Goal: Entertainment & Leisure: Browse casually

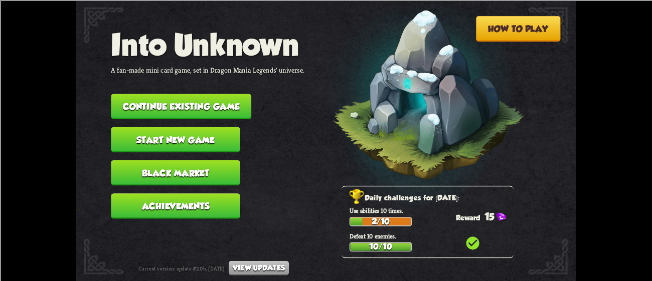
click at [200, 85] on nav "Into Unknown A fan-made mini card game, set in Dragon Mania Legends' universe. …" at bounding box center [208, 127] width 194 height 199
click at [200, 96] on button "Continue existing game" at bounding box center [181, 107] width 140 height 26
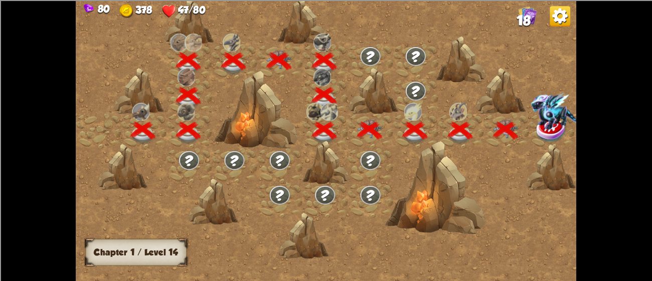
scroll to position [0, 152]
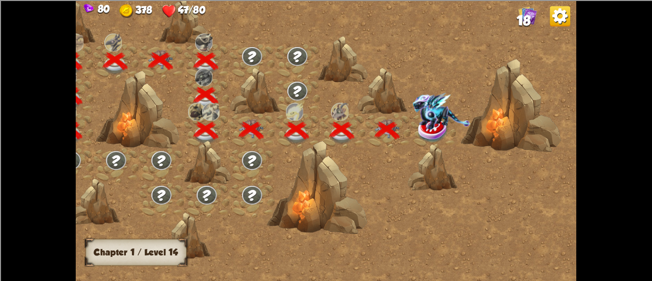
click at [422, 126] on img at bounding box center [442, 111] width 58 height 37
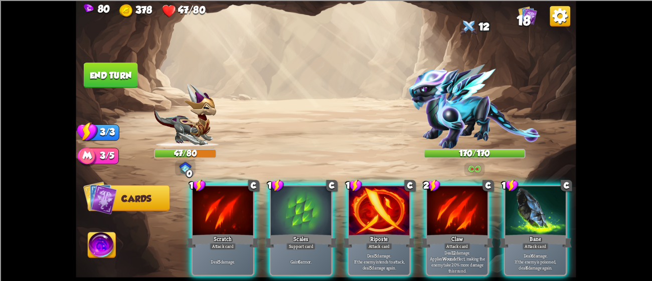
click at [435, 129] on div "Player turn" at bounding box center [326, 140] width 500 height 77
click at [435, 129] on img at bounding box center [474, 106] width 132 height 85
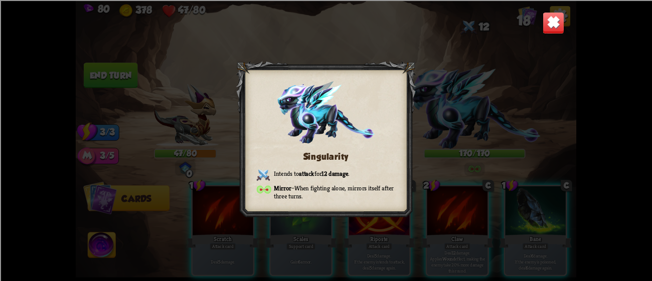
click at [541, 24] on div "Singularity Intends to attack for 12 damage . Mirror – When fighting alone, mir…" at bounding box center [326, 140] width 500 height 281
click at [546, 23] on img at bounding box center [554, 23] width 22 height 22
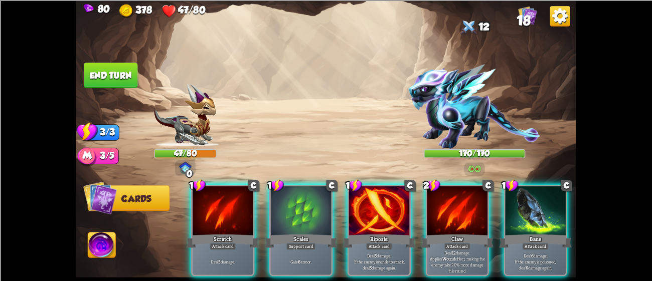
click at [112, 245] on img at bounding box center [102, 247] width 28 height 28
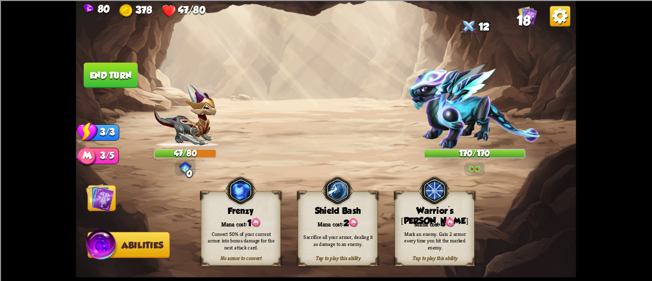
click at [421, 226] on div "Mark an enemy. Gain 2 armor every time you hit the marked enemy." at bounding box center [435, 240] width 80 height 31
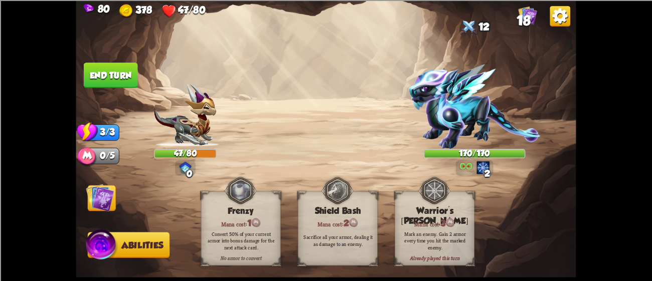
click at [99, 205] on img at bounding box center [100, 198] width 28 height 28
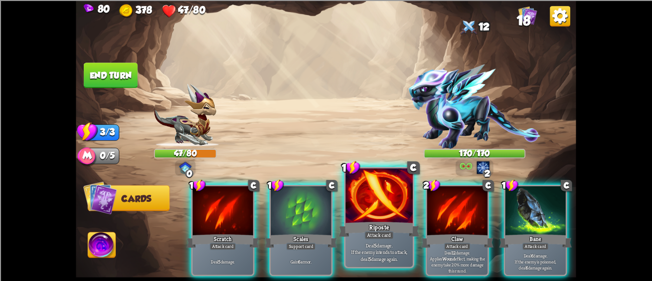
click at [379, 250] on p "Deal 5 damage. If the enemy intends to attack, deal 5 damage again." at bounding box center [379, 252] width 64 height 20
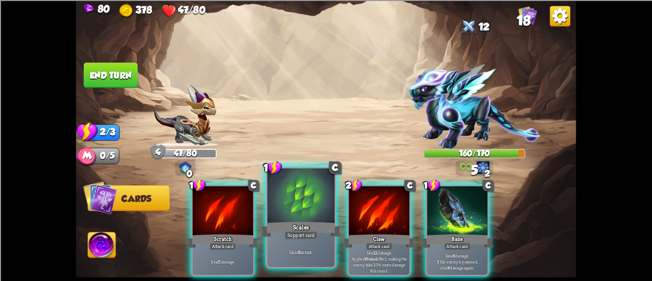
click at [279, 208] on div at bounding box center [300, 197] width 67 height 57
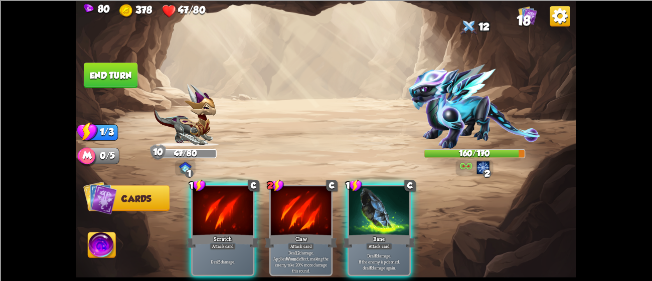
click at [189, 209] on div "1 C Scratch Attack card Deal 5 damage. 2 C Claw Attack card Deal 12 damage. App…" at bounding box center [376, 219] width 400 height 125
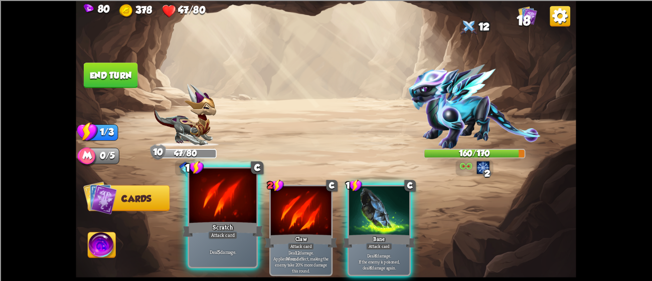
click at [205, 212] on div at bounding box center [222, 197] width 67 height 57
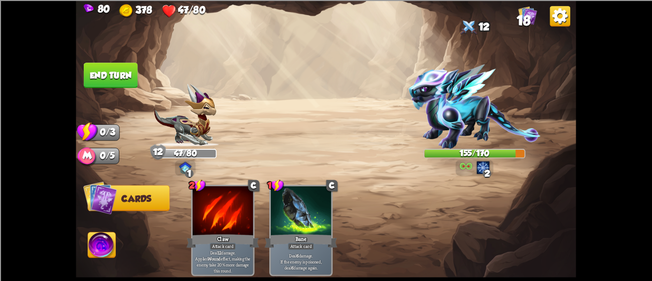
click at [102, 82] on button "End turn" at bounding box center [111, 76] width 54 height 26
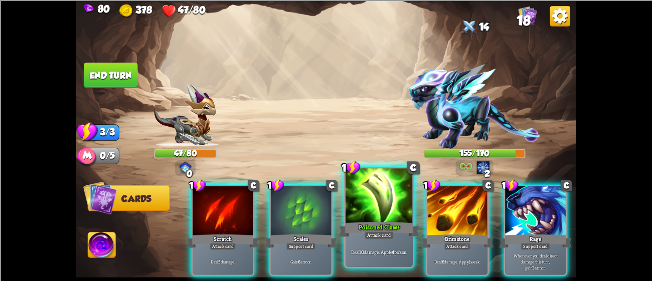
click at [389, 211] on div at bounding box center [379, 197] width 67 height 57
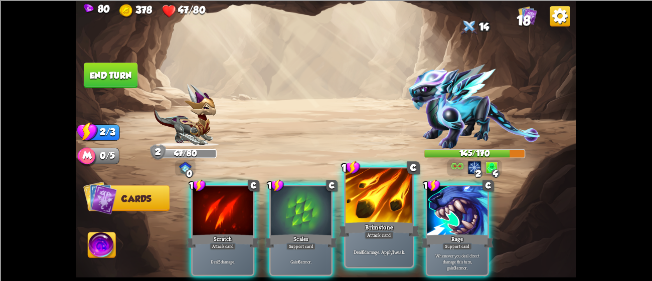
click at [374, 233] on div "Attack card" at bounding box center [379, 235] width 29 height 8
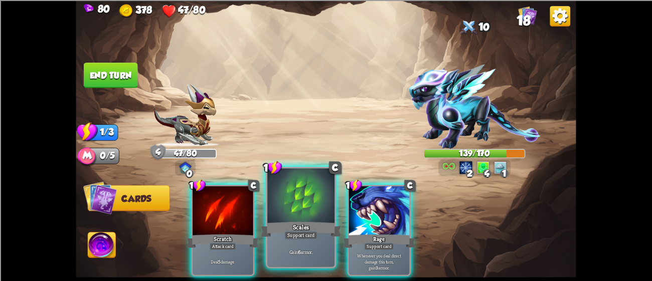
click at [291, 223] on div "Scales" at bounding box center [301, 229] width 81 height 18
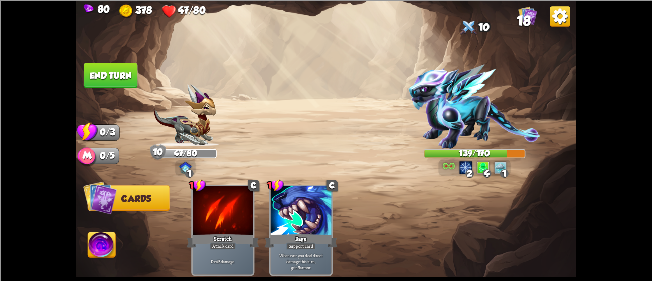
click at [92, 65] on button "End turn" at bounding box center [111, 76] width 54 height 26
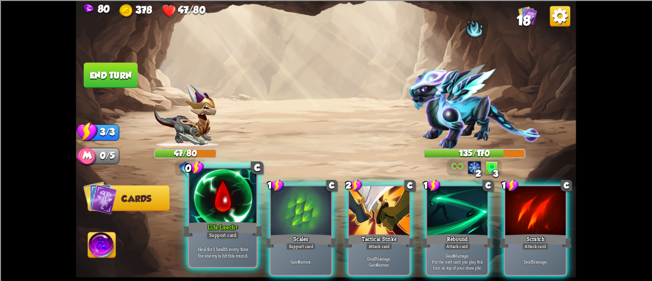
click at [233, 203] on div at bounding box center [222, 197] width 67 height 57
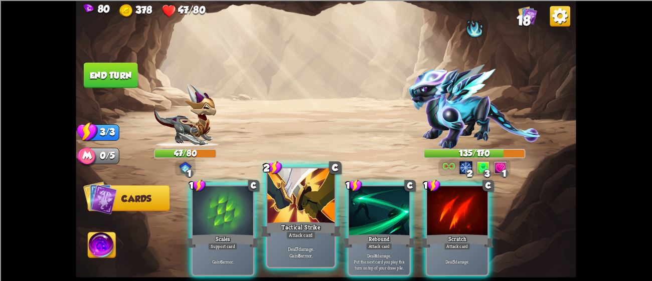
click at [279, 202] on div at bounding box center [300, 197] width 67 height 57
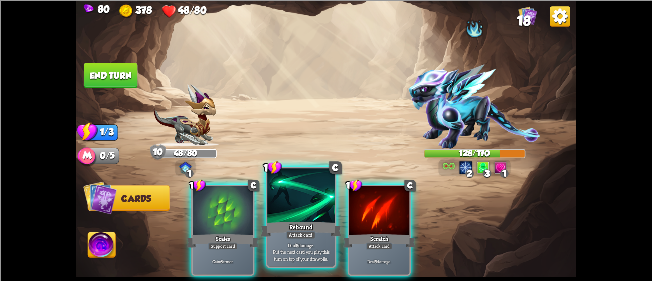
click at [270, 206] on div at bounding box center [300, 197] width 67 height 57
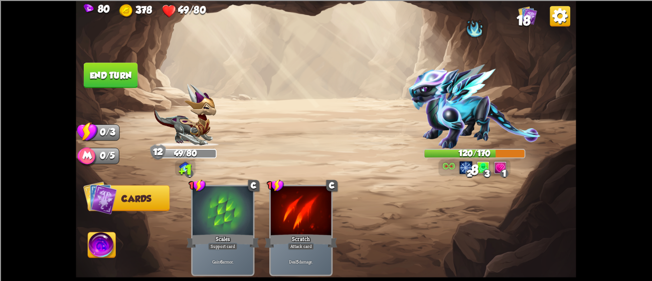
click at [99, 75] on button "End turn" at bounding box center [111, 76] width 54 height 26
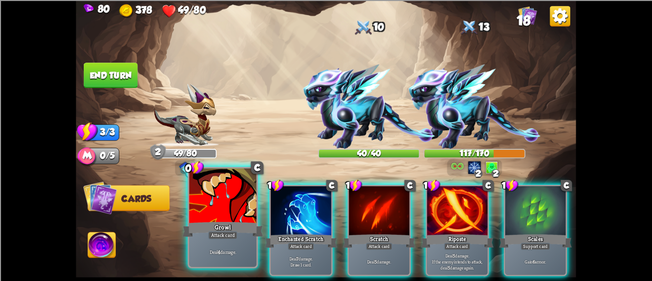
click at [242, 207] on div at bounding box center [222, 197] width 67 height 57
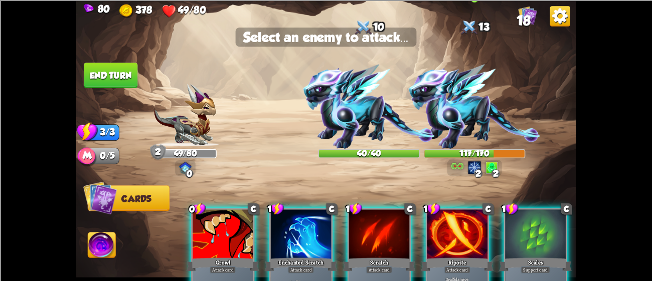
click at [481, 89] on img at bounding box center [474, 106] width 132 height 85
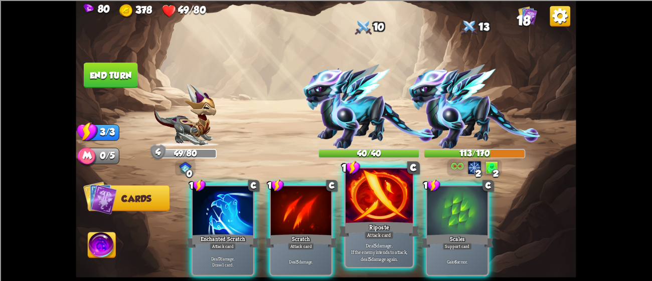
click at [371, 234] on div "Attack card" at bounding box center [379, 235] width 29 height 8
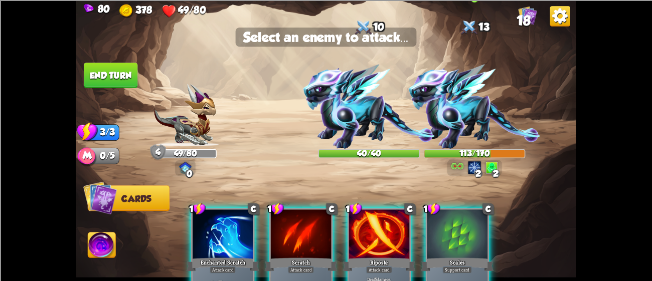
click at [487, 116] on img at bounding box center [474, 106] width 132 height 85
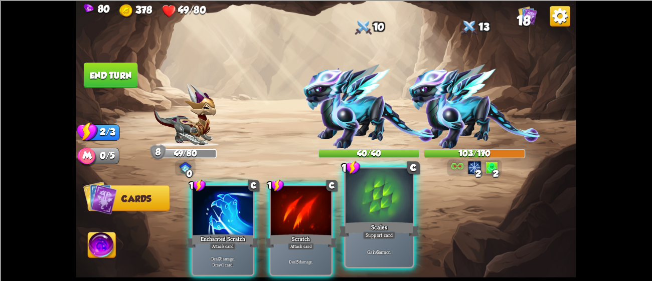
click at [369, 217] on div at bounding box center [379, 197] width 67 height 57
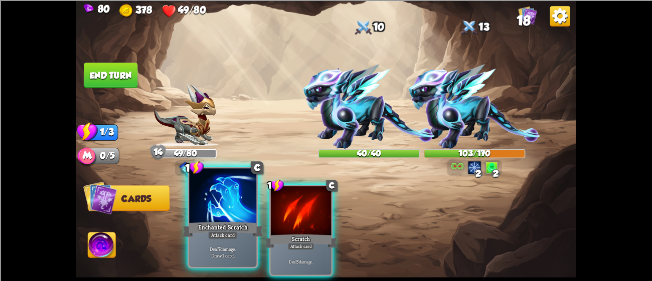
click at [237, 229] on div "Enchanted Scratch" at bounding box center [223, 229] width 81 height 18
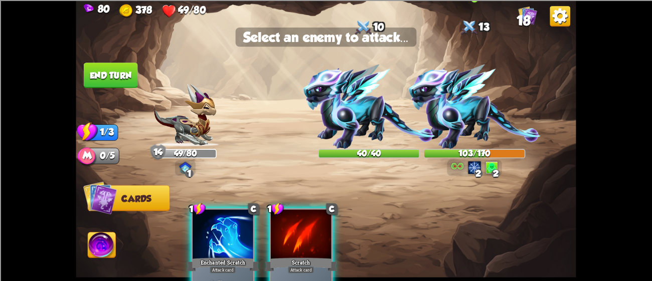
click at [470, 137] on img at bounding box center [474, 106] width 132 height 85
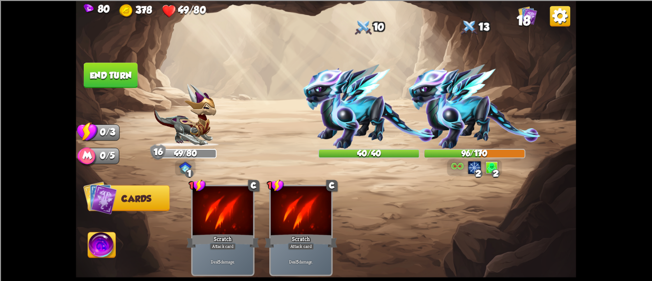
click at [96, 77] on button "End turn" at bounding box center [110, 75] width 55 height 26
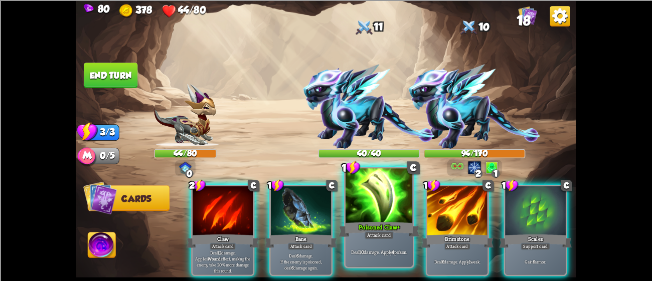
click at [353, 195] on div at bounding box center [379, 197] width 67 height 57
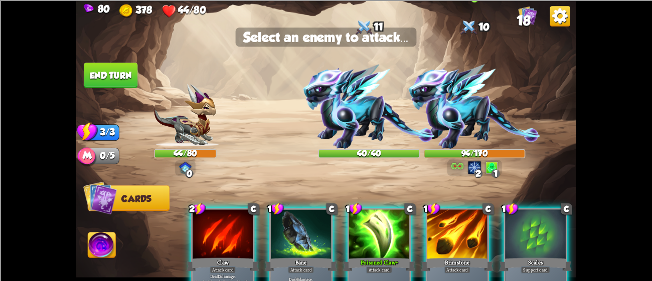
click at [467, 121] on img at bounding box center [474, 106] width 132 height 85
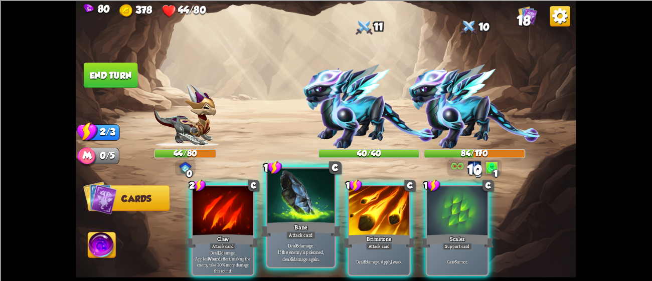
click at [312, 186] on div at bounding box center [300, 197] width 67 height 57
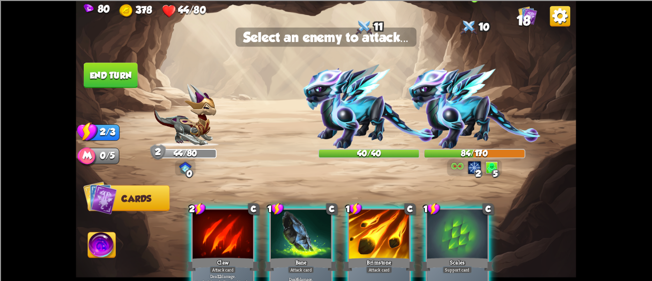
click at [452, 114] on img at bounding box center [474, 106] width 132 height 85
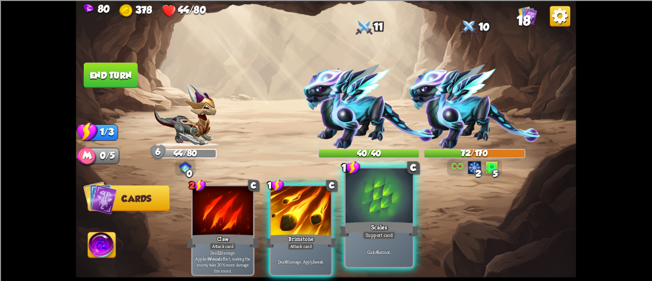
click at [377, 195] on div at bounding box center [379, 197] width 67 height 57
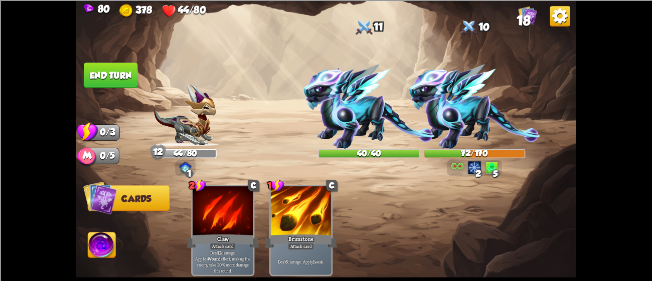
click at [88, 75] on button "End turn" at bounding box center [111, 76] width 54 height 26
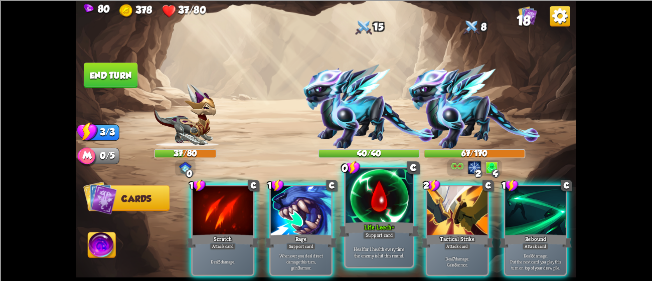
click at [376, 195] on div at bounding box center [379, 197] width 67 height 57
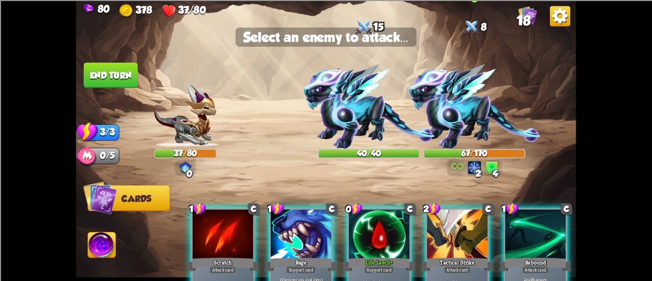
click at [459, 125] on img at bounding box center [474, 106] width 132 height 85
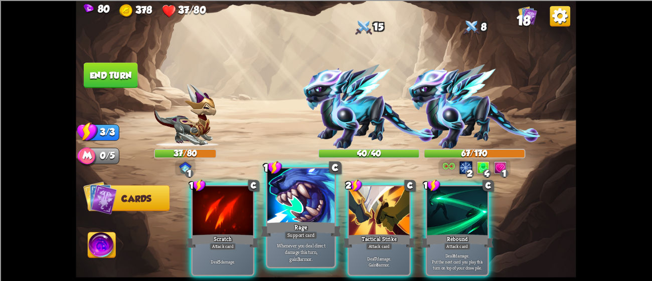
click at [318, 202] on div at bounding box center [300, 197] width 67 height 57
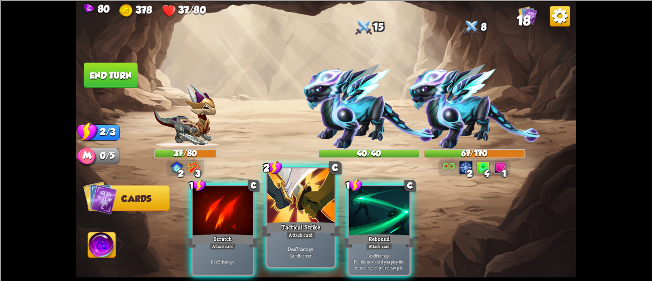
click at [294, 198] on div at bounding box center [300, 197] width 67 height 57
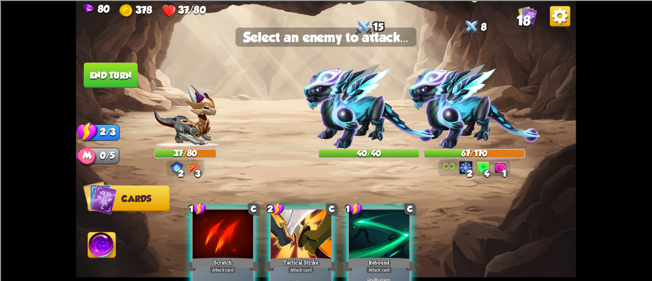
click at [457, 108] on img at bounding box center [474, 106] width 132 height 85
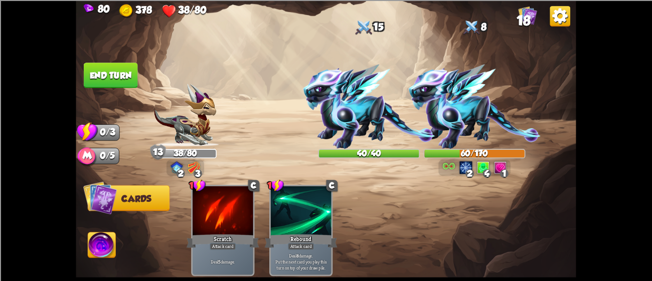
click at [87, 78] on button "End turn" at bounding box center [111, 76] width 54 height 26
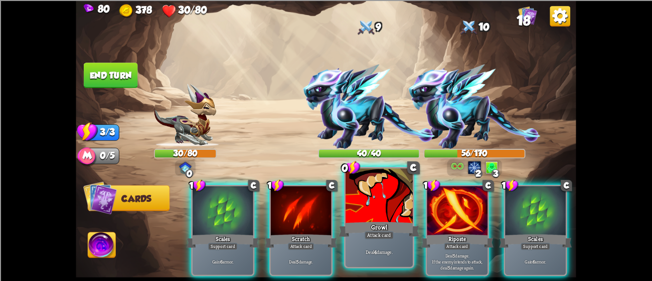
click at [378, 244] on div "Deal 4 damage." at bounding box center [379, 252] width 67 height 29
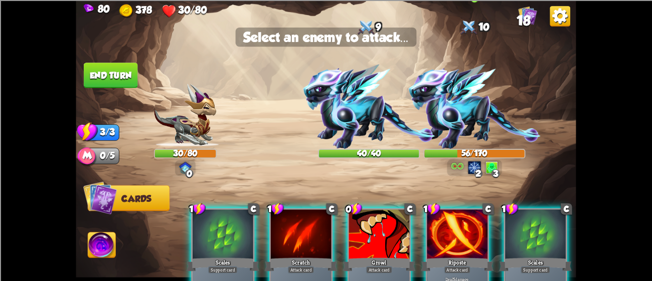
click at [438, 126] on img at bounding box center [474, 106] width 132 height 85
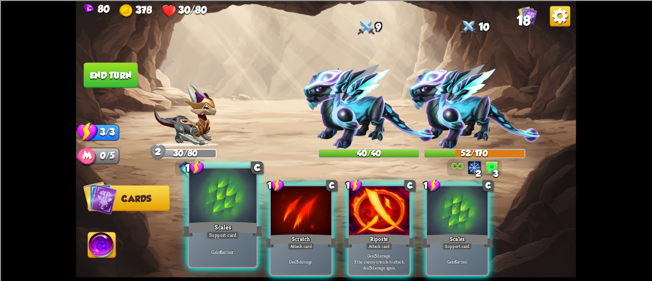
click at [239, 189] on div at bounding box center [222, 197] width 67 height 57
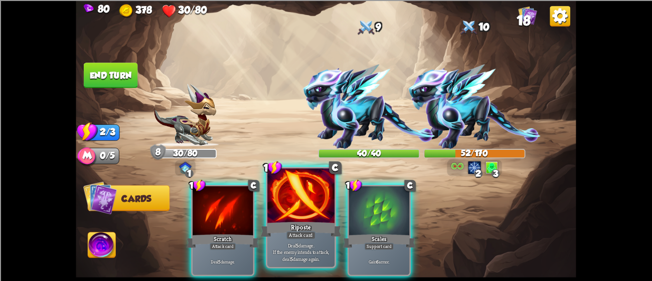
click at [319, 202] on div at bounding box center [300, 197] width 67 height 57
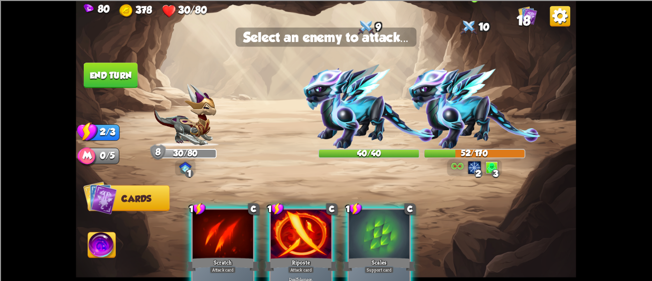
click at [438, 121] on img at bounding box center [474, 106] width 132 height 85
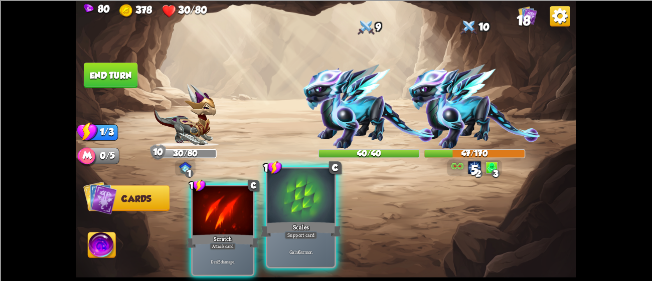
click at [315, 228] on div "Scales" at bounding box center [301, 229] width 81 height 18
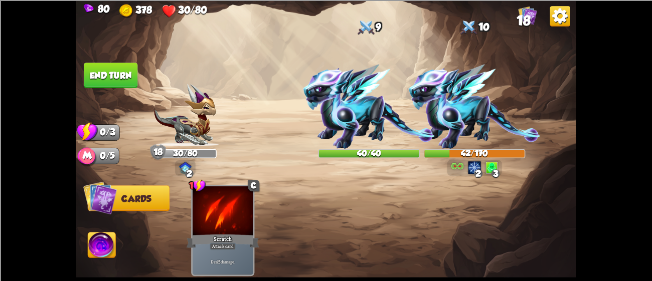
click at [100, 78] on button "End turn" at bounding box center [111, 76] width 54 height 26
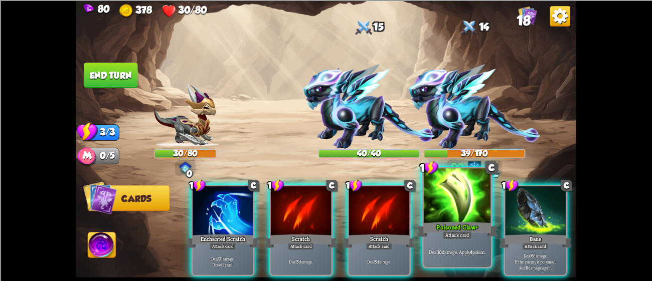
click at [455, 217] on div at bounding box center [457, 197] width 67 height 57
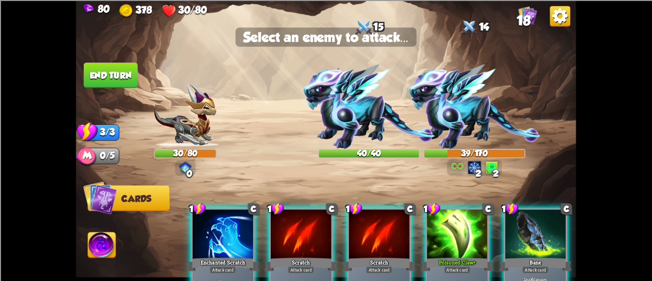
click at [465, 216] on div at bounding box center [457, 235] width 61 height 51
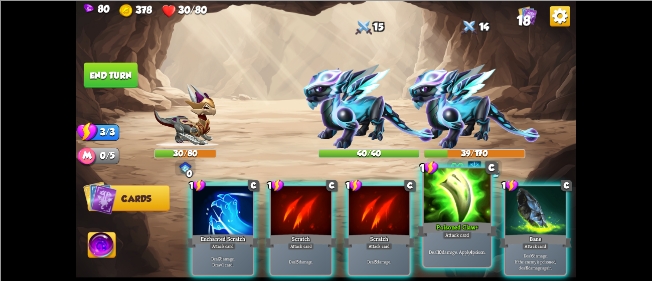
click at [467, 217] on div at bounding box center [457, 197] width 67 height 57
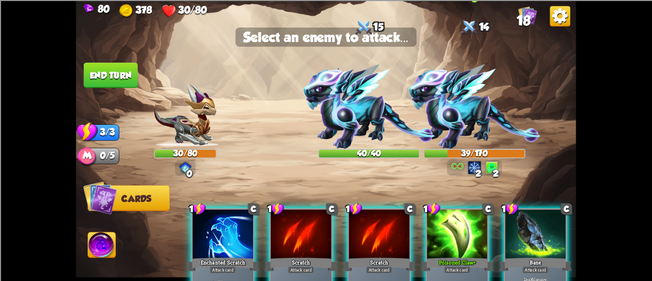
click at [451, 114] on img at bounding box center [474, 106] width 132 height 85
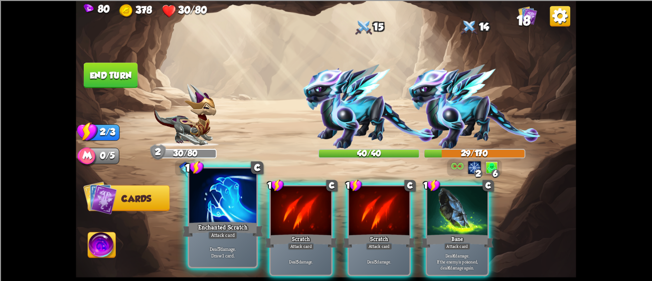
click at [231, 214] on div at bounding box center [222, 197] width 67 height 57
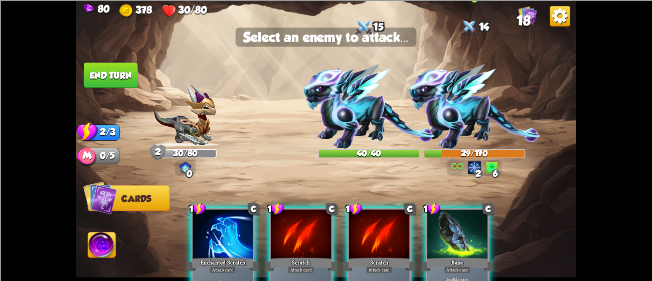
click at [439, 126] on img at bounding box center [474, 106] width 132 height 85
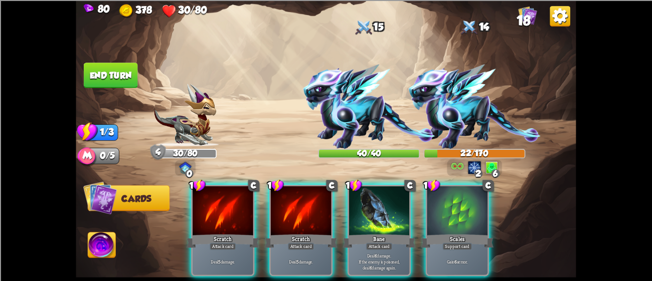
click at [109, 242] on img at bounding box center [102, 247] width 28 height 28
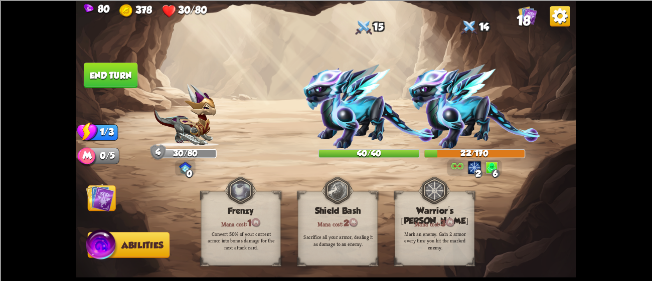
click at [115, 201] on span "Cards" at bounding box center [103, 199] width 30 height 10
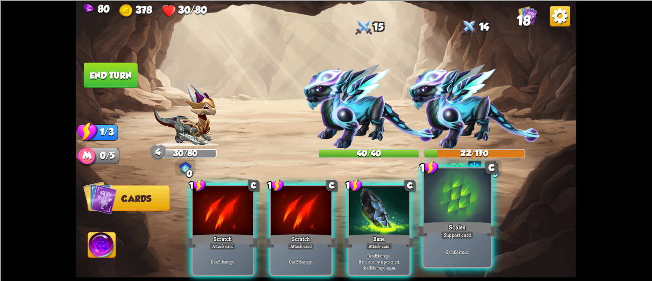
click at [467, 195] on div at bounding box center [457, 197] width 67 height 57
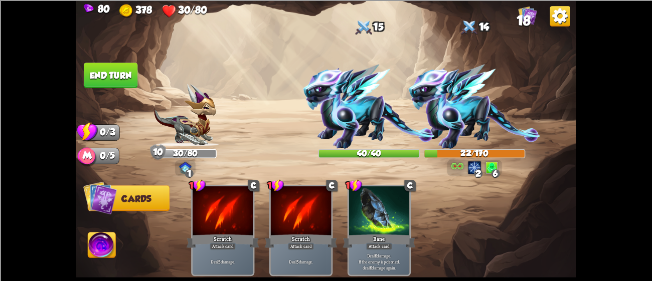
click at [115, 71] on button "End turn" at bounding box center [111, 76] width 54 height 26
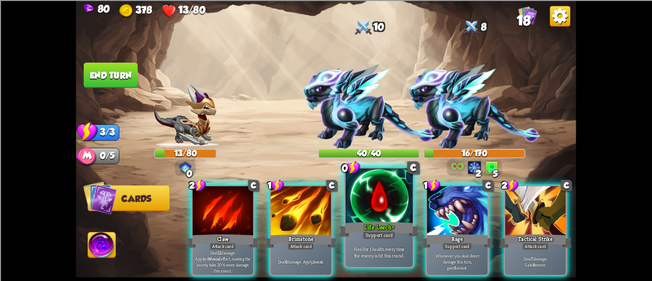
click at [368, 188] on div at bounding box center [379, 197] width 67 height 57
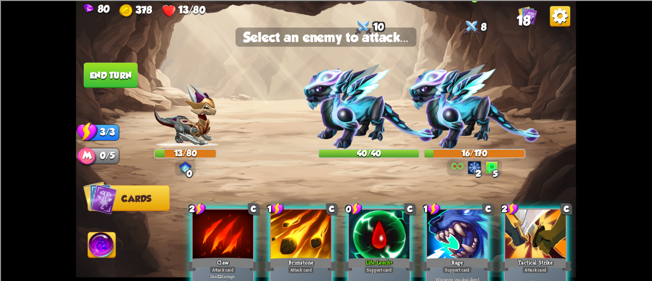
click at [437, 109] on img at bounding box center [474, 106] width 132 height 85
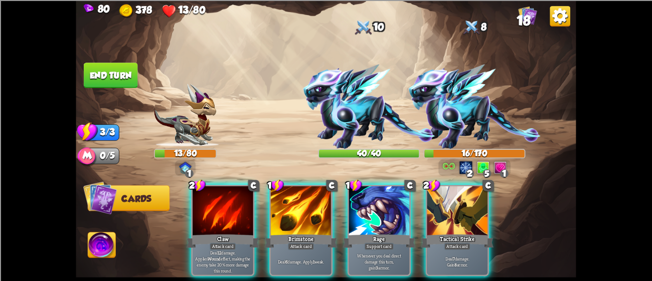
click at [387, 183] on div "2 C Claw Attack card Deal 12 damage. Applies Wound effect, making the enemy tak…" at bounding box center [376, 219] width 400 height 125
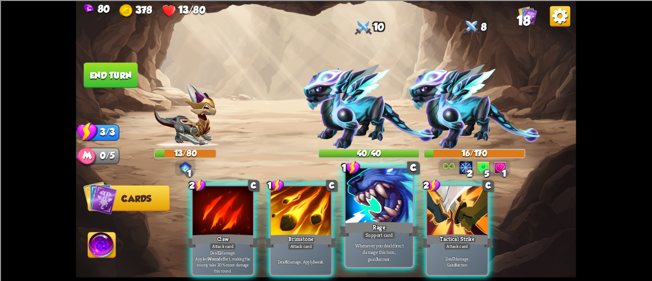
click at [374, 194] on div at bounding box center [379, 197] width 67 height 57
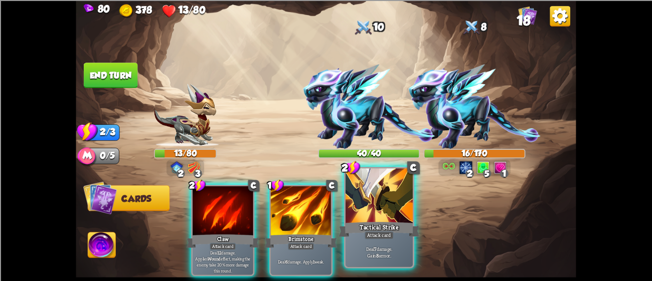
click at [386, 199] on div at bounding box center [379, 197] width 67 height 57
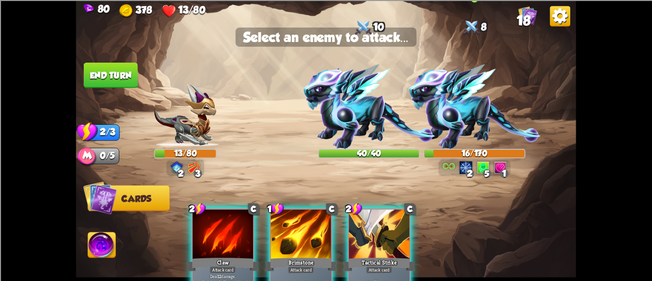
click at [458, 121] on img at bounding box center [474, 106] width 132 height 85
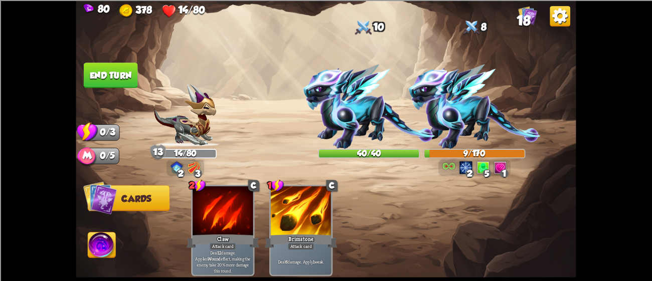
click at [121, 75] on button "End turn" at bounding box center [111, 76] width 54 height 26
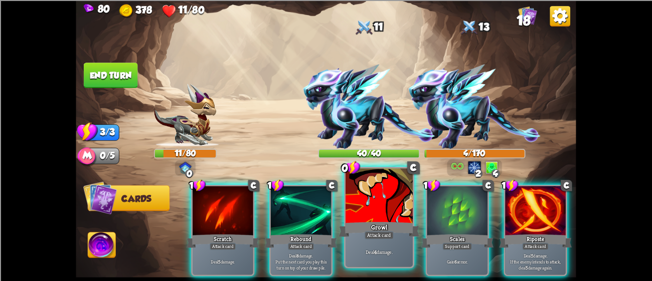
click at [393, 202] on div at bounding box center [379, 197] width 67 height 57
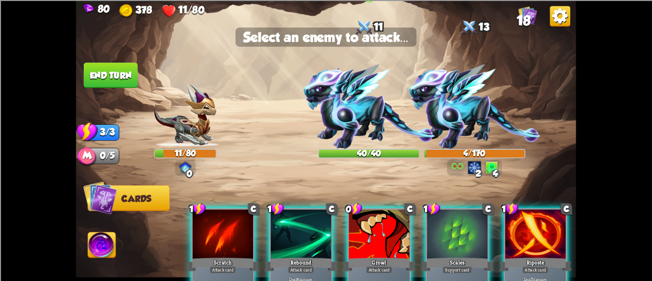
click at [354, 125] on img at bounding box center [369, 106] width 132 height 85
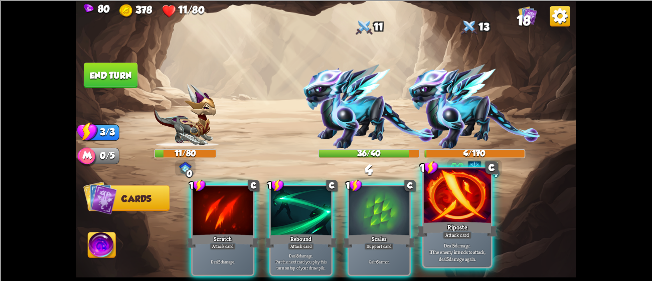
click at [451, 200] on div at bounding box center [457, 197] width 67 height 57
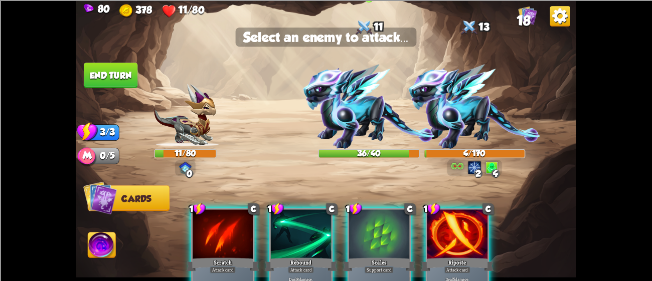
click at [354, 122] on img at bounding box center [369, 106] width 132 height 85
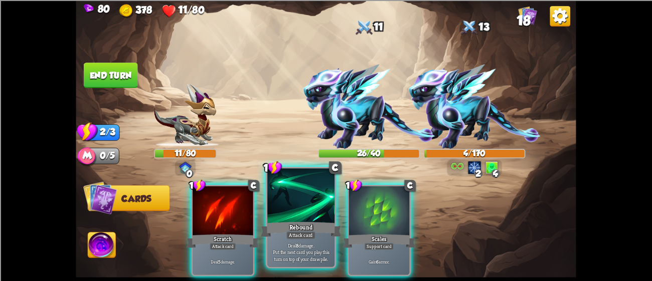
click at [300, 215] on div at bounding box center [300, 197] width 67 height 57
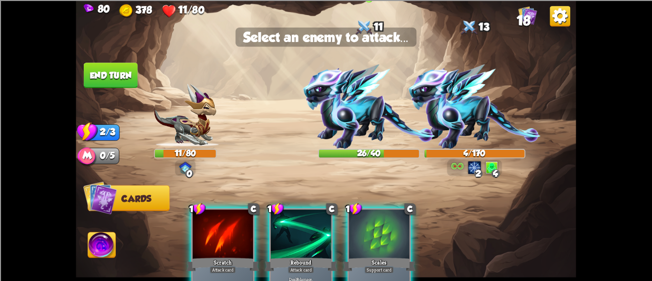
click at [324, 104] on img at bounding box center [369, 106] width 132 height 85
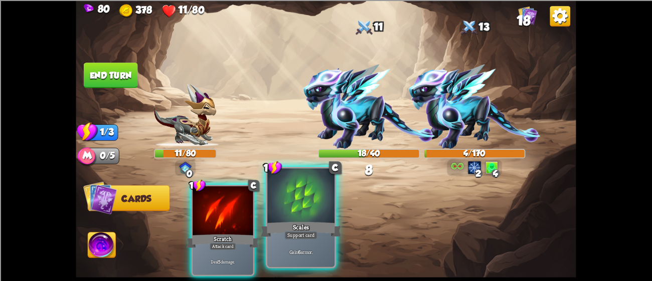
click at [273, 229] on div "Scales" at bounding box center [301, 229] width 81 height 18
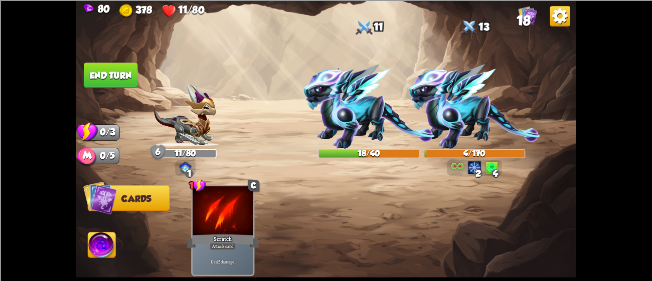
click at [109, 77] on button "End turn" at bounding box center [111, 76] width 54 height 26
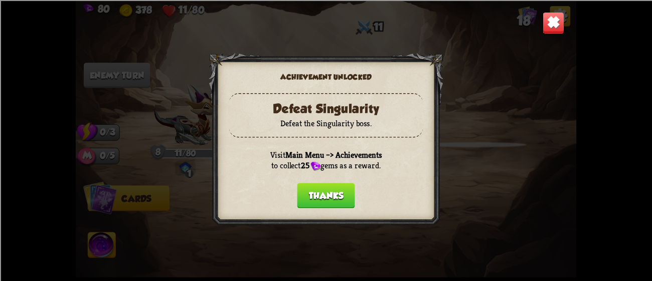
click at [334, 195] on button "Thanks" at bounding box center [326, 196] width 58 height 26
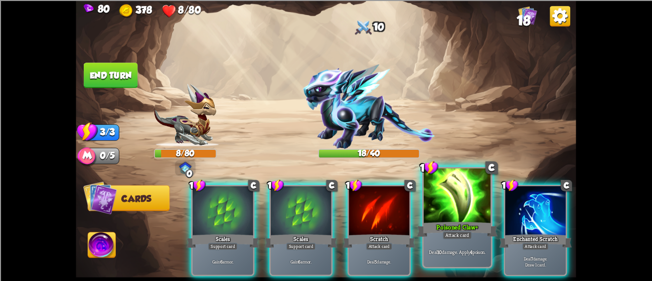
click at [466, 195] on div at bounding box center [457, 197] width 67 height 57
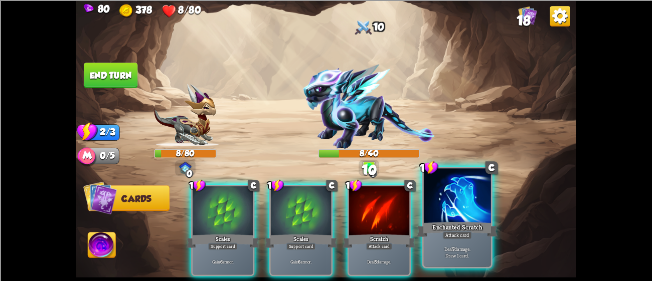
click at [445, 188] on div at bounding box center [457, 197] width 67 height 57
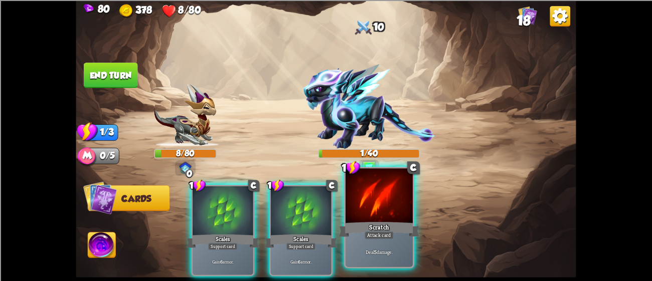
click at [395, 200] on div at bounding box center [379, 197] width 67 height 57
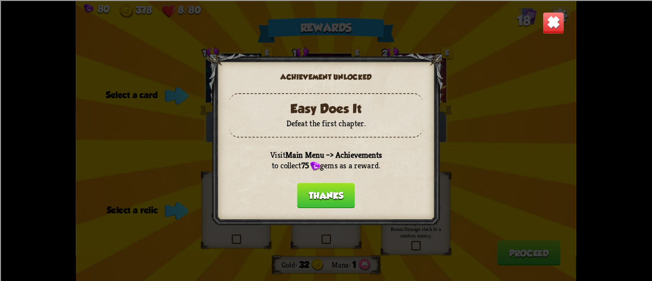
click at [313, 184] on button "Thanks" at bounding box center [326, 196] width 58 height 26
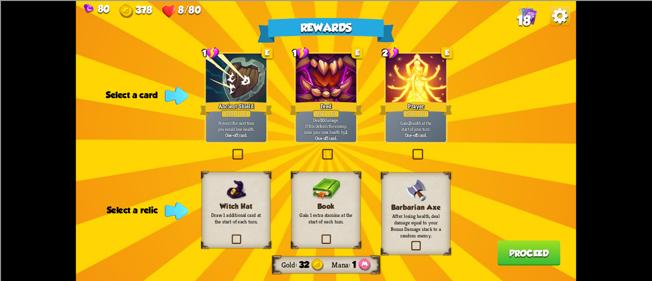
click at [241, 141] on div "Prevent the next time you would lose health. One-off card." at bounding box center [236, 129] width 61 height 27
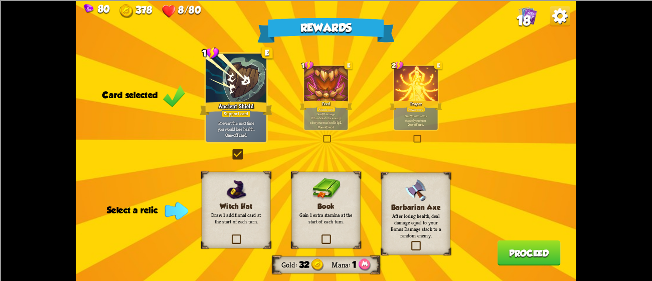
click at [219, 86] on div at bounding box center [236, 78] width 61 height 51
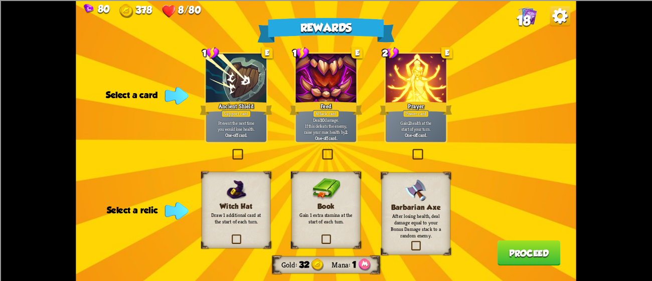
click at [326, 81] on div at bounding box center [326, 78] width 61 height 51
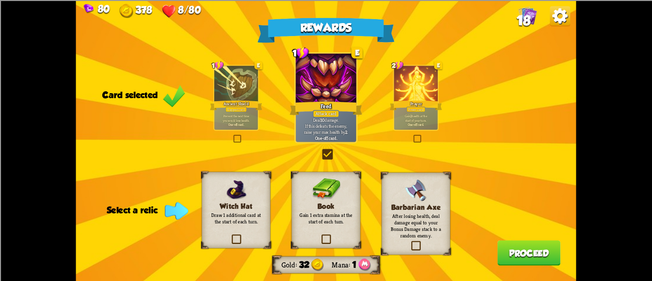
click at [326, 81] on div at bounding box center [326, 78] width 61 height 51
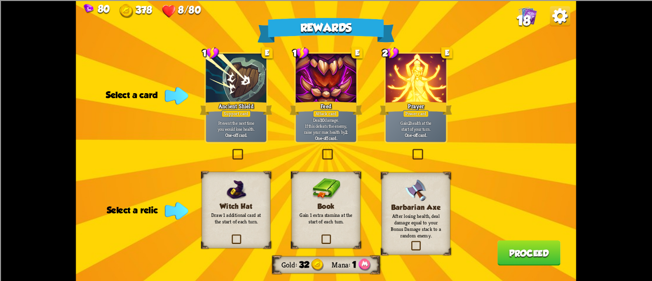
click at [207, 98] on div at bounding box center [236, 78] width 61 height 51
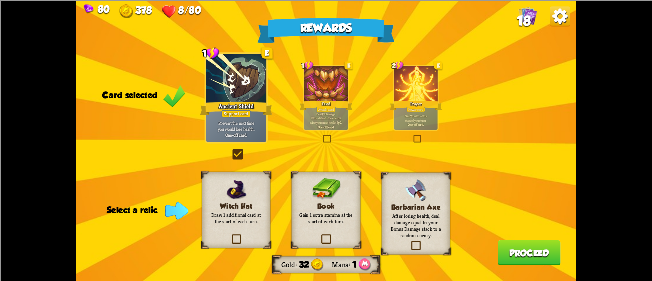
click at [324, 215] on p "Gain 1 extra stamina at the start of each turn." at bounding box center [327, 218] width 56 height 13
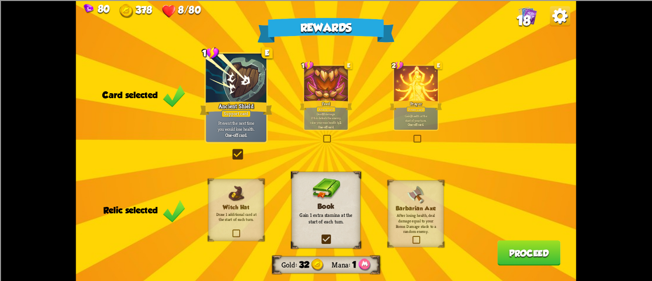
click at [324, 215] on p "Gain 1 extra stamina at the start of each turn." at bounding box center [327, 218] width 56 height 13
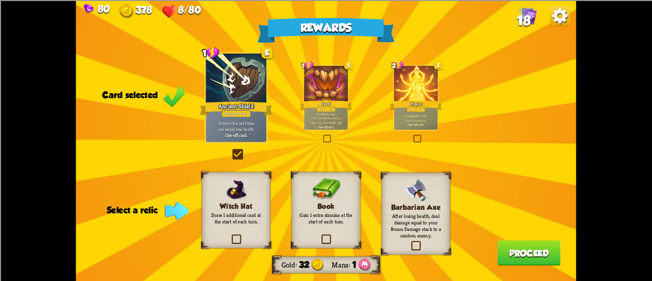
click at [324, 215] on p "Gain 1 extra stamina at the start of each turn." at bounding box center [327, 218] width 56 height 13
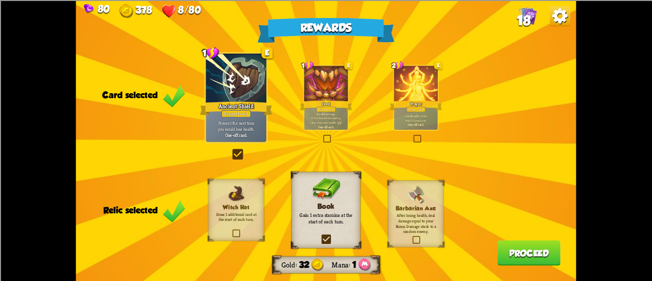
click at [506, 251] on button "Proceed" at bounding box center [529, 253] width 63 height 26
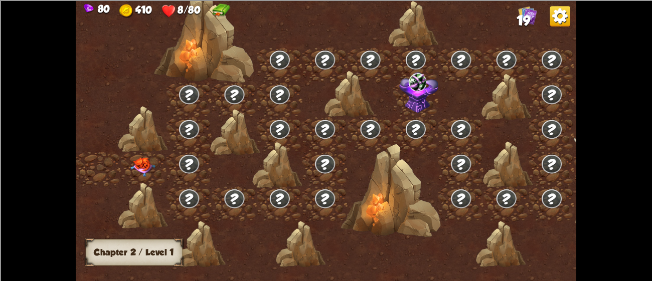
click at [132, 156] on div at bounding box center [143, 169] width 45 height 35
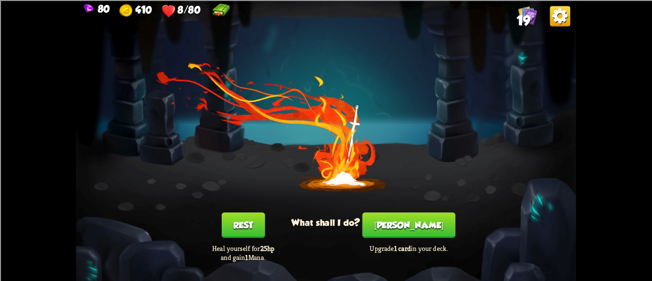
click at [225, 227] on button "Rest" at bounding box center [243, 226] width 43 height 26
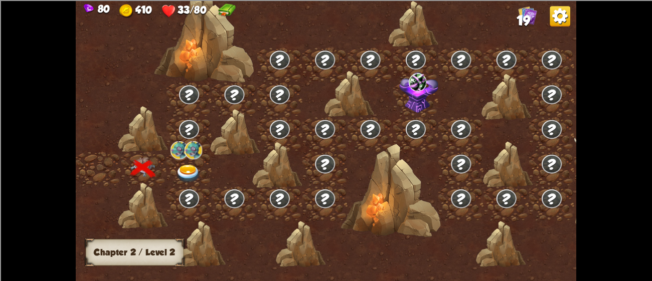
click at [182, 158] on img at bounding box center [180, 151] width 18 height 18
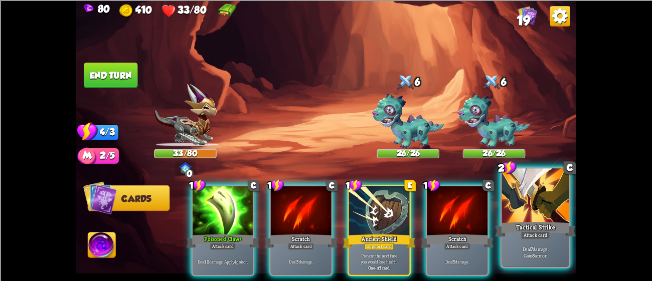
click at [561, 205] on div at bounding box center [535, 197] width 67 height 57
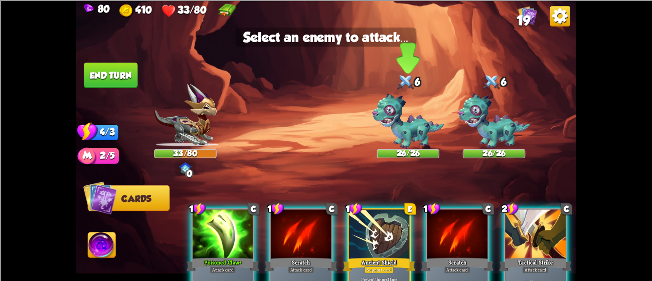
click at [395, 126] on img at bounding box center [408, 121] width 72 height 56
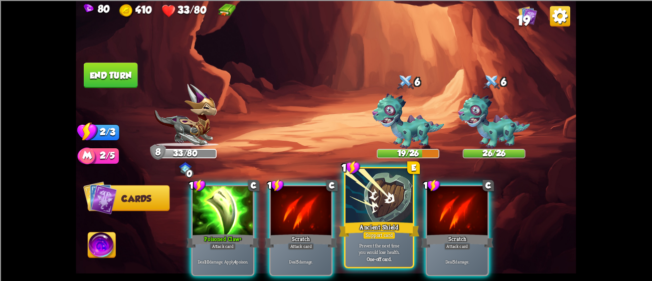
click at [405, 208] on div at bounding box center [379, 197] width 67 height 57
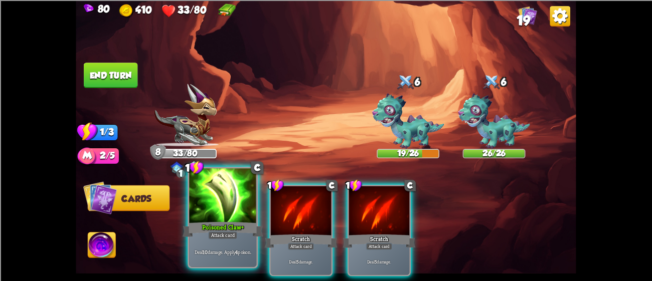
click at [208, 209] on div at bounding box center [222, 197] width 67 height 57
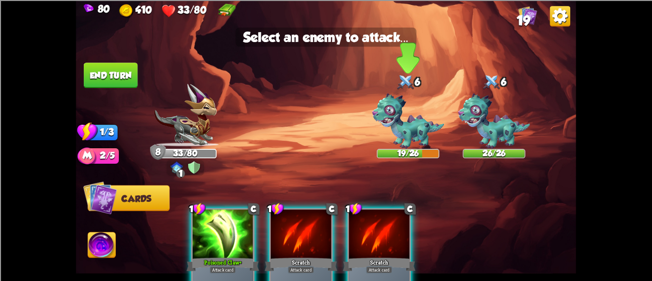
click at [391, 122] on img at bounding box center [408, 121] width 72 height 56
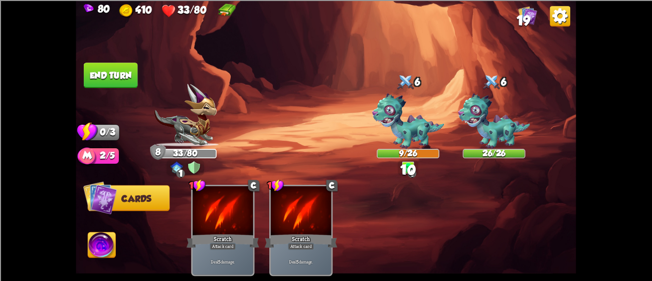
click at [92, 67] on button "End turn" at bounding box center [111, 76] width 54 height 26
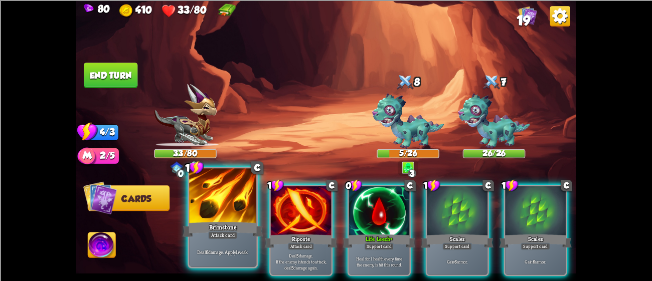
click at [209, 221] on div "Brimstone" at bounding box center [223, 229] width 81 height 18
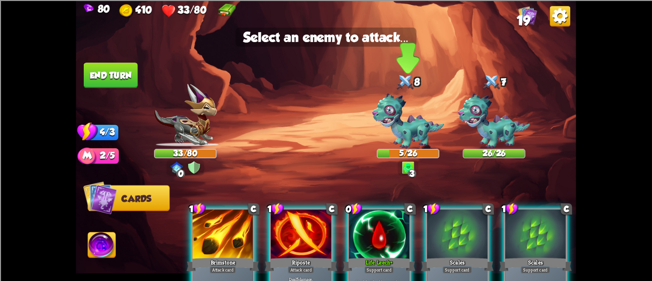
click at [403, 114] on img at bounding box center [408, 121] width 72 height 56
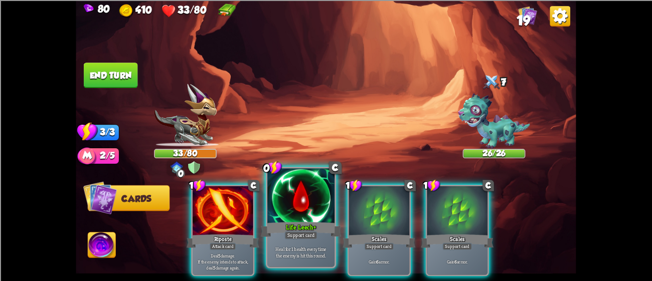
click at [293, 203] on div at bounding box center [300, 197] width 67 height 57
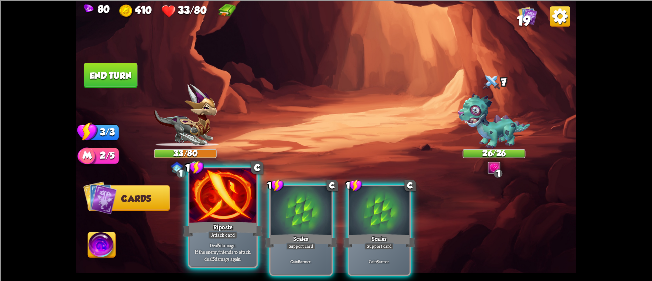
click at [212, 210] on div at bounding box center [222, 197] width 67 height 57
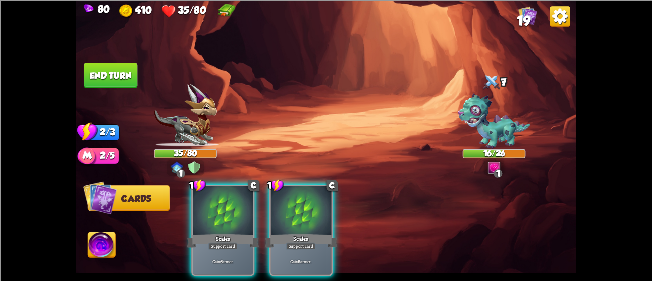
click at [212, 210] on div at bounding box center [223, 211] width 61 height 51
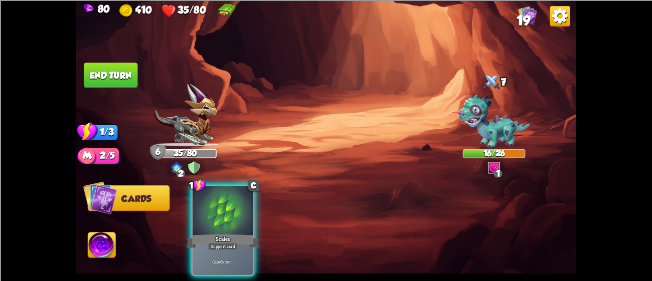
click at [212, 210] on div at bounding box center [223, 211] width 61 height 51
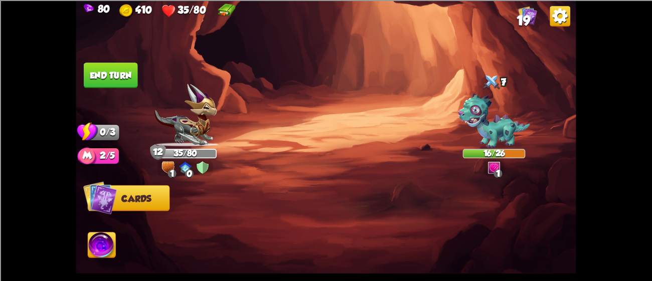
click at [117, 75] on button "End turn" at bounding box center [111, 76] width 54 height 26
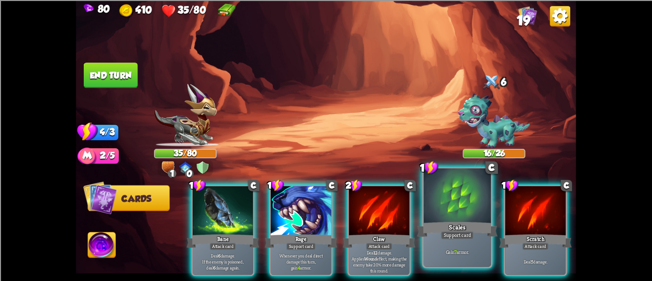
click at [448, 225] on div "Scales" at bounding box center [457, 229] width 81 height 18
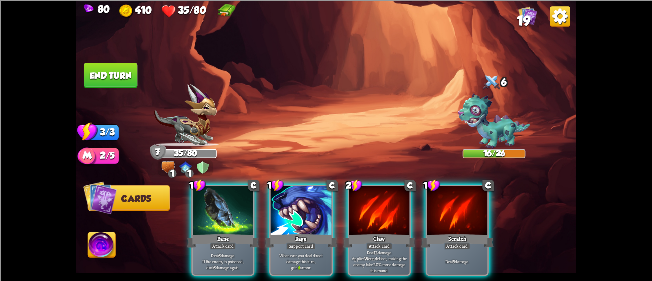
click at [190, 129] on img at bounding box center [185, 115] width 62 height 63
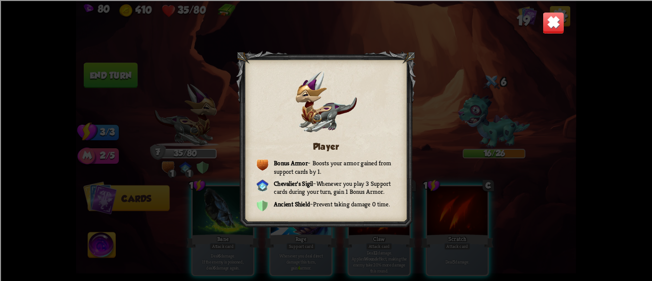
click at [547, 17] on img at bounding box center [554, 23] width 22 height 22
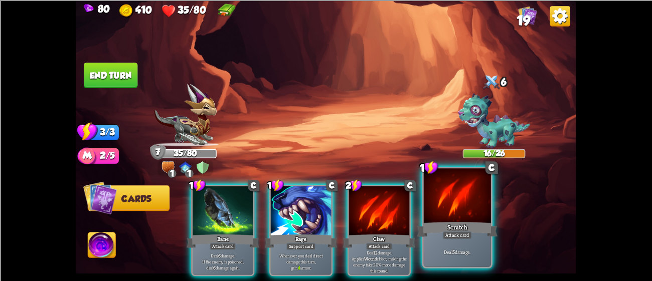
click at [441, 210] on div at bounding box center [457, 197] width 67 height 57
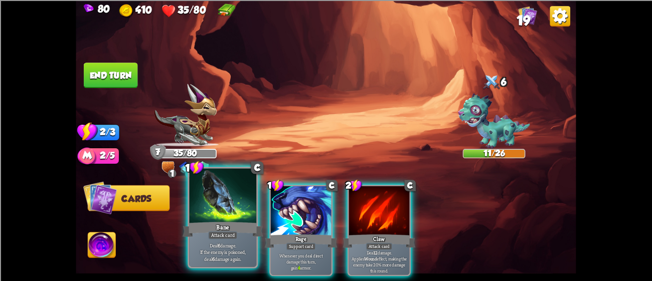
click at [203, 227] on div "Bane" at bounding box center [223, 229] width 81 height 18
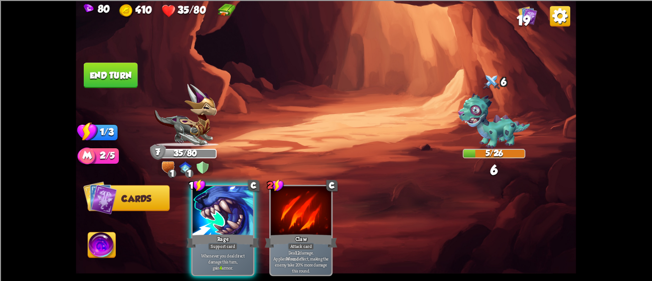
click at [94, 74] on button "End turn" at bounding box center [111, 76] width 54 height 26
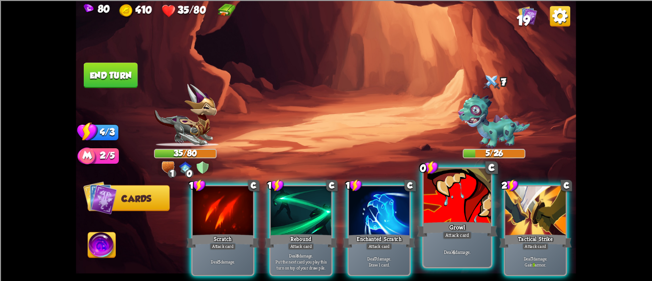
click at [427, 227] on div "Growl" at bounding box center [457, 229] width 81 height 18
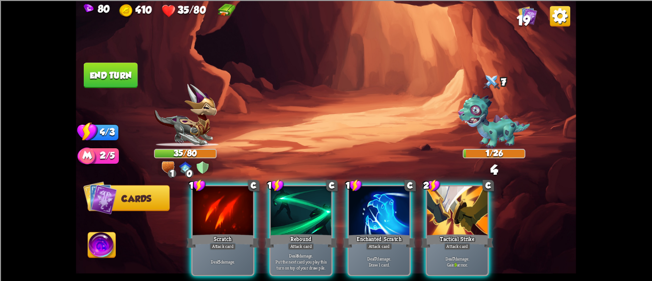
click at [106, 62] on img at bounding box center [326, 140] width 500 height 281
click at [100, 69] on button "End turn" at bounding box center [111, 76] width 54 height 26
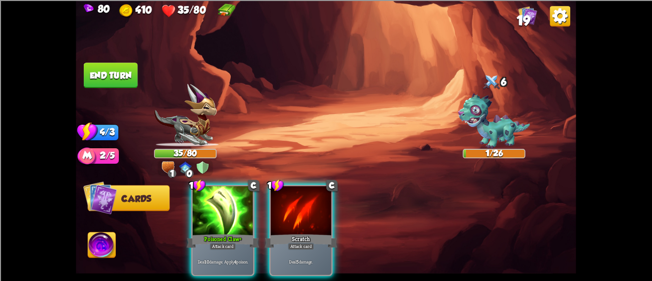
click at [199, 122] on div "Player turn" at bounding box center [326, 140] width 500 height 77
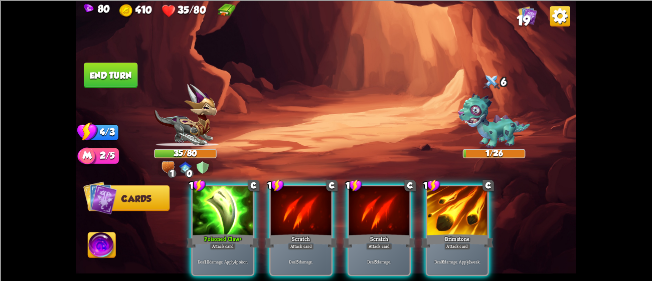
click at [199, 122] on img at bounding box center [185, 115] width 62 height 63
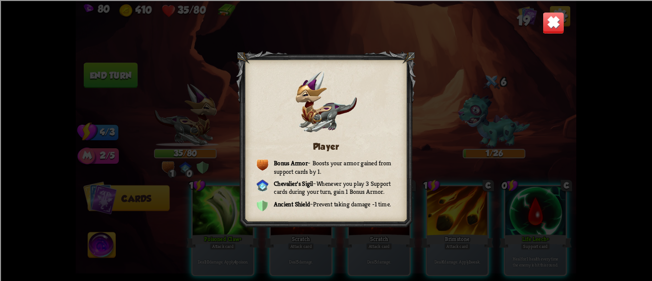
click at [553, 27] on img at bounding box center [554, 23] width 22 height 22
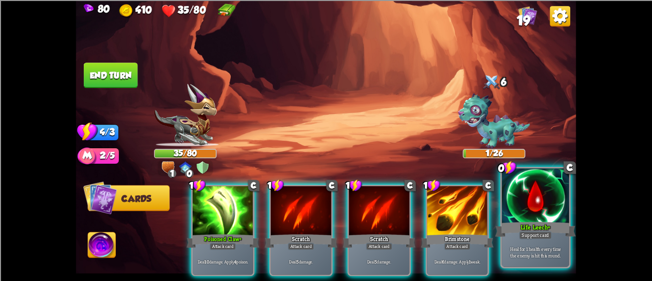
click at [519, 208] on div at bounding box center [535, 197] width 67 height 57
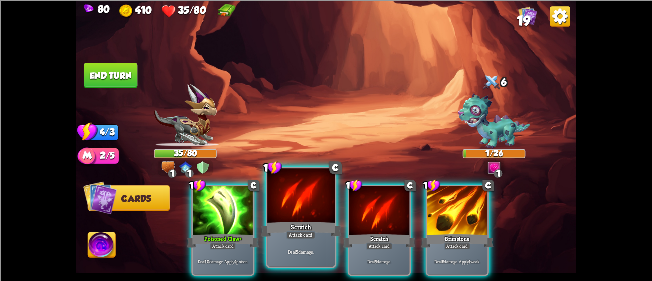
click at [310, 218] on div at bounding box center [300, 197] width 67 height 57
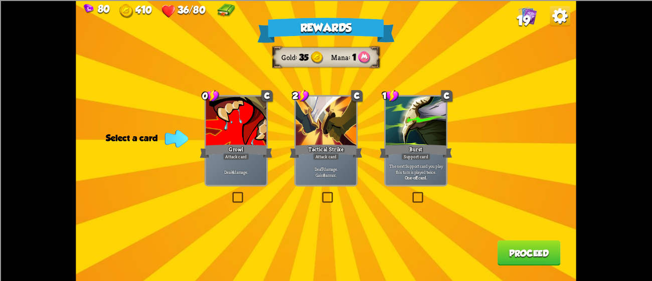
click at [438, 121] on div at bounding box center [416, 121] width 61 height 51
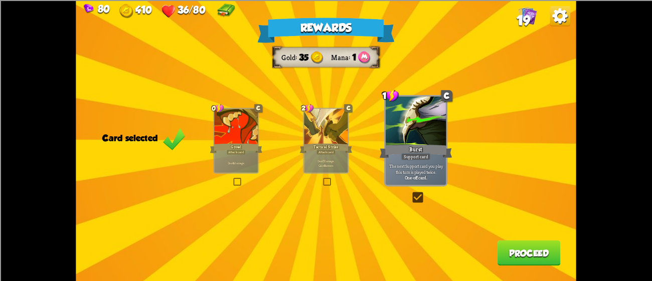
click at [438, 121] on div at bounding box center [416, 121] width 61 height 51
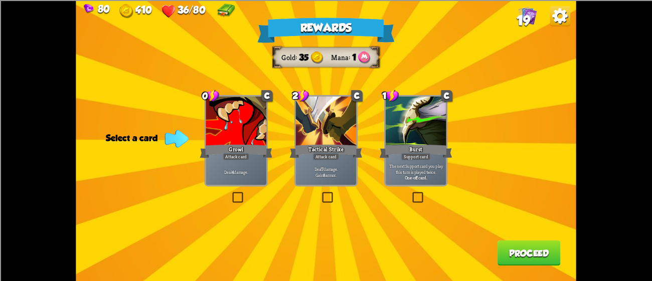
click at [438, 121] on div at bounding box center [416, 121] width 61 height 51
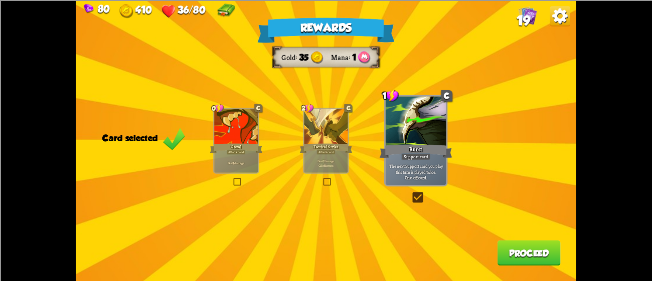
click at [518, 248] on button "Proceed" at bounding box center [529, 253] width 63 height 26
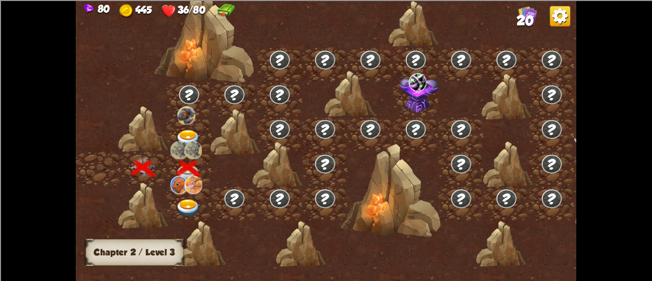
click at [140, 152] on div at bounding box center [143, 152] width 45 height 0
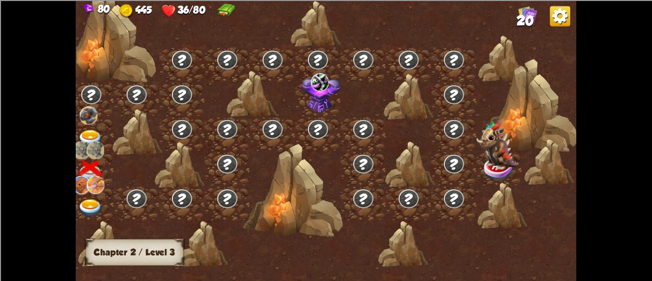
scroll to position [0, 0]
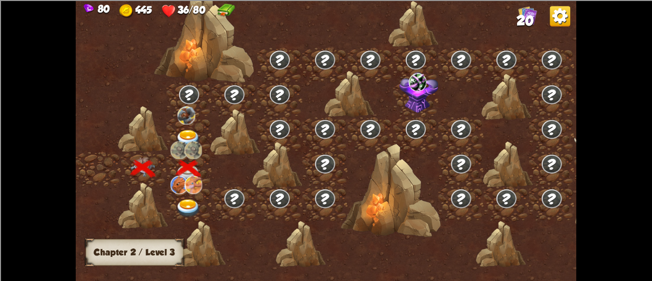
click at [182, 135] on img at bounding box center [188, 139] width 25 height 19
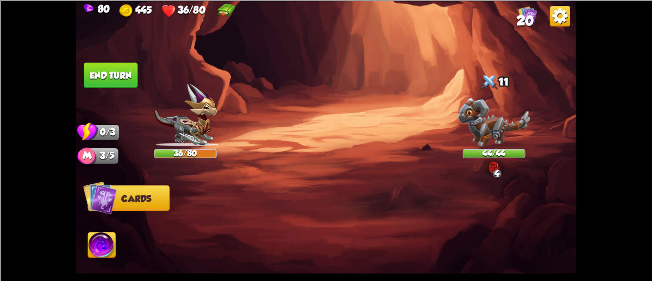
click at [182, 135] on img at bounding box center [185, 115] width 62 height 63
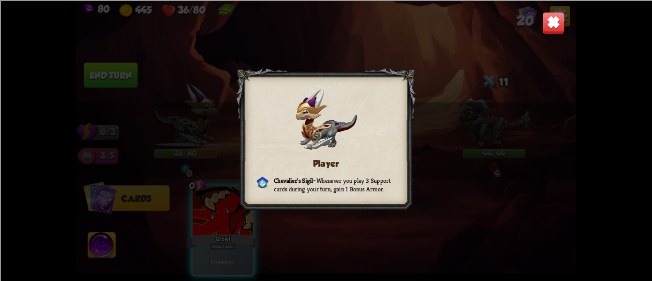
click at [182, 135] on div "Player [PERSON_NAME] Sigil – Whenever you play 3 Support cards during your turn…" at bounding box center [326, 140] width 500 height 281
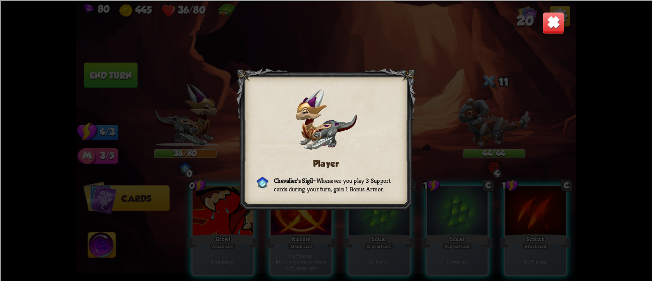
click at [543, 19] on img at bounding box center [554, 23] width 22 height 22
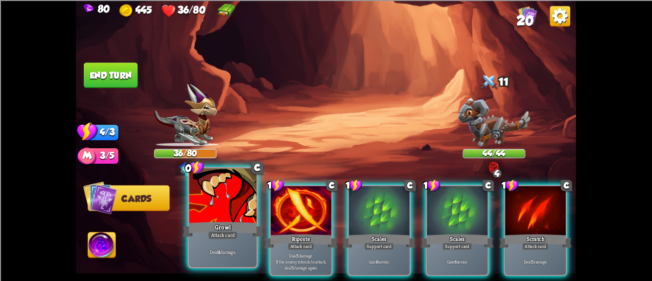
click at [210, 208] on div at bounding box center [222, 197] width 67 height 57
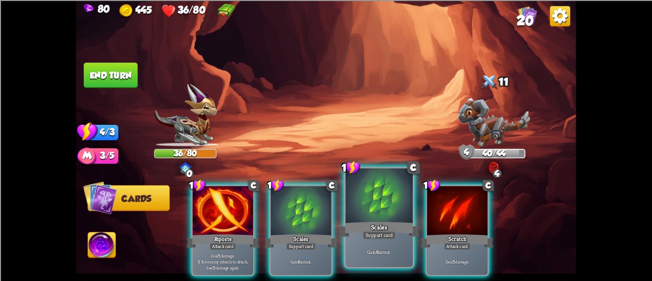
click at [373, 210] on div at bounding box center [379, 197] width 67 height 57
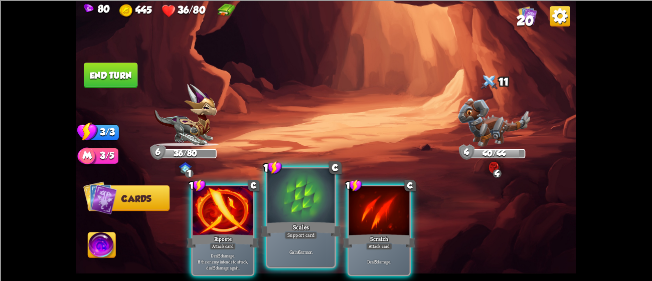
click at [326, 209] on div at bounding box center [300, 197] width 67 height 57
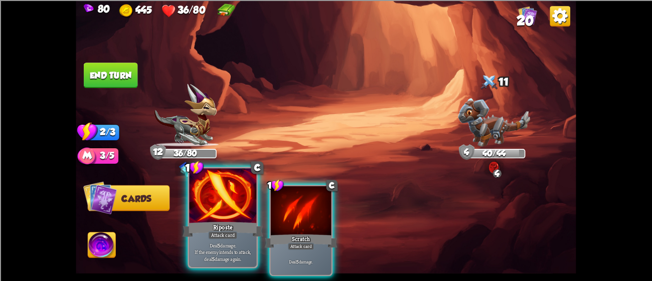
click at [202, 228] on div "Riposte" at bounding box center [223, 229] width 81 height 18
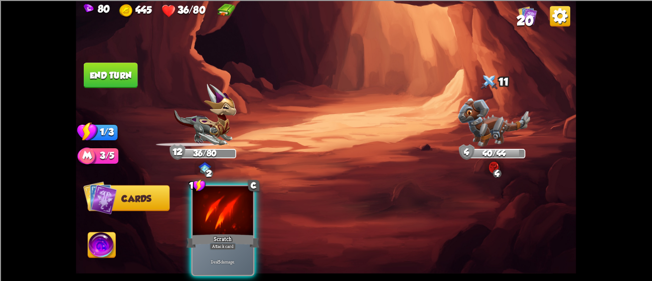
click at [202, 233] on div "Scratch" at bounding box center [223, 241] width 73 height 16
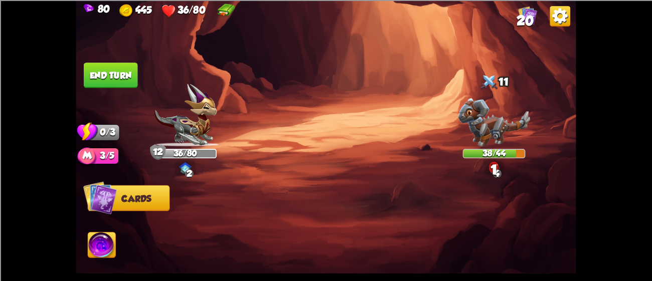
click at [108, 71] on button "End turn" at bounding box center [111, 76] width 54 height 26
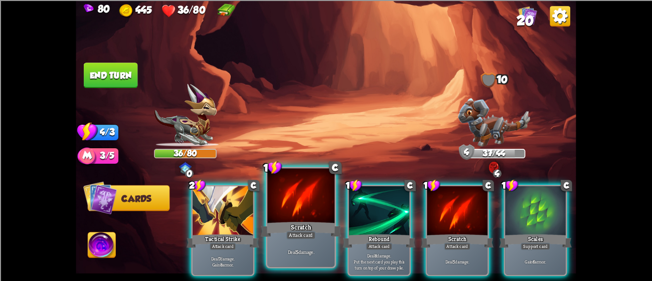
click at [336, 228] on div "Scratch" at bounding box center [301, 229] width 81 height 18
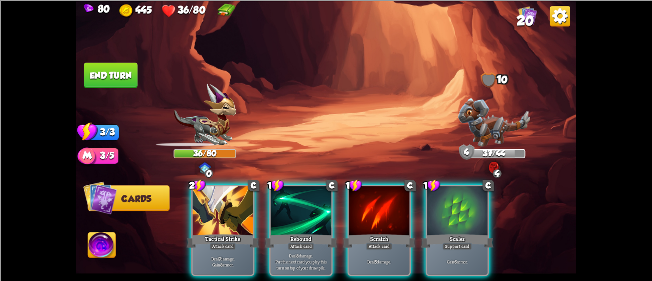
click at [336, 233] on div "Rebound" at bounding box center [301, 241] width 73 height 16
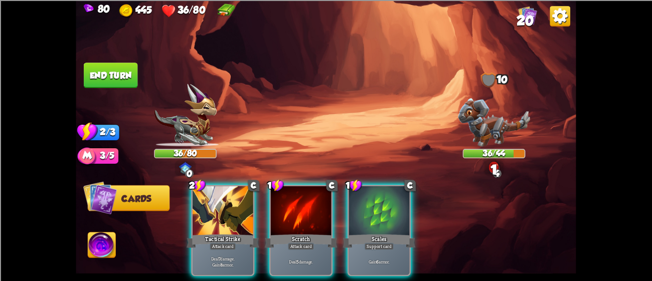
click at [336, 233] on div "Scratch" at bounding box center [301, 241] width 73 height 16
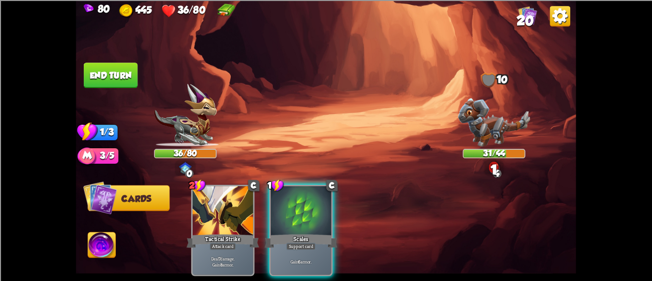
click at [98, 67] on button "End turn" at bounding box center [111, 76] width 54 height 26
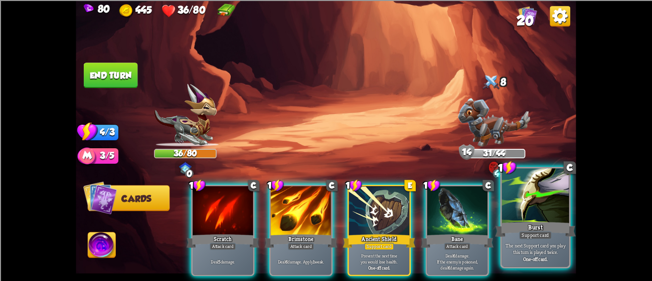
click at [499, 234] on div "Burst" at bounding box center [535, 229] width 81 height 18
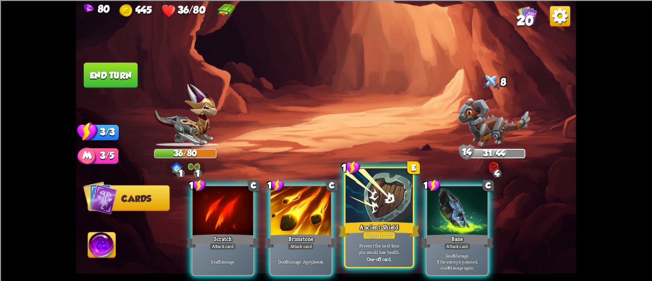
click at [383, 234] on div "Support card" at bounding box center [379, 235] width 33 height 8
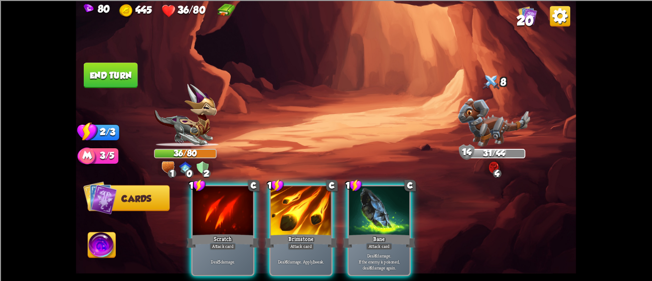
click at [186, 132] on img at bounding box center [185, 115] width 62 height 63
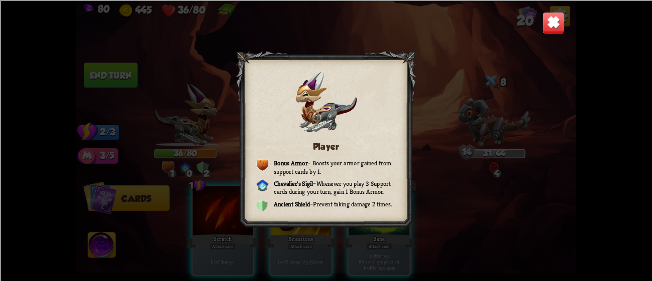
click at [553, 19] on img at bounding box center [554, 23] width 22 height 22
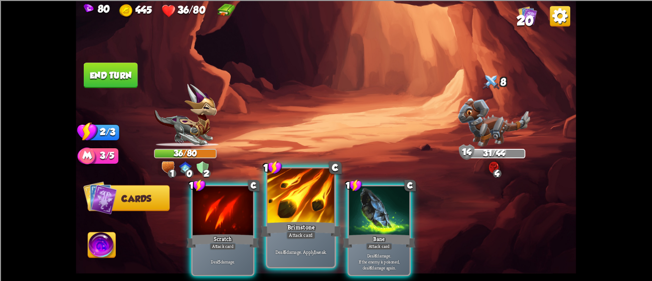
click at [297, 208] on div at bounding box center [300, 197] width 67 height 57
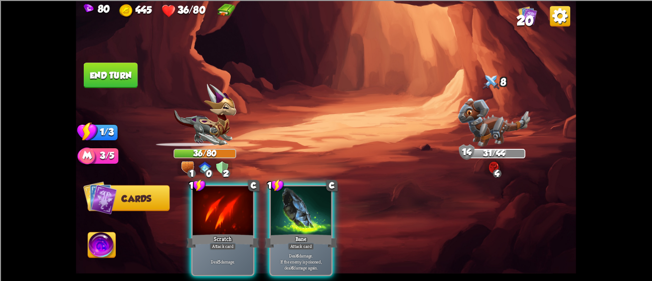
click at [297, 208] on div at bounding box center [301, 211] width 61 height 51
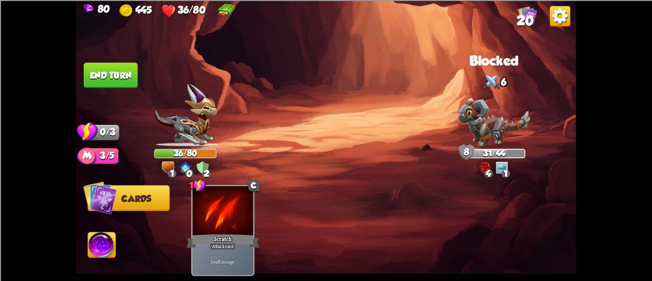
click at [123, 62] on img at bounding box center [326, 140] width 500 height 281
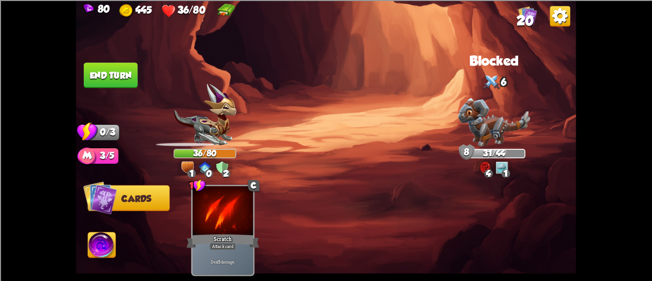
click at [123, 63] on button "End turn" at bounding box center [111, 76] width 54 height 26
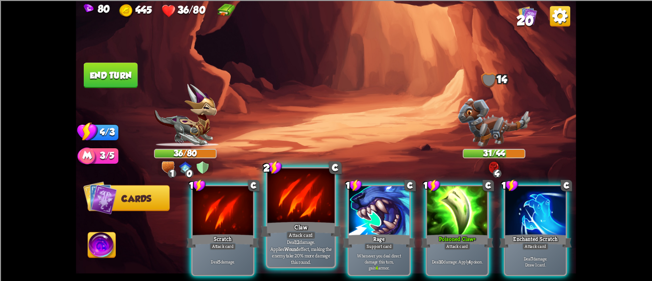
click at [299, 247] on b "Wound" at bounding box center [292, 249] width 14 height 7
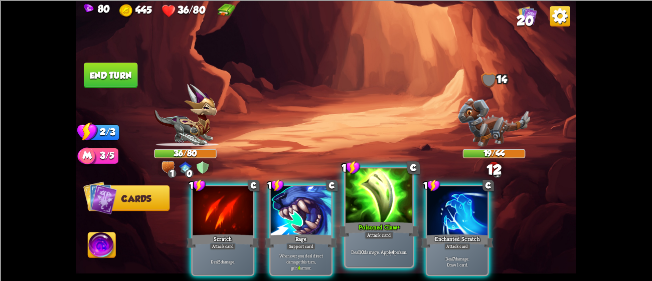
click at [403, 188] on div at bounding box center [379, 197] width 67 height 57
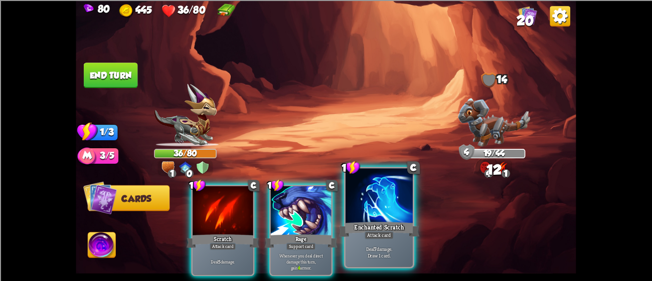
click at [388, 199] on div at bounding box center [379, 197] width 67 height 57
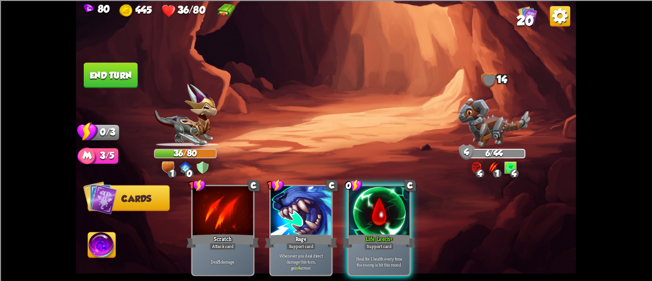
click at [388, 199] on div at bounding box center [379, 211] width 61 height 51
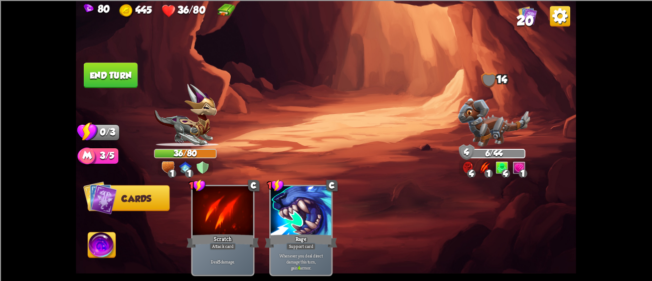
click at [88, 65] on button "End turn" at bounding box center [111, 76] width 54 height 26
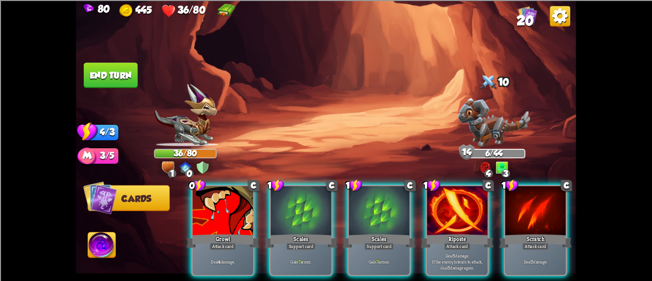
click at [189, 208] on div "0 C Growl Attack card Deal 4 damage. 1 C Scales Support card Gain 7 armor. 1 C …" at bounding box center [376, 219] width 400 height 125
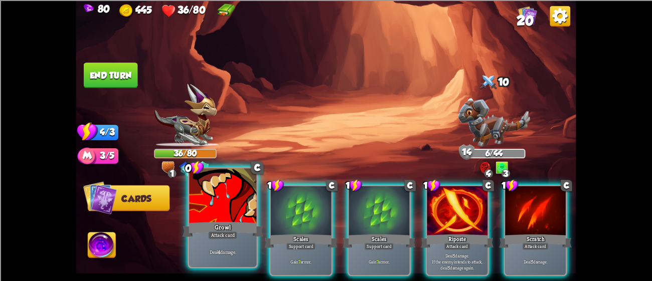
click at [199, 211] on div at bounding box center [222, 197] width 67 height 57
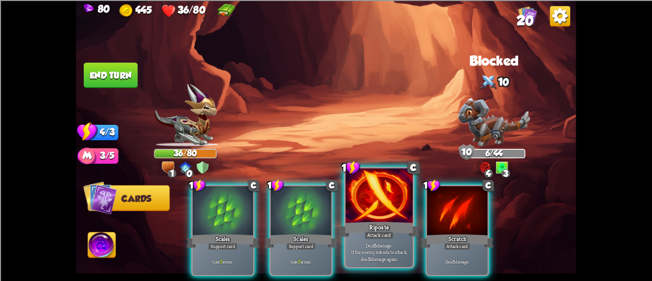
click at [369, 234] on div "Attack card" at bounding box center [379, 235] width 29 height 8
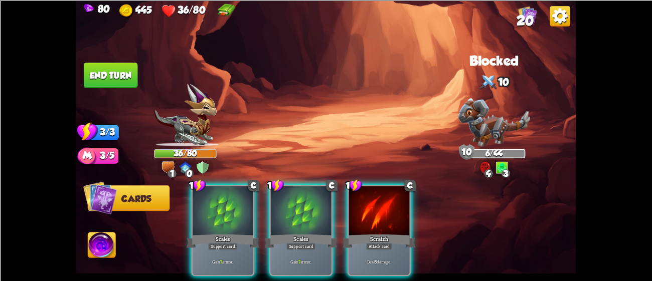
click at [369, 243] on div "Attack card" at bounding box center [379, 247] width 27 height 8
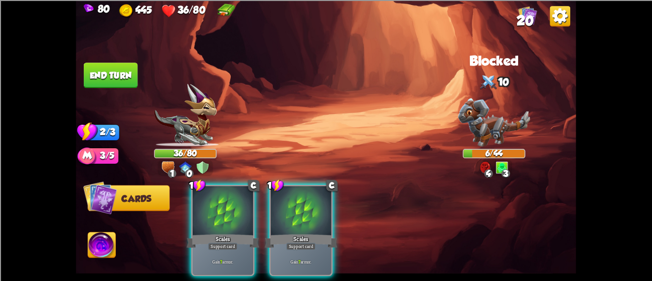
click at [96, 70] on button "End turn" at bounding box center [111, 76] width 54 height 26
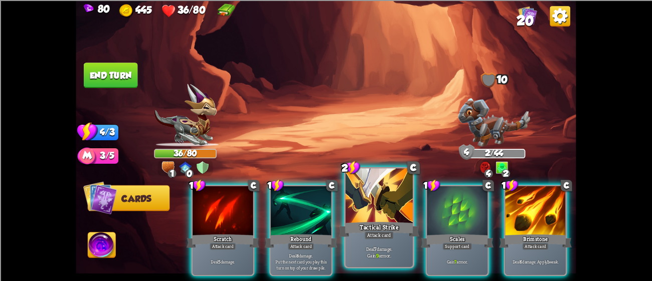
click at [370, 203] on div at bounding box center [379, 197] width 67 height 57
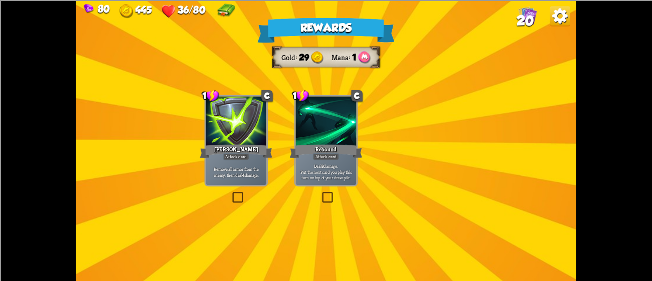
click at [321, 122] on img at bounding box center [329, 133] width 57 height 42
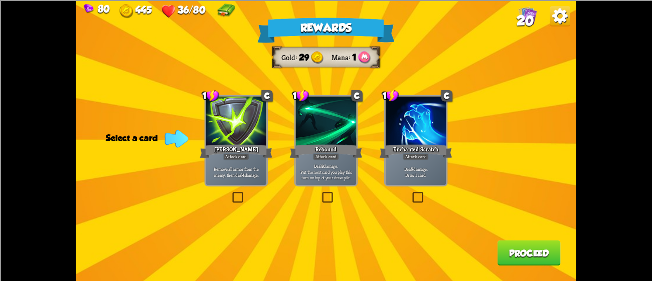
click at [223, 144] on div "[PERSON_NAME]" at bounding box center [236, 151] width 73 height 16
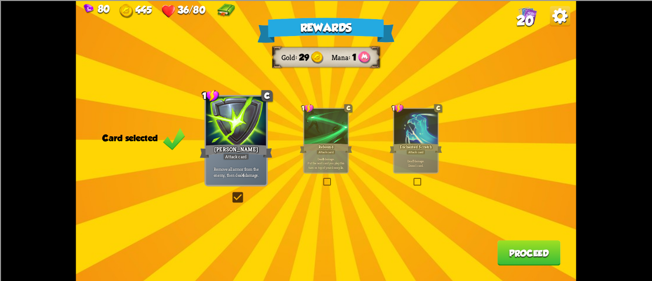
click at [517, 250] on button "Proceed" at bounding box center [529, 253] width 63 height 26
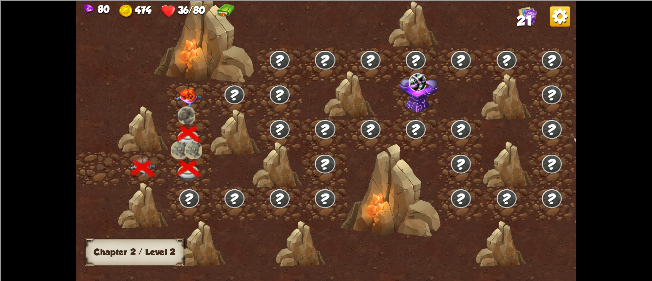
click at [188, 92] on img at bounding box center [188, 98] width 25 height 20
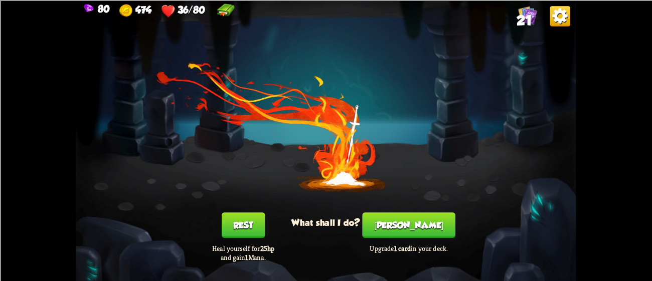
click at [402, 227] on button "[PERSON_NAME]" at bounding box center [409, 226] width 93 height 26
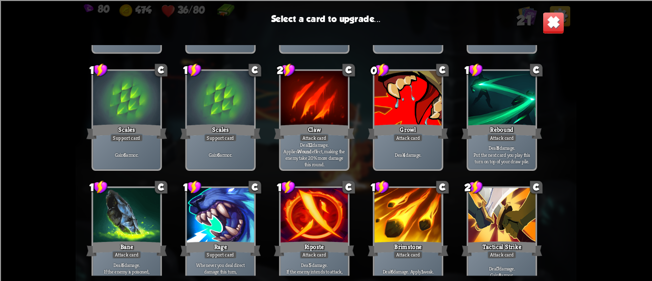
scroll to position [316, 0]
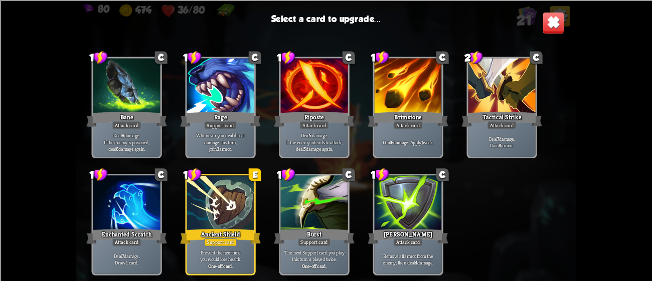
click at [235, 221] on div at bounding box center [220, 204] width 67 height 57
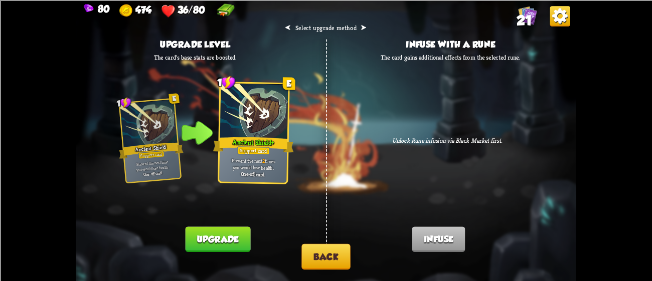
click at [226, 240] on button "Upgrade" at bounding box center [217, 240] width 65 height 26
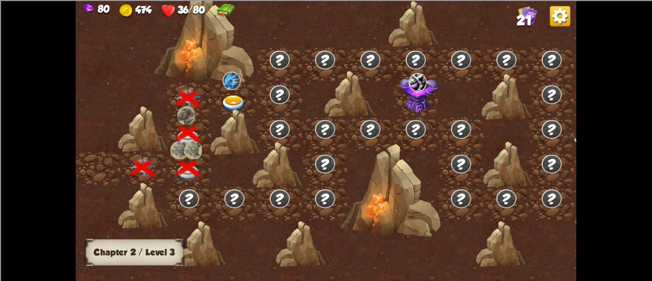
click at [225, 92] on div at bounding box center [234, 100] width 45 height 35
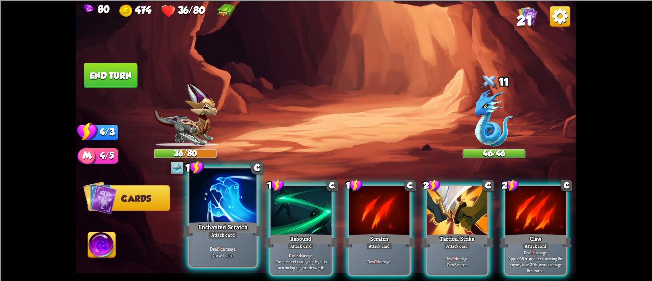
click at [200, 209] on div at bounding box center [222, 197] width 67 height 57
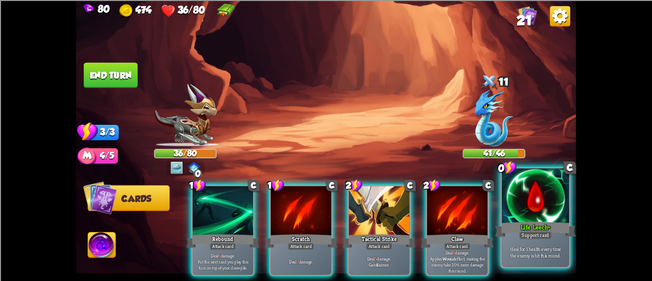
click at [525, 199] on div at bounding box center [535, 197] width 67 height 57
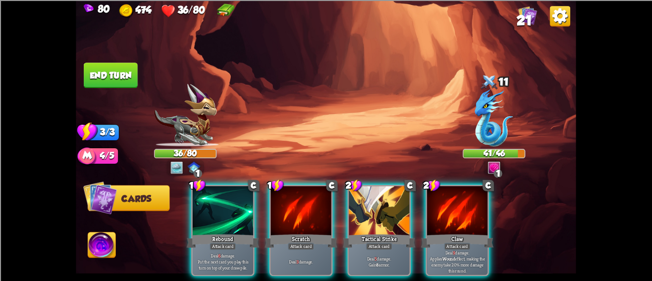
click at [374, 187] on div at bounding box center [379, 211] width 61 height 51
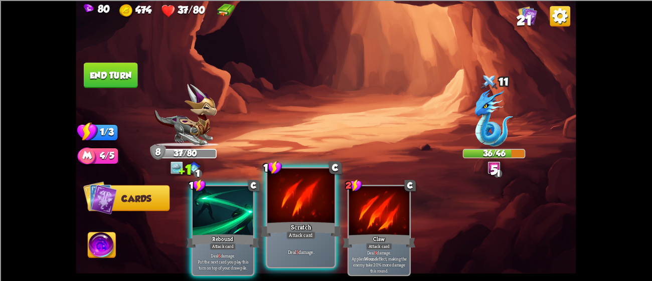
click at [290, 206] on div at bounding box center [300, 197] width 67 height 57
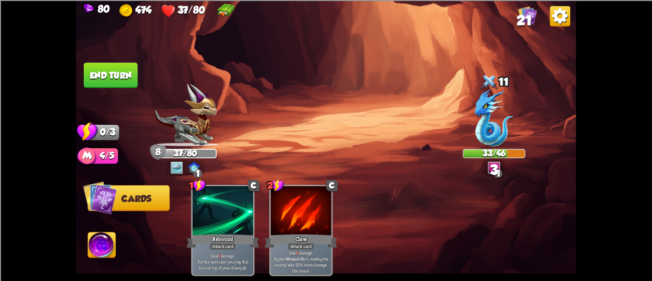
click at [107, 85] on button "End turn" at bounding box center [111, 76] width 54 height 26
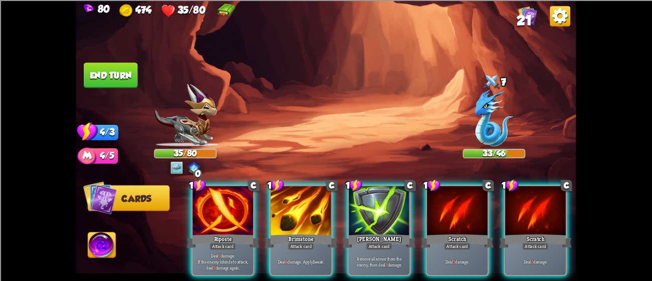
click at [242, 78] on img at bounding box center [326, 140] width 500 height 281
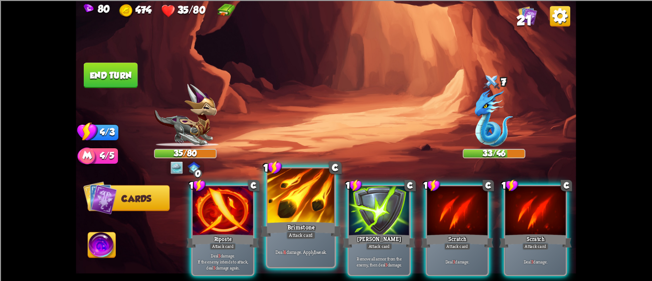
click at [299, 220] on div at bounding box center [300, 197] width 67 height 57
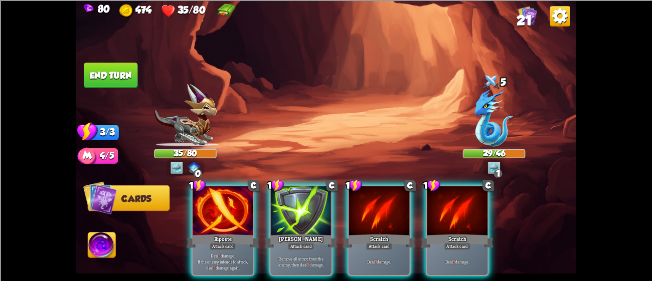
click at [217, 216] on div at bounding box center [223, 211] width 61 height 51
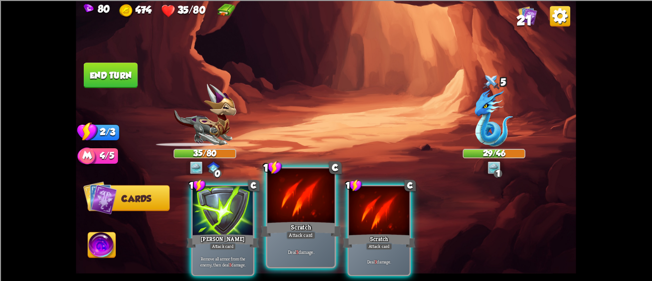
click at [306, 209] on div at bounding box center [300, 197] width 67 height 57
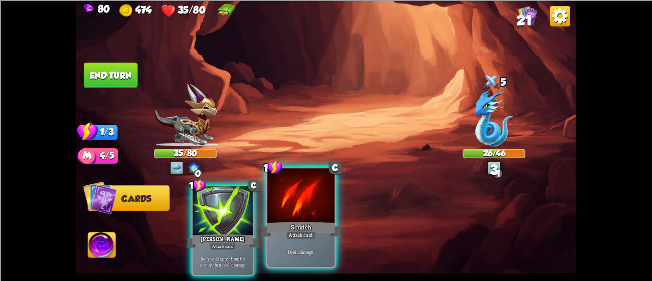
click at [302, 212] on div at bounding box center [300, 197] width 67 height 57
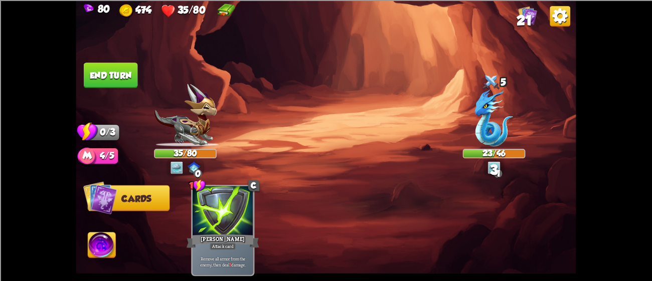
click at [105, 83] on button "End turn" at bounding box center [111, 76] width 54 height 26
click at [106, 97] on img at bounding box center [326, 140] width 500 height 281
click at [111, 94] on img at bounding box center [326, 140] width 500 height 281
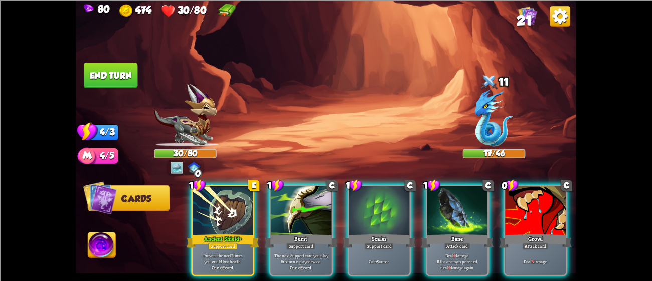
click at [212, 203] on div at bounding box center [223, 211] width 61 height 51
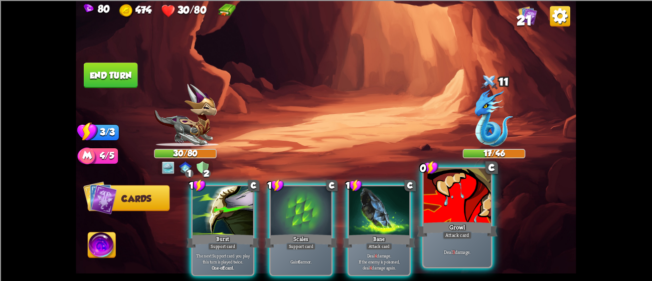
click at [475, 197] on div at bounding box center [457, 197] width 67 height 57
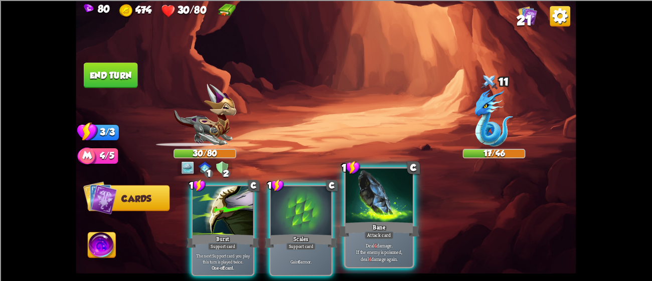
click at [386, 222] on div "Bane" at bounding box center [379, 229] width 81 height 18
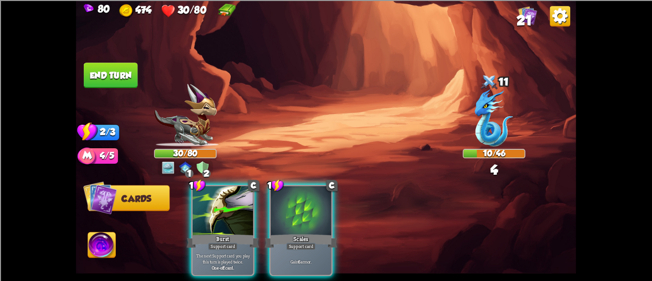
click at [131, 84] on button "End turn" at bounding box center [111, 76] width 54 height 26
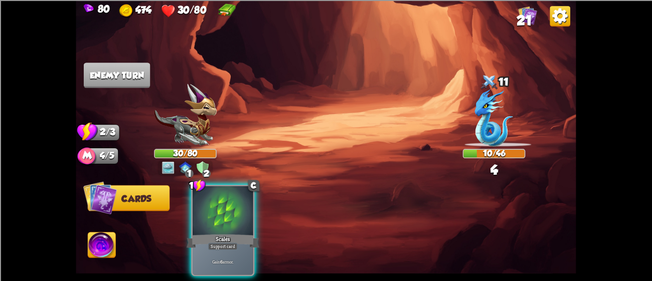
click at [227, 205] on div "1 C Scales Support card Gain 6 armor." at bounding box center [376, 219] width 400 height 125
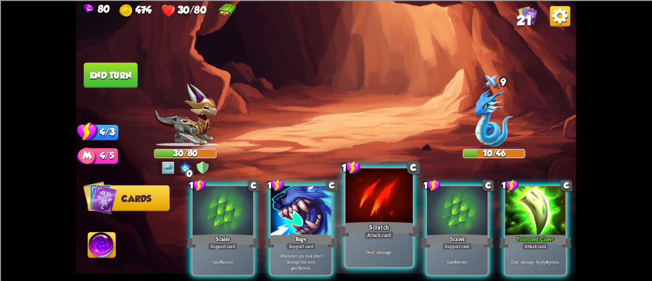
click at [389, 207] on div at bounding box center [379, 197] width 67 height 57
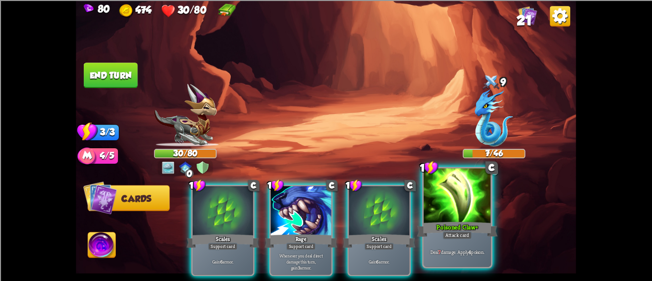
click at [453, 185] on div at bounding box center [457, 197] width 67 height 57
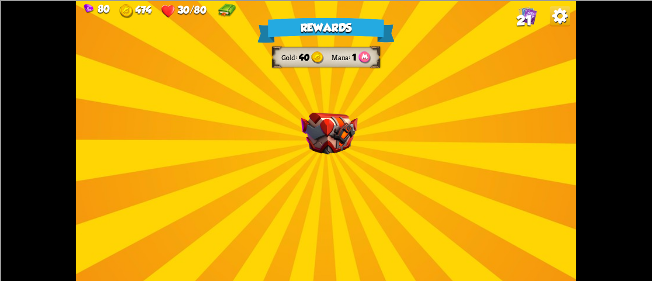
click at [364, 177] on div "Rewards Gold 40 Mana 1 Select a card 2 C Claw Attack card Deal 12 damage. Appli…" at bounding box center [326, 140] width 500 height 281
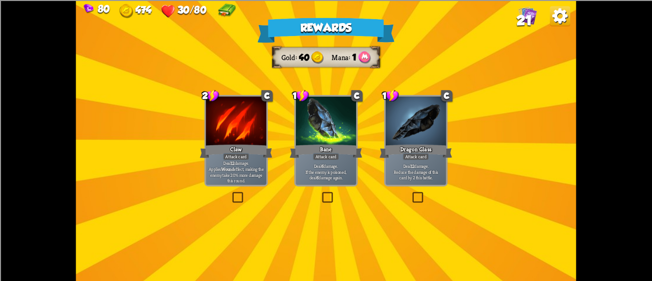
click at [223, 157] on div "Attack card" at bounding box center [236, 157] width 27 height 8
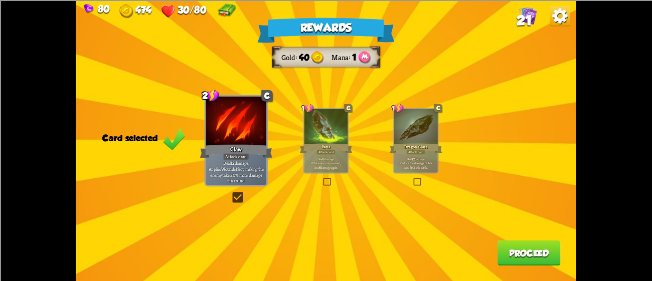
click at [315, 128] on div at bounding box center [326, 127] width 44 height 37
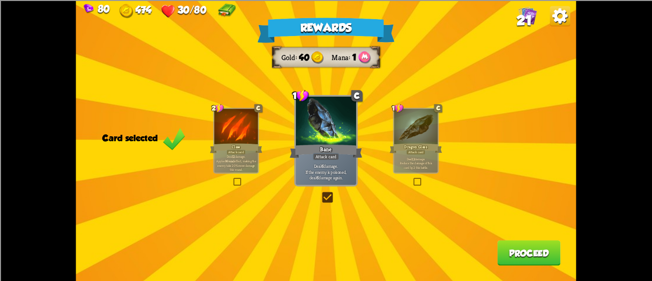
click at [393, 138] on div "1 C Dragon Glass Attack card Deal 12 damage. Reduce the damage of this card by …" at bounding box center [416, 141] width 46 height 66
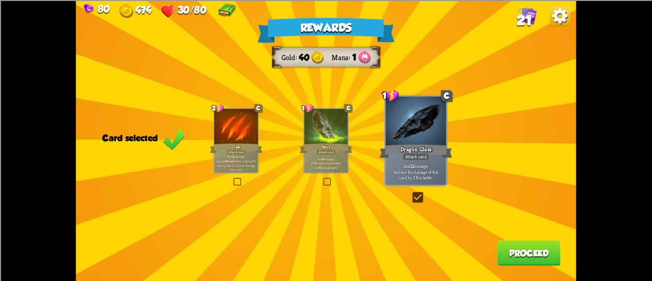
click at [331, 162] on p "Deal 6 damage. If the enemy is poisoned, deal 6 damage again." at bounding box center [327, 163] width 42 height 13
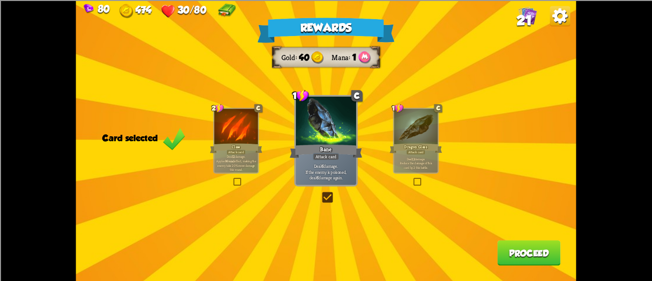
click at [412, 179] on label at bounding box center [412, 179] width 0 height 0
click at [0, 0] on input "checkbox" at bounding box center [0, 0] width 0 height 0
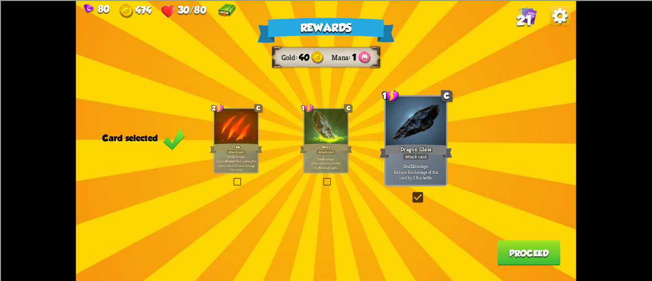
click at [318, 128] on div at bounding box center [326, 127] width 44 height 37
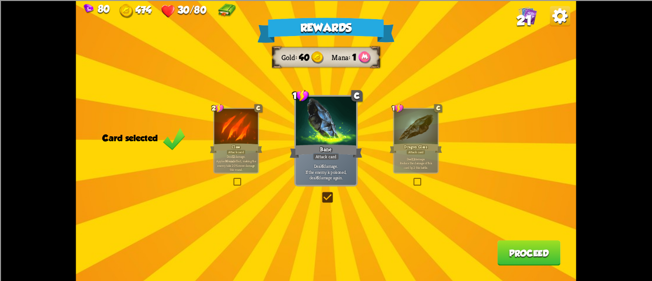
click at [519, 264] on button "Proceed" at bounding box center [529, 253] width 63 height 26
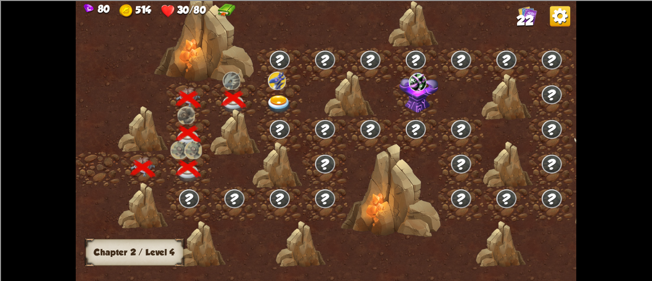
click at [282, 92] on div at bounding box center [279, 100] width 45 height 35
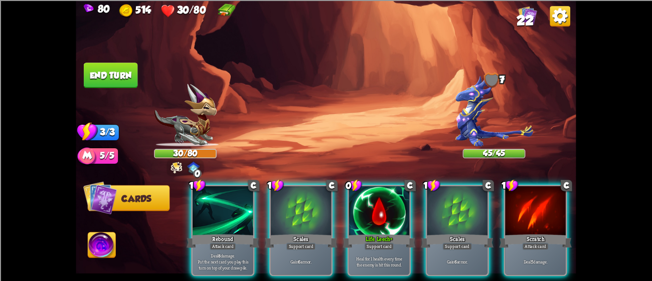
click at [187, 117] on img at bounding box center [185, 115] width 62 height 63
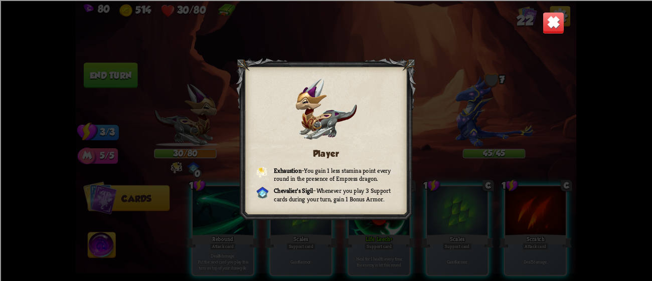
click at [547, 30] on img at bounding box center [554, 23] width 22 height 22
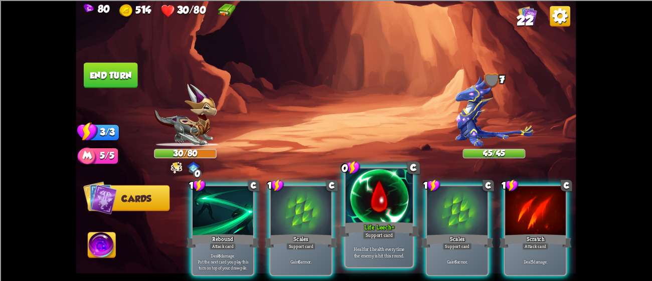
click at [362, 222] on div "Life Leech+" at bounding box center [379, 229] width 81 height 18
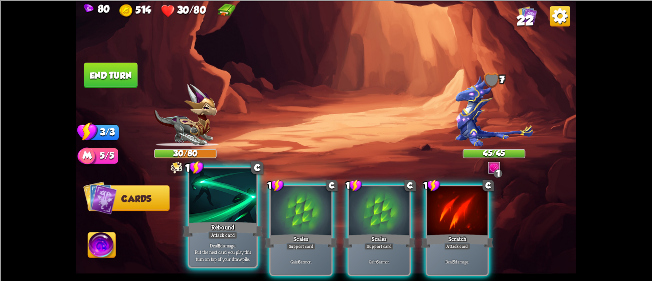
click at [204, 212] on div at bounding box center [222, 197] width 67 height 57
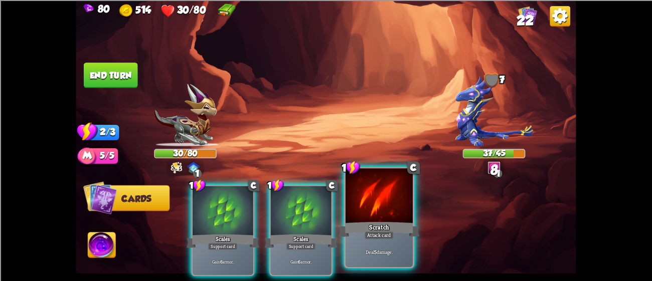
click at [392, 215] on div at bounding box center [379, 197] width 67 height 57
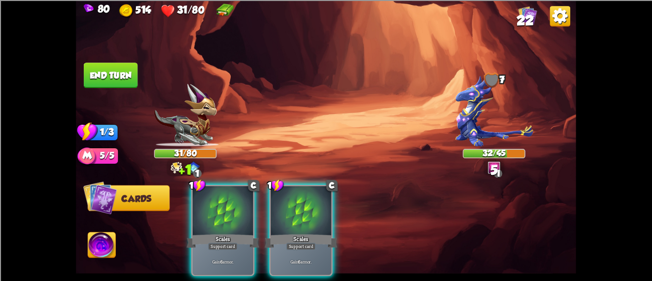
click at [107, 69] on button "End turn" at bounding box center [111, 76] width 54 height 26
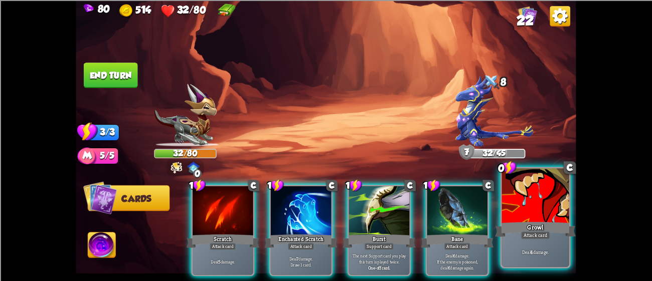
click at [546, 225] on div "Growl" at bounding box center [535, 229] width 81 height 18
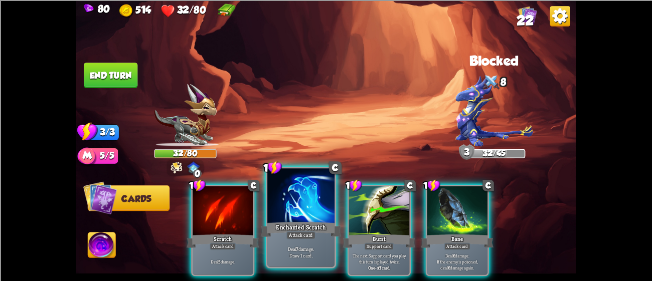
click at [307, 203] on div at bounding box center [300, 197] width 67 height 57
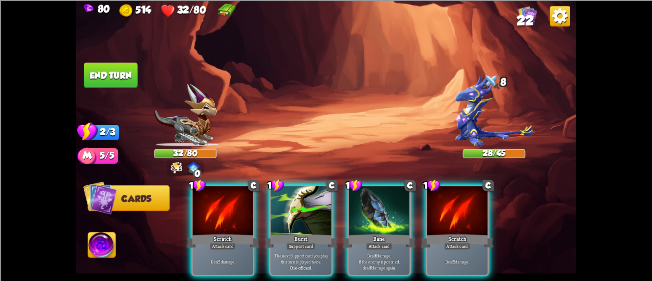
click at [97, 255] on img at bounding box center [102, 247] width 28 height 28
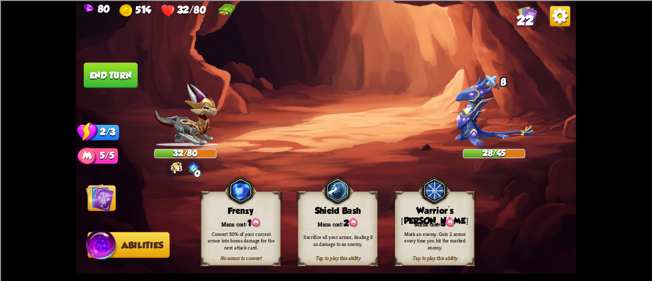
click at [432, 229] on div "Mark an enemy. Gain 2 armor every time you hit the marked enemy." at bounding box center [435, 240] width 80 height 31
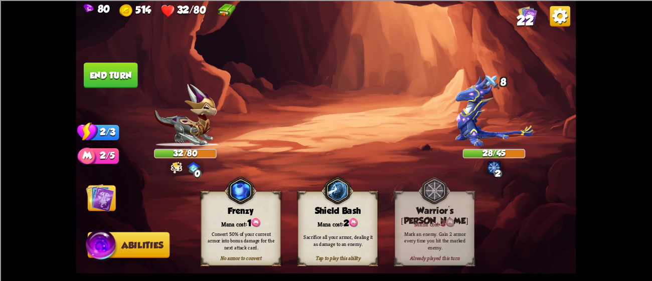
click at [106, 200] on img at bounding box center [100, 198] width 28 height 28
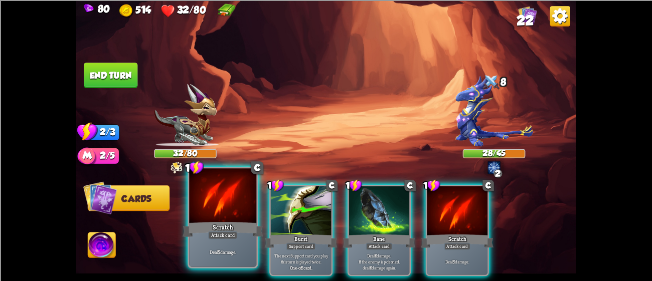
click at [201, 223] on div "Scratch" at bounding box center [223, 229] width 81 height 18
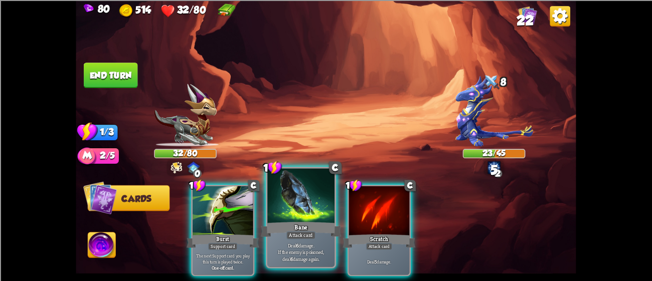
click at [300, 233] on div "Attack card" at bounding box center [301, 235] width 29 height 8
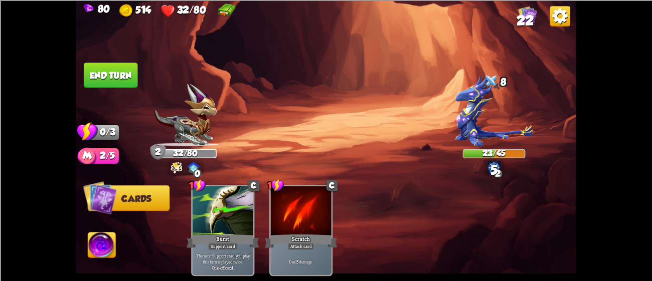
click at [300, 243] on div "Attack card" at bounding box center [301, 247] width 27 height 8
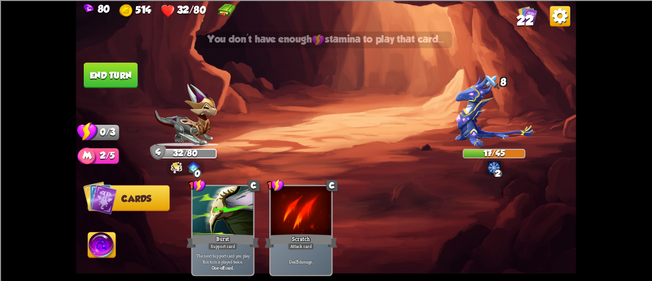
click at [110, 70] on button "End turn" at bounding box center [111, 76] width 54 height 26
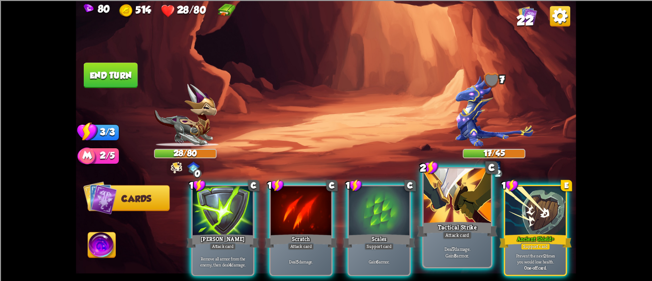
click at [458, 210] on div at bounding box center [457, 197] width 67 height 57
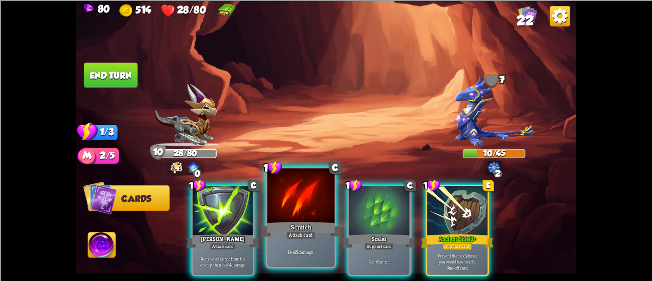
click at [295, 207] on div at bounding box center [300, 197] width 67 height 57
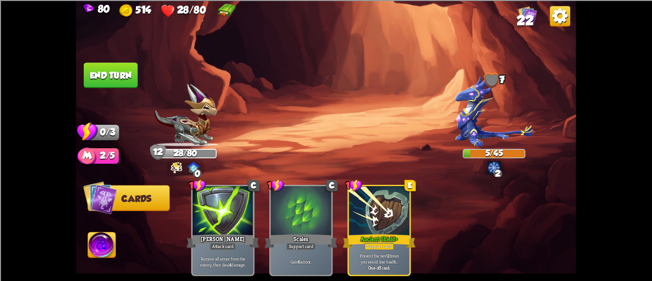
click at [100, 71] on button "End turn" at bounding box center [111, 76] width 54 height 26
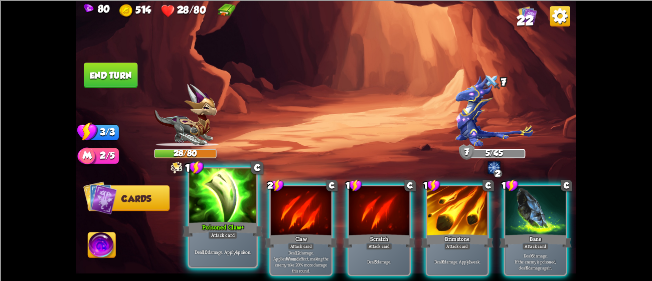
click at [241, 207] on div at bounding box center [222, 197] width 67 height 57
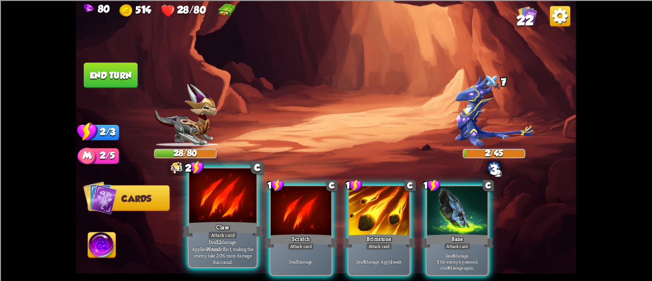
click at [228, 206] on div at bounding box center [222, 197] width 67 height 57
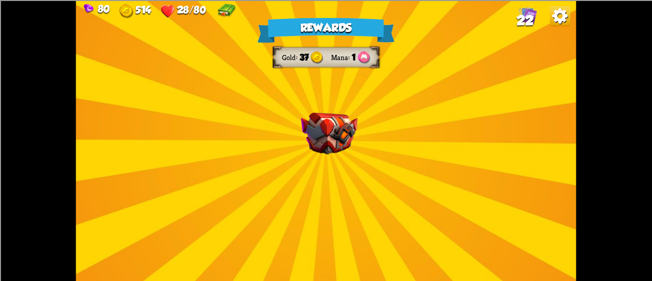
click at [310, 119] on img at bounding box center [329, 133] width 57 height 42
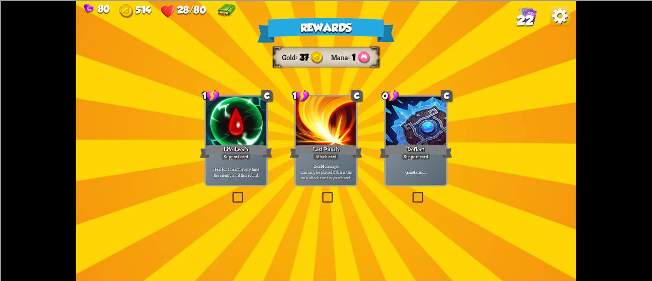
click at [242, 130] on div at bounding box center [236, 121] width 61 height 51
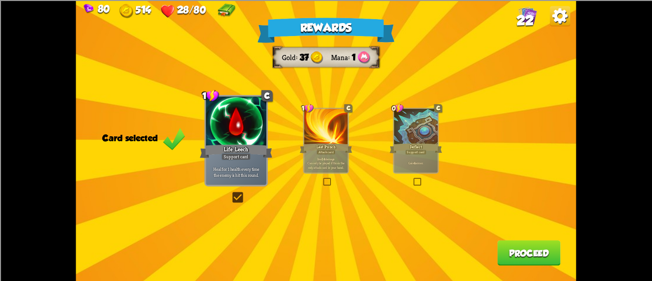
click at [518, 247] on button "Proceed" at bounding box center [529, 253] width 63 height 26
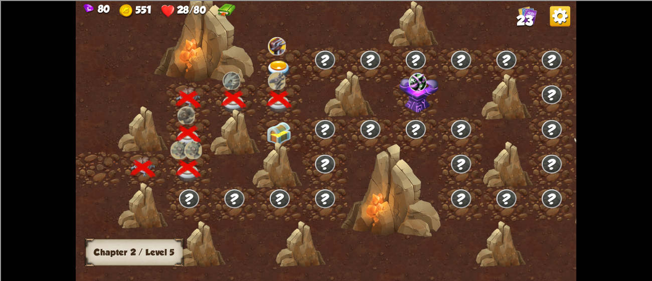
click at [271, 127] on img at bounding box center [279, 134] width 25 height 24
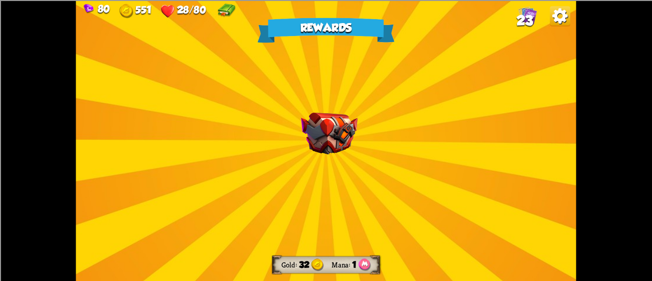
click at [342, 126] on img at bounding box center [329, 133] width 57 height 42
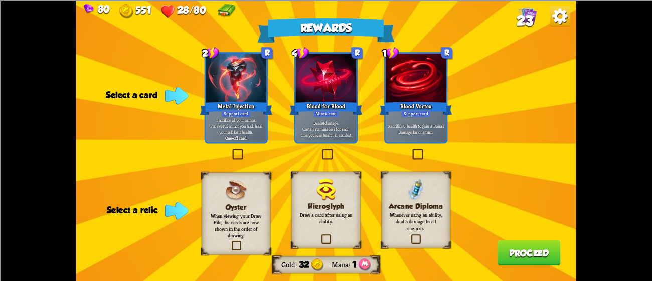
click at [322, 109] on div "Blood for Blood" at bounding box center [326, 108] width 73 height 16
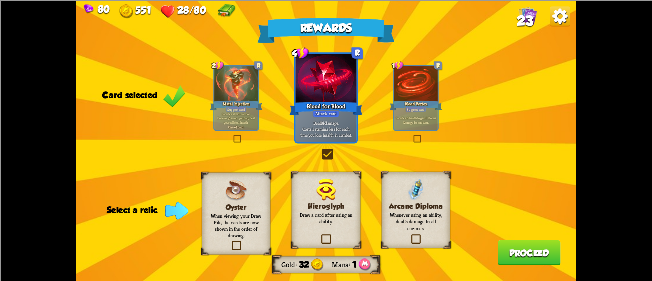
click at [410, 236] on label at bounding box center [410, 236] width 0 height 0
click at [0, 0] on input "checkbox" at bounding box center [0, 0] width 0 height 0
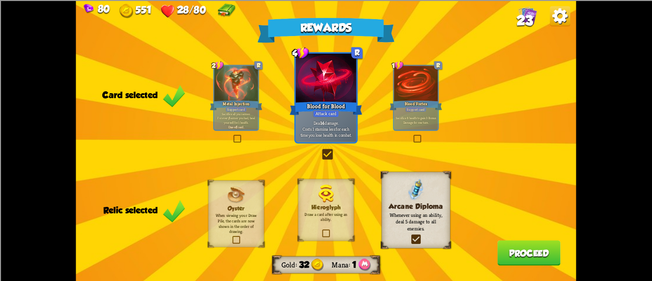
click at [532, 254] on button "Proceed" at bounding box center [529, 253] width 63 height 26
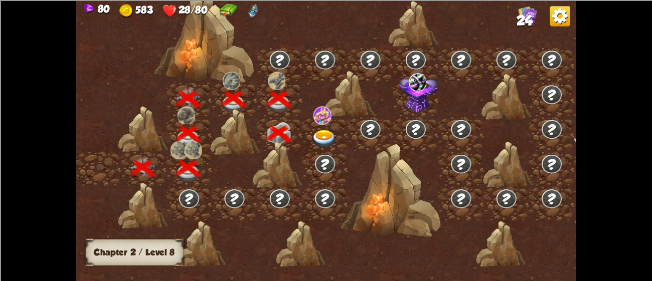
click at [320, 126] on div at bounding box center [325, 134] width 45 height 35
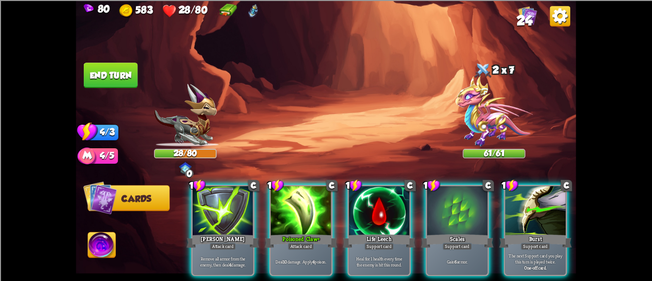
click at [514, 111] on img at bounding box center [495, 110] width 78 height 71
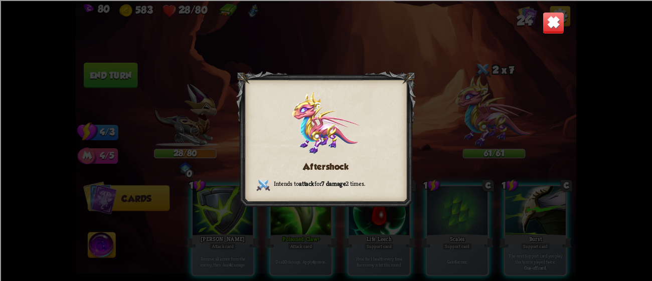
click at [552, 18] on img at bounding box center [554, 23] width 22 height 22
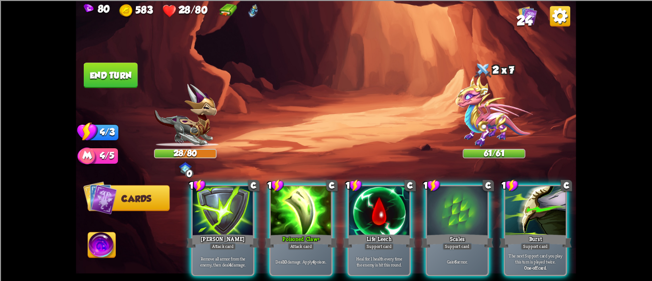
click at [98, 250] on img at bounding box center [102, 247] width 28 height 28
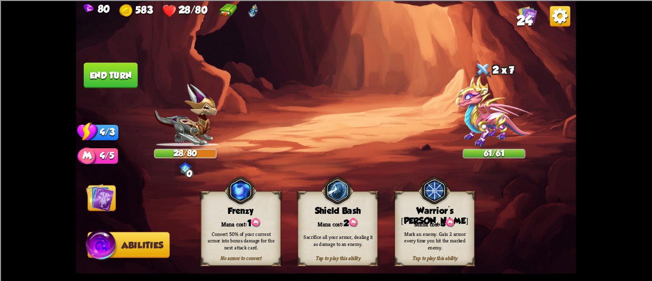
click at [411, 227] on div "Mark an enemy. Gain 2 armor every time you hit the marked enemy." at bounding box center [435, 240] width 80 height 31
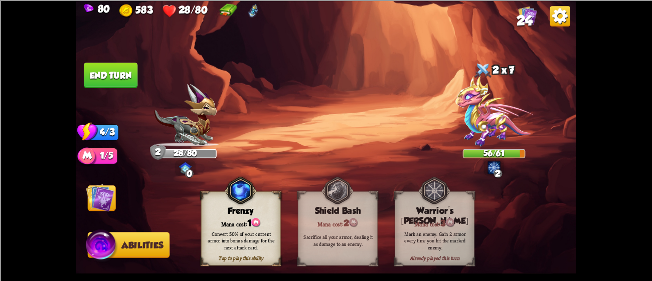
click at [84, 201] on img at bounding box center [326, 140] width 500 height 281
click at [86, 199] on img at bounding box center [100, 198] width 28 height 28
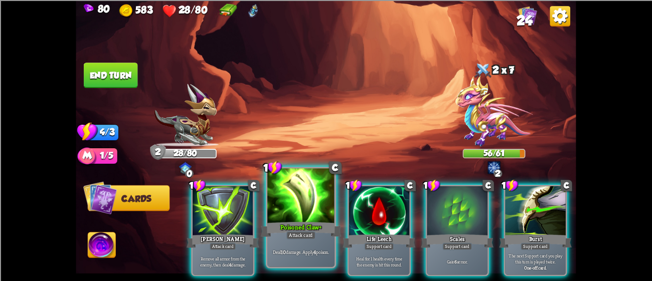
click at [279, 210] on div at bounding box center [300, 197] width 67 height 57
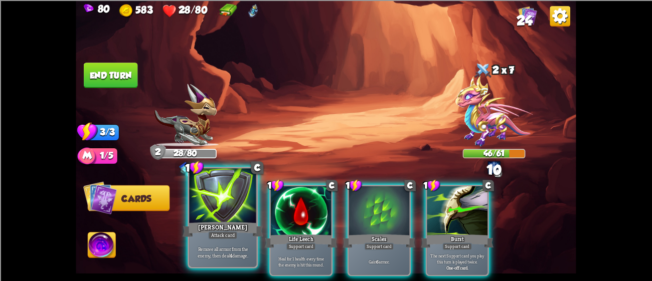
click at [234, 209] on div at bounding box center [222, 197] width 67 height 57
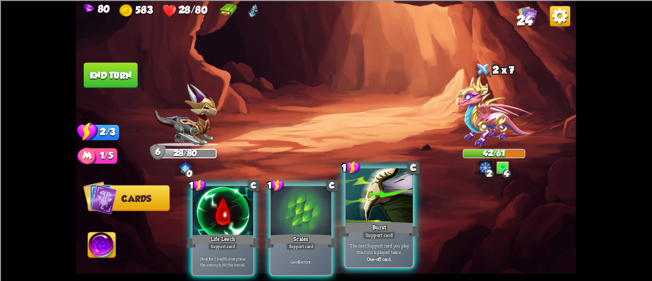
click at [354, 224] on div "Burst" at bounding box center [379, 229] width 81 height 18
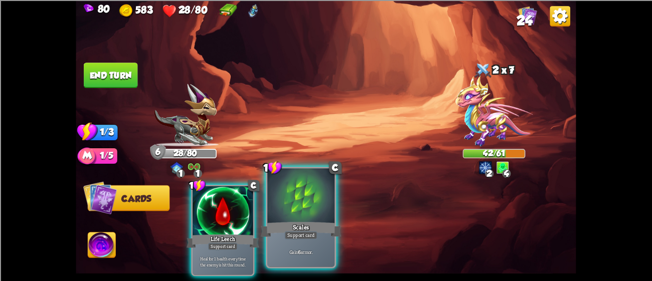
click at [311, 218] on div at bounding box center [300, 197] width 67 height 57
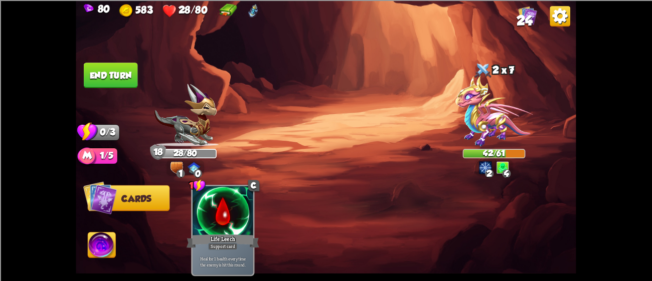
click at [86, 70] on button "End turn" at bounding box center [111, 76] width 54 height 26
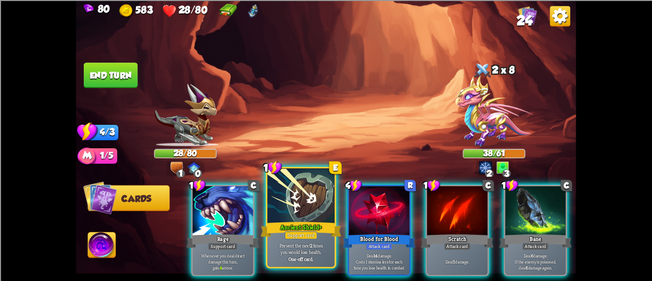
click at [310, 188] on div at bounding box center [300, 197] width 67 height 57
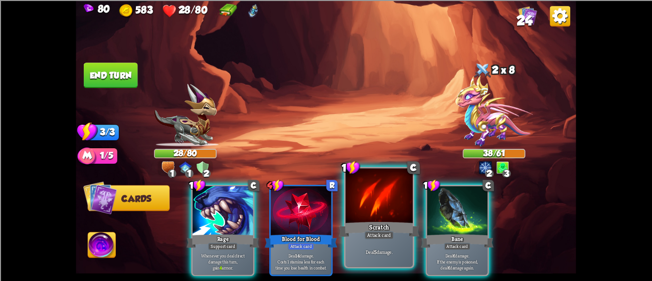
click at [384, 225] on div "Scratch" at bounding box center [379, 229] width 81 height 18
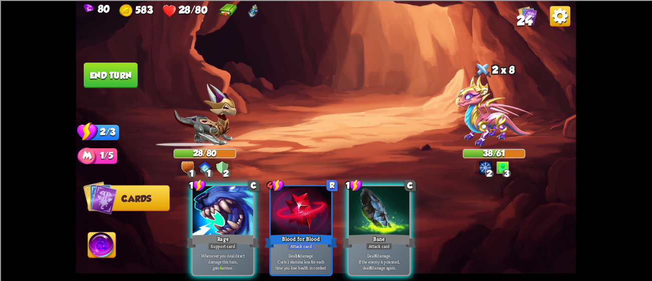
click at [384, 233] on div "Bane" at bounding box center [379, 241] width 73 height 16
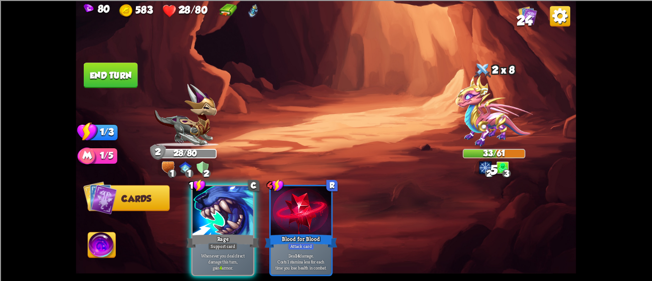
click at [105, 67] on button "End turn" at bounding box center [111, 76] width 54 height 26
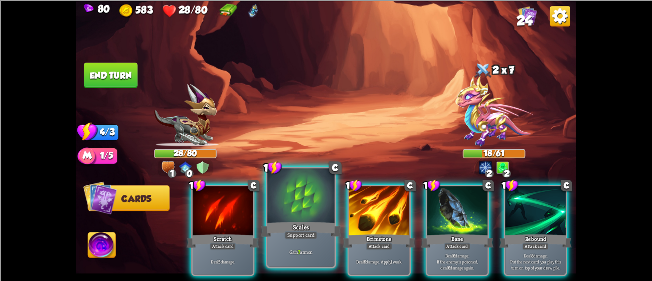
click at [302, 199] on div at bounding box center [300, 197] width 67 height 57
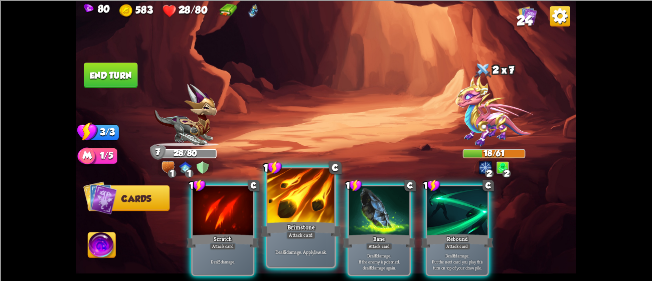
click at [304, 211] on div at bounding box center [300, 197] width 67 height 57
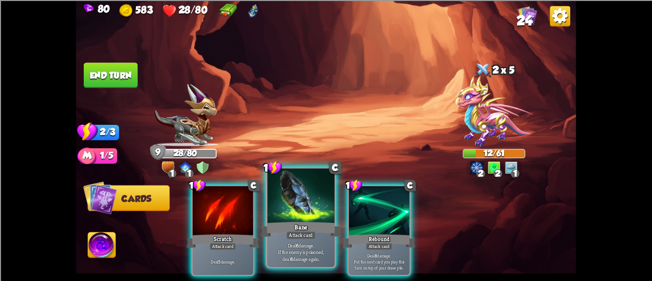
click at [313, 220] on div at bounding box center [300, 197] width 67 height 57
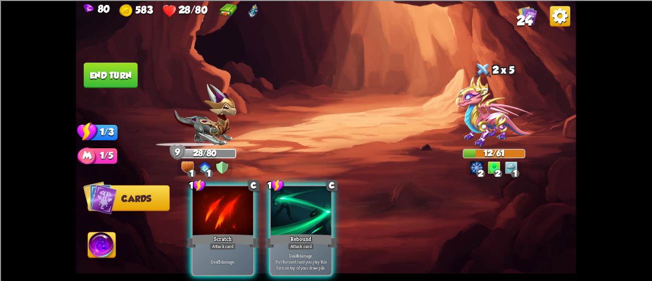
click at [313, 220] on div at bounding box center [301, 211] width 61 height 51
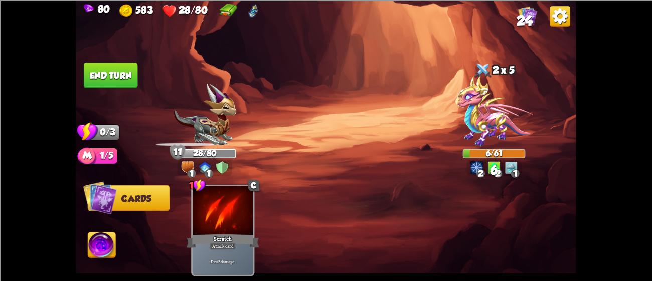
click at [98, 68] on button "End turn" at bounding box center [111, 76] width 54 height 26
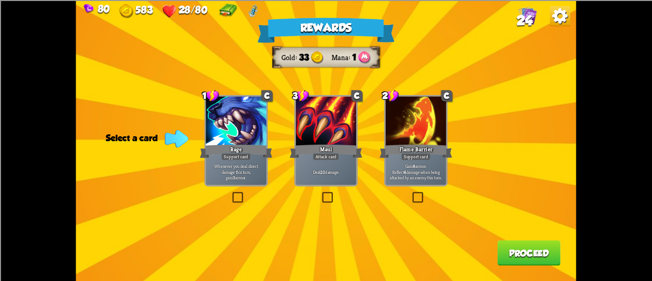
click at [313, 106] on div at bounding box center [326, 121] width 61 height 51
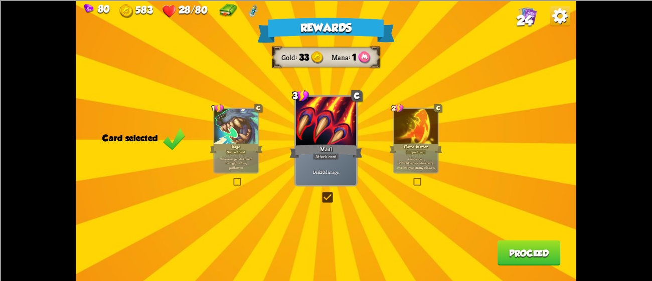
click at [507, 249] on button "Proceed" at bounding box center [529, 253] width 63 height 26
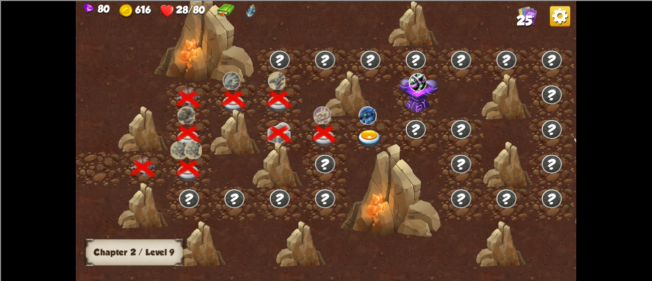
click at [368, 130] on img at bounding box center [369, 139] width 25 height 19
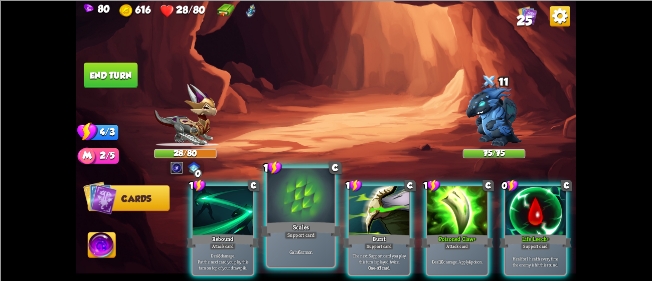
click at [306, 218] on div at bounding box center [300, 197] width 67 height 57
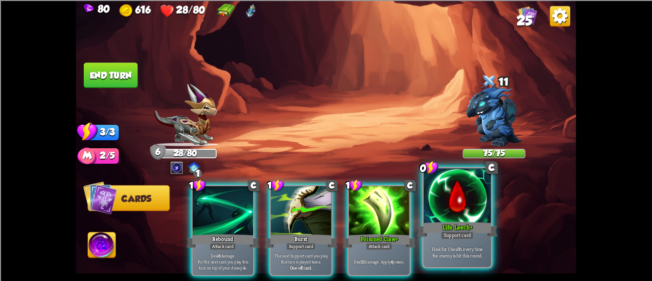
click at [447, 221] on div "Life Leech+" at bounding box center [457, 229] width 81 height 18
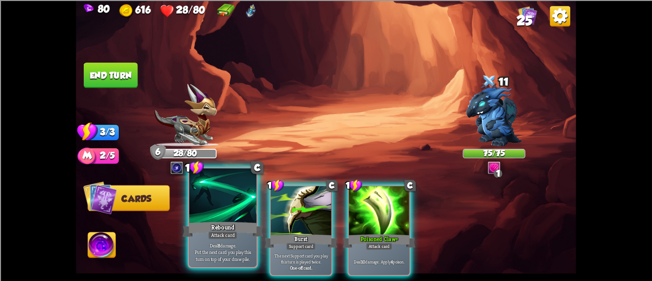
click at [227, 201] on div at bounding box center [222, 197] width 67 height 57
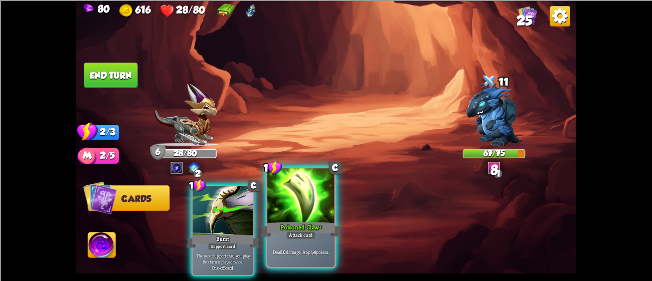
click at [277, 206] on div at bounding box center [300, 197] width 67 height 57
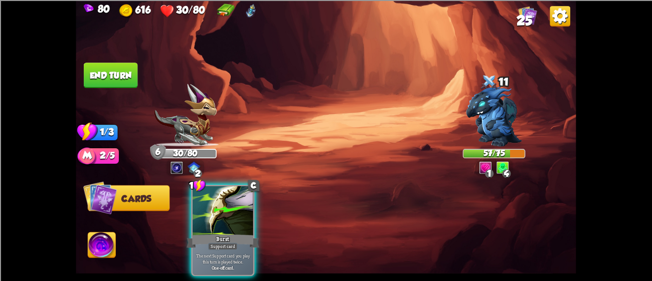
click at [103, 61] on img at bounding box center [326, 140] width 500 height 281
click at [107, 68] on button "End turn" at bounding box center [111, 76] width 54 height 26
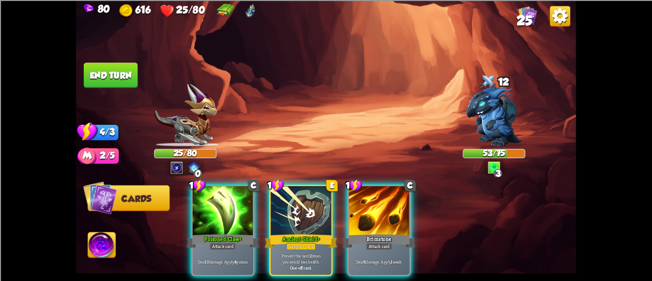
click at [197, 135] on div "Player turn" at bounding box center [326, 140] width 500 height 77
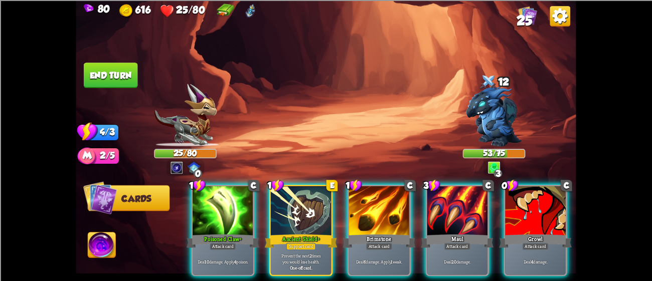
click at [195, 133] on img at bounding box center [185, 115] width 62 height 63
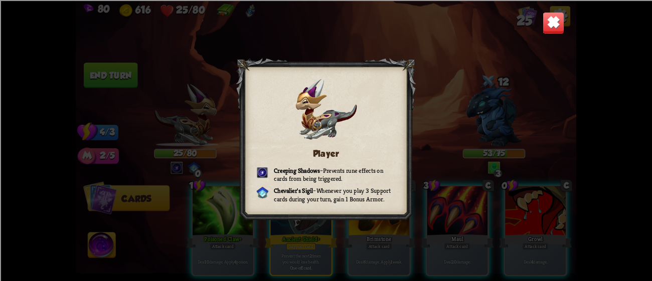
click at [556, 26] on img at bounding box center [554, 23] width 22 height 22
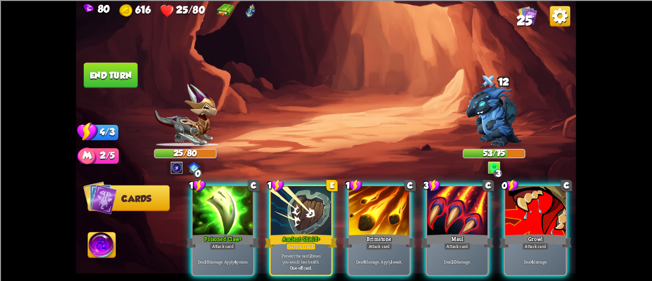
click at [252, 13] on img at bounding box center [250, 11] width 11 height 14
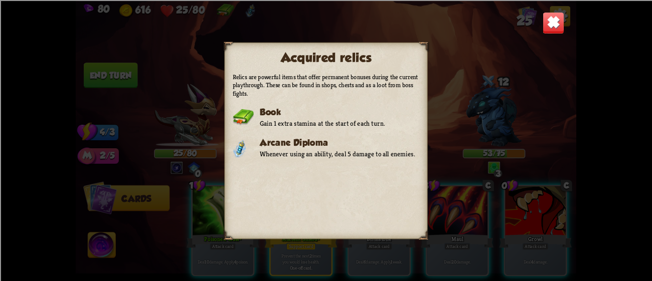
click at [550, 23] on img at bounding box center [554, 23] width 22 height 22
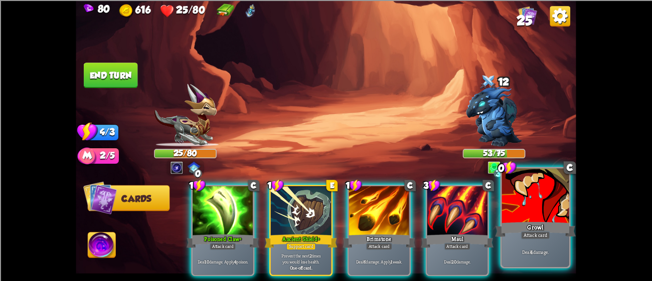
click at [536, 206] on div at bounding box center [535, 197] width 67 height 57
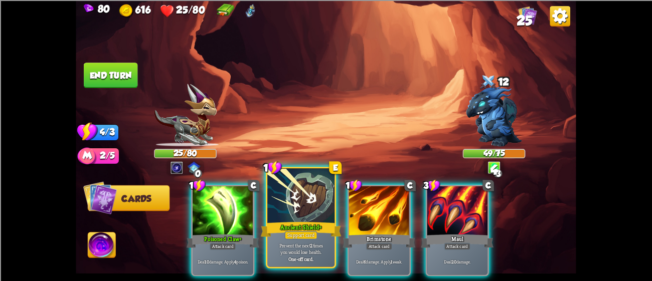
click at [283, 212] on div at bounding box center [300, 197] width 67 height 57
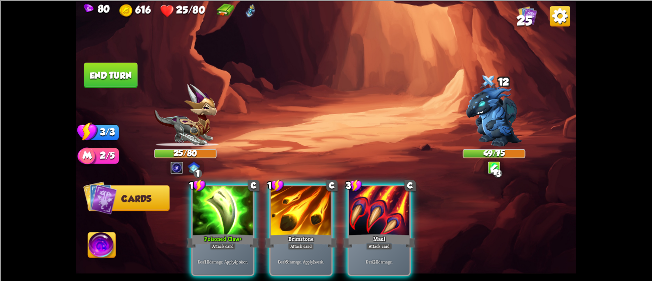
click at [283, 212] on div at bounding box center [301, 211] width 61 height 51
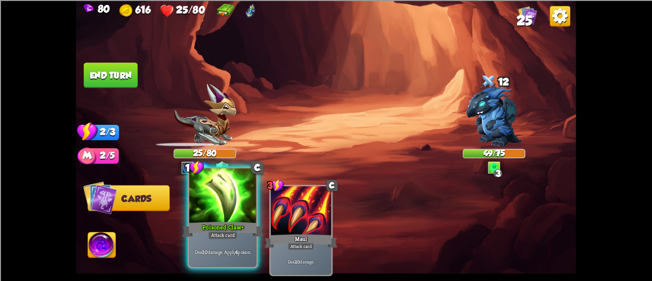
click at [241, 216] on div at bounding box center [222, 197] width 67 height 57
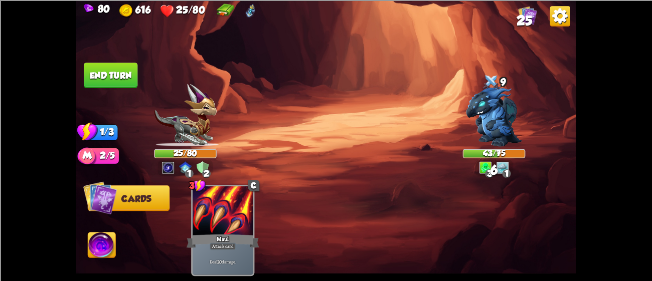
click at [110, 79] on button "End turn" at bounding box center [111, 76] width 54 height 26
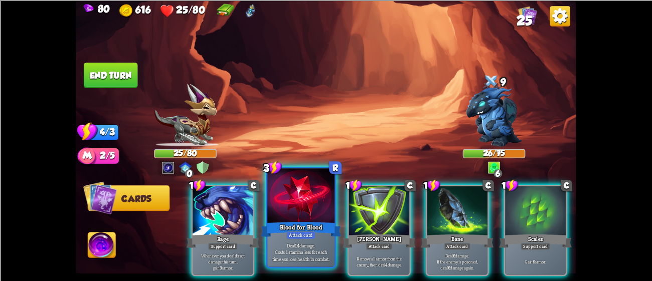
click at [322, 215] on div at bounding box center [300, 197] width 67 height 57
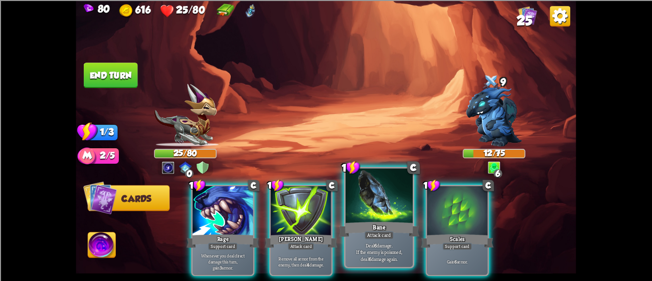
click at [369, 213] on div at bounding box center [379, 197] width 67 height 57
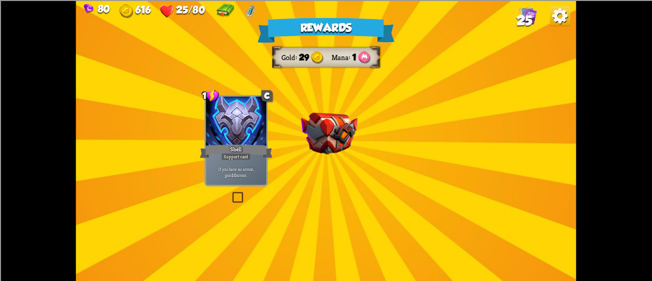
click at [298, 113] on div "Rewards Gold 29 Mana 1 Select a card 1 C Shell Support card If you have no armo…" at bounding box center [326, 140] width 500 height 281
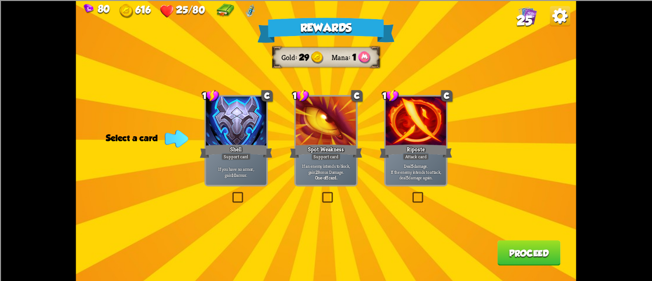
click at [225, 130] on div at bounding box center [236, 121] width 61 height 51
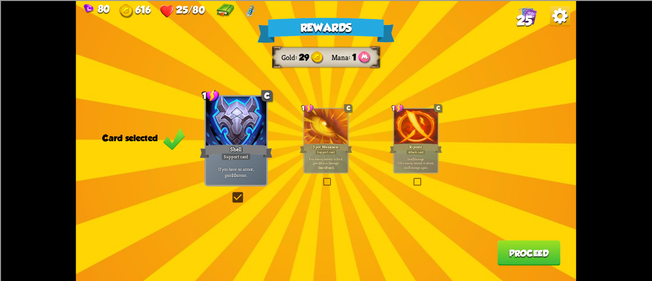
click at [532, 248] on button "Proceed" at bounding box center [529, 253] width 63 height 26
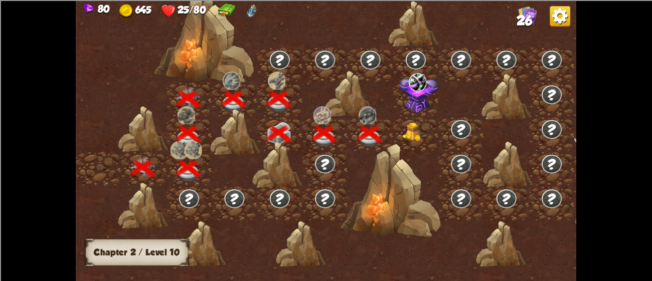
click at [409, 132] on img at bounding box center [415, 132] width 25 height 19
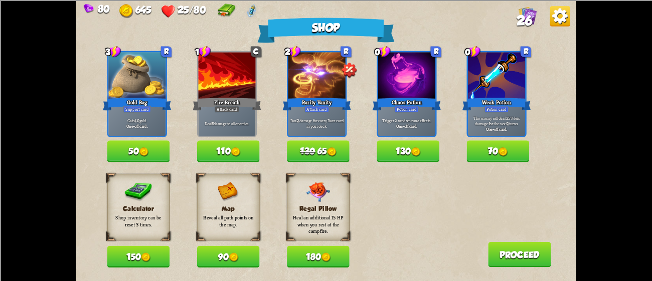
click at [517, 10] on div "80 645 25/80 26" at bounding box center [326, 10] width 500 height 20
click at [518, 15] on img at bounding box center [527, 15] width 19 height 19
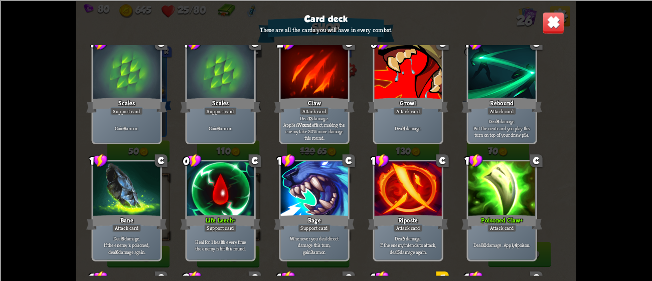
scroll to position [180, 0]
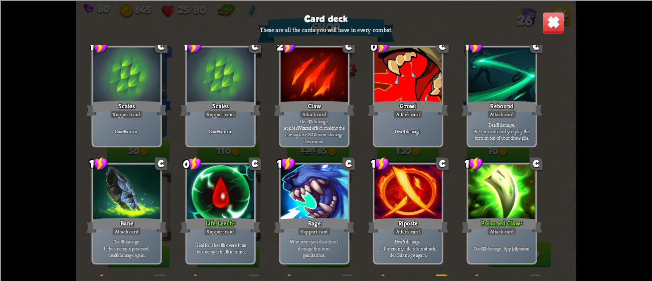
click at [560, 18] on img at bounding box center [554, 23] width 22 height 22
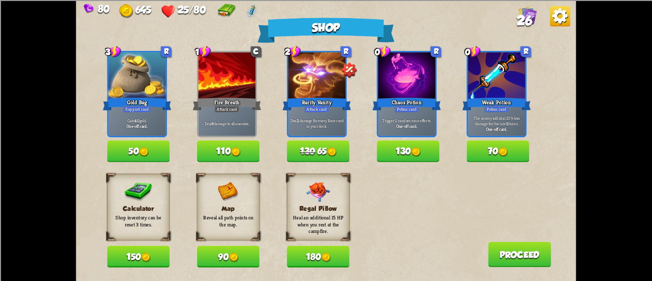
click at [220, 251] on button "90" at bounding box center [228, 257] width 63 height 22
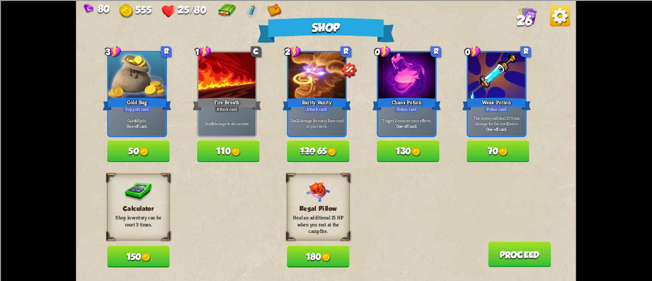
click at [154, 255] on button "150" at bounding box center [138, 257] width 63 height 22
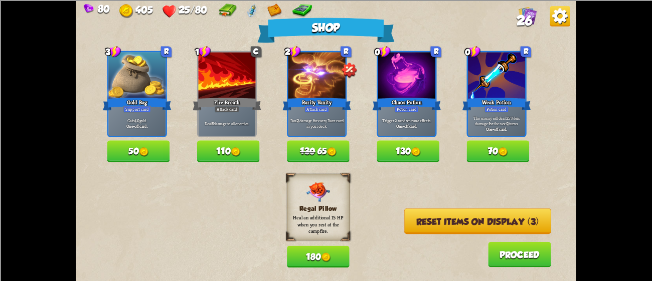
click at [414, 218] on button "Reset items on display (3)" at bounding box center [477, 221] width 147 height 26
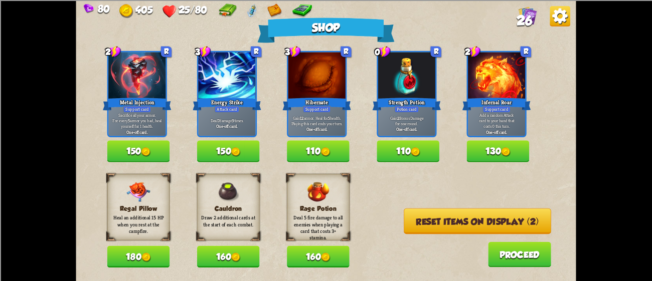
click at [239, 253] on img at bounding box center [236, 258] width 10 height 10
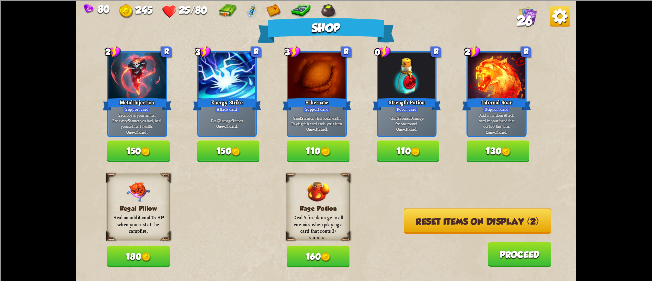
click at [320, 142] on button "110" at bounding box center [318, 151] width 63 height 22
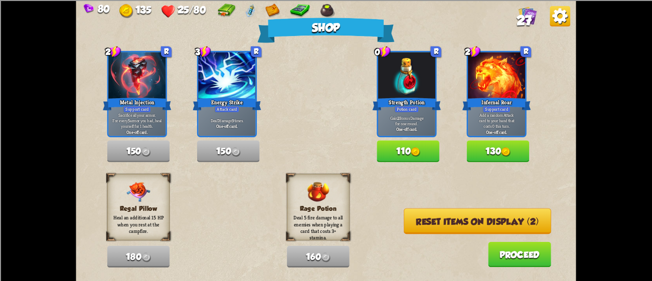
click at [473, 143] on button "130" at bounding box center [498, 151] width 63 height 22
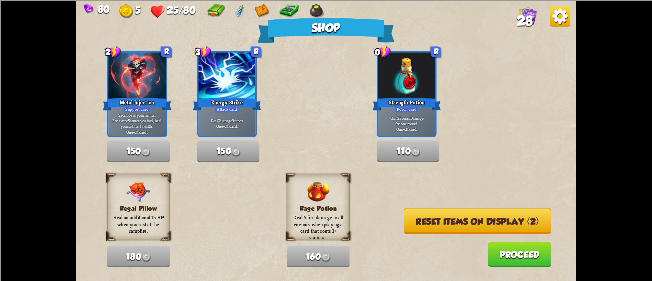
click at [506, 254] on button "Proceed" at bounding box center [519, 255] width 63 height 26
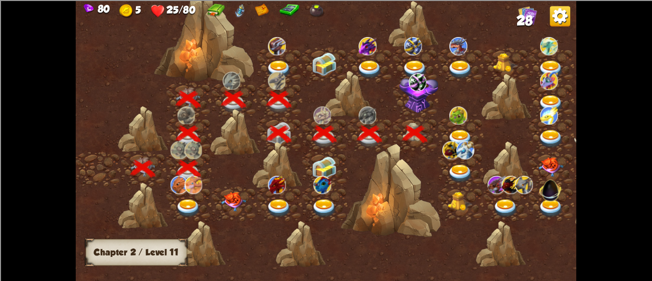
scroll to position [0, 152]
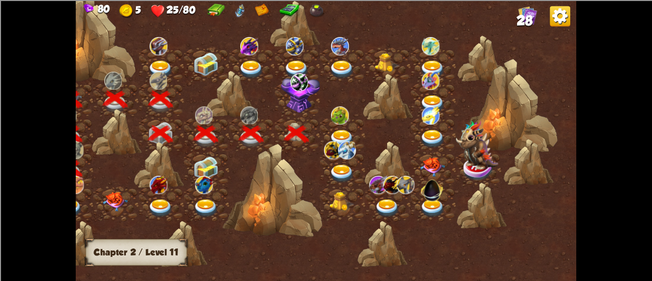
click at [292, 100] on img at bounding box center [300, 92] width 39 height 41
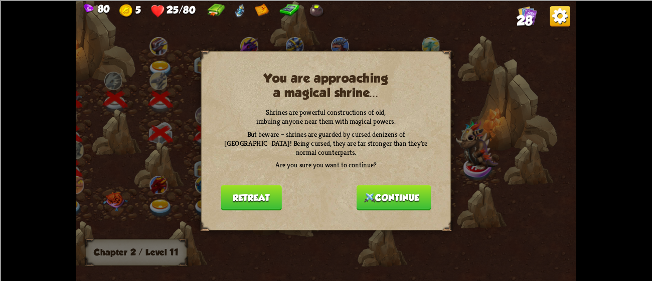
click at [357, 185] on button "Continue" at bounding box center [394, 198] width 75 height 26
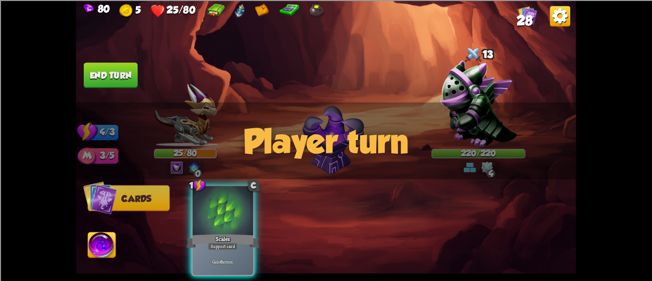
click at [467, 137] on div "Player turn" at bounding box center [326, 140] width 500 height 77
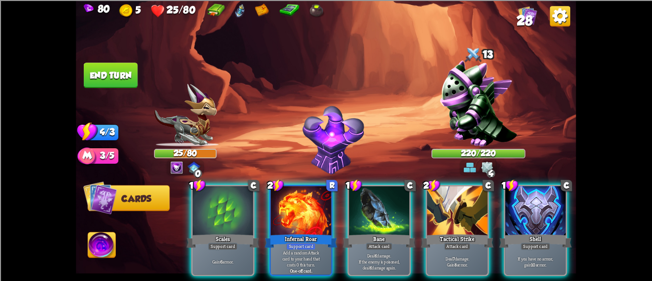
click at [462, 125] on div "Player turn" at bounding box center [326, 140] width 500 height 77
click at [462, 125] on img at bounding box center [478, 103] width 77 height 86
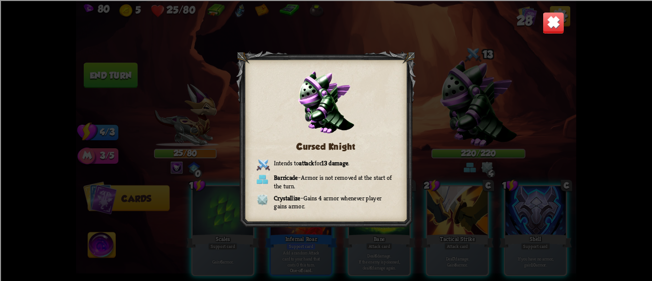
click at [553, 25] on img at bounding box center [554, 23] width 22 height 22
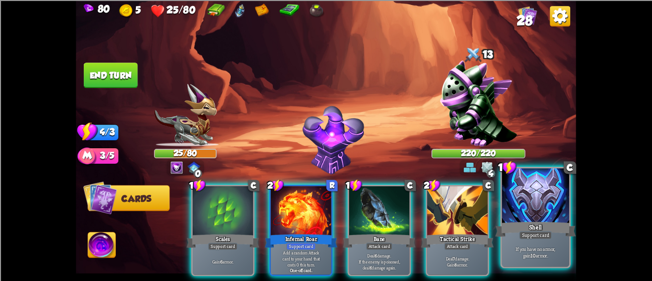
click at [532, 189] on div at bounding box center [535, 197] width 67 height 57
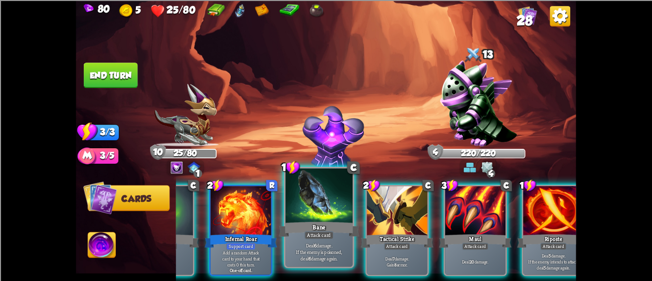
scroll to position [0, 95]
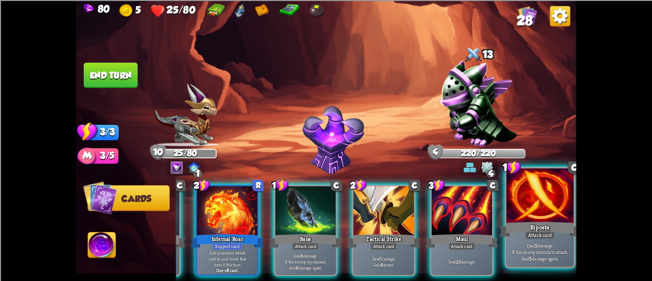
click at [559, 199] on div at bounding box center [539, 197] width 67 height 57
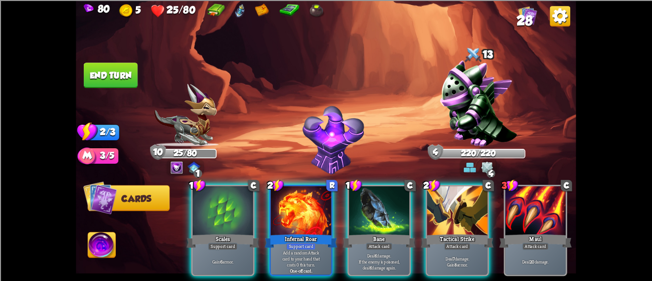
scroll to position [0, 0]
click at [178, 122] on img at bounding box center [185, 115] width 62 height 63
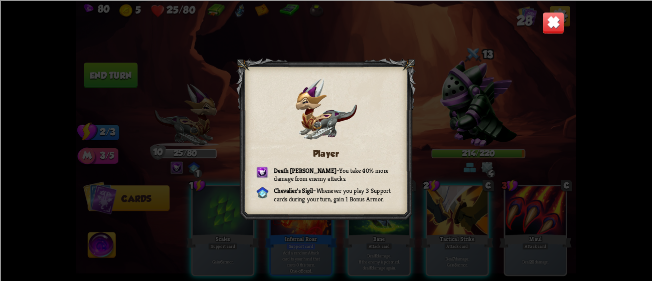
click at [554, 25] on img at bounding box center [554, 23] width 22 height 22
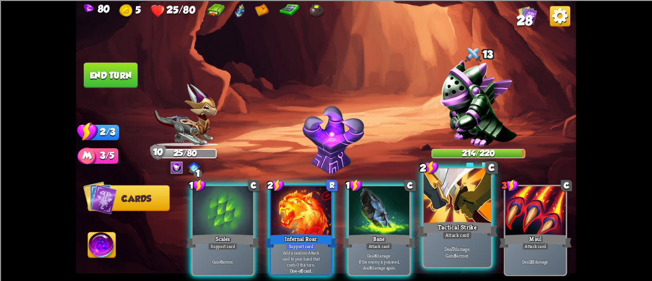
click at [443, 206] on div at bounding box center [457, 197] width 67 height 57
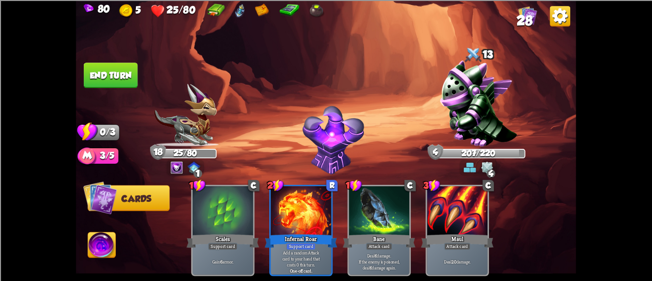
click at [89, 65] on button "End turn" at bounding box center [111, 76] width 54 height 26
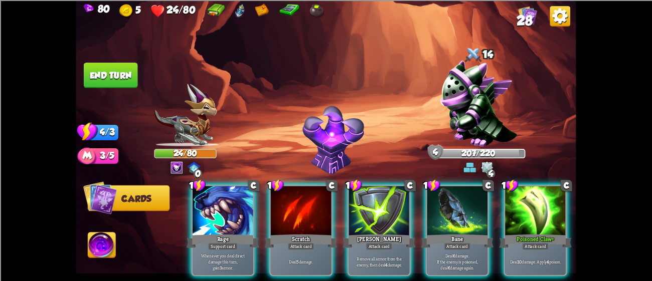
click at [98, 227] on img at bounding box center [326, 140] width 500 height 281
click at [106, 239] on img at bounding box center [102, 247] width 28 height 28
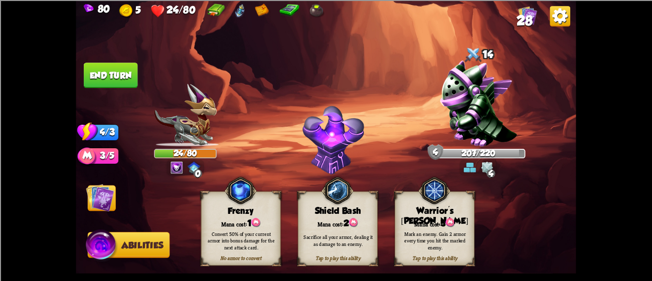
click at [430, 219] on div "Mana cost: 3" at bounding box center [434, 223] width 79 height 12
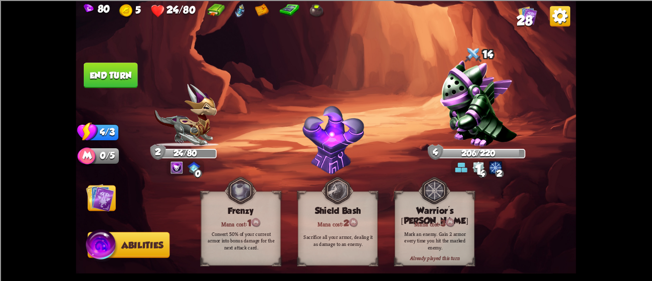
click at [99, 197] on img at bounding box center [100, 198] width 28 height 28
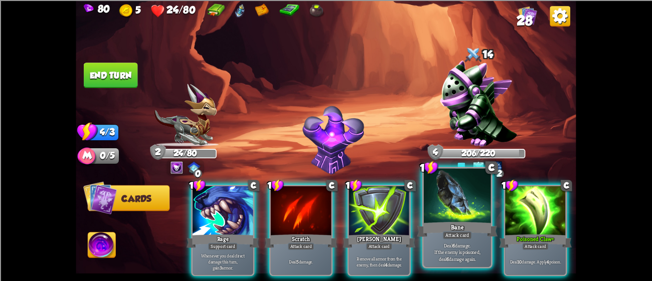
click at [454, 193] on div at bounding box center [457, 197] width 67 height 57
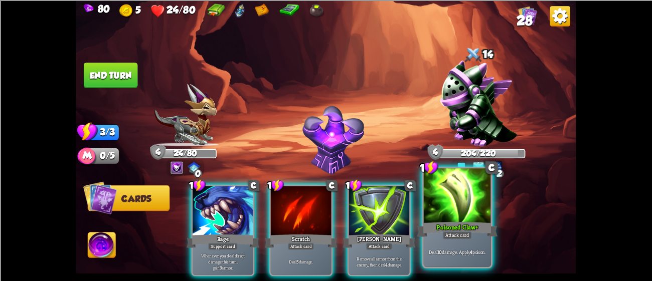
click at [455, 207] on div at bounding box center [457, 197] width 67 height 57
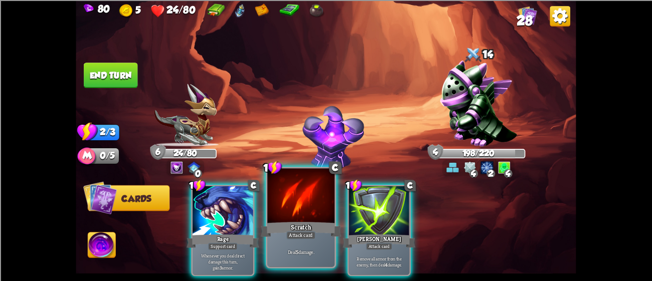
click at [305, 214] on div at bounding box center [300, 197] width 67 height 57
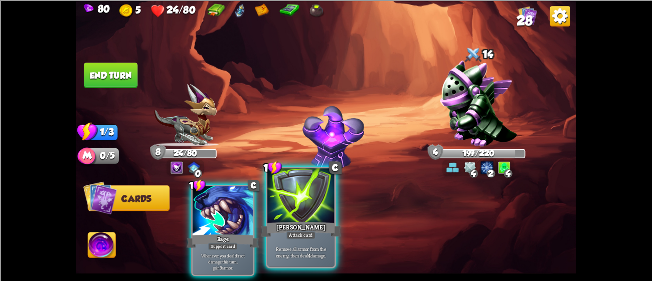
click at [317, 215] on div at bounding box center [300, 197] width 67 height 57
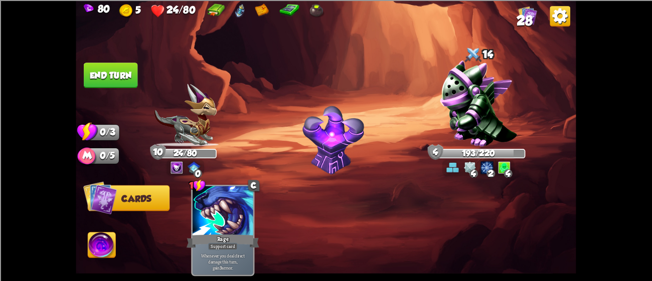
click at [101, 64] on button "End turn" at bounding box center [111, 76] width 54 height 26
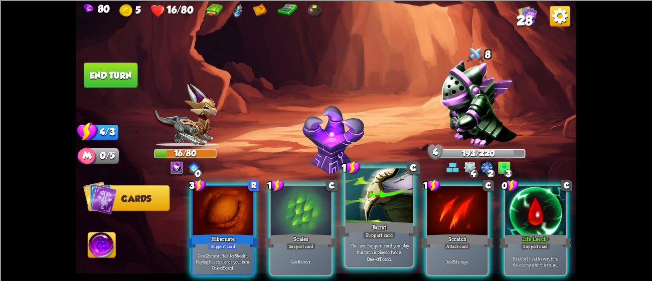
click at [385, 204] on div at bounding box center [379, 197] width 67 height 57
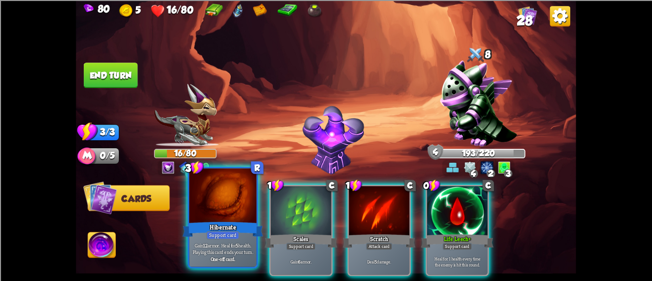
click at [233, 218] on div at bounding box center [222, 197] width 67 height 57
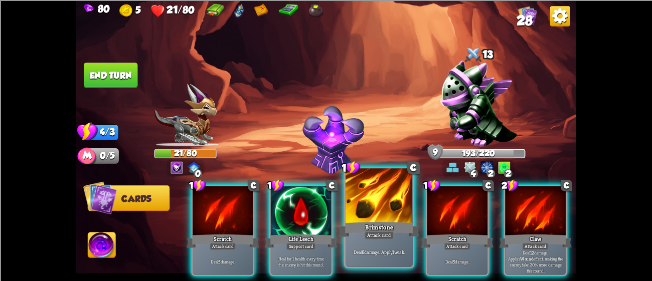
click at [368, 194] on div at bounding box center [379, 197] width 67 height 57
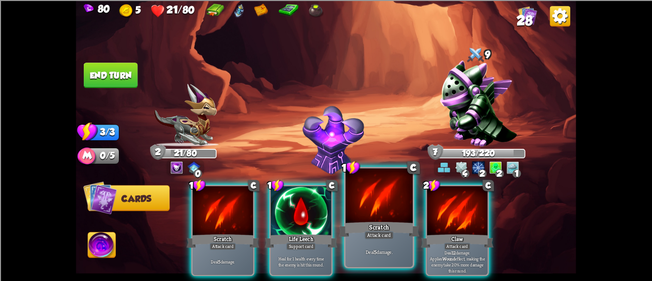
click at [372, 200] on div at bounding box center [379, 197] width 67 height 57
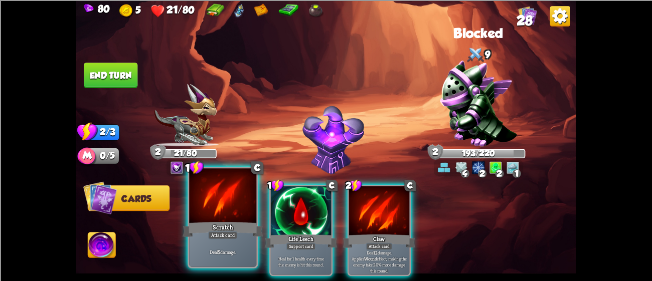
click at [221, 249] on div "Deal 5 damage." at bounding box center [222, 252] width 67 height 29
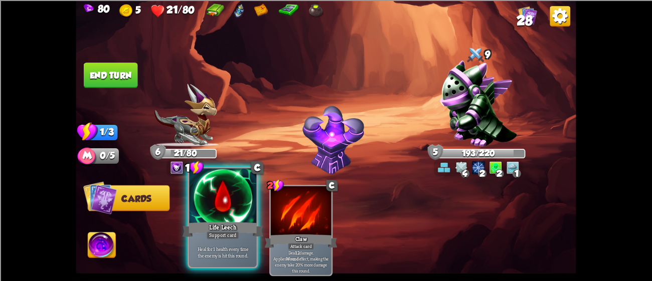
click at [220, 214] on div at bounding box center [222, 197] width 67 height 57
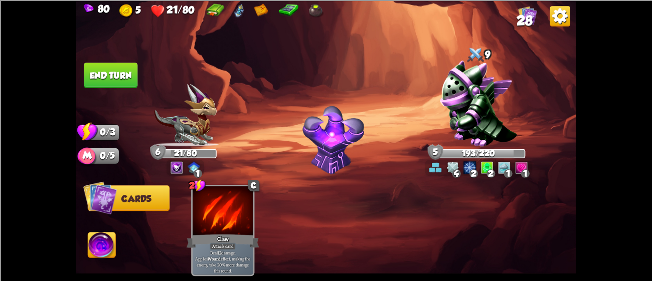
click at [113, 54] on img at bounding box center [326, 140] width 500 height 281
click at [116, 62] on img at bounding box center [326, 140] width 500 height 281
click at [121, 72] on button "End turn" at bounding box center [111, 76] width 54 height 26
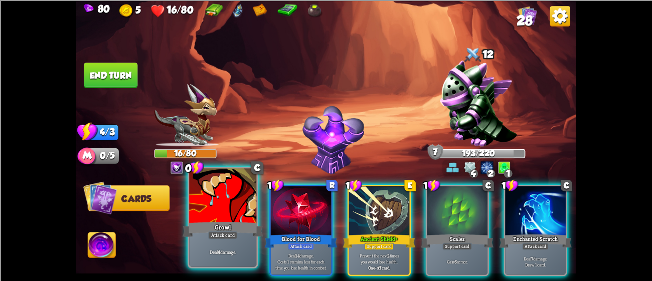
click at [222, 193] on div at bounding box center [222, 197] width 67 height 57
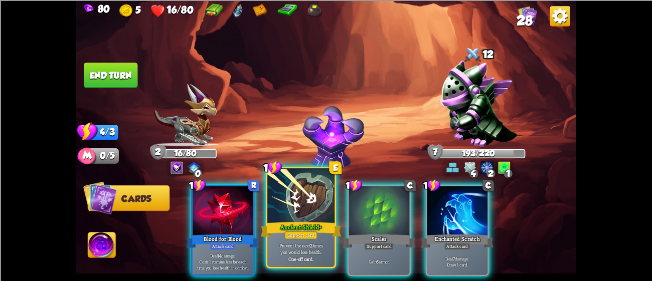
click at [275, 213] on div at bounding box center [300, 197] width 67 height 57
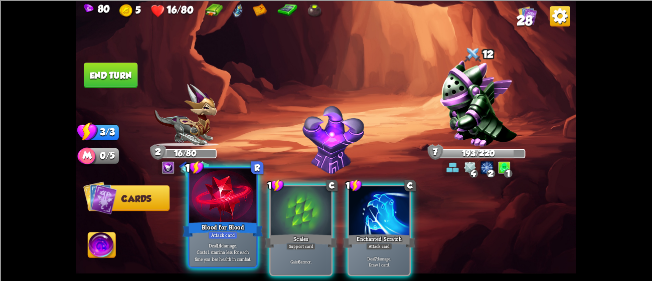
click at [201, 200] on div at bounding box center [222, 197] width 67 height 57
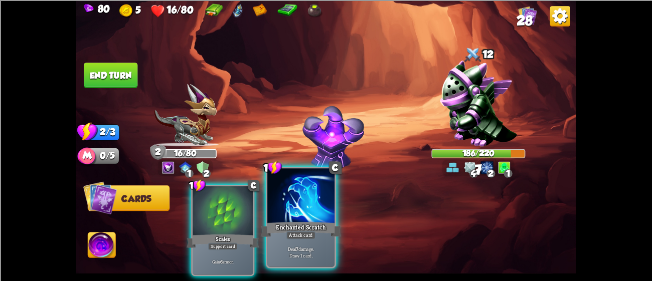
click at [327, 232] on div "Enchanted Scratch" at bounding box center [301, 229] width 81 height 18
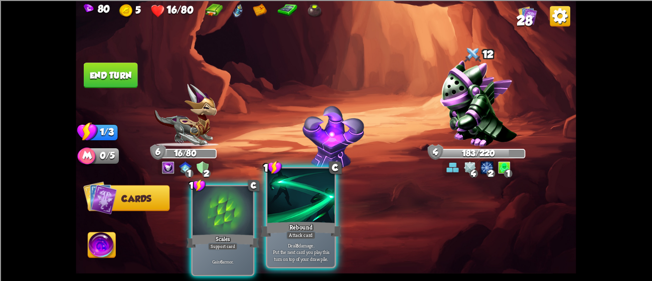
click at [303, 212] on div at bounding box center [300, 197] width 67 height 57
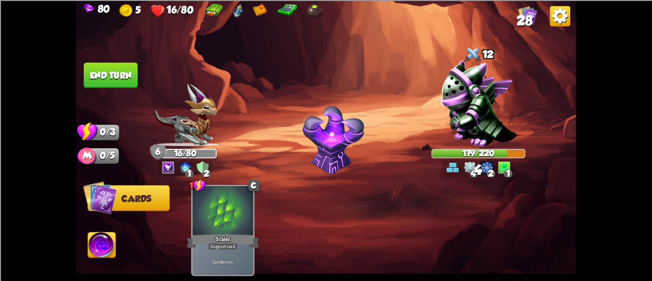
click at [122, 71] on button "End turn" at bounding box center [111, 76] width 54 height 26
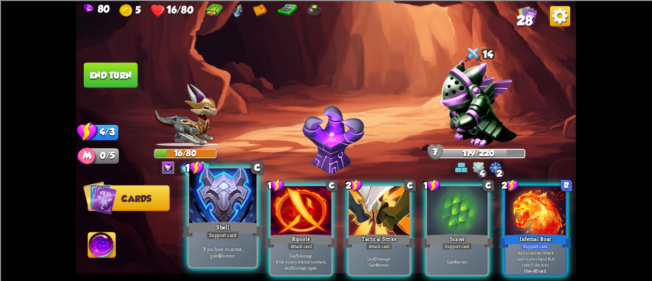
click at [207, 238] on div "Support card" at bounding box center [223, 235] width 33 height 8
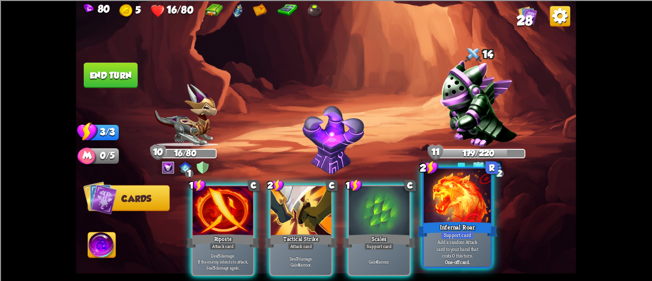
click at [467, 200] on div at bounding box center [457, 197] width 67 height 57
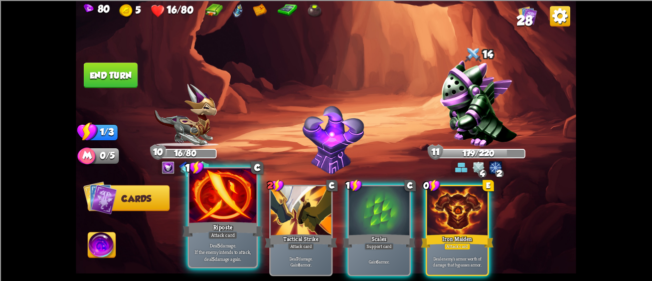
click at [211, 206] on div at bounding box center [222, 197] width 67 height 57
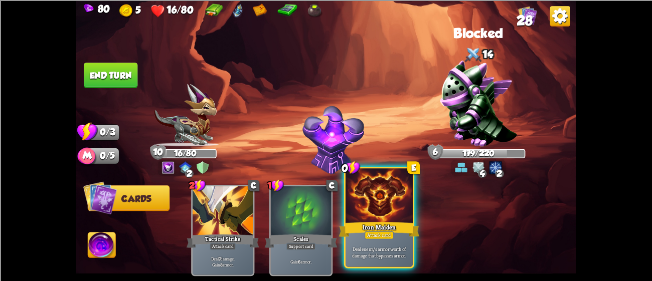
click at [375, 210] on div at bounding box center [379, 197] width 67 height 57
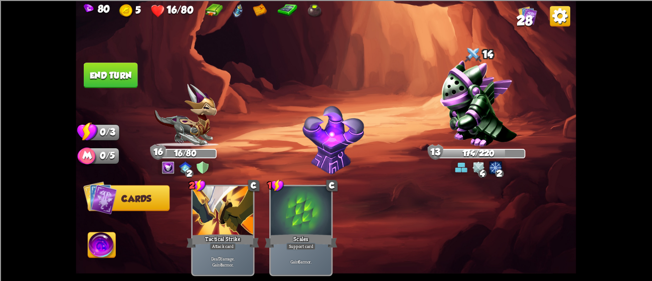
click at [101, 72] on button "End turn" at bounding box center [111, 76] width 54 height 26
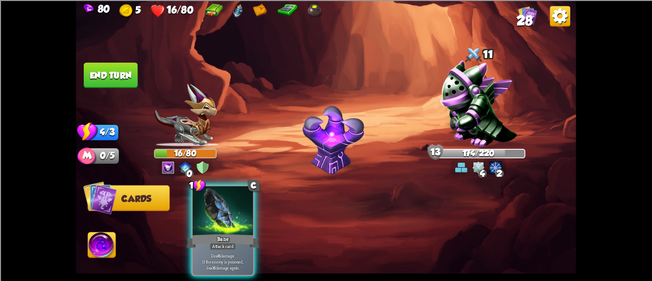
click at [194, 100] on img at bounding box center [185, 115] width 62 height 63
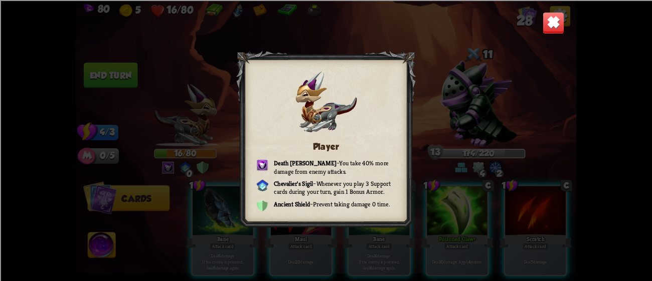
click at [557, 18] on img at bounding box center [554, 23] width 22 height 22
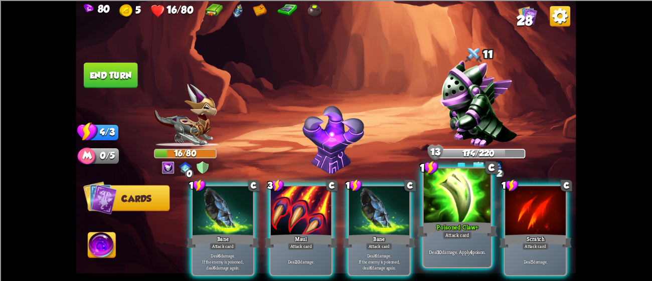
click at [455, 220] on div at bounding box center [457, 197] width 67 height 57
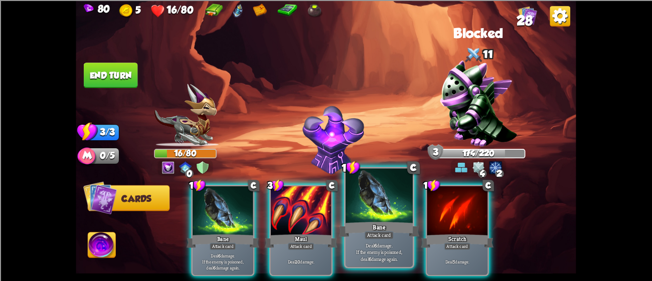
click at [357, 226] on div "Bane" at bounding box center [379, 229] width 81 height 18
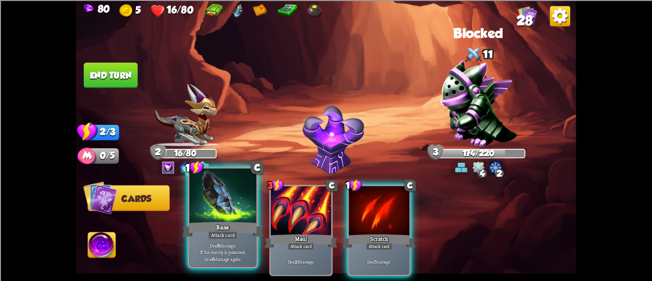
click at [222, 234] on div "Attack card" at bounding box center [222, 235] width 29 height 8
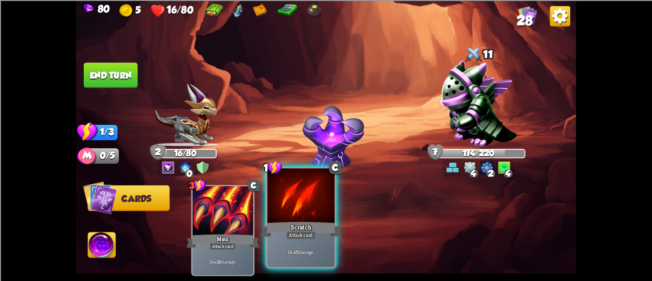
click at [305, 215] on div at bounding box center [300, 197] width 67 height 57
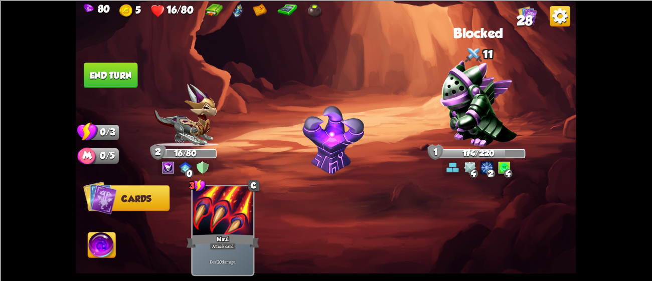
click at [97, 66] on button "End turn" at bounding box center [111, 76] width 54 height 26
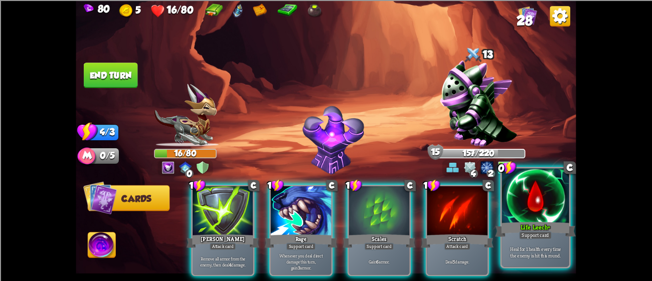
click at [524, 215] on div at bounding box center [535, 197] width 67 height 57
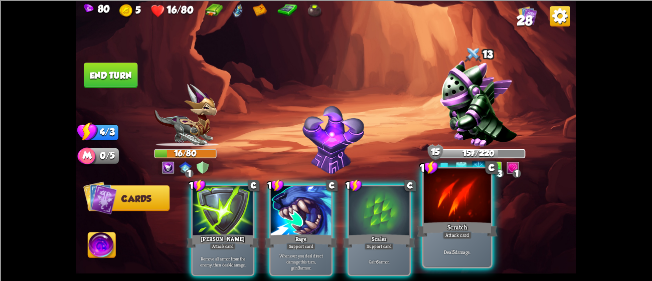
click at [435, 209] on div at bounding box center [457, 197] width 67 height 57
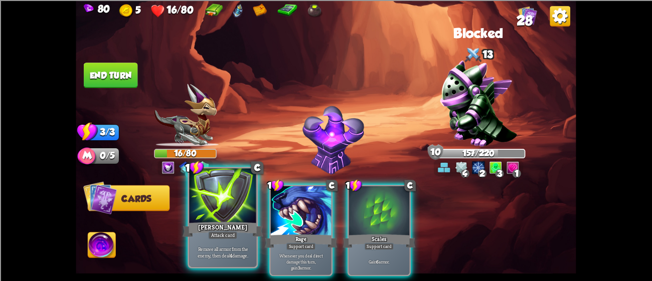
click at [191, 211] on div at bounding box center [222, 197] width 67 height 57
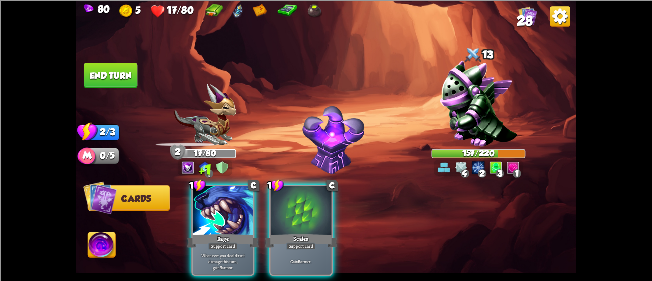
click at [102, 68] on button "End turn" at bounding box center [111, 76] width 54 height 26
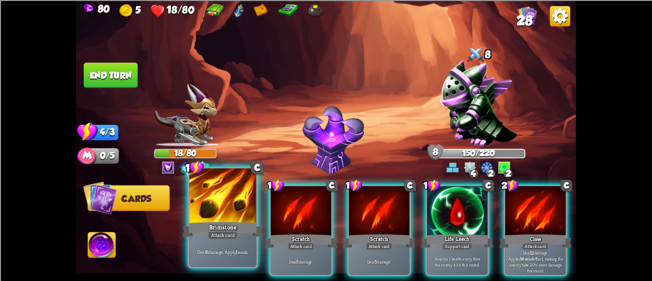
click at [223, 217] on div at bounding box center [222, 197] width 67 height 57
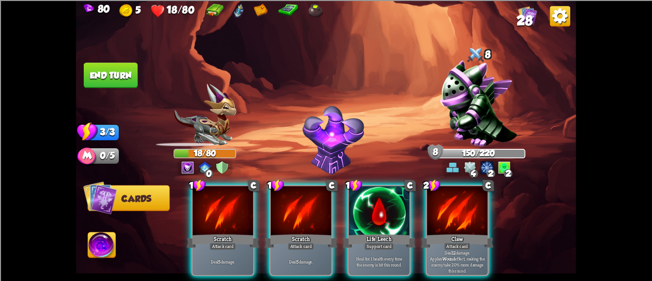
click at [223, 217] on div at bounding box center [223, 211] width 61 height 51
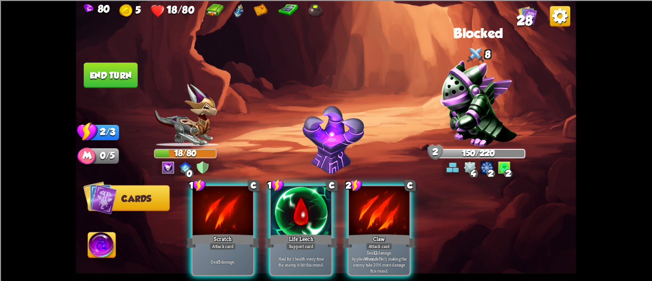
click at [223, 217] on div at bounding box center [223, 211] width 61 height 51
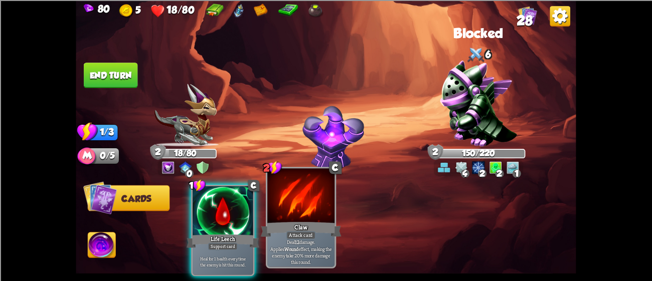
click at [299, 222] on div "Claw" at bounding box center [301, 229] width 81 height 18
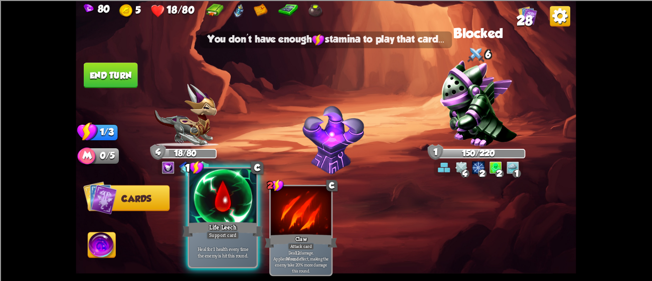
click at [214, 244] on div "Heal for 1 health every time the enemy is hit this round." at bounding box center [222, 252] width 67 height 29
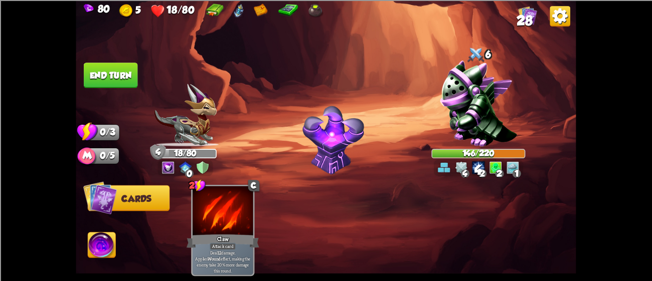
click at [116, 67] on button "End turn" at bounding box center [111, 76] width 54 height 26
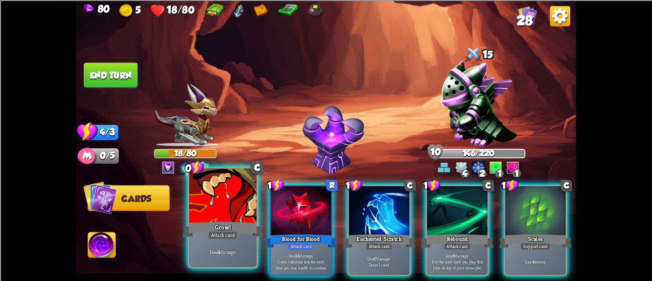
click at [198, 232] on div "Growl" at bounding box center [223, 229] width 81 height 18
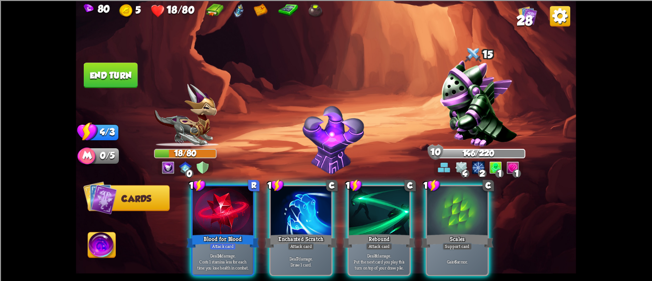
click at [198, 233] on div "Blood for Blood" at bounding box center [223, 241] width 73 height 16
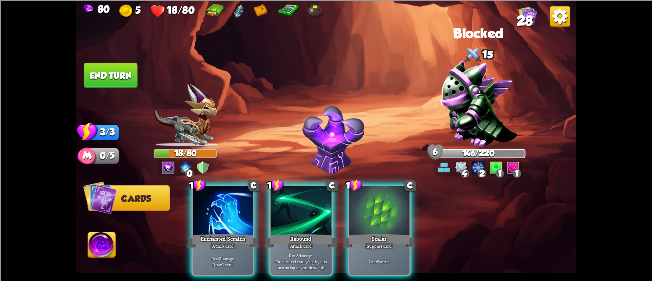
click at [198, 233] on div "Enchanted Scratch" at bounding box center [223, 241] width 73 height 16
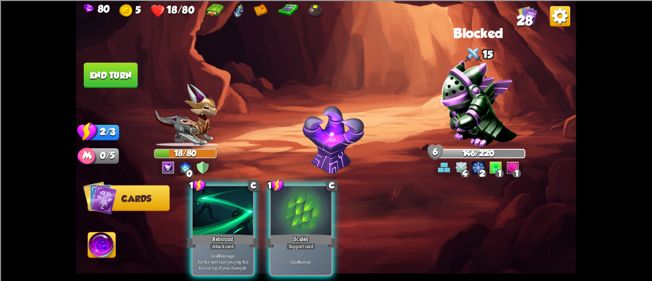
click at [198, 233] on div "Rebound" at bounding box center [223, 241] width 73 height 16
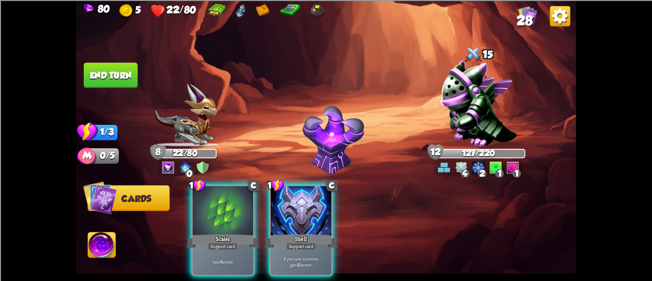
click at [97, 71] on button "End turn" at bounding box center [111, 76] width 54 height 26
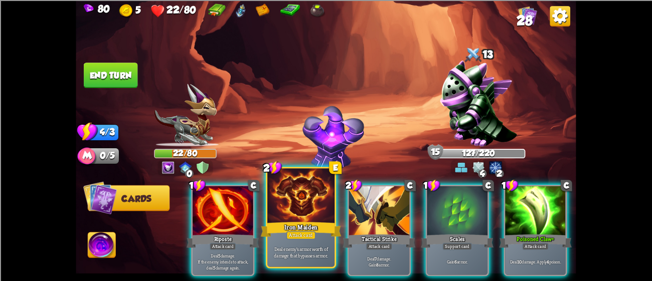
click at [288, 178] on div at bounding box center [300, 197] width 67 height 57
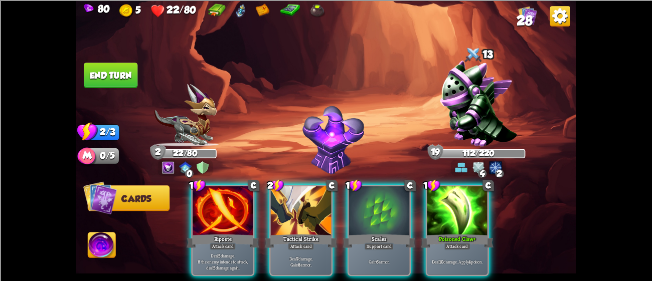
click at [492, 92] on img at bounding box center [478, 103] width 77 height 86
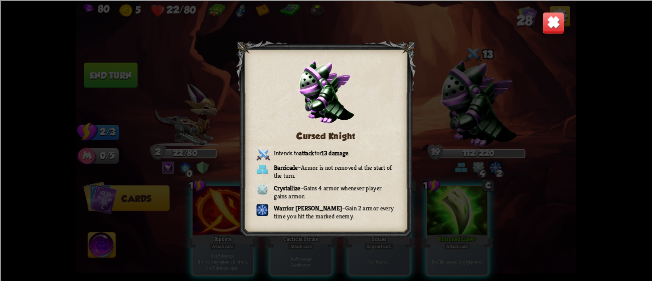
click at [545, 32] on img at bounding box center [554, 23] width 22 height 22
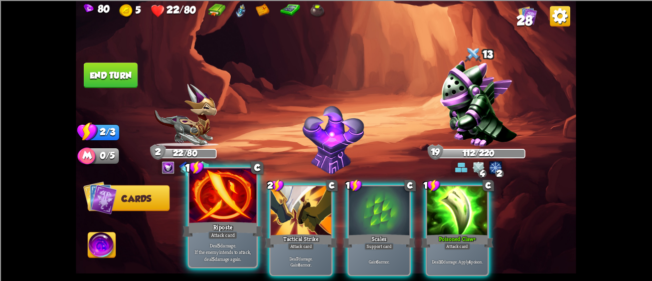
click at [239, 234] on div "Riposte" at bounding box center [223, 229] width 81 height 18
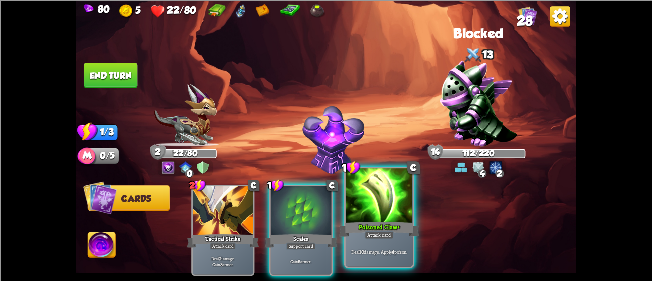
click at [368, 229] on div "Poisoned Claw+" at bounding box center [379, 229] width 81 height 18
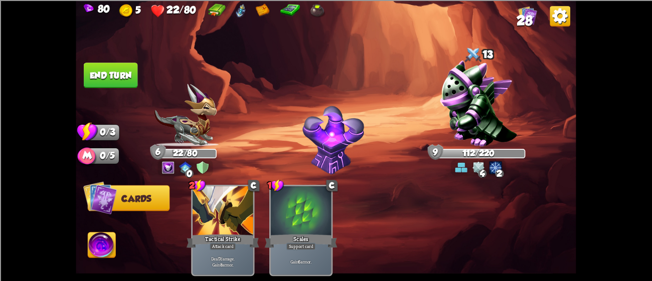
click at [107, 74] on button "End turn" at bounding box center [111, 76] width 54 height 26
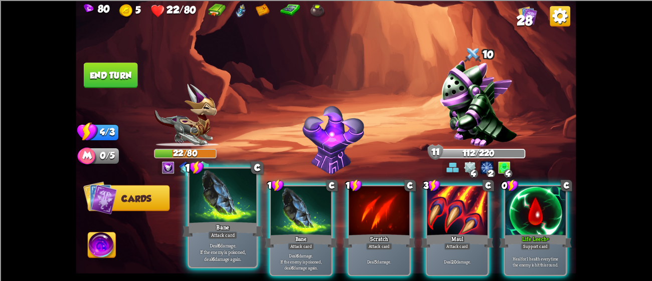
click at [227, 192] on div at bounding box center [222, 197] width 67 height 57
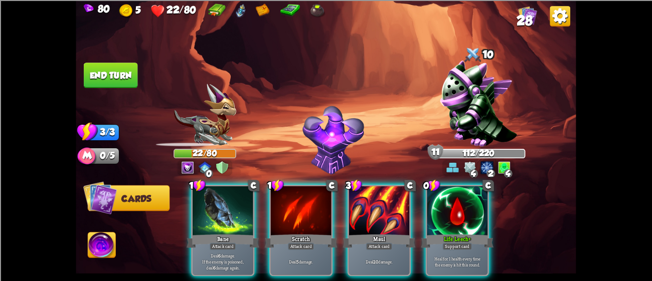
click at [227, 192] on div at bounding box center [223, 211] width 61 height 51
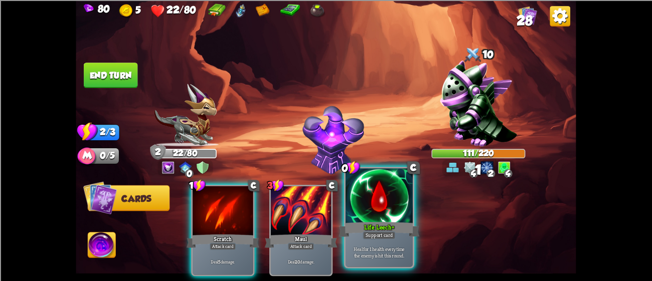
click at [350, 221] on div "Life Leech+" at bounding box center [379, 229] width 81 height 18
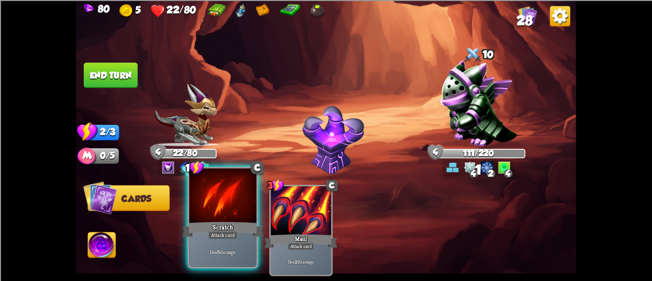
click at [216, 241] on div "Deal 5 damage." at bounding box center [222, 252] width 67 height 29
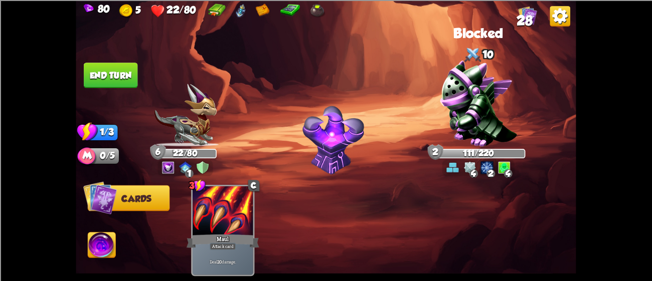
click at [98, 65] on button "End turn" at bounding box center [111, 76] width 54 height 26
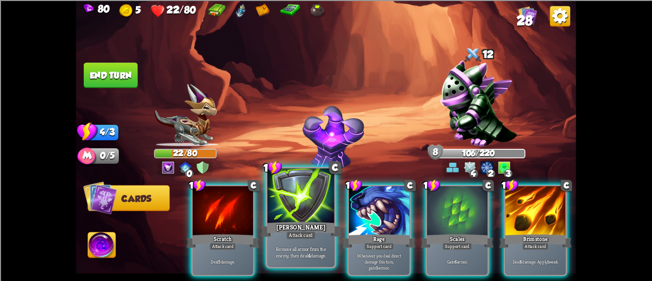
click at [281, 203] on div at bounding box center [300, 197] width 67 height 57
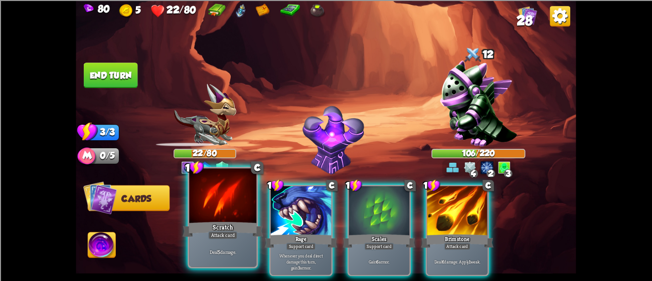
click at [253, 206] on div at bounding box center [222, 197] width 67 height 57
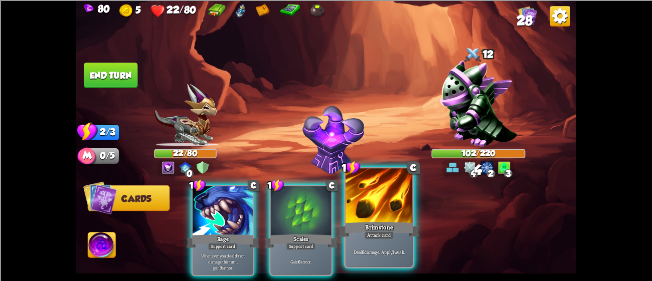
click at [383, 212] on div at bounding box center [379, 197] width 67 height 57
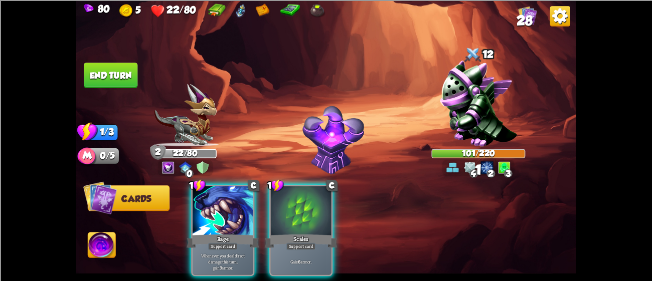
click at [89, 66] on button "End turn" at bounding box center [111, 76] width 54 height 26
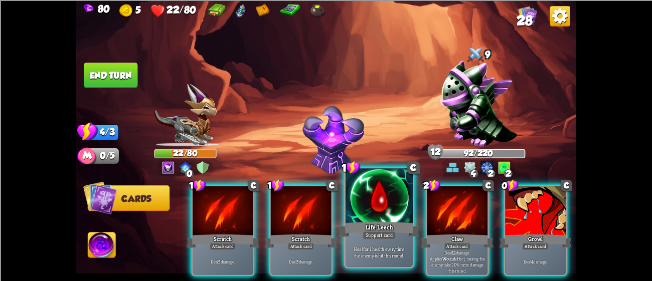
click at [362, 211] on div at bounding box center [379, 197] width 67 height 57
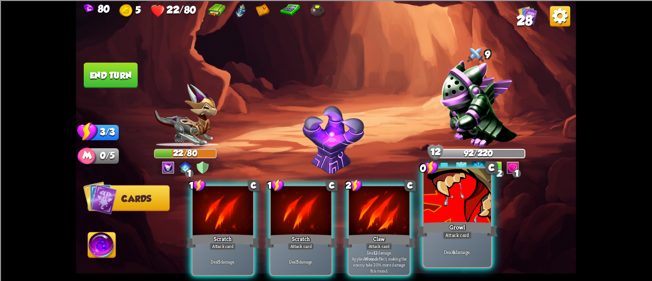
click at [475, 206] on div at bounding box center [457, 197] width 67 height 57
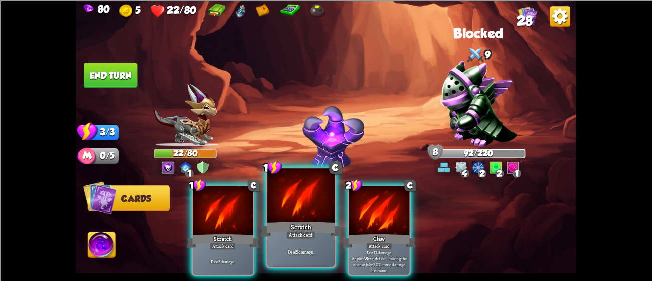
click at [314, 200] on div at bounding box center [300, 197] width 67 height 57
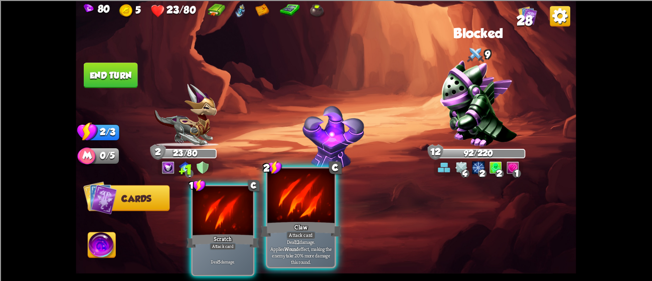
click at [281, 197] on div at bounding box center [300, 197] width 67 height 57
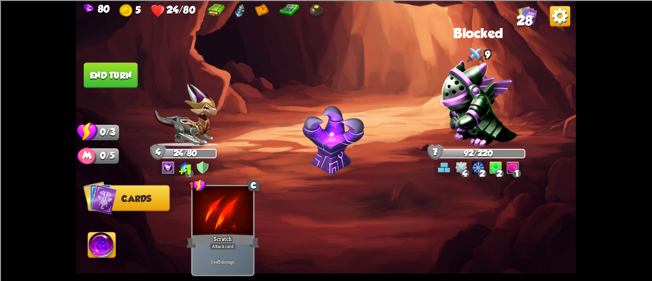
click at [113, 59] on img at bounding box center [326, 140] width 500 height 281
click at [119, 72] on button "End turn" at bounding box center [111, 76] width 54 height 26
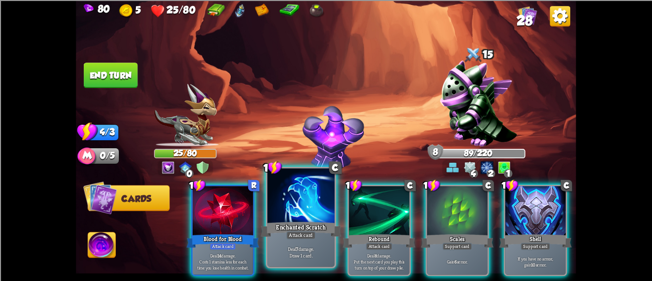
click at [297, 214] on div at bounding box center [300, 197] width 67 height 57
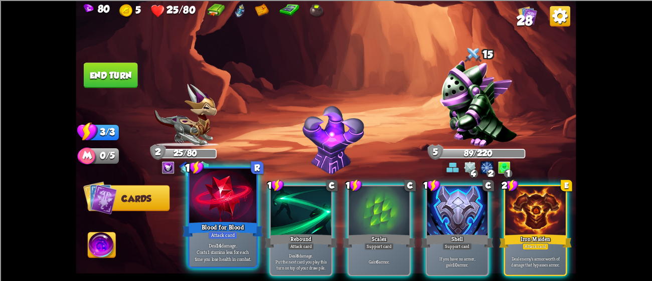
click at [229, 215] on div at bounding box center [222, 197] width 67 height 57
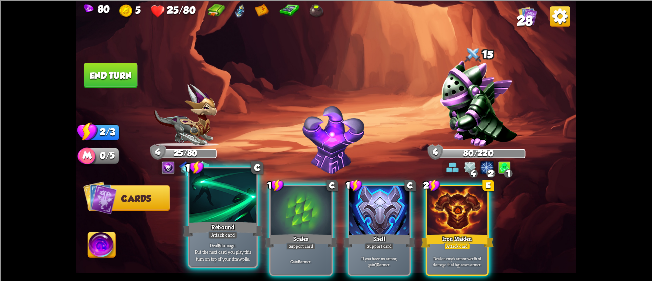
click at [205, 215] on div at bounding box center [222, 197] width 67 height 57
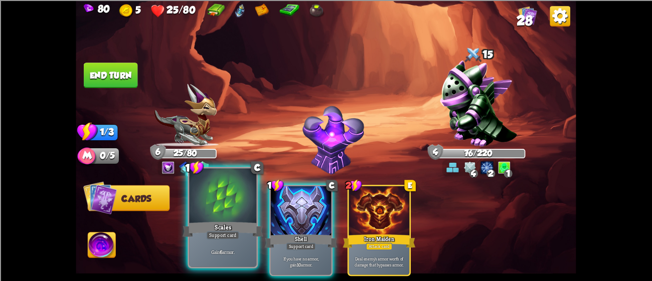
click at [224, 223] on div "Scales" at bounding box center [223, 229] width 81 height 18
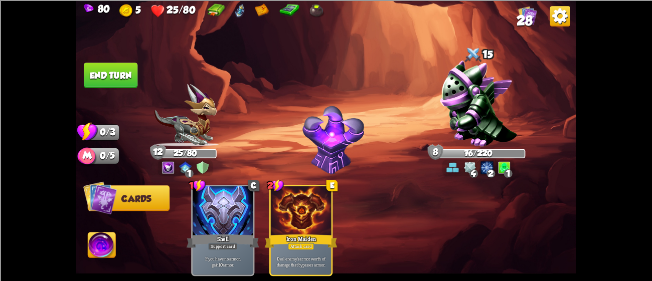
click at [94, 66] on button "End turn" at bounding box center [111, 76] width 54 height 26
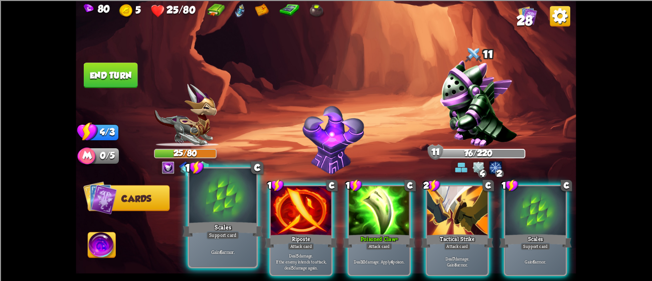
click at [205, 221] on div "Scales" at bounding box center [223, 229] width 81 height 18
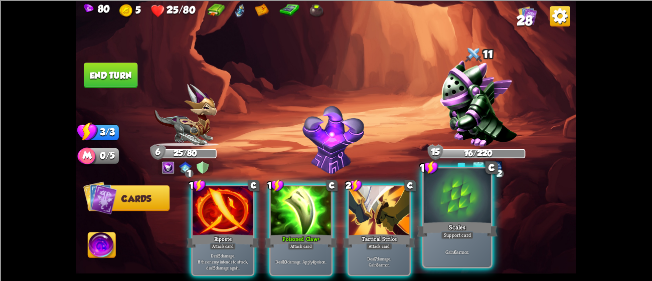
click at [439, 226] on div "Scales" at bounding box center [457, 229] width 81 height 18
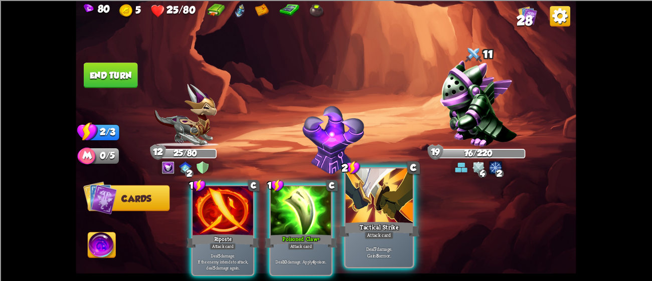
click at [392, 226] on div "Tactical Strike" at bounding box center [379, 229] width 81 height 18
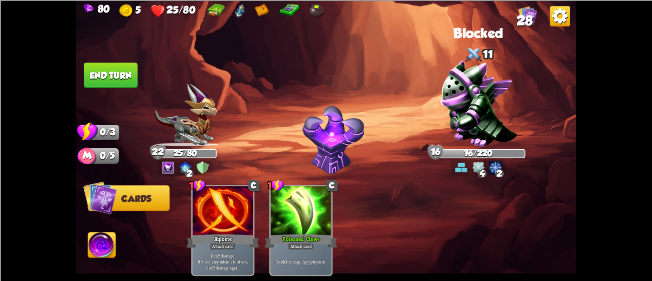
click at [131, 80] on button "End turn" at bounding box center [111, 76] width 54 height 26
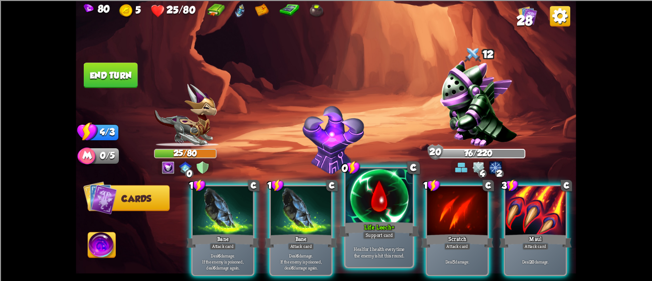
click at [366, 226] on div "Life Leech+" at bounding box center [379, 229] width 81 height 18
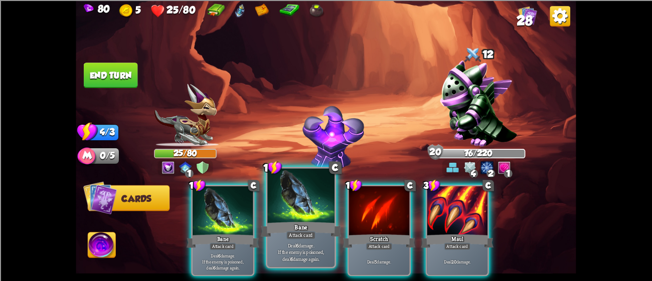
click at [269, 209] on div at bounding box center [300, 197] width 67 height 57
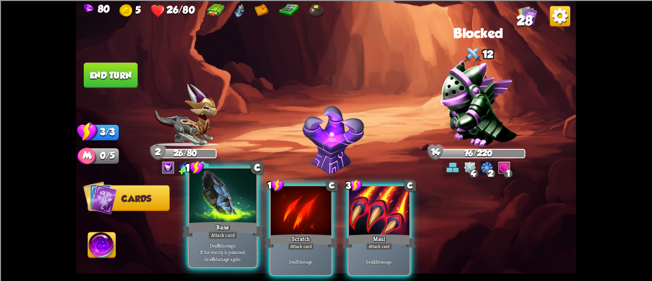
click at [204, 195] on div at bounding box center [222, 197] width 67 height 57
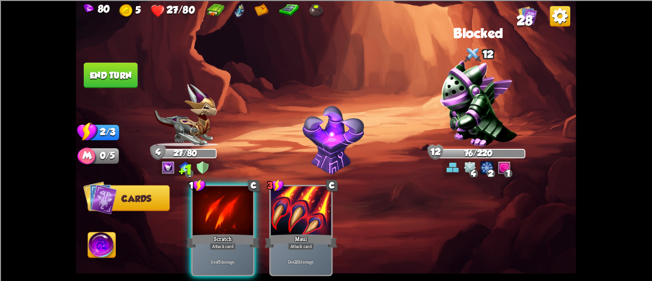
click at [121, 72] on button "End turn" at bounding box center [111, 76] width 54 height 26
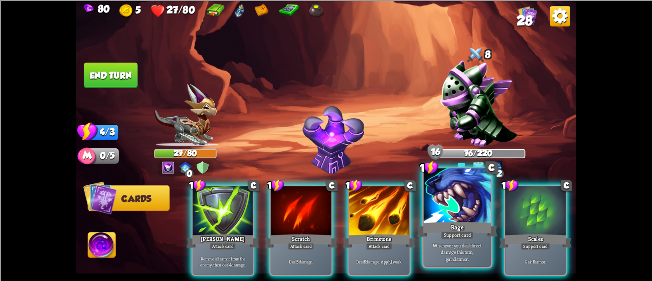
click at [447, 213] on div at bounding box center [457, 197] width 67 height 57
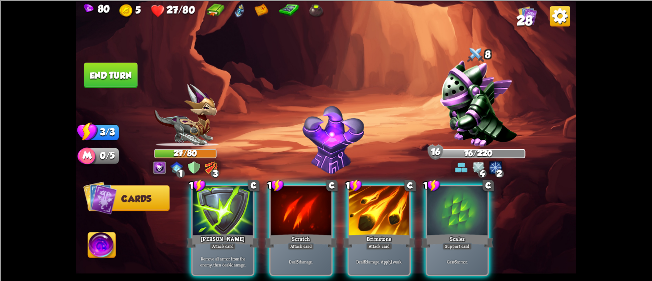
click at [447, 213] on div at bounding box center [457, 211] width 61 height 51
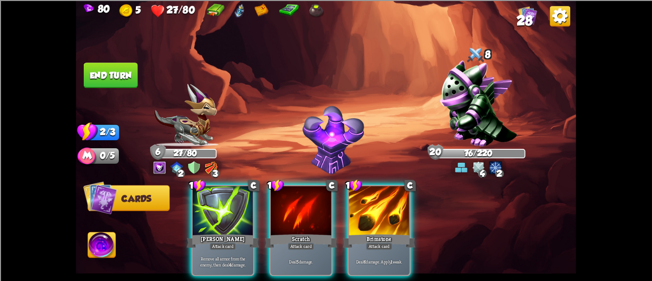
click at [100, 72] on button "End turn" at bounding box center [111, 76] width 54 height 26
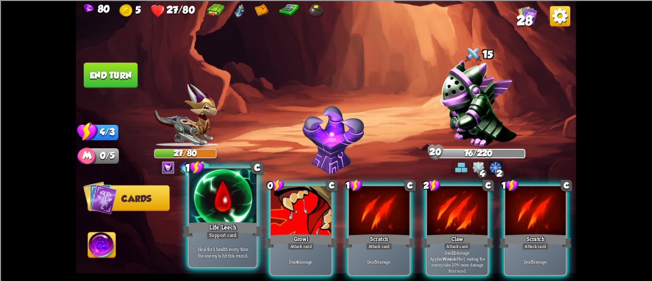
click at [205, 206] on div at bounding box center [222, 197] width 67 height 57
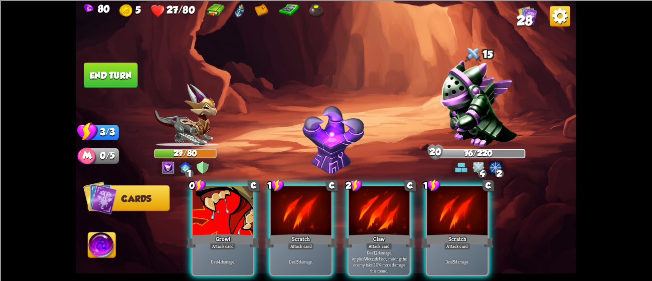
click at [205, 206] on div at bounding box center [223, 211] width 61 height 51
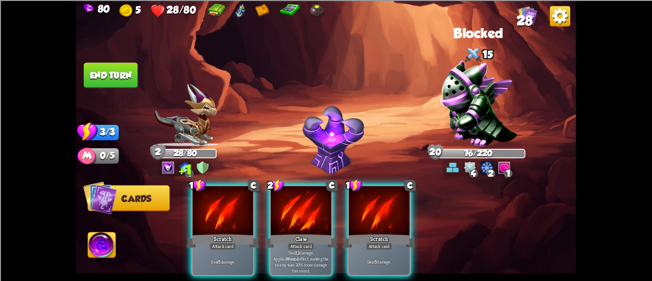
click at [105, 70] on button "End turn" at bounding box center [111, 76] width 54 height 26
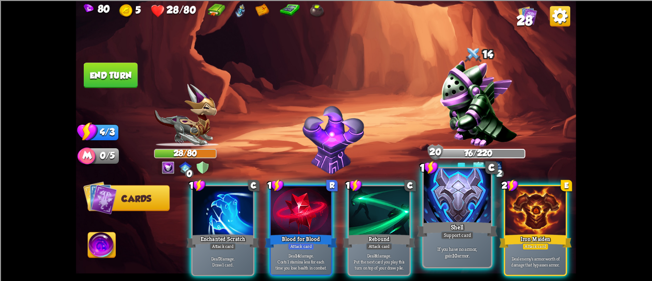
click at [456, 225] on div "Shell" at bounding box center [457, 229] width 81 height 18
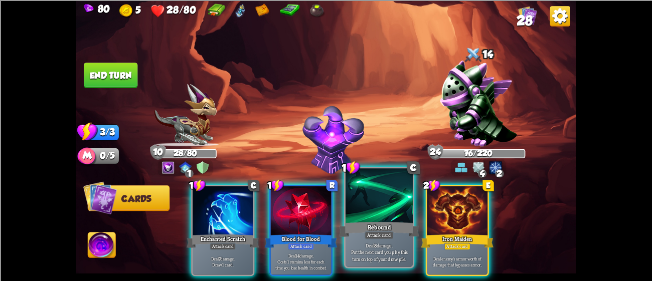
click at [396, 222] on div "Rebound" at bounding box center [379, 229] width 81 height 18
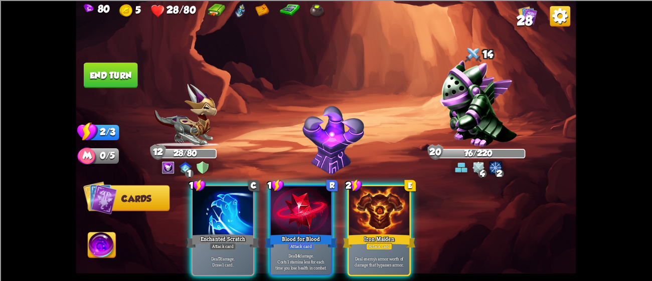
click at [396, 233] on div "Iron Maiden" at bounding box center [379, 241] width 73 height 16
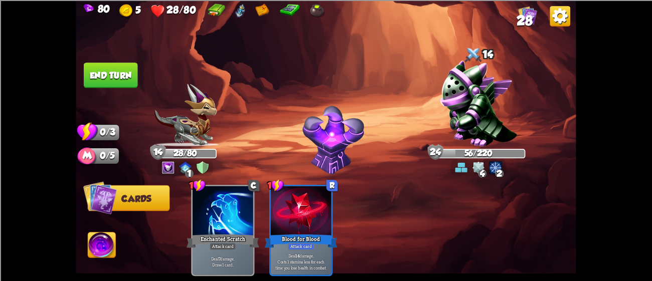
click at [124, 84] on button "End turn" at bounding box center [111, 76] width 54 height 26
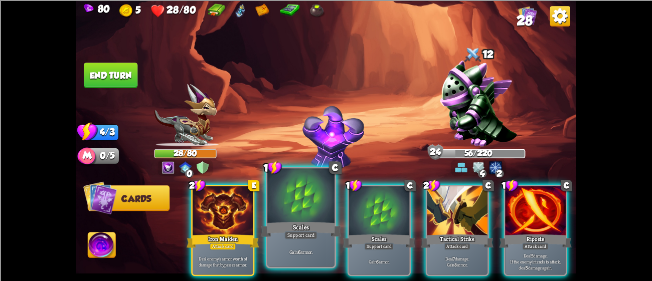
click at [306, 201] on div at bounding box center [300, 197] width 67 height 57
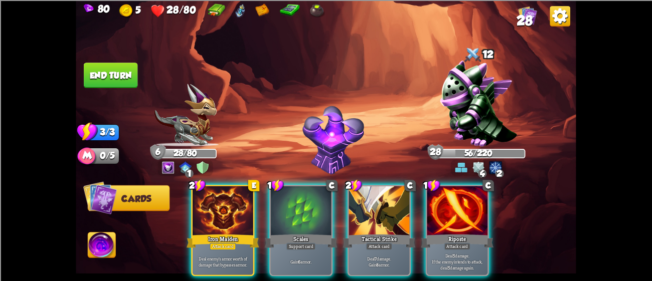
click at [306, 201] on div at bounding box center [301, 211] width 61 height 51
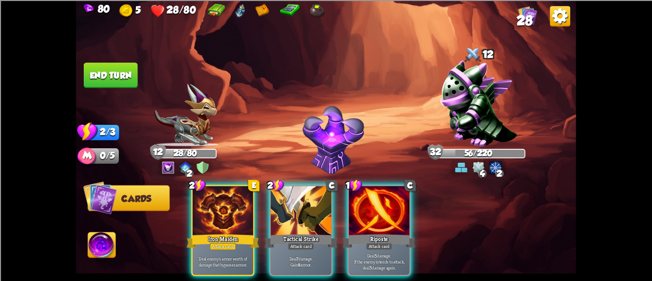
click at [104, 65] on button "End turn" at bounding box center [111, 76] width 54 height 26
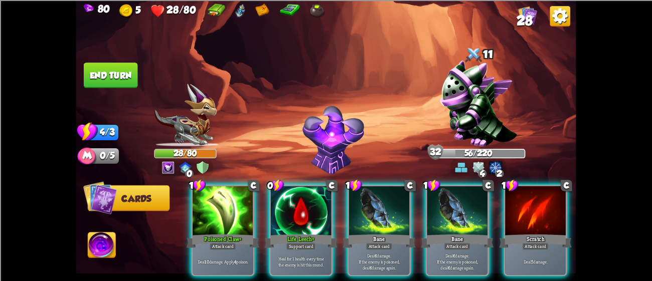
click at [110, 74] on button "End turn" at bounding box center [111, 76] width 54 height 26
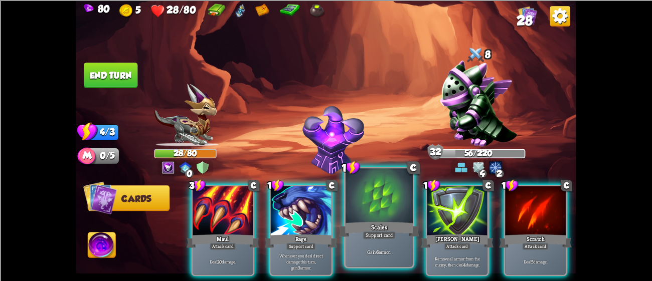
click at [399, 203] on div at bounding box center [379, 197] width 67 height 57
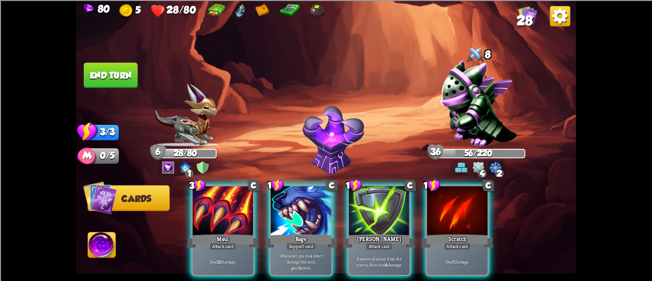
click at [104, 70] on button "End turn" at bounding box center [111, 76] width 54 height 26
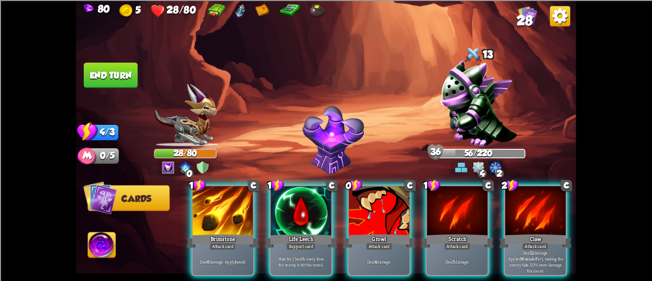
click at [95, 65] on button "End turn" at bounding box center [111, 76] width 54 height 26
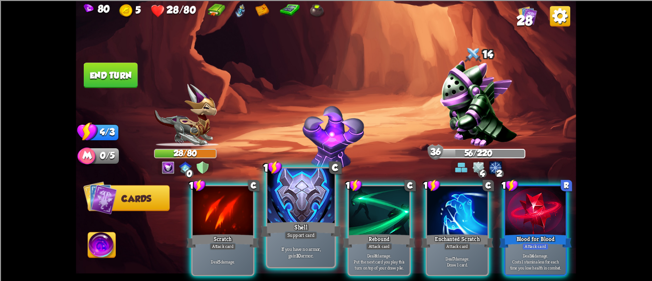
click at [295, 190] on div at bounding box center [300, 197] width 67 height 57
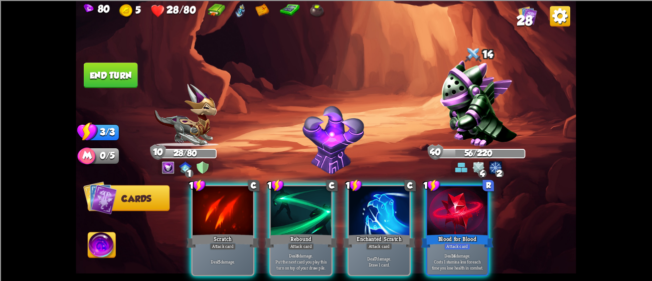
click at [113, 67] on button "End turn" at bounding box center [111, 76] width 54 height 26
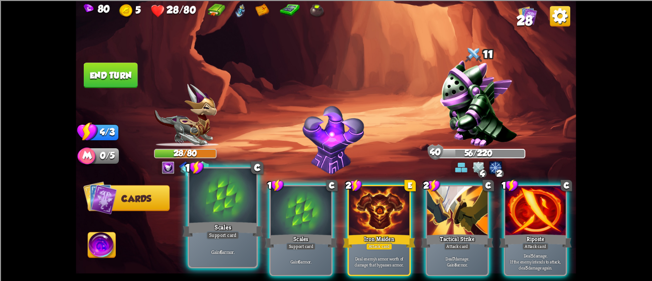
click at [209, 218] on div at bounding box center [222, 197] width 67 height 57
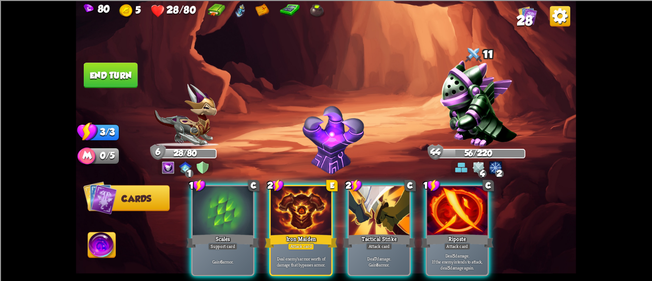
click at [209, 218] on div at bounding box center [223, 211] width 61 height 51
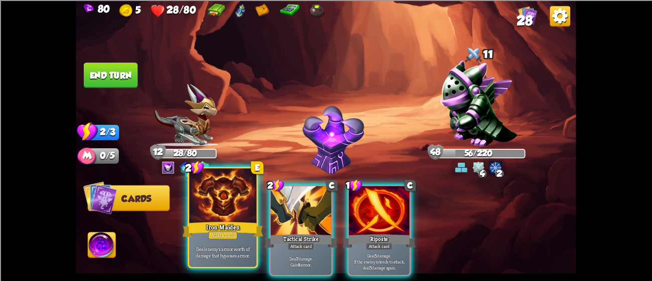
click at [221, 198] on div at bounding box center [222, 197] width 67 height 57
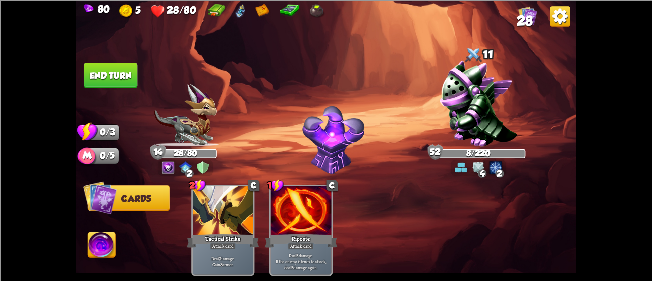
click at [119, 63] on button "End turn" at bounding box center [111, 76] width 54 height 26
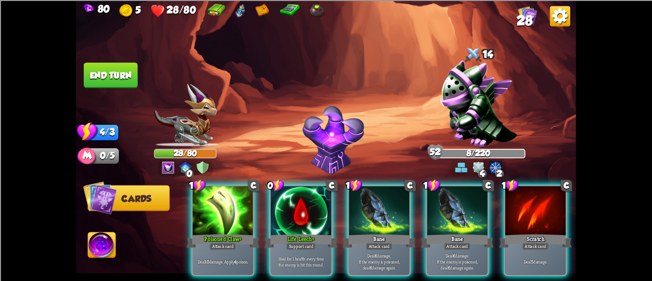
click at [127, 63] on button "End turn" at bounding box center [111, 76] width 54 height 26
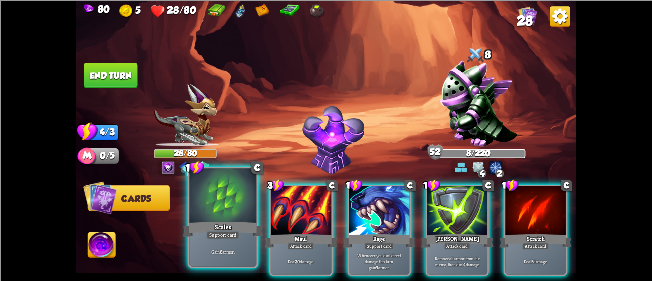
click at [220, 212] on div at bounding box center [222, 197] width 67 height 57
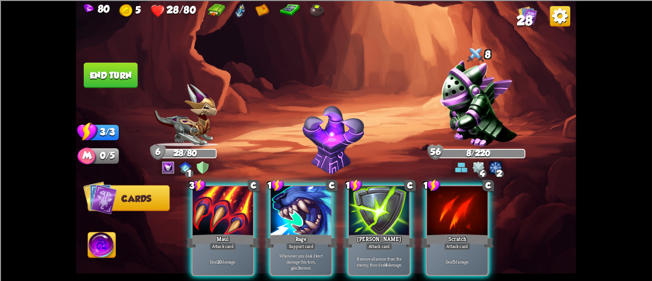
click at [128, 72] on button "End turn" at bounding box center [111, 76] width 54 height 26
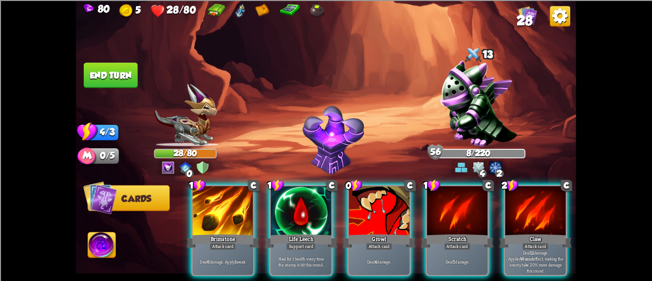
click at [113, 82] on button "End turn" at bounding box center [111, 76] width 54 height 26
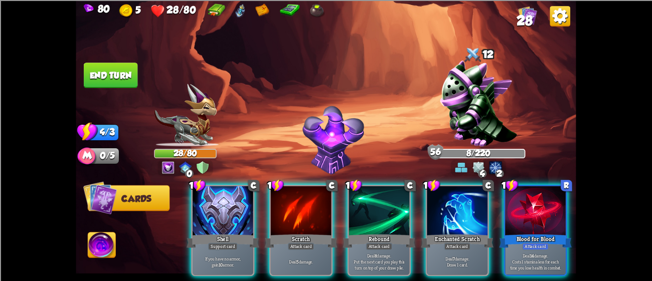
click at [113, 75] on button "End turn" at bounding box center [111, 76] width 54 height 26
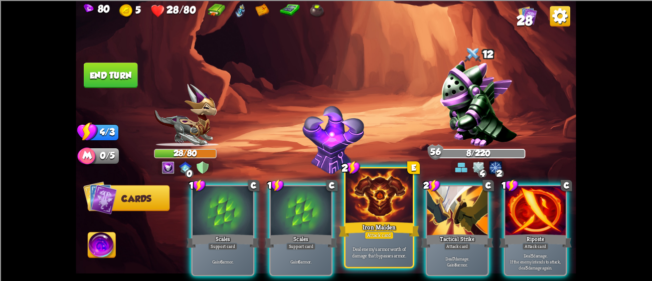
click at [377, 188] on div at bounding box center [379, 197] width 67 height 57
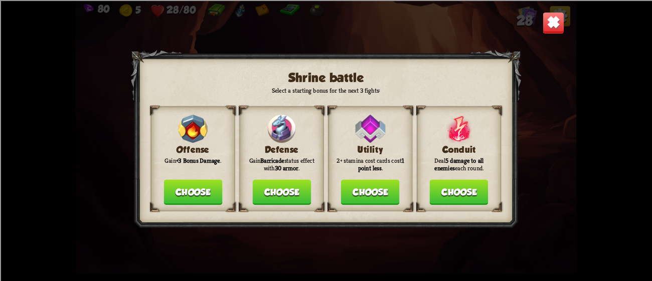
click at [194, 185] on button "Choose" at bounding box center [193, 193] width 59 height 26
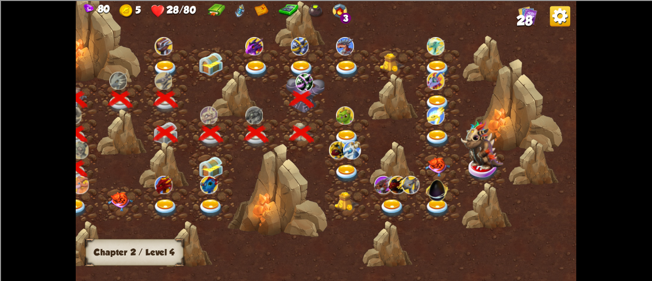
scroll to position [0, 152]
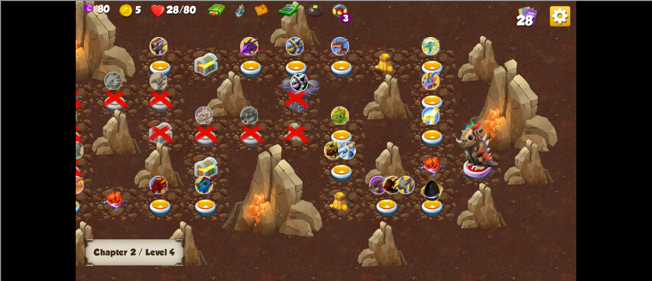
click at [287, 62] on img at bounding box center [297, 70] width 25 height 19
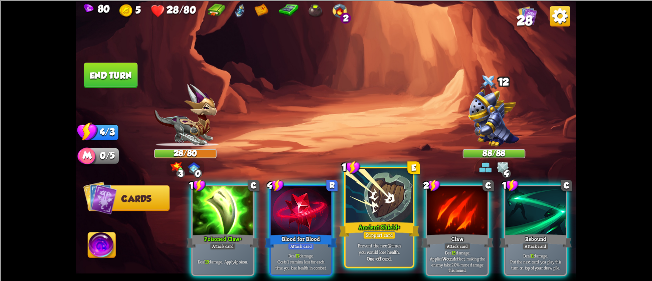
click at [390, 225] on div "Ancient Shield+" at bounding box center [379, 229] width 81 height 18
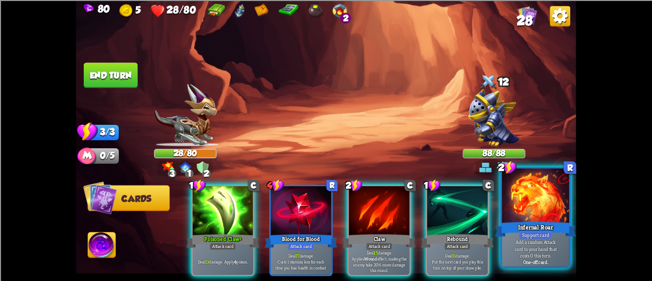
click at [507, 206] on div at bounding box center [535, 197] width 67 height 57
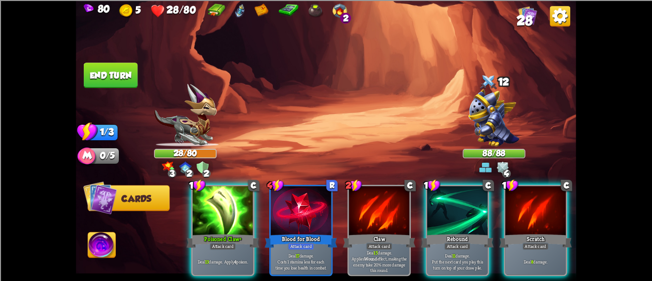
click at [475, 113] on img at bounding box center [495, 118] width 52 height 58
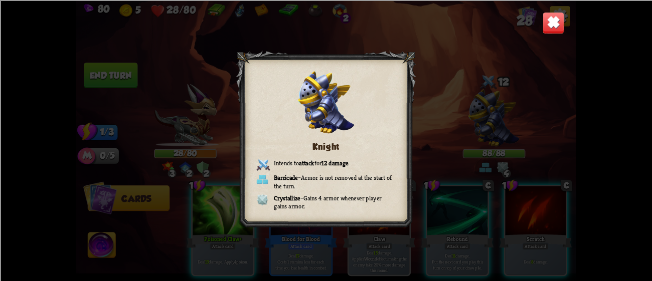
click at [549, 29] on img at bounding box center [554, 23] width 22 height 22
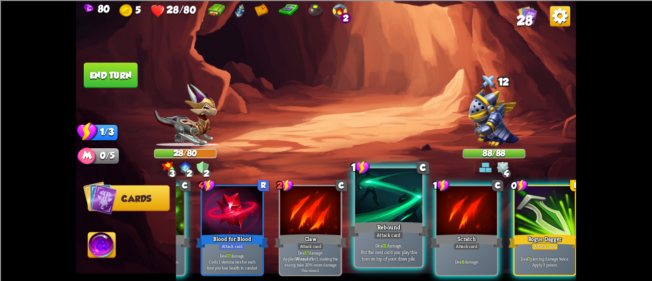
scroll to position [0, 87]
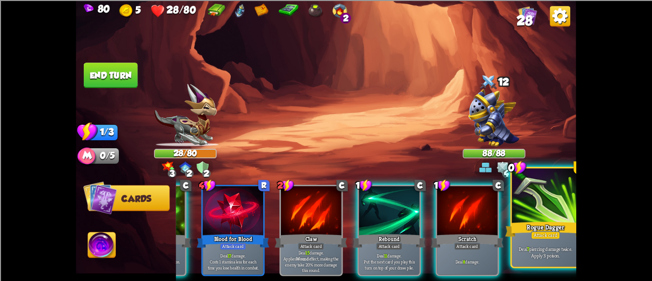
click at [517, 198] on div at bounding box center [545, 197] width 67 height 57
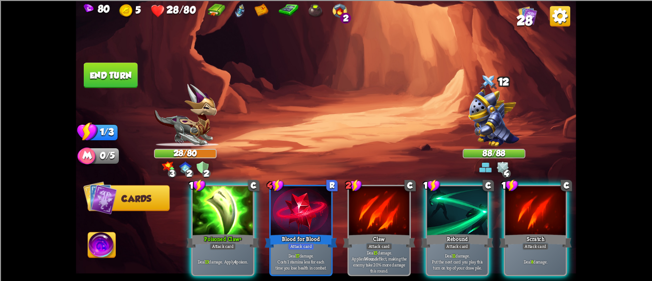
scroll to position [0, 0]
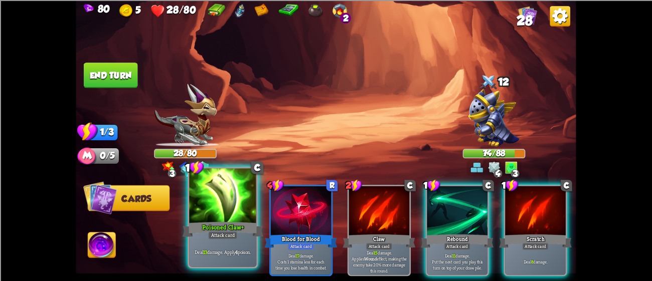
click at [210, 199] on div at bounding box center [222, 197] width 67 height 57
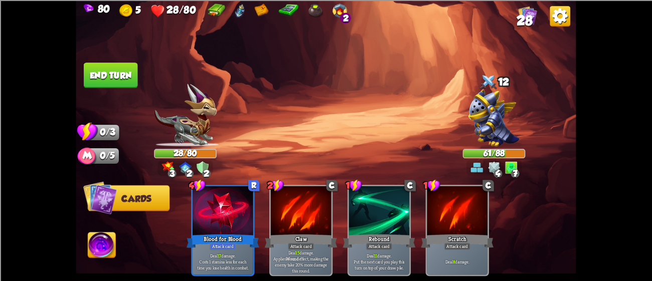
click at [104, 74] on button "End turn" at bounding box center [111, 76] width 54 height 26
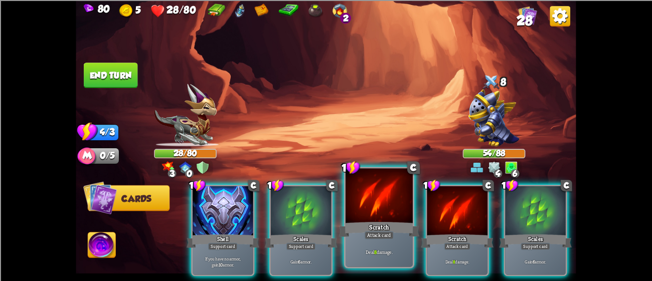
click at [397, 228] on div "Scratch" at bounding box center [379, 229] width 81 height 18
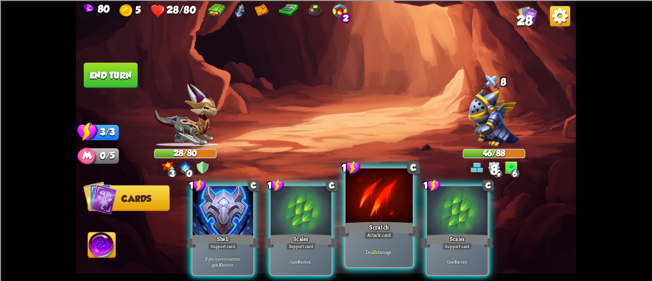
click at [380, 216] on div at bounding box center [379, 197] width 67 height 57
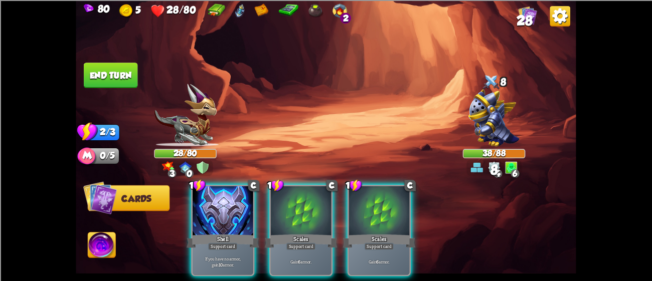
click at [90, 63] on button "End turn" at bounding box center [111, 76] width 54 height 26
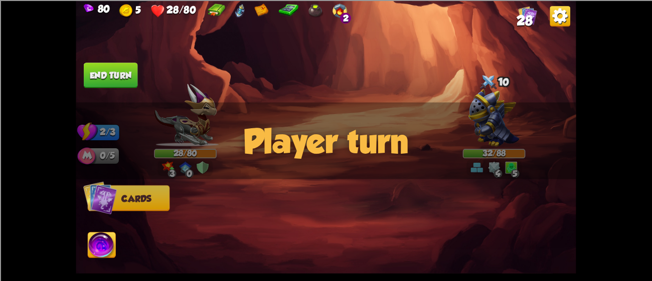
click at [90, 63] on button "End turn" at bounding box center [111, 76] width 54 height 26
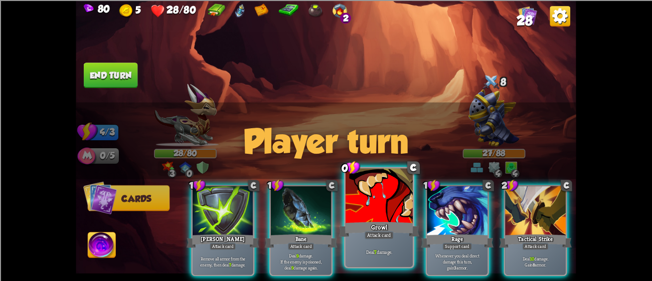
click at [396, 230] on div "Growl" at bounding box center [379, 229] width 81 height 18
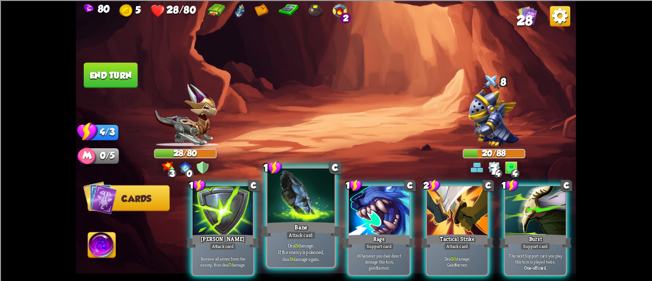
click at [310, 207] on div at bounding box center [300, 197] width 67 height 57
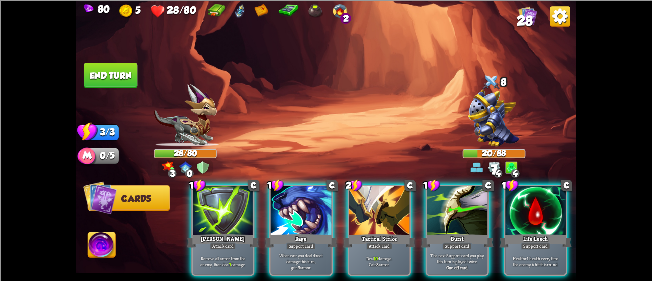
scroll to position [0, 196]
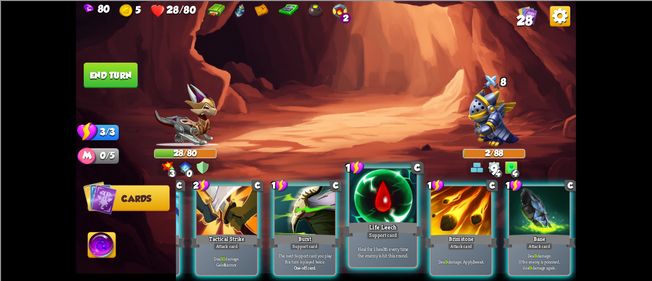
click at [374, 212] on div at bounding box center [383, 197] width 67 height 57
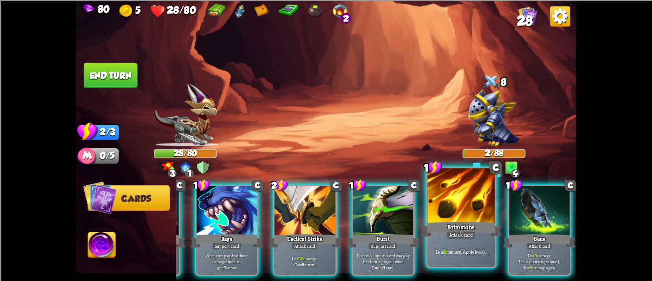
scroll to position [0, 95]
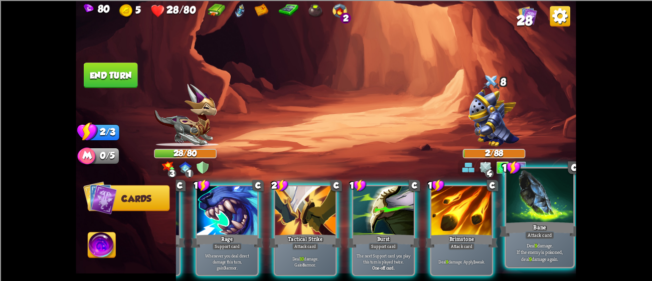
click at [512, 228] on div "Bane" at bounding box center [540, 229] width 81 height 18
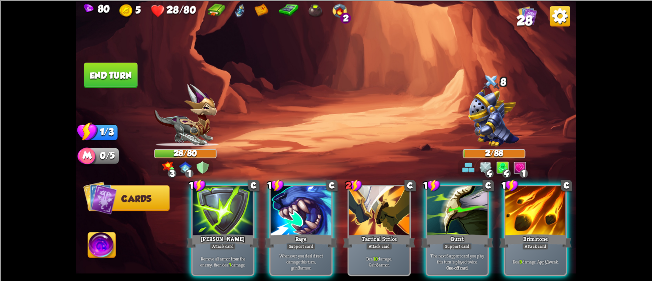
scroll to position [0, 0]
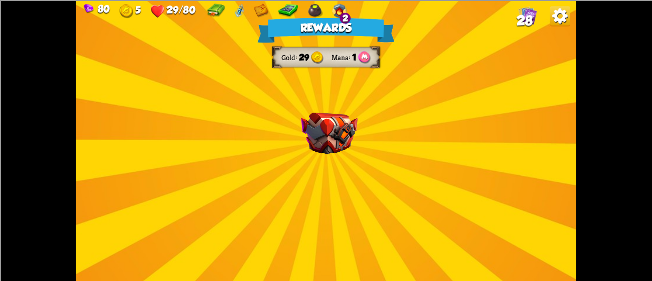
click at [351, 162] on div "Rewards Gold 29 Mana 1 Select a card 1 C Incantation Support card Gain 7 armor.…" at bounding box center [326, 140] width 500 height 281
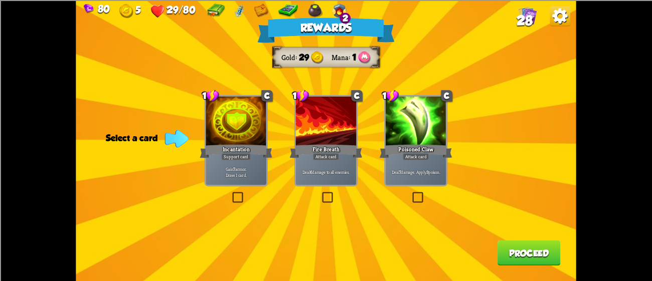
click at [412, 142] on div at bounding box center [416, 121] width 61 height 51
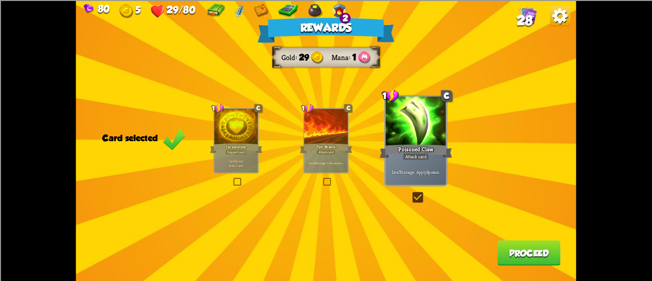
click at [209, 121] on div "Rewards Gold 29 Mana 1 Card selected 1 C Incantation Support card Gain 7 armor.…" at bounding box center [326, 140] width 500 height 281
click at [222, 117] on div at bounding box center [236, 127] width 44 height 37
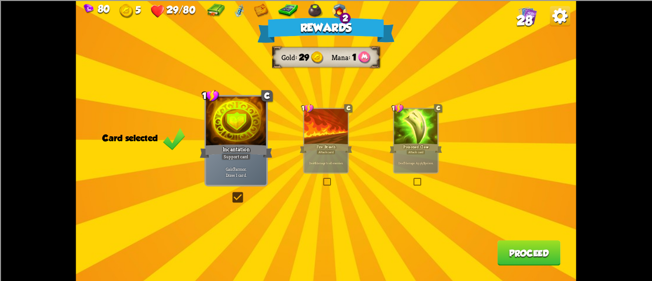
click at [537, 239] on div "Rewards Gold 29 Mana 1 Card selected 1 C Incantation Support card Gain 7 armor.…" at bounding box center [326, 140] width 500 height 281
click at [537, 243] on button "Proceed" at bounding box center [529, 253] width 63 height 26
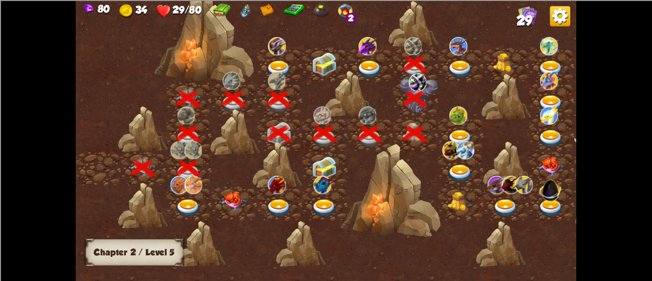
click at [458, 62] on img at bounding box center [460, 70] width 25 height 19
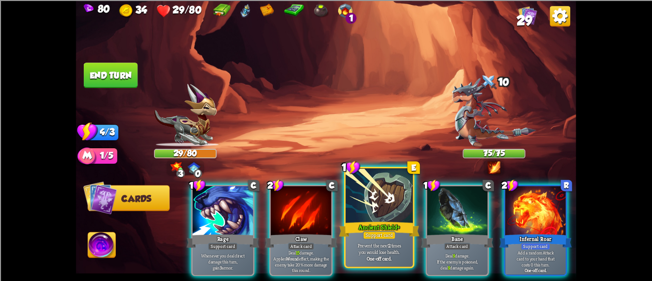
scroll to position [0, 196]
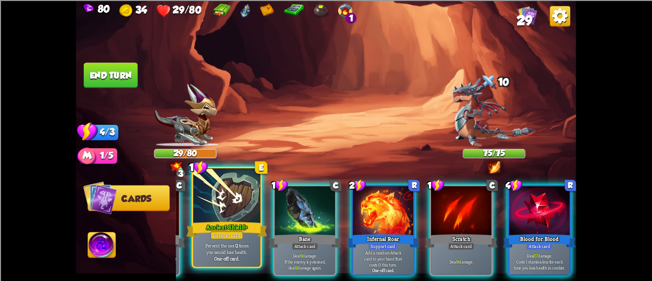
click at [211, 222] on div "Ancient Shield+" at bounding box center [227, 229] width 81 height 18
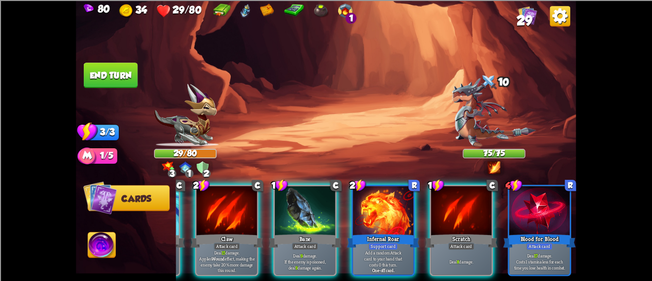
scroll to position [0, 95]
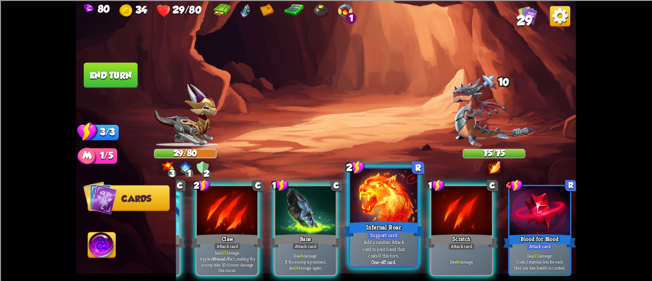
click at [356, 219] on div at bounding box center [383, 197] width 67 height 57
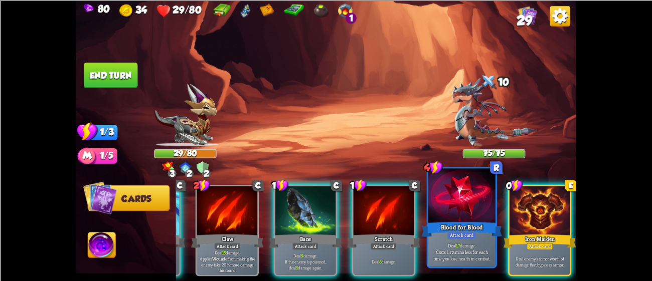
click at [533, 207] on div at bounding box center [540, 211] width 61 height 51
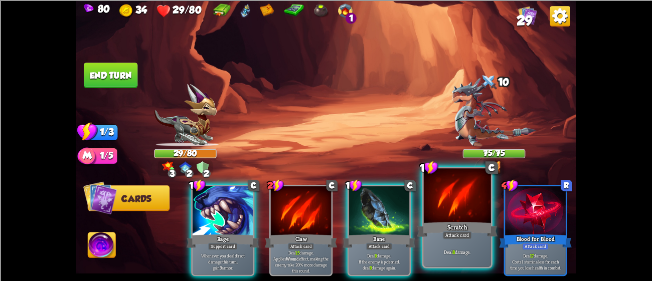
click at [450, 213] on div at bounding box center [457, 197] width 67 height 57
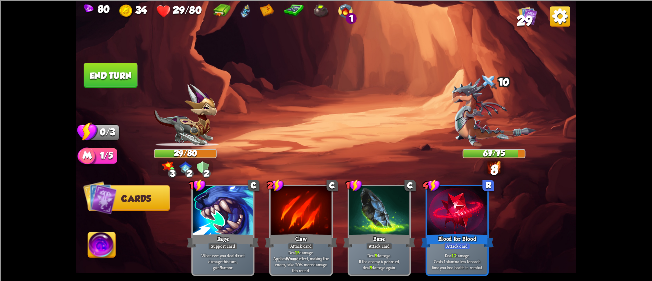
click at [122, 57] on img at bounding box center [326, 140] width 500 height 281
click at [121, 63] on button "End turn" at bounding box center [111, 76] width 54 height 26
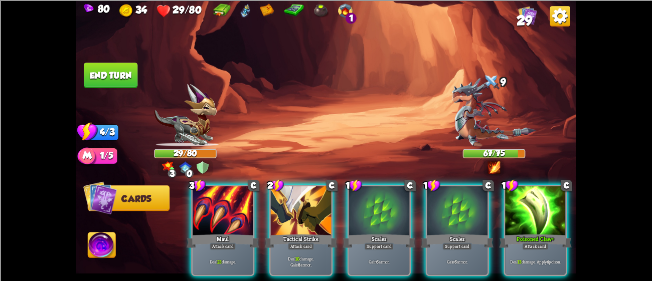
click at [483, 113] on img at bounding box center [494, 112] width 84 height 69
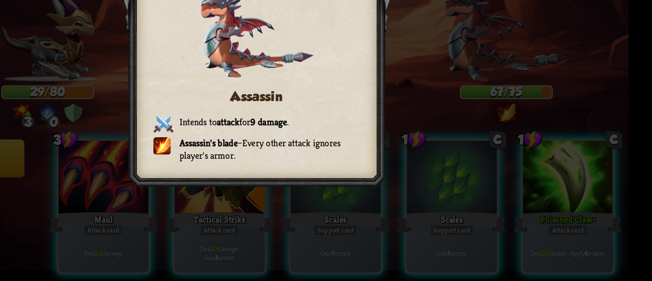
click at [479, 168] on div "Assassin Intends to attack for 9 damage . Assassin's blade – Every other attack…" at bounding box center [326, 140] width 500 height 281
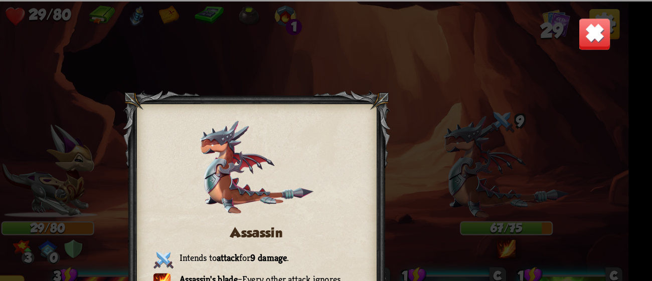
click at [557, 19] on img at bounding box center [554, 23] width 22 height 22
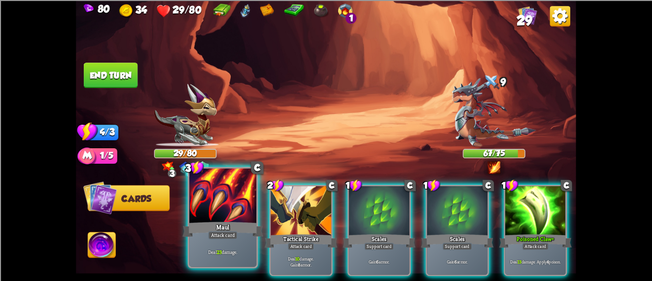
click at [230, 206] on div at bounding box center [222, 197] width 67 height 57
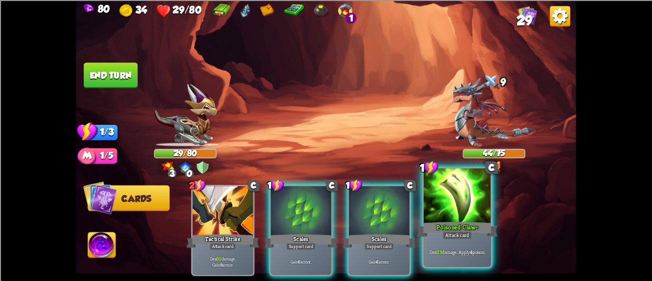
click at [445, 249] on p "Deal 13 damage. Apply 4 poison." at bounding box center [458, 252] width 64 height 7
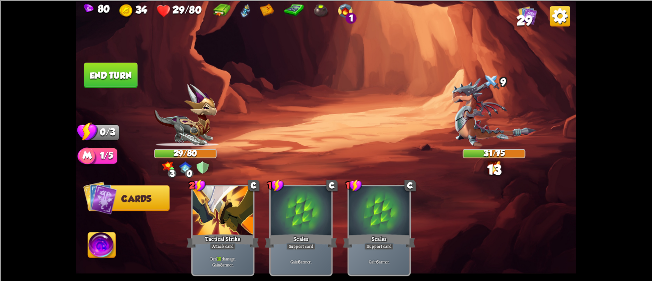
click at [109, 69] on button "End turn" at bounding box center [111, 76] width 54 height 26
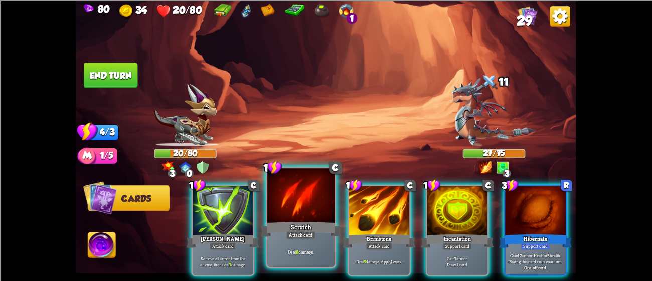
click at [293, 225] on div "Scratch" at bounding box center [301, 229] width 81 height 18
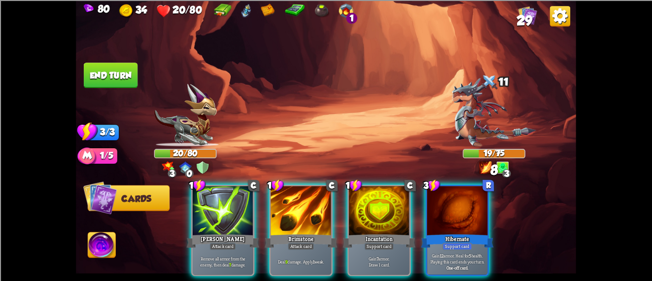
click at [293, 233] on div "Brimstone" at bounding box center [301, 241] width 73 height 16
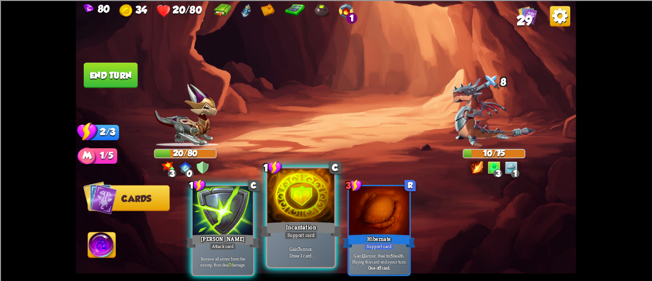
click at [283, 218] on div at bounding box center [300, 197] width 67 height 57
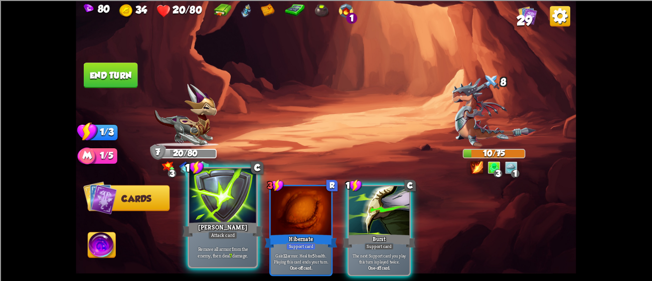
click at [220, 203] on div at bounding box center [222, 197] width 67 height 57
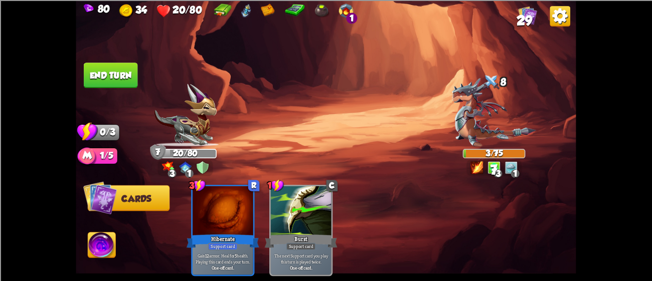
click at [115, 71] on button "End turn" at bounding box center [111, 76] width 54 height 26
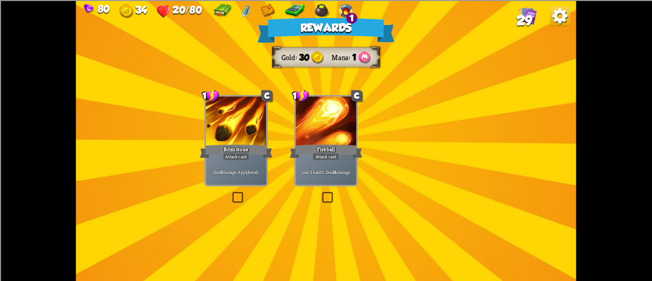
click at [301, 151] on img at bounding box center [329, 133] width 57 height 42
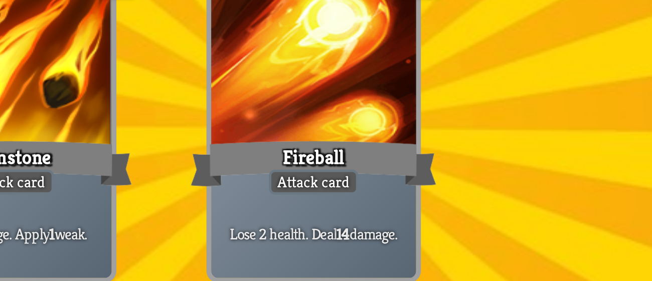
click at [331, 146] on div "Fireball" at bounding box center [326, 151] width 73 height 16
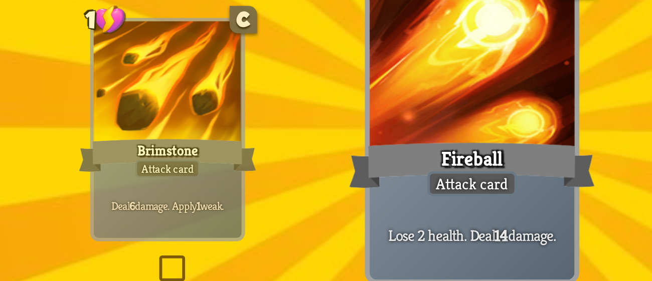
click at [241, 138] on div at bounding box center [236, 127] width 44 height 37
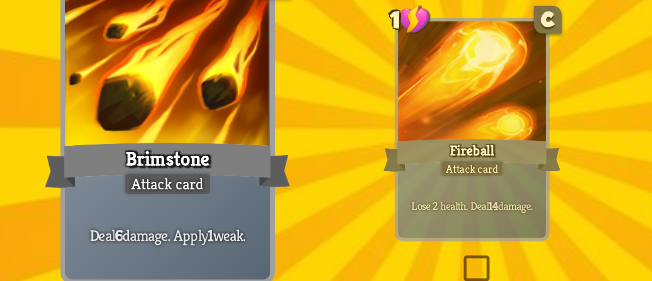
click at [241, 138] on div at bounding box center [236, 121] width 61 height 51
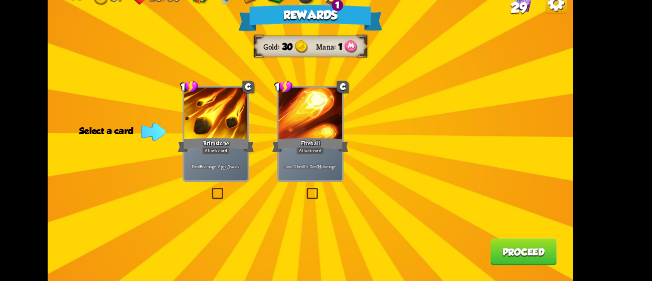
click at [225, 132] on div at bounding box center [236, 121] width 61 height 51
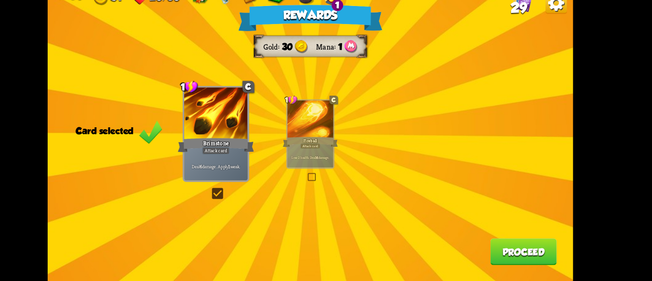
click at [529, 252] on button "Proceed" at bounding box center [529, 253] width 63 height 26
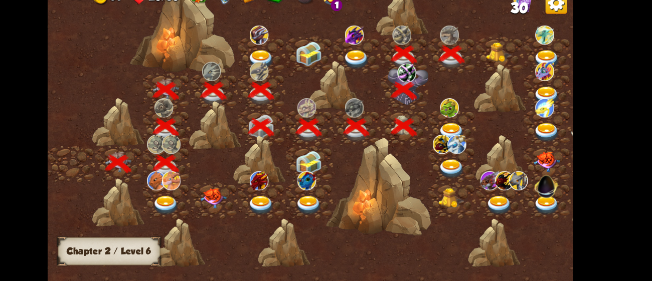
click at [492, 65] on div at bounding box center [506, 65] width 45 height 35
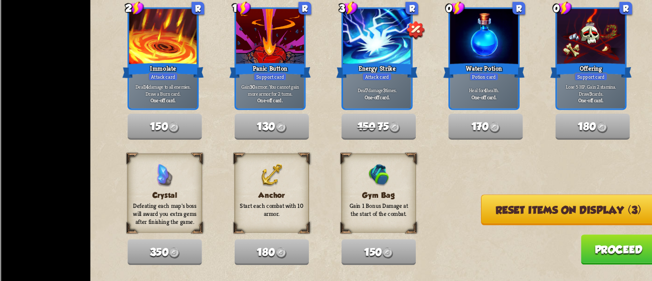
click at [522, 255] on button "Proceed" at bounding box center [519, 255] width 63 height 26
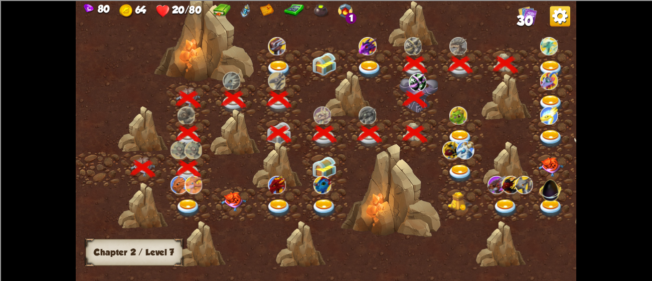
click at [537, 52] on div at bounding box center [551, 65] width 45 height 35
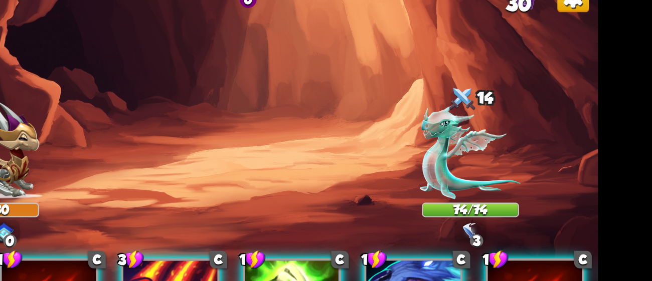
click at [483, 125] on img at bounding box center [494, 116] width 65 height 60
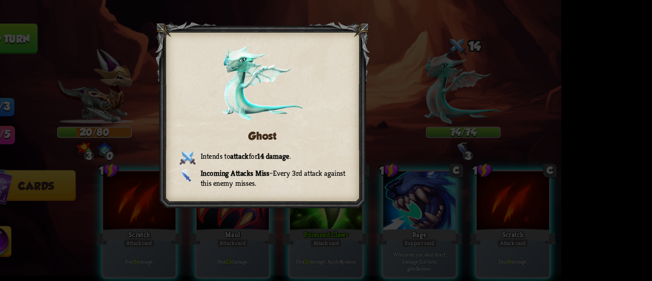
click at [269, 165] on div at bounding box center [326, 141] width 180 height 160
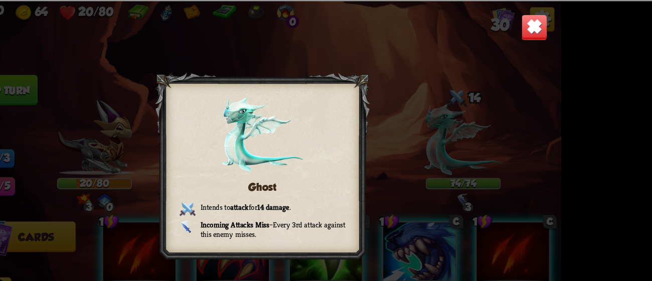
click at [555, 24] on img at bounding box center [554, 23] width 22 height 22
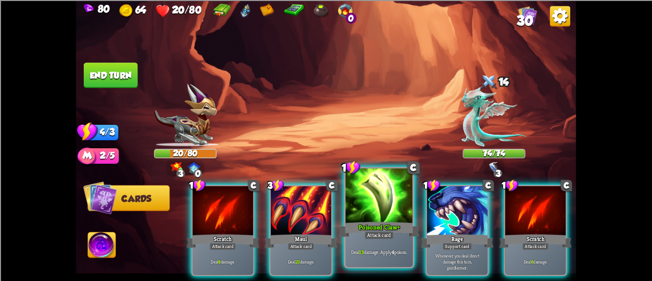
scroll to position [0, 196]
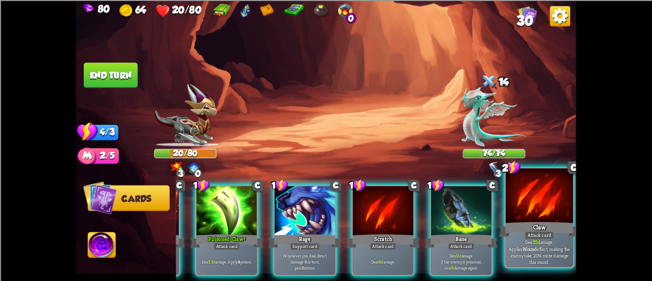
click at [560, 213] on div at bounding box center [539, 197] width 67 height 57
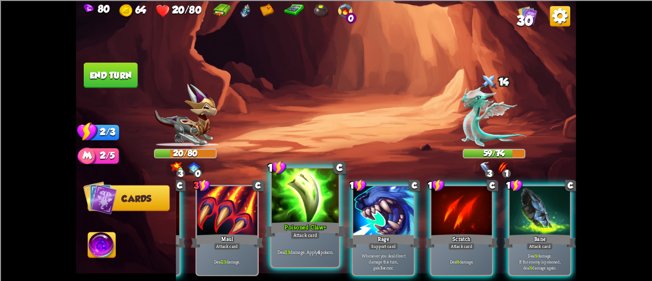
click at [309, 207] on div at bounding box center [305, 197] width 67 height 57
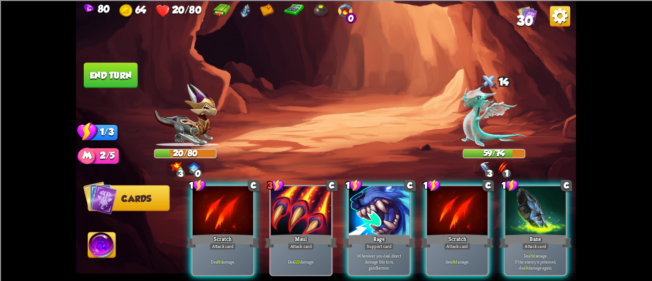
scroll to position [0, 0]
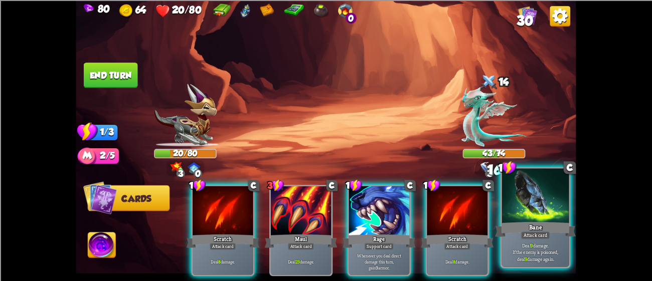
click at [519, 231] on div "Bane" at bounding box center [535, 229] width 81 height 18
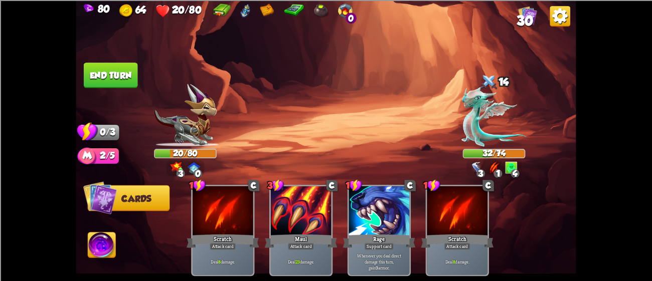
click at [109, 75] on button "End turn" at bounding box center [111, 76] width 54 height 26
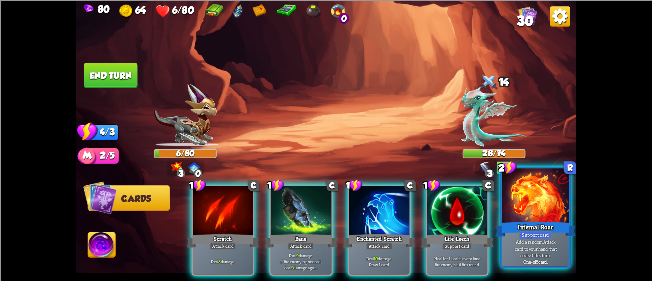
click at [541, 194] on div at bounding box center [535, 197] width 67 height 57
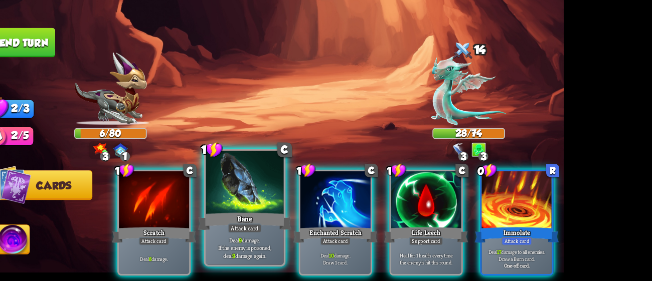
click at [323, 229] on div "Bane" at bounding box center [301, 229] width 81 height 18
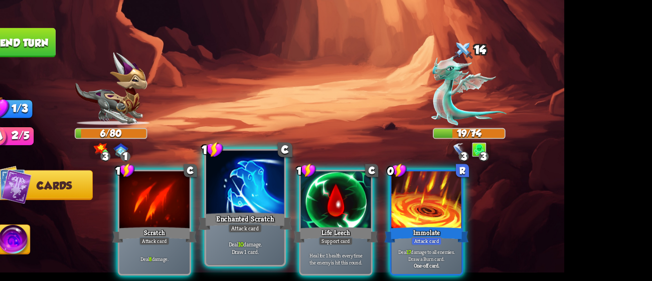
click at [280, 225] on div "Enchanted Scratch" at bounding box center [301, 229] width 81 height 18
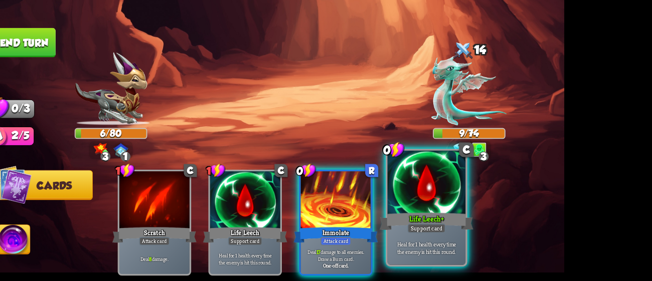
click at [446, 200] on div at bounding box center [457, 197] width 67 height 57
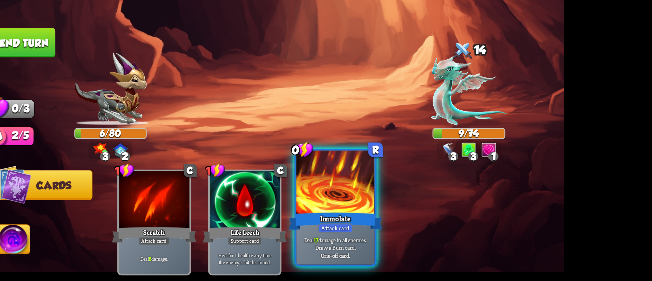
click at [385, 204] on div at bounding box center [379, 197] width 67 height 57
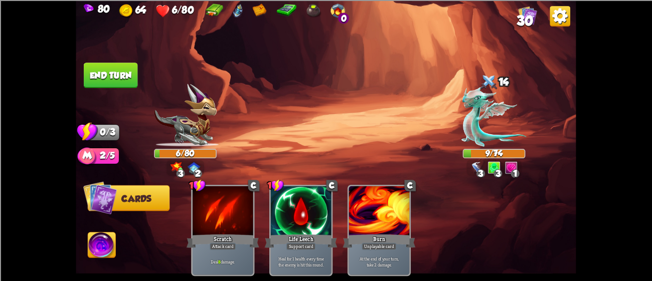
click at [110, 71] on button "End turn" at bounding box center [111, 76] width 54 height 26
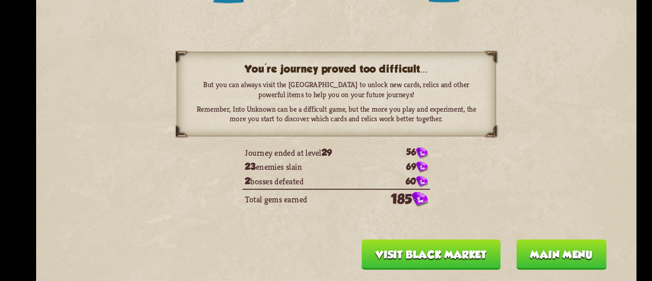
click at [503, 261] on button "Main menu" at bounding box center [513, 259] width 75 height 26
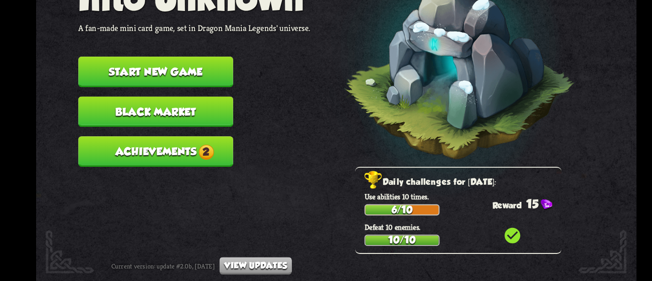
click at [218, 167] on span "2" at bounding box center [217, 173] width 13 height 13
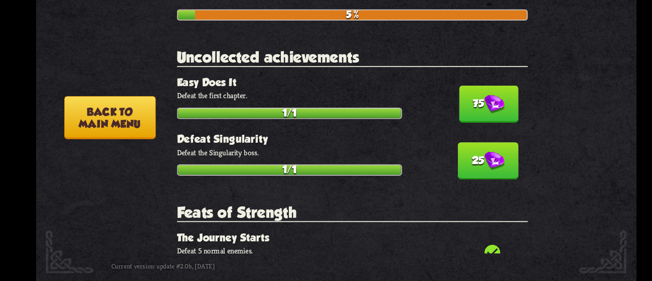
click at [457, 118] on button "75" at bounding box center [454, 133] width 50 height 31
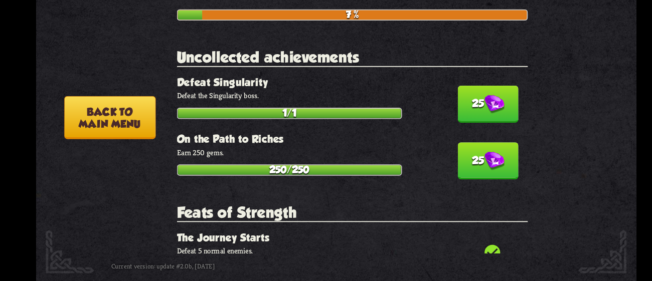
click at [455, 126] on img at bounding box center [458, 134] width 17 height 16
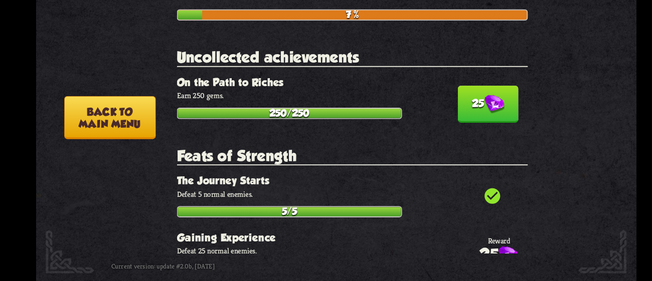
click at [450, 126] on img at bounding box center [458, 134] width 17 height 16
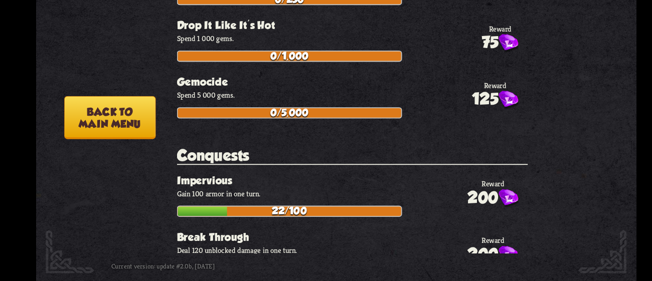
scroll to position [3498, 0]
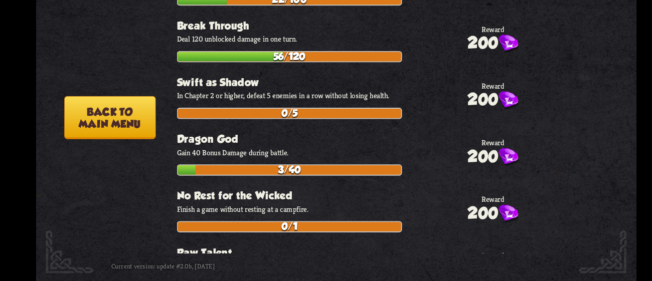
click at [142, 144] on button "Back to main menu" at bounding box center [137, 144] width 76 height 36
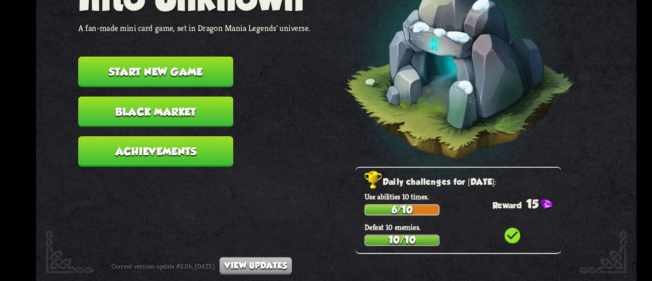
click at [209, 101] on button "Start new game" at bounding box center [175, 107] width 129 height 26
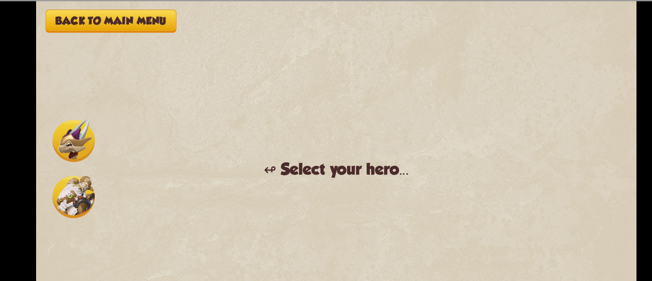
click at [178, 11] on button "Back to main menu" at bounding box center [138, 17] width 109 height 19
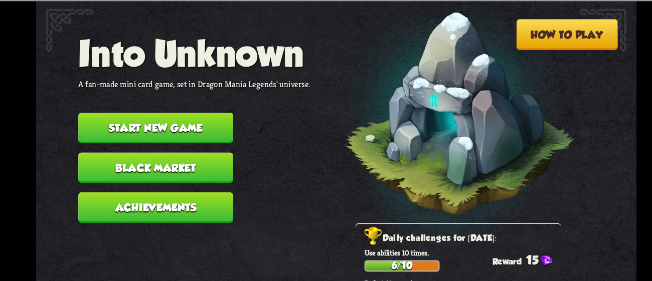
click at [231, 134] on button "Black Market" at bounding box center [175, 140] width 129 height 26
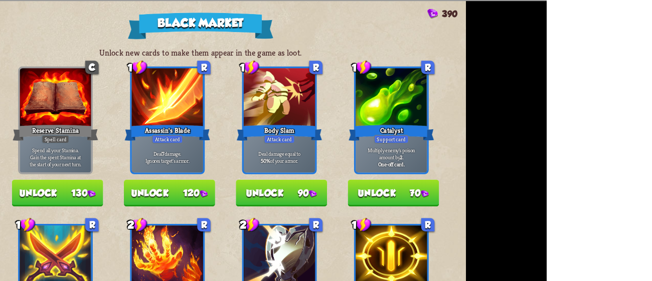
scroll to position [1, 0]
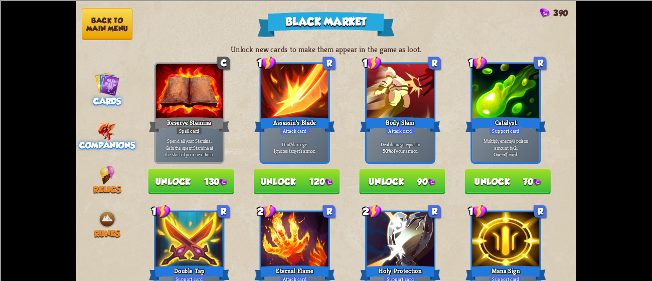
click at [111, 132] on img at bounding box center [107, 130] width 19 height 19
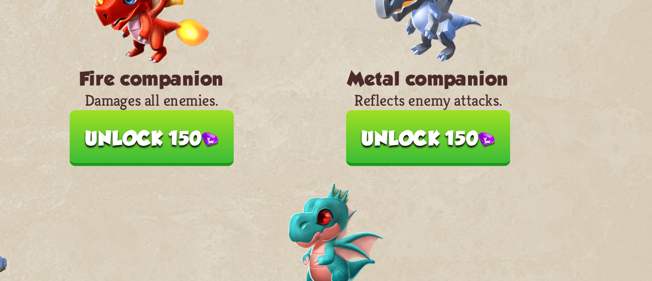
click at [466, 145] on button "Unlock 150" at bounding box center [465, 151] width 74 height 26
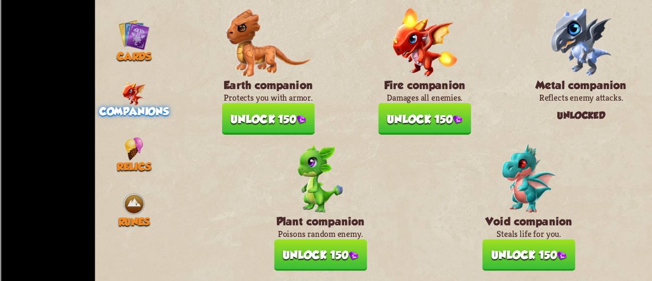
scroll to position [0, 0]
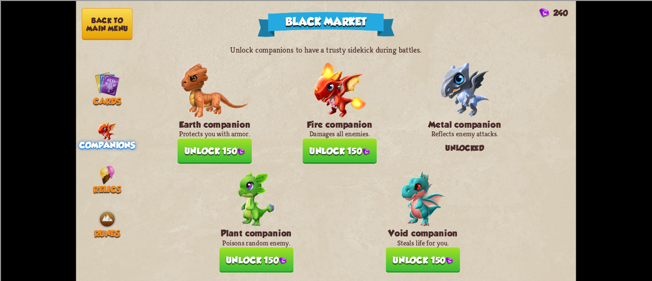
click at [122, 87] on div "Cards" at bounding box center [107, 88] width 63 height 35
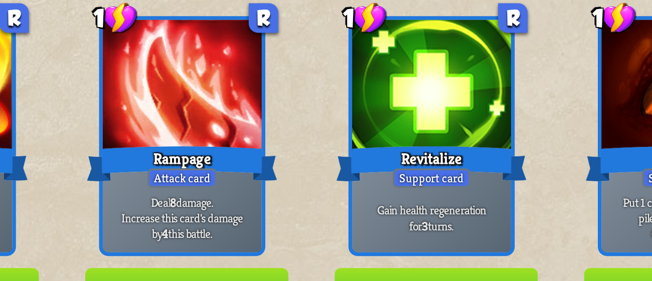
scroll to position [349, 0]
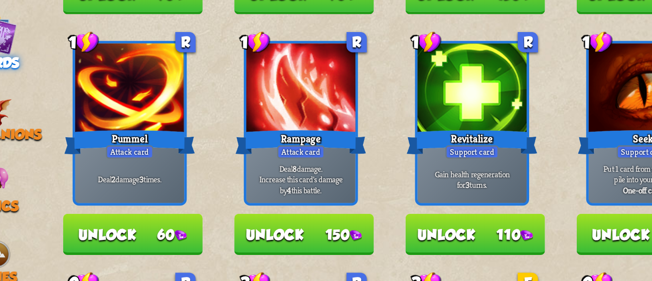
click at [425, 195] on button "Unlock 110" at bounding box center [402, 207] width 86 height 26
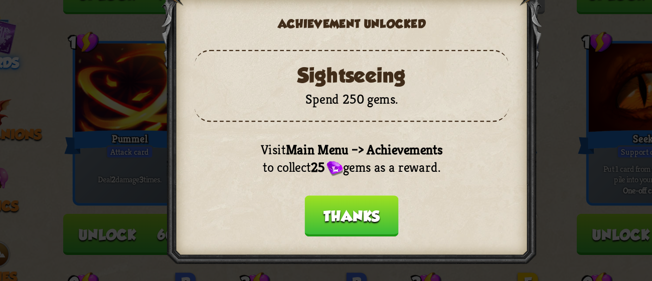
click at [347, 191] on button "Thanks" at bounding box center [326, 196] width 58 height 26
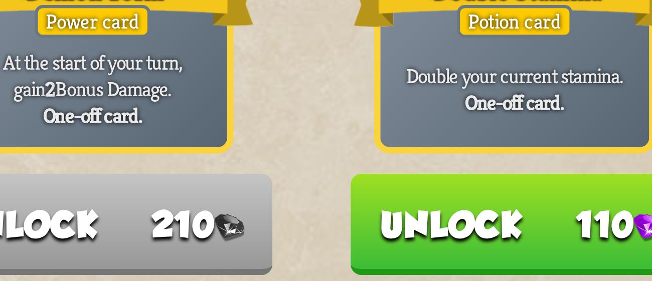
scroll to position [541, 0]
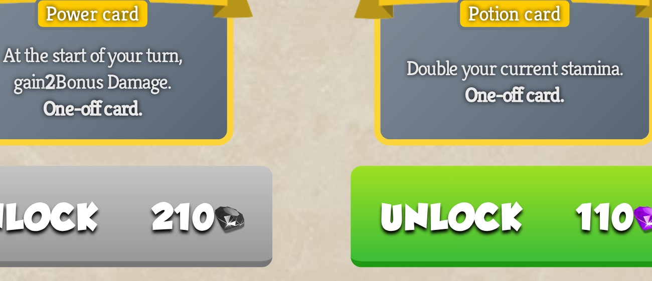
click at [518, 193] on button "Unlock 110" at bounding box center [508, 206] width 86 height 26
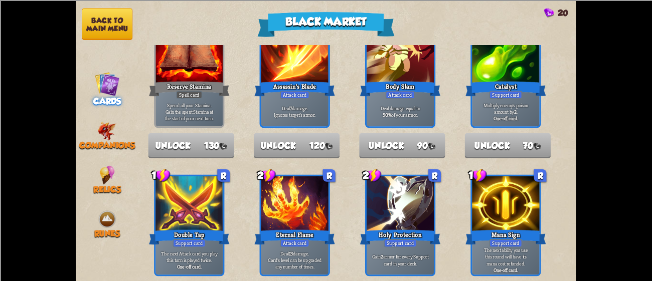
scroll to position [0, 0]
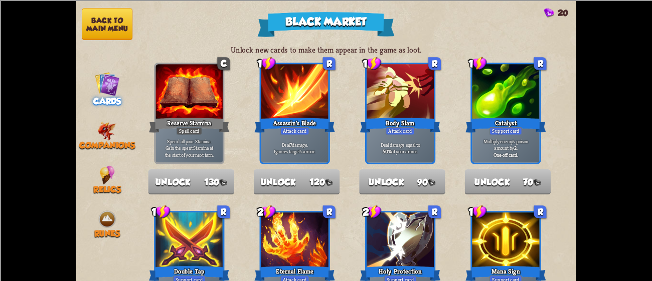
click at [110, 30] on button "Back to main menu" at bounding box center [107, 24] width 51 height 32
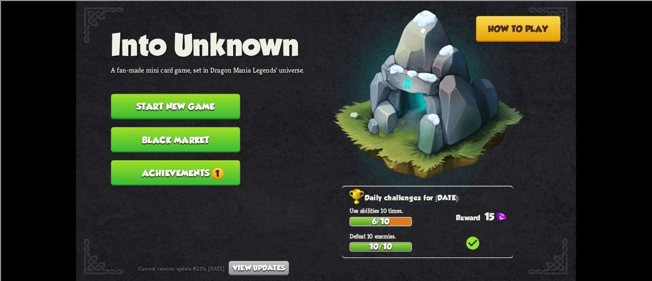
click at [207, 166] on button "Achievements 1" at bounding box center [175, 173] width 129 height 26
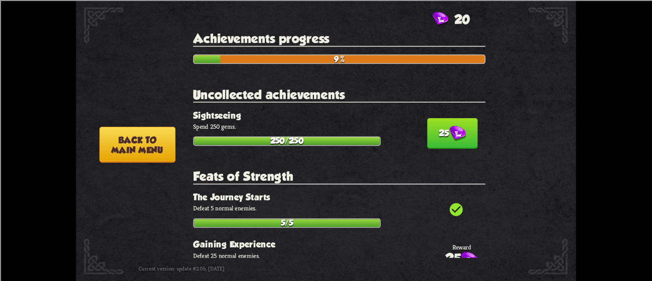
click at [464, 118] on button "25" at bounding box center [452, 133] width 51 height 31
click at [427, 121] on button "25" at bounding box center [452, 133] width 51 height 31
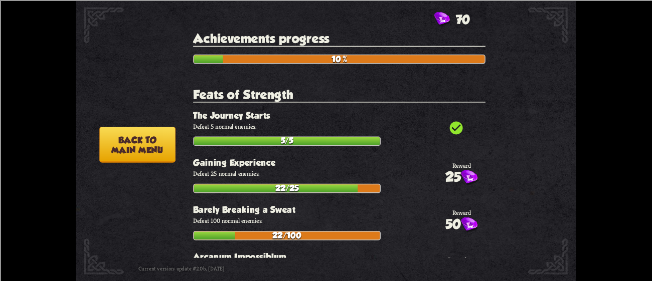
click at [148, 138] on button "Back to main menu" at bounding box center [137, 144] width 76 height 36
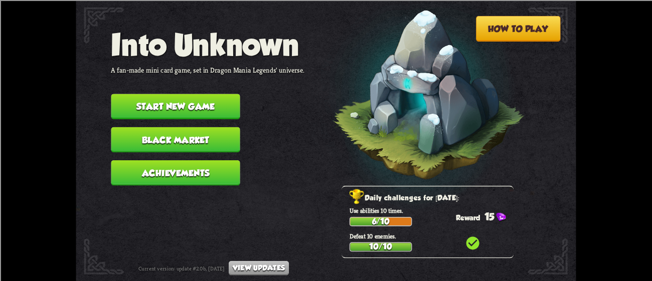
click at [159, 94] on button "Start new game" at bounding box center [175, 107] width 129 height 26
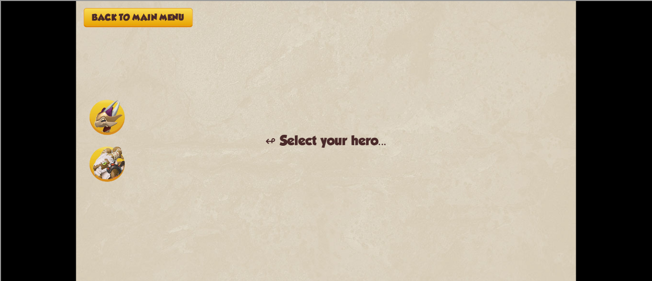
click at [113, 117] on img at bounding box center [107, 117] width 35 height 35
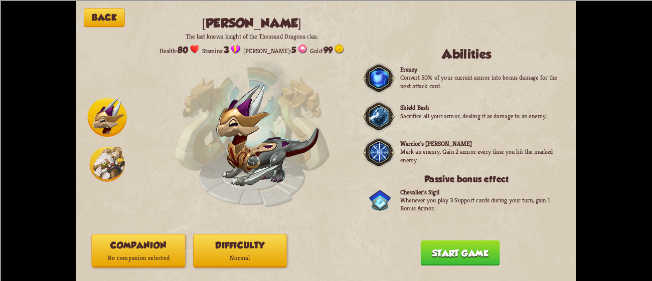
click at [246, 254] on p "Normal" at bounding box center [240, 258] width 93 height 13
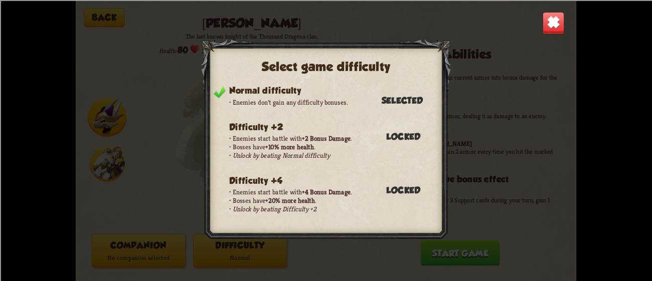
click at [557, 25] on img at bounding box center [554, 23] width 22 height 22
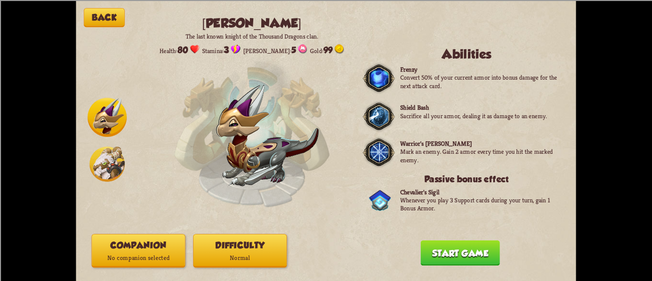
click at [161, 258] on p "No companion selected" at bounding box center [138, 258] width 93 height 13
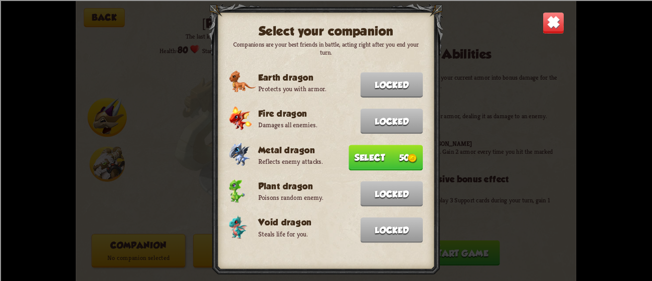
click at [391, 159] on button "Select 50" at bounding box center [386, 158] width 74 height 26
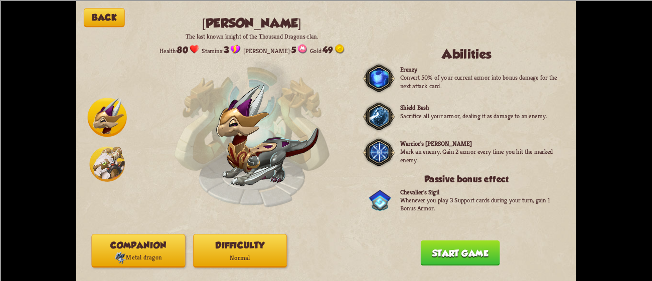
click at [487, 264] on button "Start game" at bounding box center [460, 253] width 79 height 26
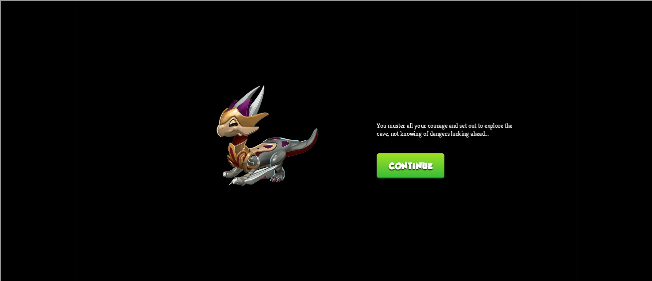
click at [412, 167] on button "Continue" at bounding box center [411, 166] width 68 height 26
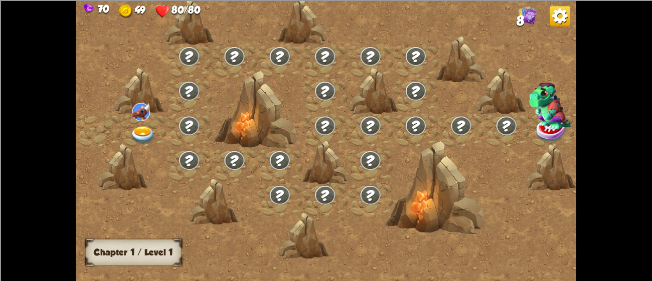
click at [139, 134] on img at bounding box center [142, 135] width 25 height 19
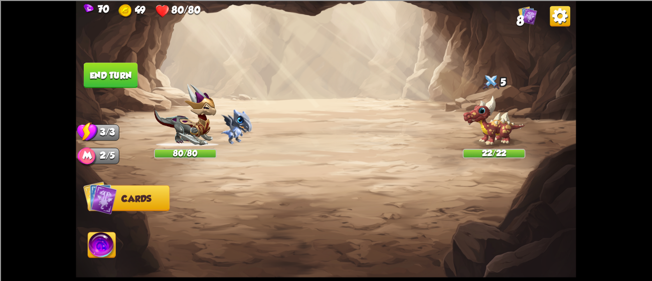
click at [234, 133] on img at bounding box center [237, 126] width 32 height 35
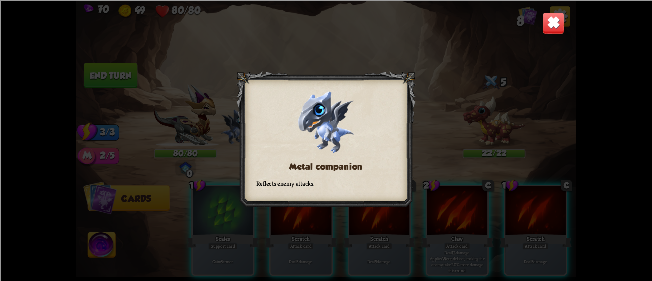
click at [551, 35] on div "Metal companion Reflects enemy attacks." at bounding box center [326, 140] width 500 height 281
click at [559, 16] on img at bounding box center [554, 23] width 22 height 22
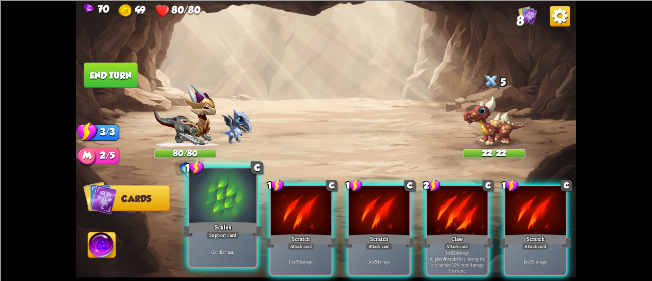
click at [222, 197] on div at bounding box center [222, 197] width 67 height 57
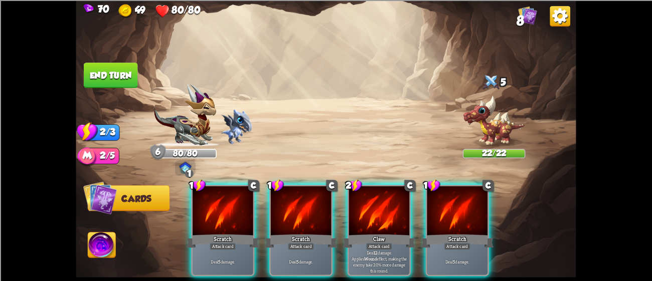
click at [222, 197] on div at bounding box center [223, 211] width 61 height 51
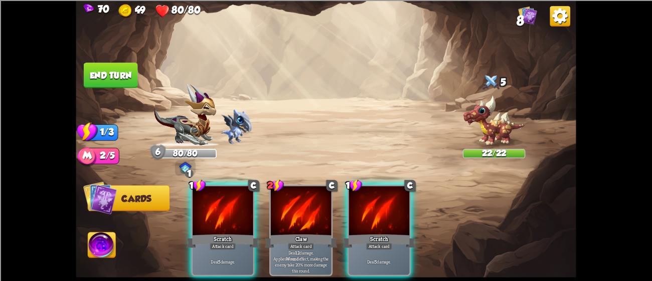
click at [222, 197] on div at bounding box center [223, 211] width 61 height 51
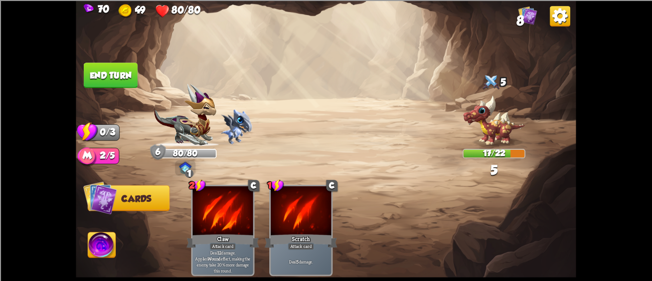
click at [89, 66] on button "End turn" at bounding box center [111, 76] width 54 height 26
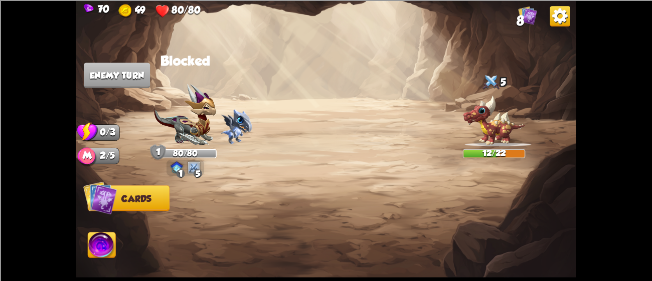
click at [181, 94] on img at bounding box center [185, 115] width 62 height 63
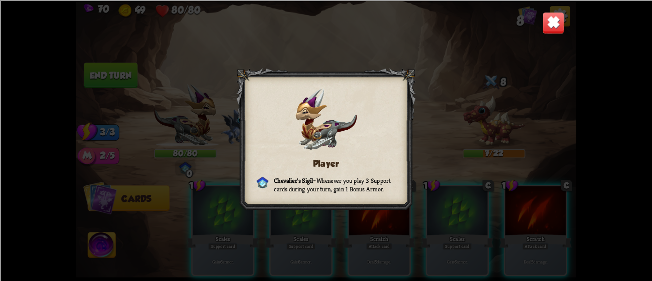
click at [557, 22] on img at bounding box center [554, 23] width 22 height 22
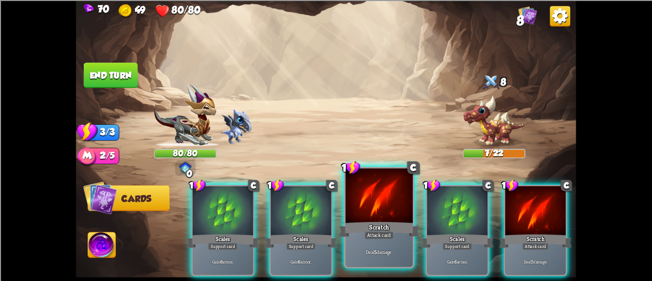
click at [383, 223] on div "Scratch" at bounding box center [379, 229] width 81 height 18
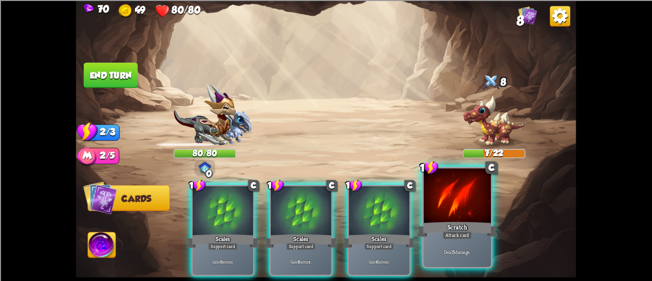
click at [487, 225] on div "Scratch" at bounding box center [457, 229] width 81 height 18
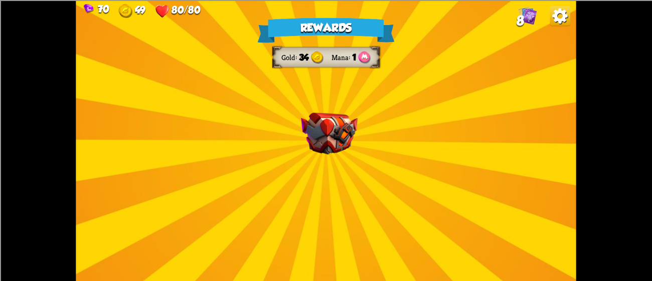
click at [332, 152] on img at bounding box center [329, 133] width 57 height 42
click at [336, 131] on img at bounding box center [329, 133] width 57 height 42
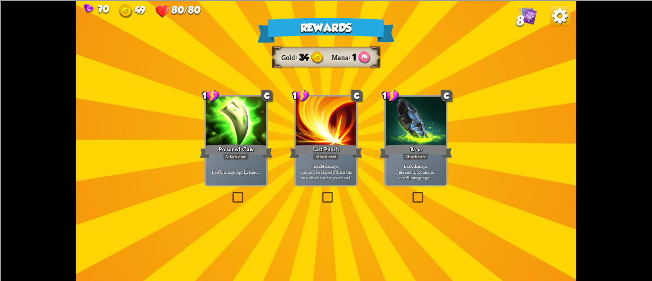
click at [233, 138] on div at bounding box center [236, 121] width 61 height 51
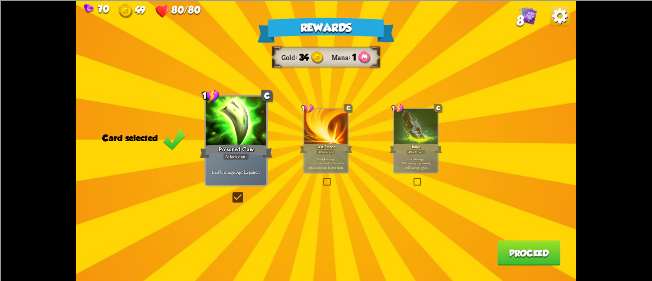
click at [534, 255] on button "Proceed" at bounding box center [529, 253] width 63 height 26
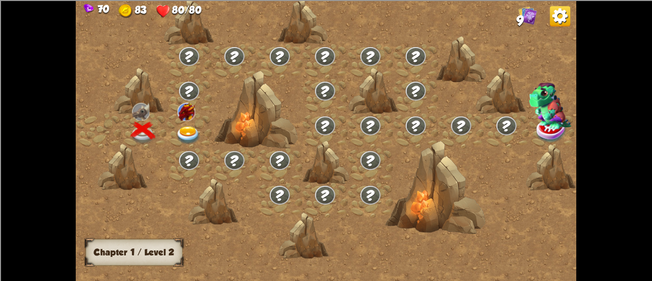
click at [188, 114] on img at bounding box center [187, 112] width 18 height 18
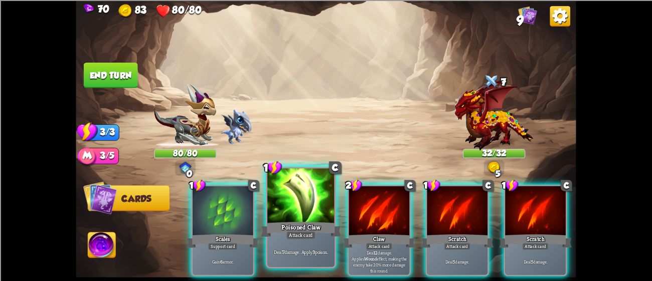
click at [310, 217] on div at bounding box center [300, 197] width 67 height 57
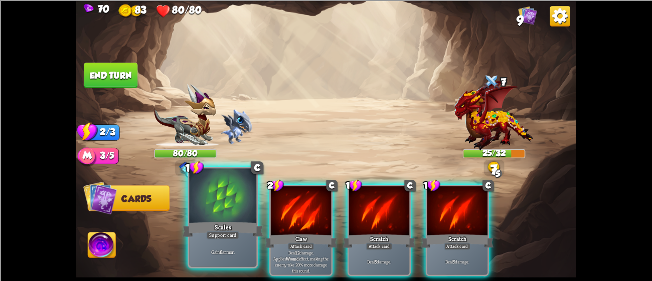
click at [210, 233] on div "Support card" at bounding box center [223, 235] width 33 height 8
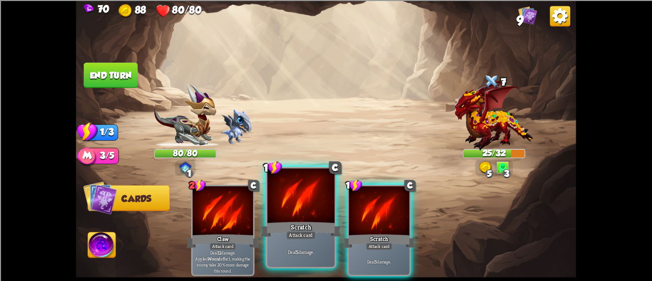
click at [300, 207] on div at bounding box center [300, 197] width 67 height 57
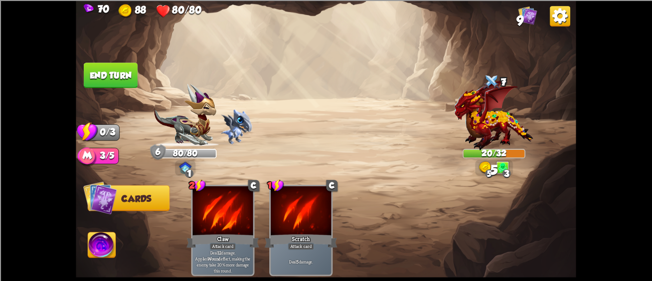
click at [121, 71] on button "End turn" at bounding box center [111, 76] width 54 height 26
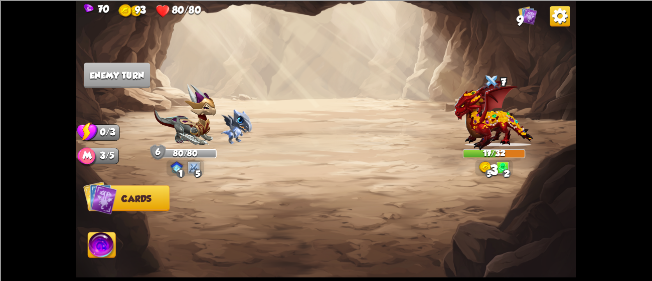
click at [180, 123] on img at bounding box center [185, 115] width 62 height 63
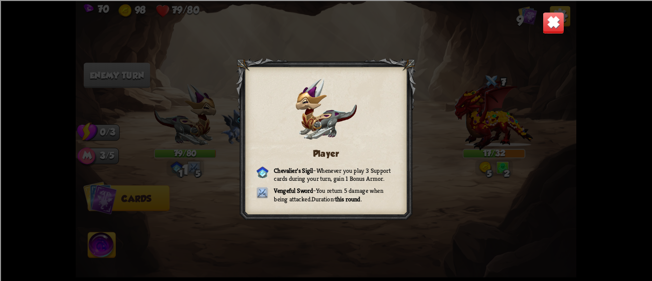
click at [579, 30] on div "70 98 79/80 9 Player [PERSON_NAME] Sigil – Whenever you play 3 Support cards du…" at bounding box center [326, 140] width 652 height 281
click at [563, 29] on img at bounding box center [554, 23] width 22 height 22
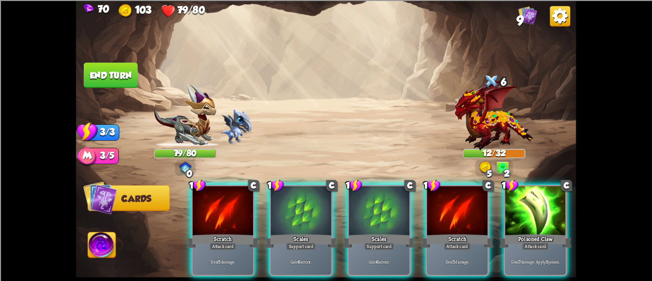
click at [532, 233] on div "Poisoned Claw" at bounding box center [535, 241] width 73 height 16
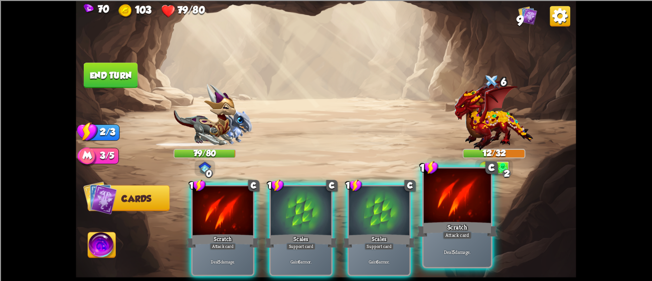
click at [449, 213] on div at bounding box center [457, 197] width 67 height 57
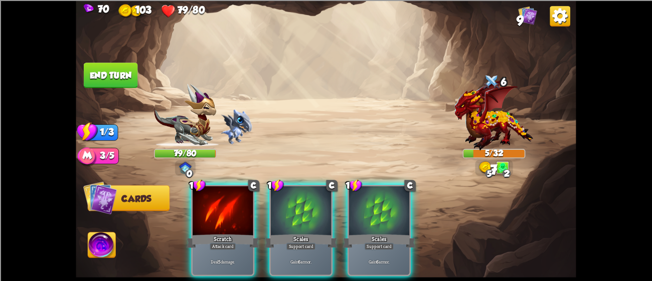
click at [211, 233] on div "Scratch" at bounding box center [223, 241] width 73 height 16
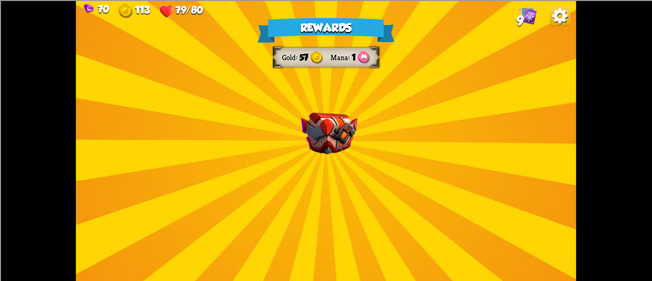
click at [341, 142] on img at bounding box center [329, 133] width 57 height 42
click at [337, 138] on img at bounding box center [329, 133] width 57 height 42
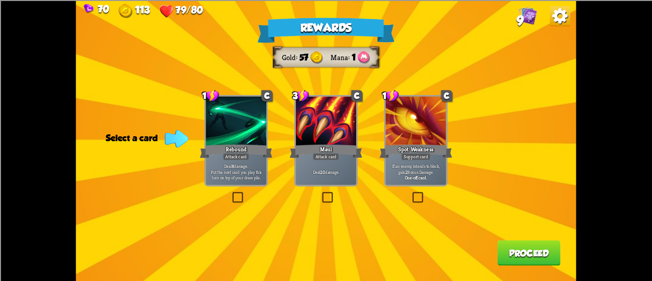
click at [218, 116] on div at bounding box center [236, 121] width 61 height 51
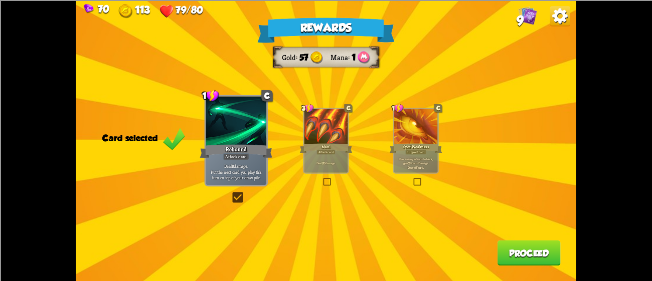
click at [515, 249] on button "Proceed" at bounding box center [529, 253] width 63 height 26
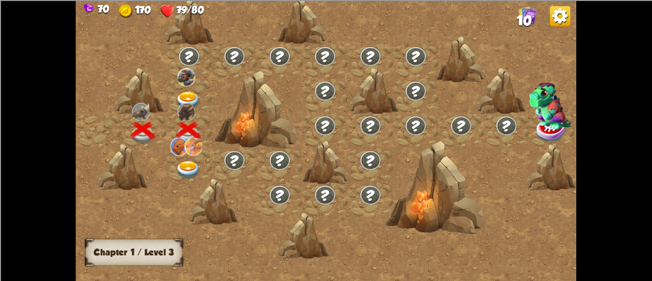
click at [183, 90] on div at bounding box center [189, 96] width 45 height 35
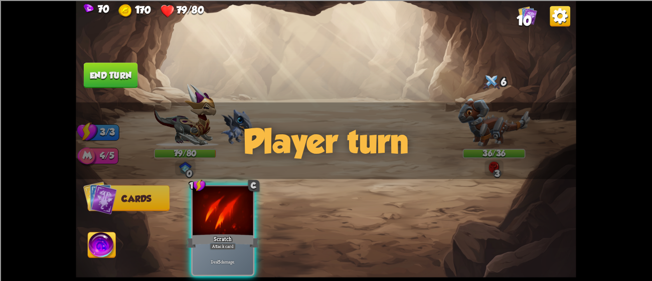
click at [489, 139] on div "Player turn" at bounding box center [326, 140] width 500 height 77
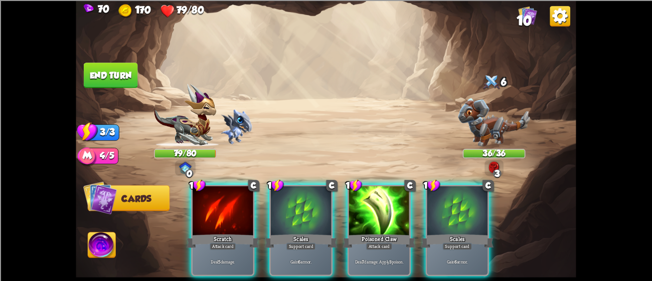
click at [475, 126] on div "Player turn" at bounding box center [326, 140] width 500 height 77
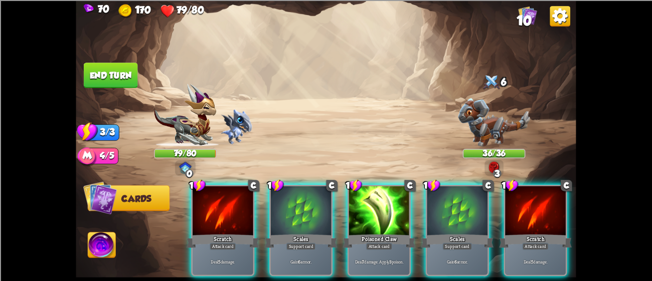
click at [475, 126] on div "Player turn" at bounding box center [326, 140] width 500 height 77
click at [475, 126] on img at bounding box center [494, 122] width 72 height 49
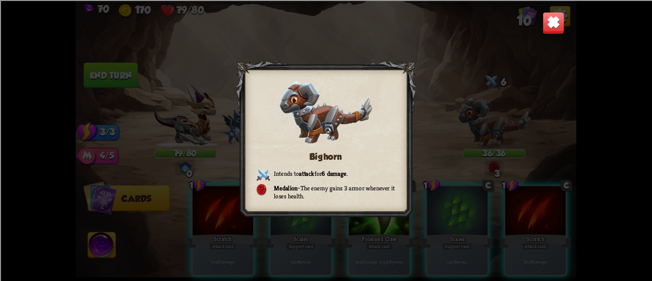
click at [541, 27] on div "Bighorn Intends to attack for 6 damage . Medalion – The enemy gains 3 armor whe…" at bounding box center [326, 140] width 500 height 281
click at [549, 26] on img at bounding box center [554, 23] width 22 height 22
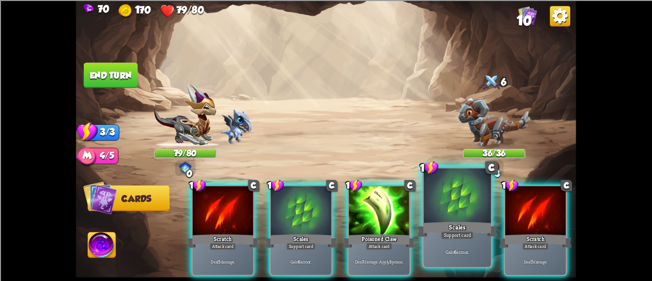
click at [442, 223] on div "Scales" at bounding box center [457, 229] width 81 height 18
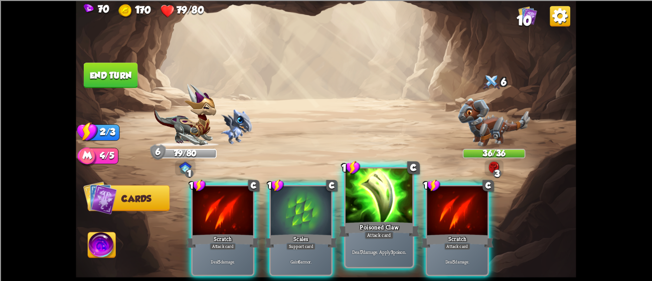
click at [344, 222] on div "Poisoned Claw" at bounding box center [379, 229] width 81 height 18
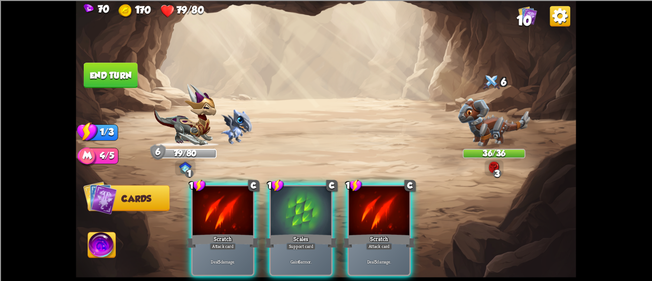
click at [344, 222] on div "1 C Scratch Attack card Deal 5 damage. 1 C Scales Support card Gain 6 armor. 1 …" at bounding box center [376, 219] width 400 height 125
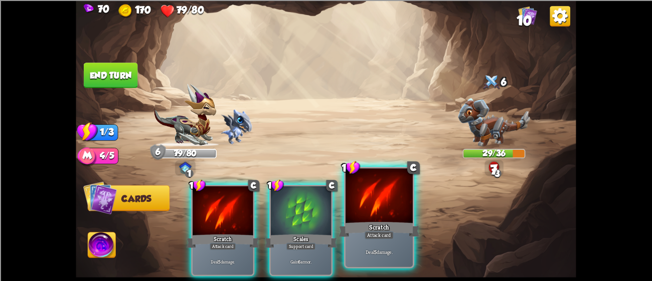
click at [359, 226] on div "Scratch" at bounding box center [379, 229] width 81 height 18
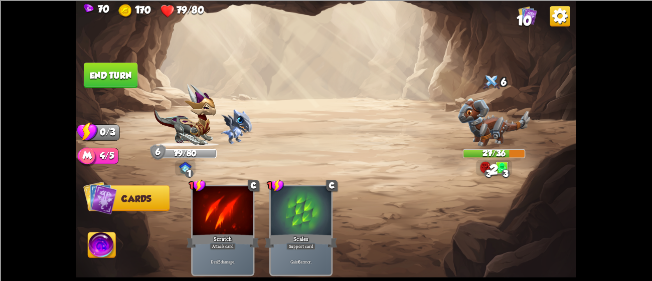
click at [107, 74] on button "End turn" at bounding box center [111, 76] width 54 height 26
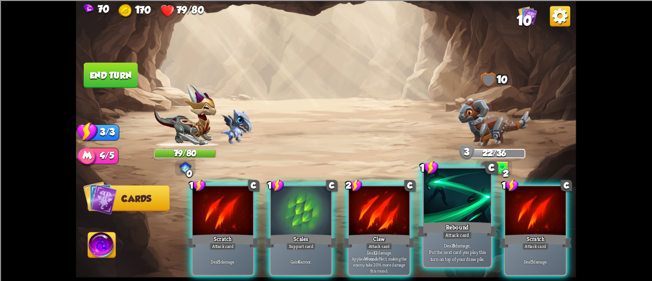
click at [452, 243] on p "Deal 8 damage. Put the next card you play this turn on top of your draw pile." at bounding box center [458, 252] width 64 height 20
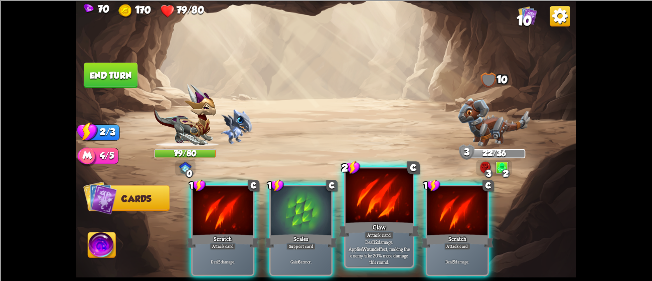
click at [390, 232] on div "Attack card" at bounding box center [379, 235] width 29 height 8
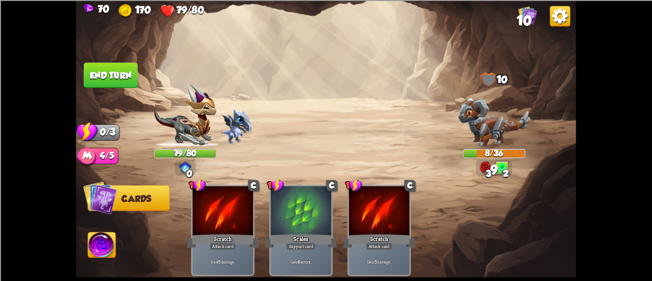
click at [115, 63] on button "End turn" at bounding box center [110, 75] width 55 height 26
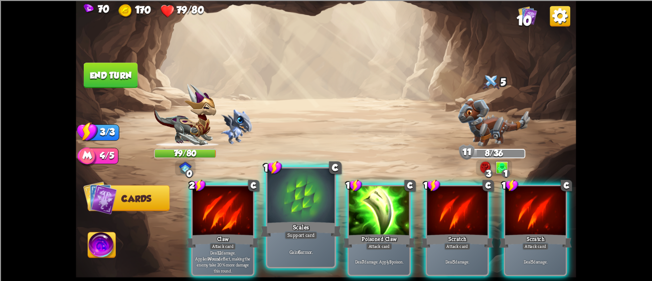
click at [311, 226] on div "Scales" at bounding box center [301, 229] width 81 height 18
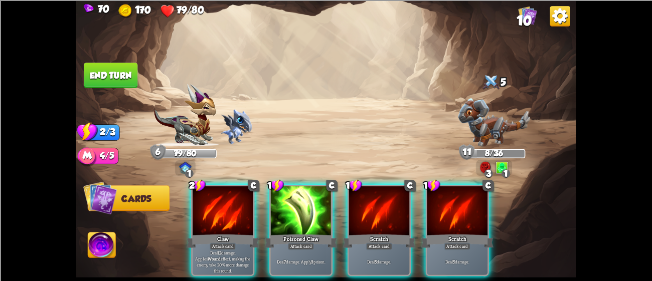
click at [311, 220] on div at bounding box center [301, 211] width 61 height 51
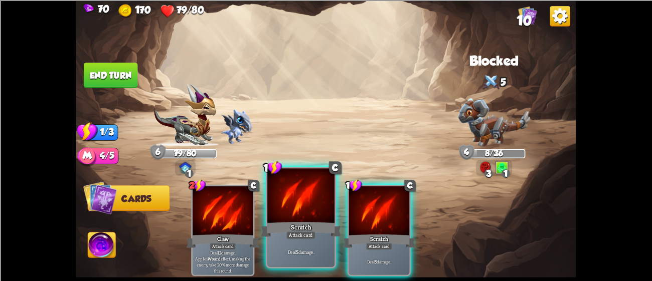
click at [274, 227] on div "Scratch" at bounding box center [301, 229] width 81 height 18
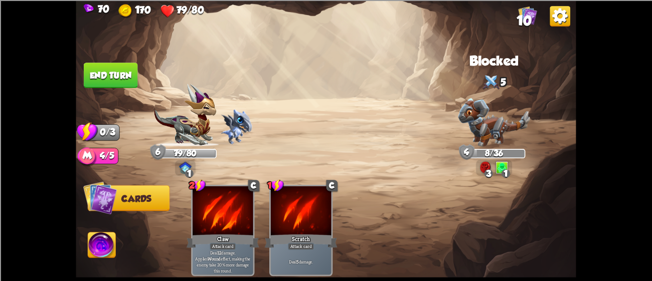
click at [116, 84] on button "End turn" at bounding box center [111, 76] width 54 height 26
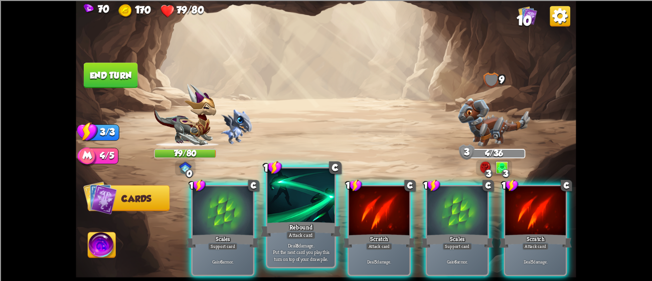
click at [312, 223] on div "Rebound" at bounding box center [301, 229] width 81 height 18
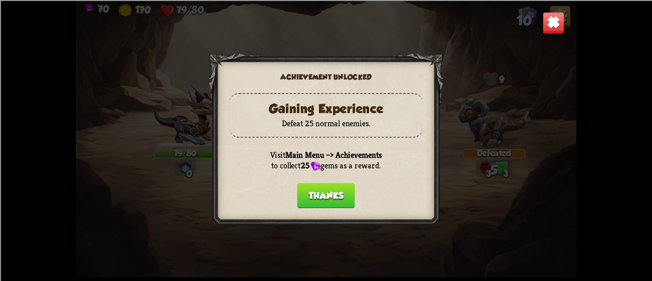
click at [342, 193] on button "Thanks" at bounding box center [326, 196] width 58 height 26
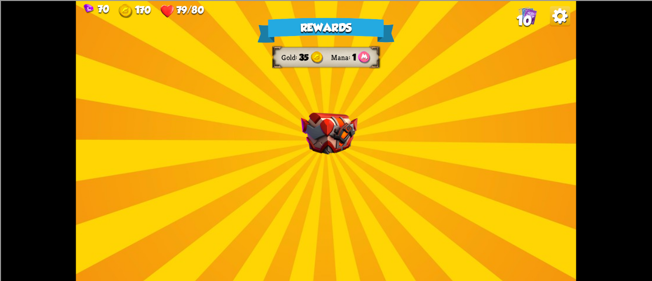
click at [330, 135] on img at bounding box center [329, 133] width 57 height 42
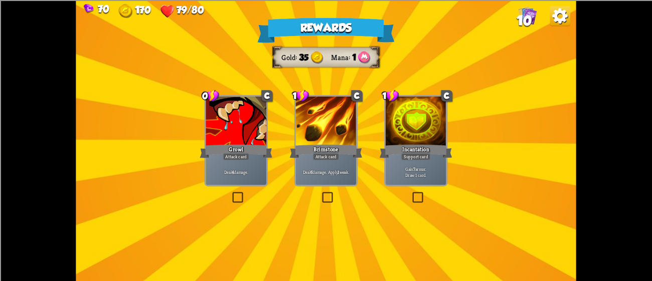
click at [229, 147] on div "Growl" at bounding box center [236, 151] width 73 height 16
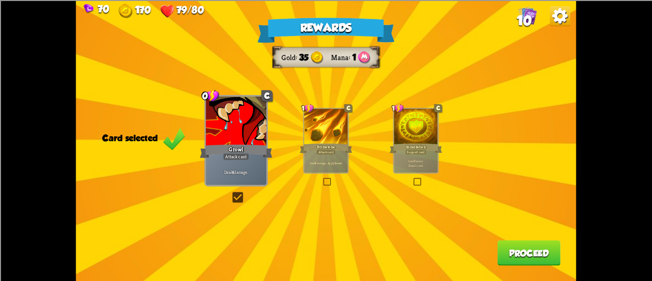
click at [429, 122] on div at bounding box center [416, 127] width 44 height 37
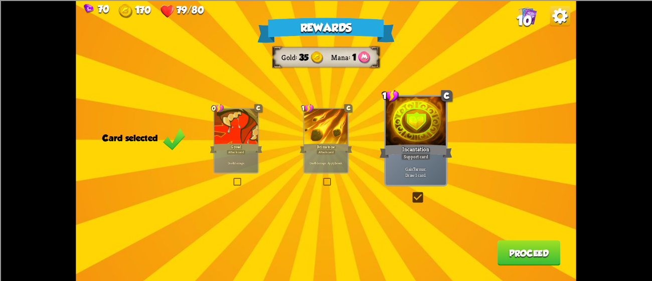
click at [524, 250] on button "Proceed" at bounding box center [529, 253] width 63 height 26
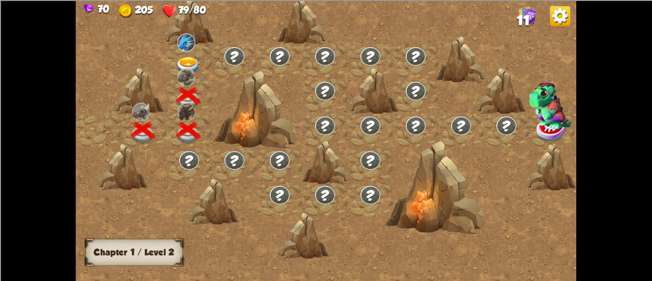
click at [183, 57] on img at bounding box center [188, 66] width 25 height 19
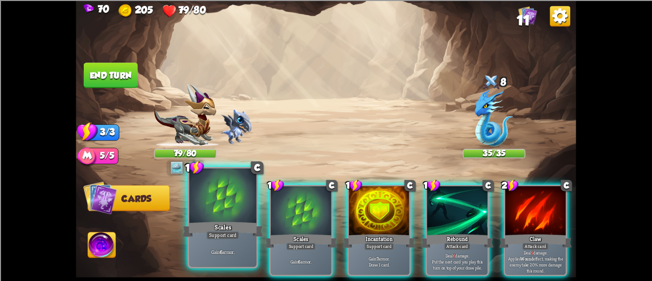
click at [236, 212] on div at bounding box center [222, 197] width 67 height 57
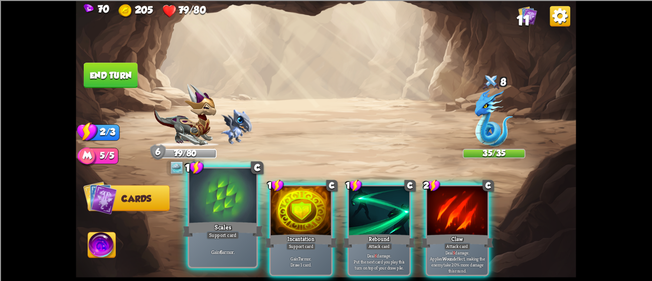
click at [245, 227] on div "Scales" at bounding box center [223, 229] width 81 height 18
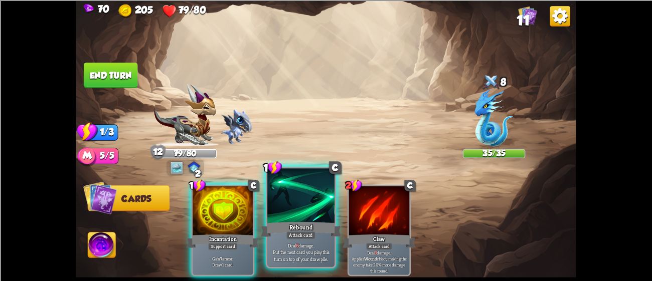
click at [309, 226] on div "Rebound" at bounding box center [301, 229] width 81 height 18
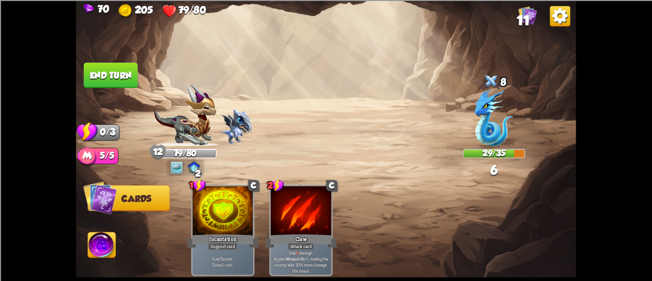
click at [129, 85] on button "End turn" at bounding box center [111, 76] width 54 height 26
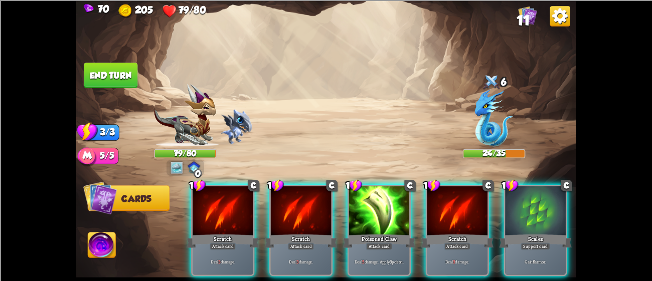
click at [197, 122] on img at bounding box center [185, 115] width 62 height 63
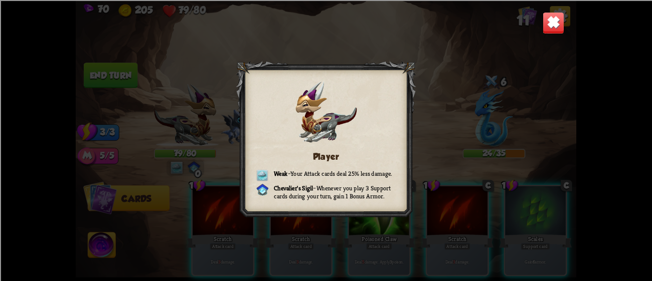
click at [561, 25] on img at bounding box center [554, 23] width 22 height 22
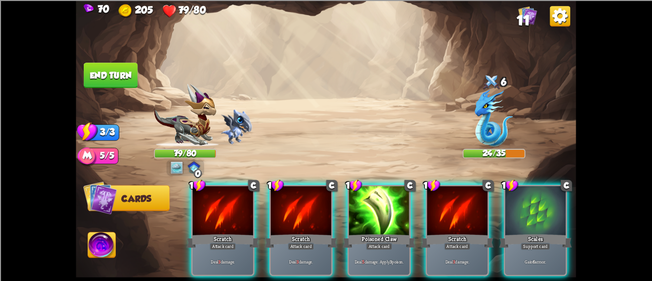
click at [528, 243] on div "Support card" at bounding box center [536, 247] width 30 height 8
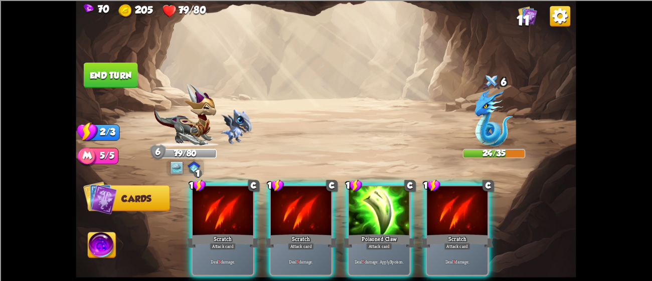
click at [371, 207] on div at bounding box center [379, 211] width 61 height 51
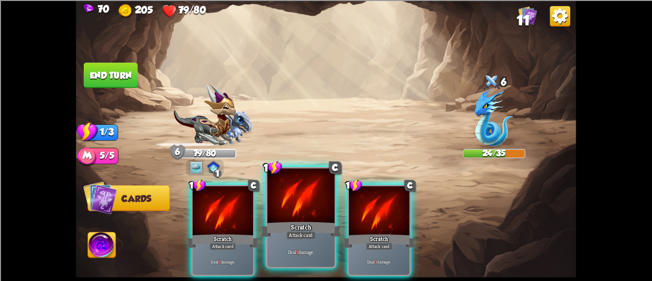
click at [291, 246] on div "Deal 3 damage." at bounding box center [300, 252] width 67 height 29
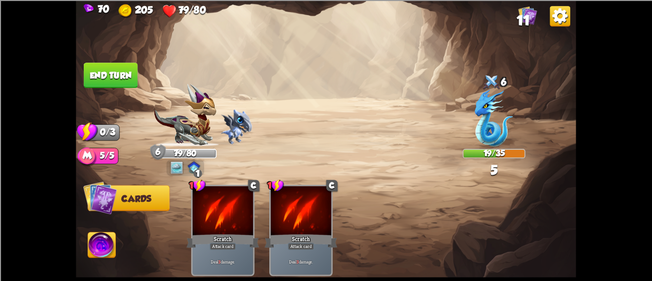
click at [116, 72] on button "End turn" at bounding box center [111, 76] width 54 height 26
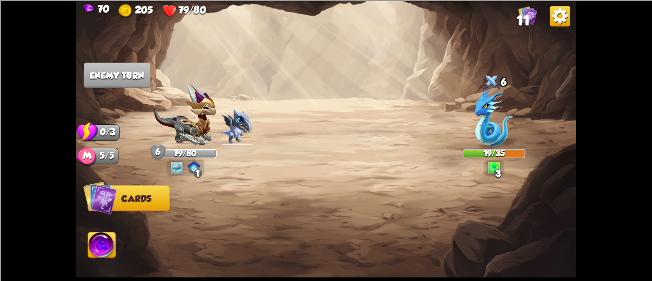
click at [107, 94] on img at bounding box center [326, 140] width 500 height 281
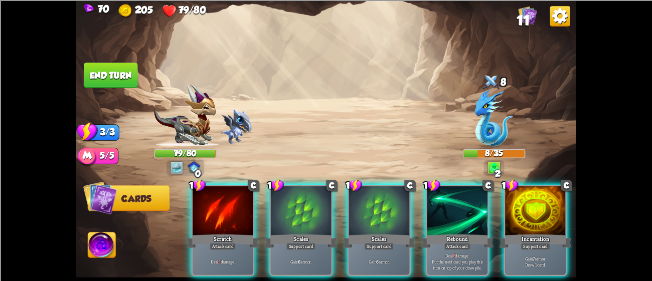
click at [449, 243] on div "Attack card" at bounding box center [458, 247] width 27 height 8
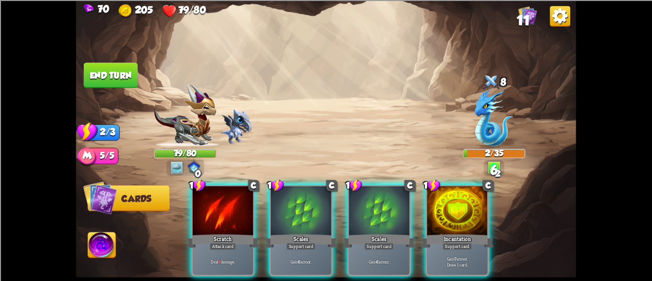
click at [254, 239] on div "1 C Scratch Attack card Deal 3 damage." at bounding box center [222, 230] width 63 height 91
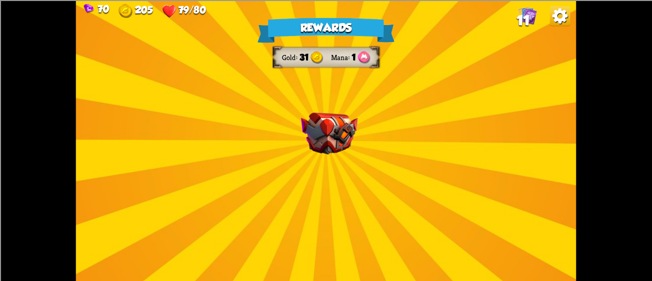
click at [336, 142] on img at bounding box center [329, 133] width 57 height 42
click at [347, 134] on img at bounding box center [329, 133] width 57 height 42
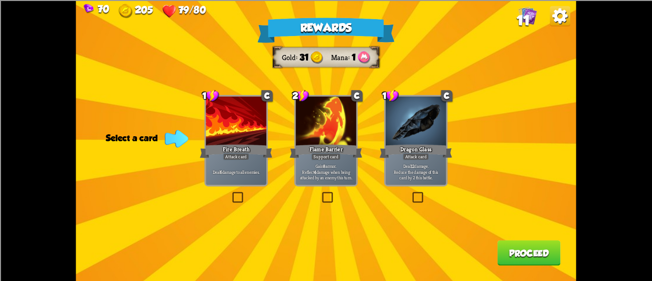
click at [351, 159] on div "Flame Barrier" at bounding box center [326, 151] width 73 height 16
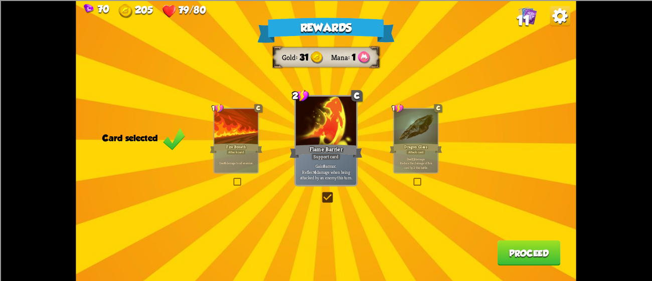
click at [534, 259] on button "Proceed" at bounding box center [529, 253] width 63 height 26
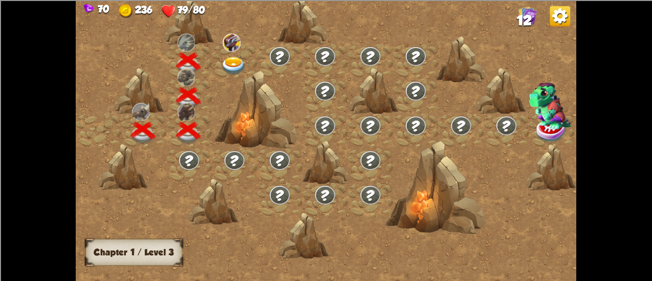
click at [239, 58] on img at bounding box center [233, 66] width 25 height 19
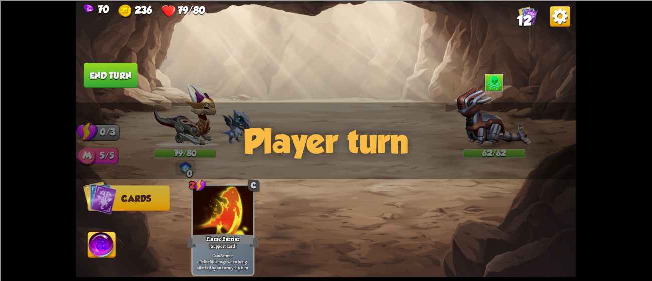
click at [502, 110] on div "Player turn" at bounding box center [326, 140] width 500 height 77
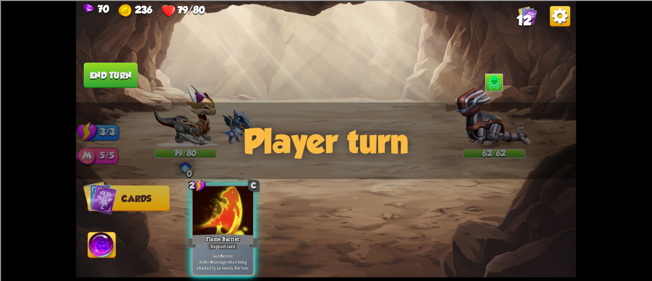
click at [507, 113] on div "Player turn" at bounding box center [326, 140] width 500 height 77
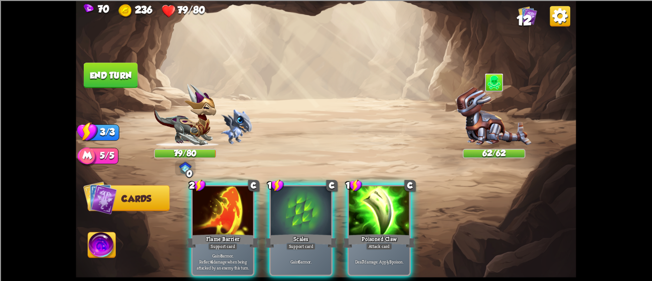
click at [503, 114] on div "Player turn" at bounding box center [326, 140] width 500 height 77
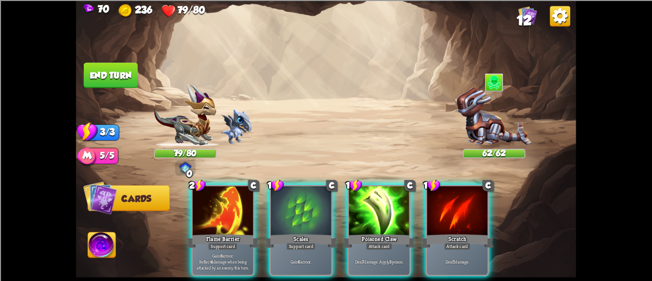
click at [504, 118] on div "Player turn" at bounding box center [326, 140] width 500 height 77
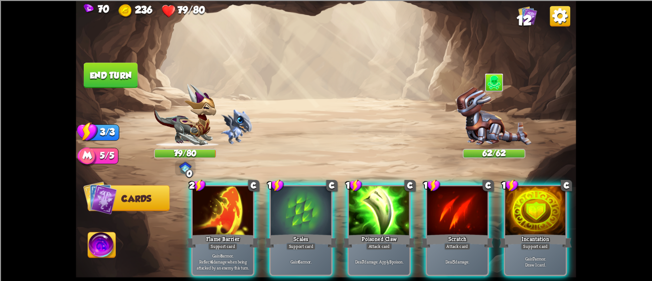
click at [505, 118] on img at bounding box center [494, 116] width 75 height 59
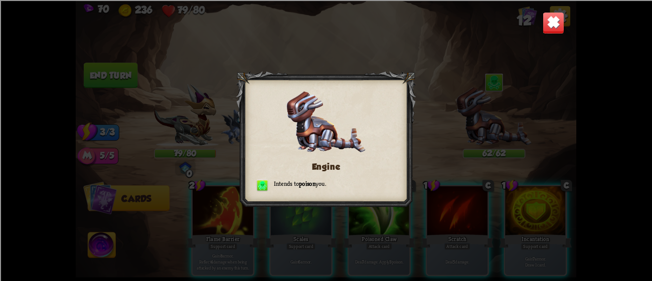
click at [549, 49] on div "Engine Intends to poison you." at bounding box center [326, 140] width 500 height 281
click at [542, 39] on div "Engine Intends to poison you." at bounding box center [326, 140] width 500 height 281
click at [543, 28] on img at bounding box center [554, 23] width 22 height 22
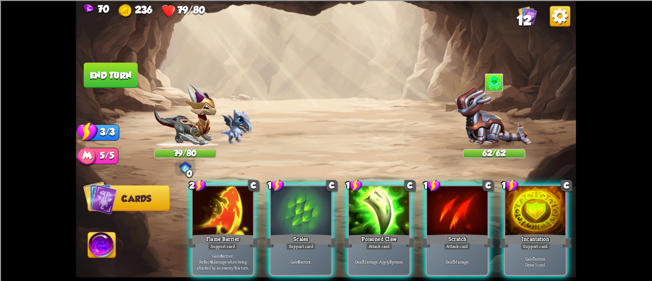
click at [397, 212] on div at bounding box center [379, 211] width 61 height 51
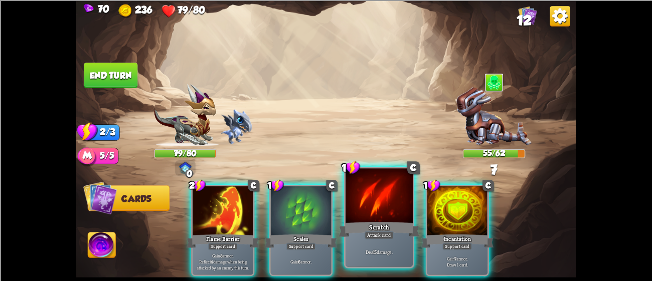
click at [396, 239] on div "Deal 5 damage." at bounding box center [379, 252] width 67 height 29
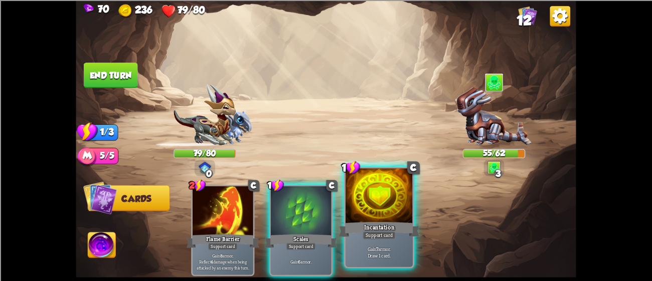
click at [390, 224] on div "Incantation" at bounding box center [379, 229] width 81 height 18
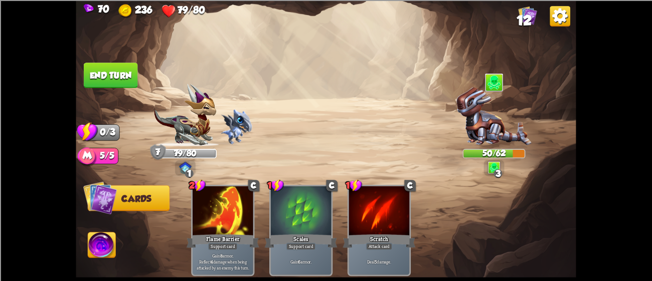
click at [106, 84] on button "End turn" at bounding box center [111, 76] width 54 height 26
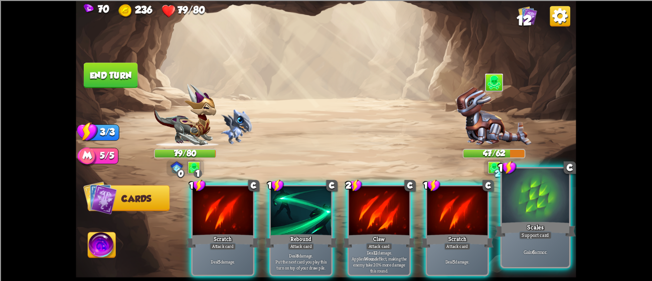
click at [537, 230] on div "Scales" at bounding box center [535, 229] width 81 height 18
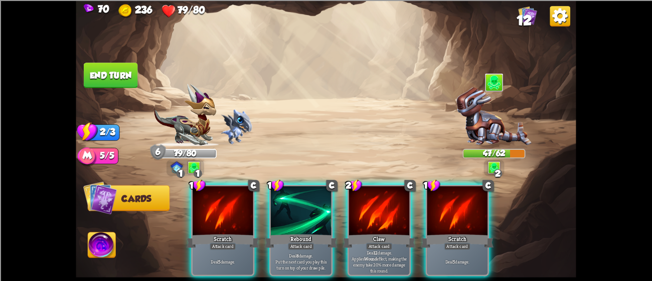
click at [308, 233] on div "Rebound" at bounding box center [301, 241] width 73 height 16
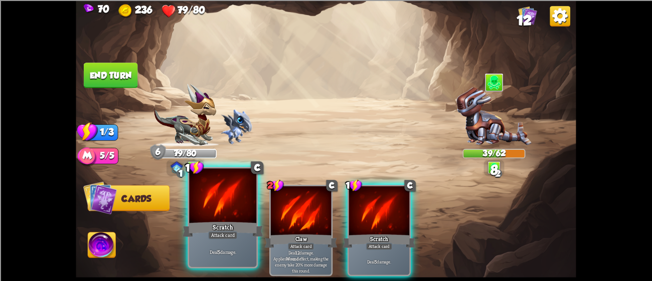
click at [247, 232] on div "Scratch" at bounding box center [223, 229] width 81 height 18
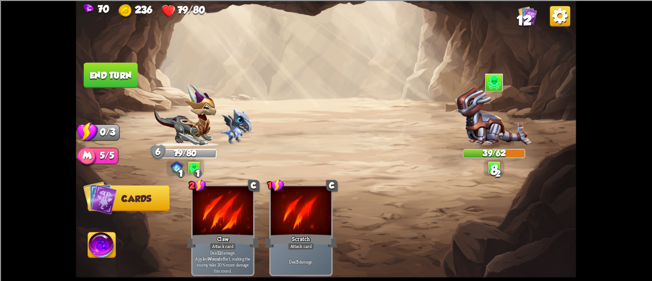
click at [128, 73] on button "End turn" at bounding box center [111, 76] width 54 height 26
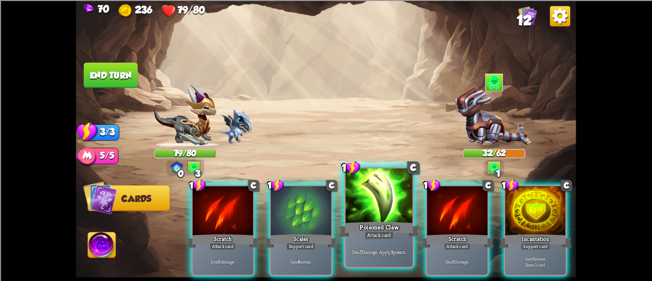
click at [382, 222] on div "Poisoned Claw" at bounding box center [379, 229] width 81 height 18
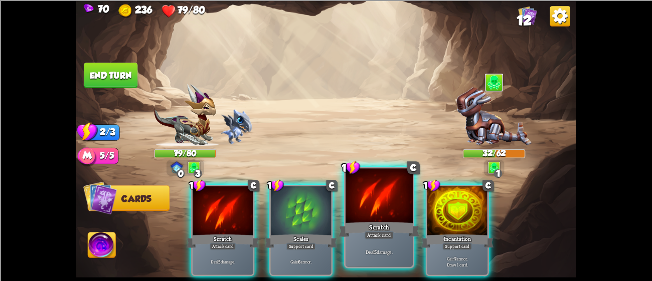
click at [376, 218] on div at bounding box center [379, 197] width 67 height 57
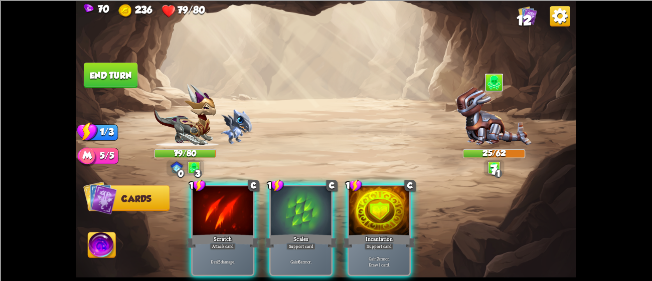
click at [220, 208] on div at bounding box center [223, 211] width 61 height 51
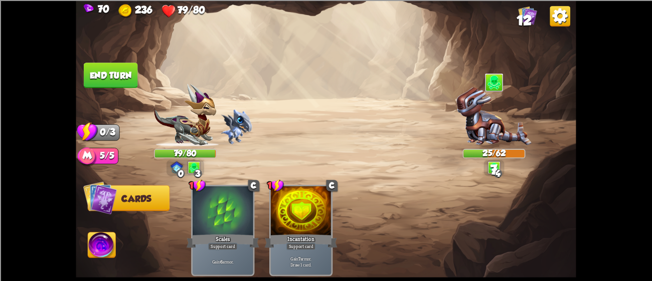
click at [119, 77] on button "End turn" at bounding box center [111, 76] width 54 height 26
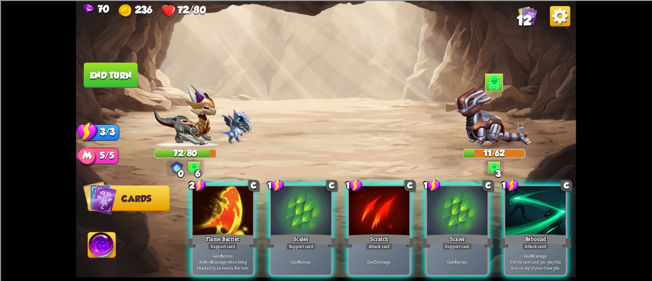
click at [514, 233] on div "Rebound" at bounding box center [535, 241] width 73 height 16
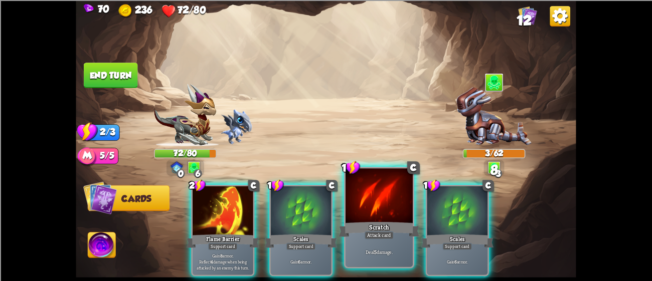
click at [398, 227] on div "Scratch" at bounding box center [379, 229] width 81 height 18
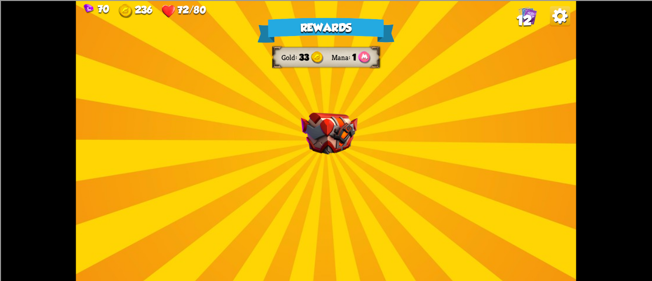
click at [365, 158] on div "Rewards Gold 33 Mana 1 Select a card 1 C [PERSON_NAME] Attack card Remove all a…" at bounding box center [326, 140] width 500 height 281
click at [364, 158] on div "Rewards Gold 33 Mana 1 Select a card 1 C [PERSON_NAME] Attack card Remove all a…" at bounding box center [326, 140] width 500 height 281
click at [356, 162] on div "Rewards Gold 33 Mana 1 Select a card 1 C [PERSON_NAME] Attack card Remove all a…" at bounding box center [326, 140] width 500 height 281
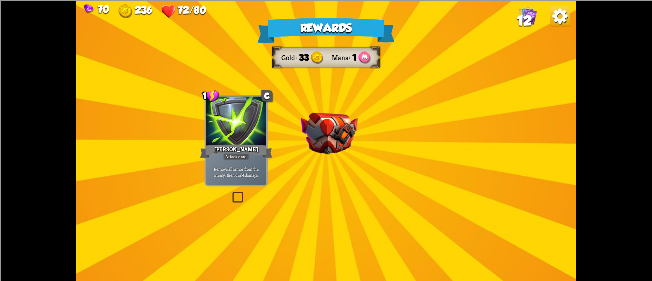
click at [343, 135] on img at bounding box center [329, 133] width 57 height 42
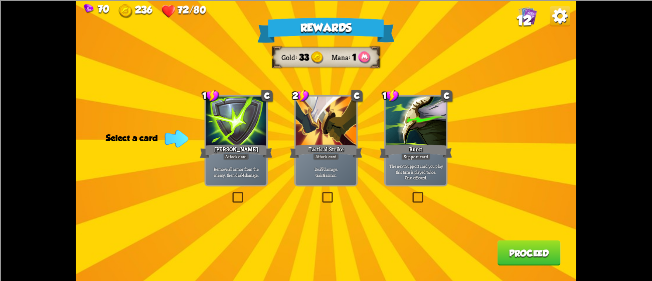
click at [313, 128] on div at bounding box center [326, 121] width 61 height 51
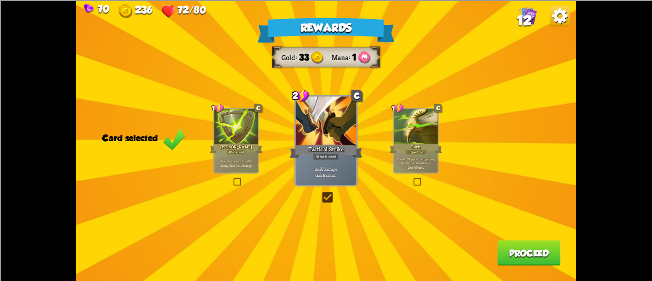
click at [531, 238] on div "Rewards Gold 33 Mana 1 Card selected 1 C [PERSON_NAME] Attack card Remove all a…" at bounding box center [326, 140] width 500 height 281
click at [543, 259] on button "Proceed" at bounding box center [529, 253] width 63 height 26
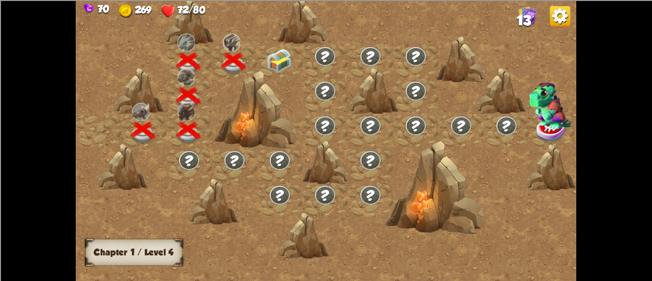
click at [277, 58] on img at bounding box center [279, 61] width 25 height 24
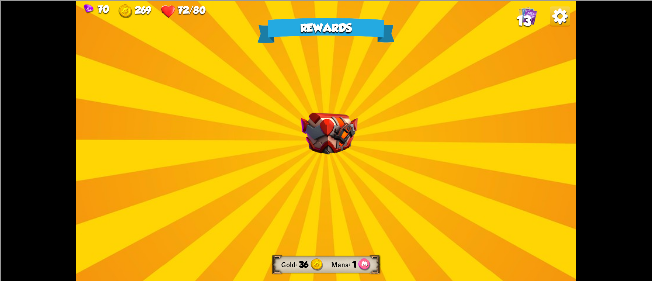
click at [363, 160] on div "Rewards Gold 36 Mana 1 Select a card 2 R Rarity Vanity Attack card Deal 2 damag…" at bounding box center [326, 140] width 500 height 281
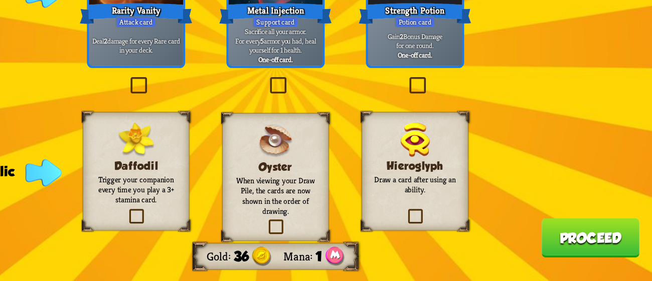
click at [256, 221] on p "Trigger your companion every time you play a 3+ stamina card." at bounding box center [236, 222] width 56 height 20
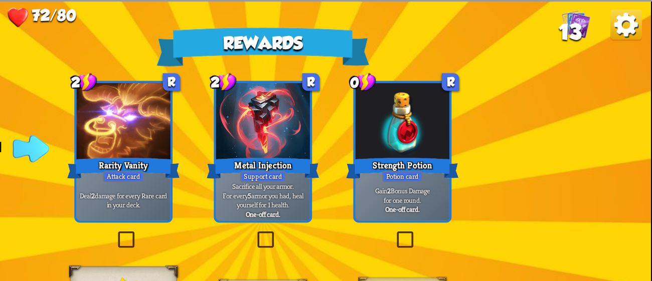
click at [401, 126] on p "Gain 2 Bonus Damage for one round." at bounding box center [416, 126] width 58 height 12
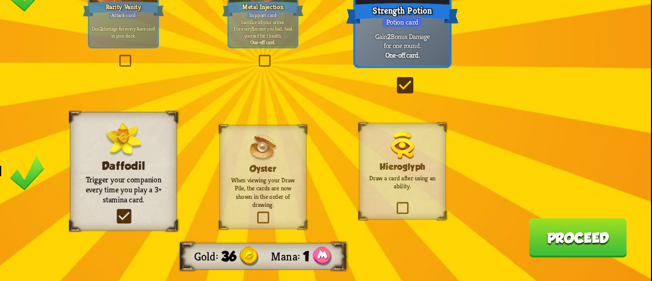
click at [514, 249] on button "Proceed" at bounding box center [529, 253] width 63 height 26
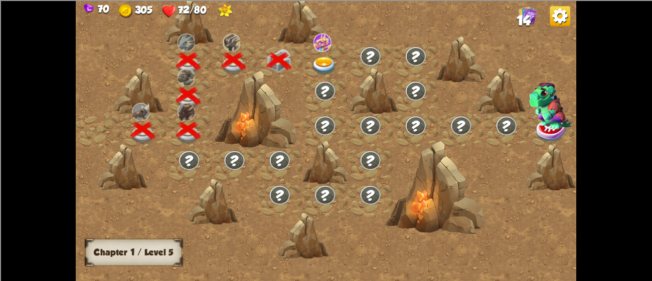
click at [320, 63] on img at bounding box center [324, 66] width 25 height 19
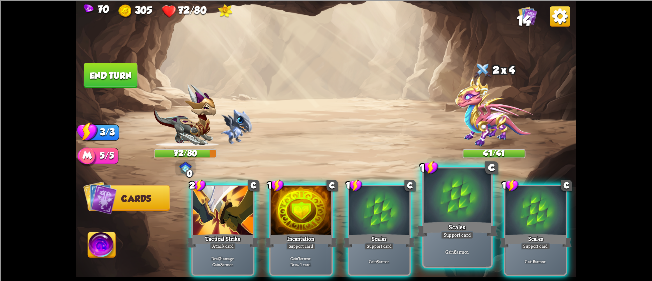
click at [467, 198] on div at bounding box center [457, 197] width 67 height 57
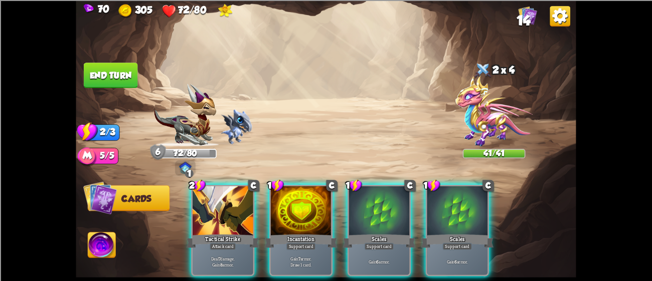
click at [467, 198] on div at bounding box center [457, 211] width 61 height 51
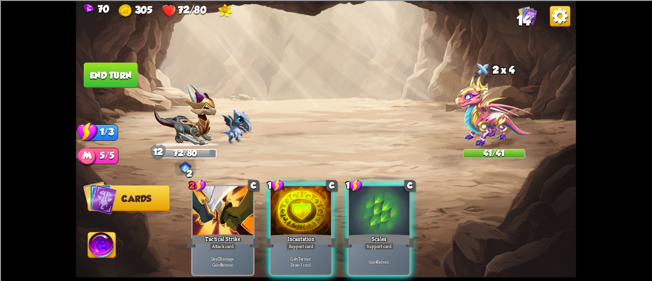
click at [258, 203] on div "2 C Tactical Strike Attack card Deal 7 damage. Gain 8 armor. 1 C Incantation Su…" at bounding box center [376, 219] width 400 height 125
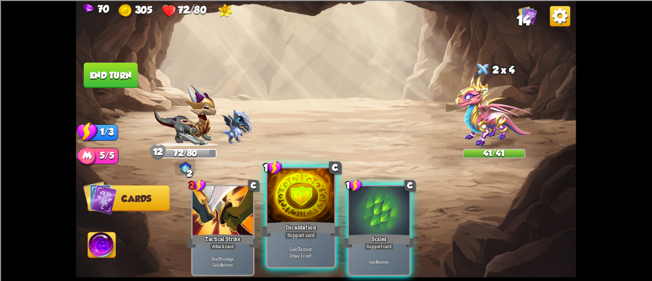
click at [269, 201] on div at bounding box center [300, 197] width 67 height 57
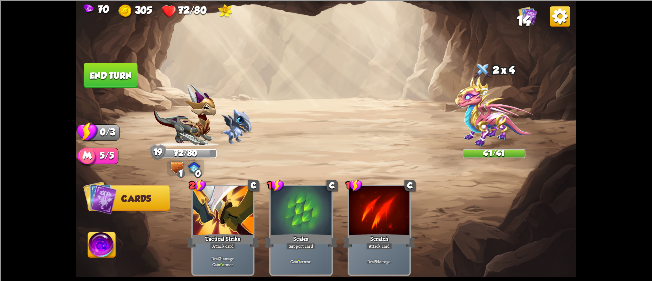
click at [91, 76] on button "End turn" at bounding box center [111, 76] width 54 height 26
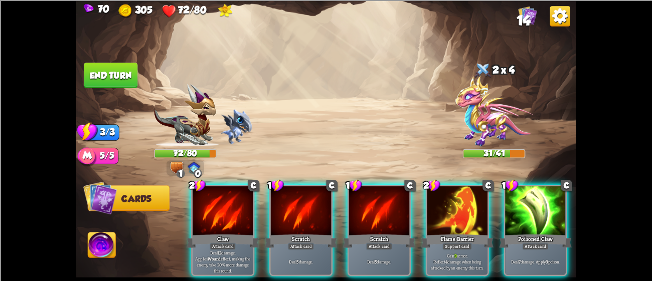
click at [223, 212] on div at bounding box center [223, 211] width 61 height 51
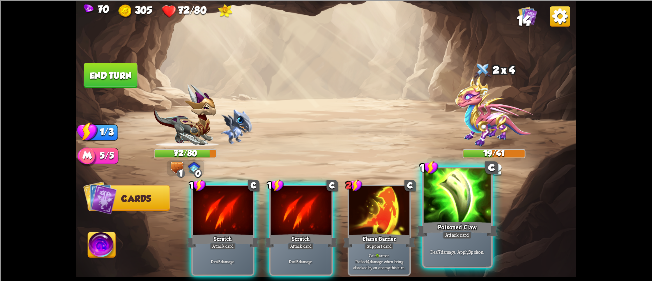
click at [449, 210] on div at bounding box center [457, 197] width 67 height 57
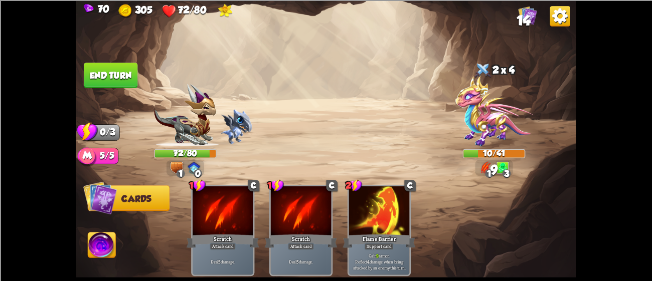
click at [231, 206] on div at bounding box center [223, 211] width 61 height 51
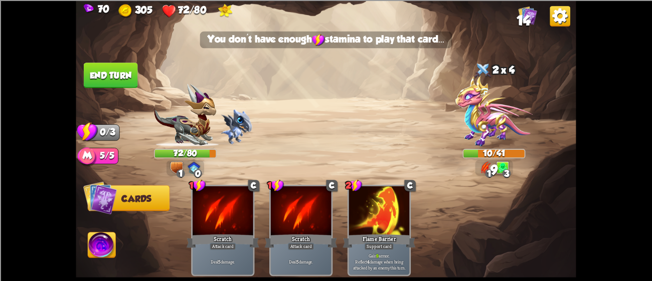
click at [72, 65] on div "70 305 72/80 14 Select an enemy to attack... You don't have enough stamina to p…" at bounding box center [326, 140] width 652 height 281
click at [106, 72] on button "End turn" at bounding box center [111, 76] width 54 height 26
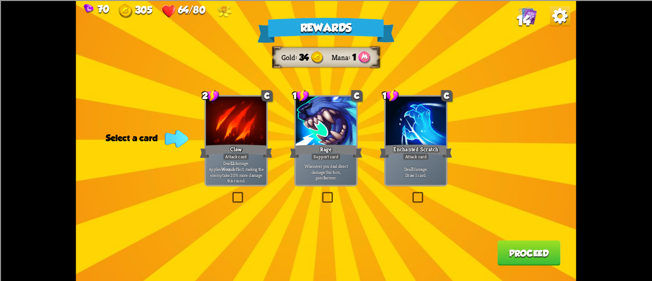
click at [439, 163] on div "Deal 7 damage. Draw 1 card." at bounding box center [416, 172] width 61 height 27
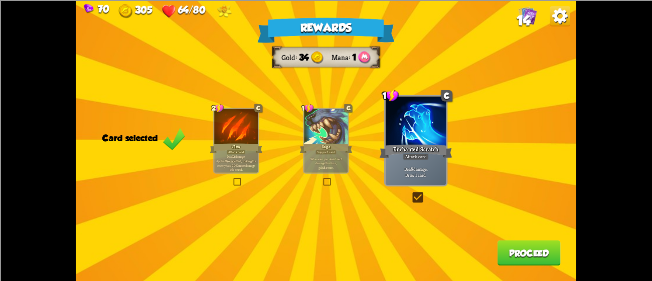
click at [521, 259] on button "Proceed" at bounding box center [529, 253] width 63 height 26
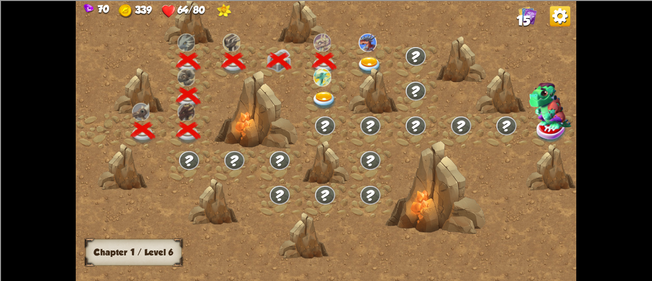
click at [548, 18] on div "70 339 64/80 15" at bounding box center [326, 10] width 500 height 20
click at [566, 22] on img at bounding box center [560, 16] width 21 height 21
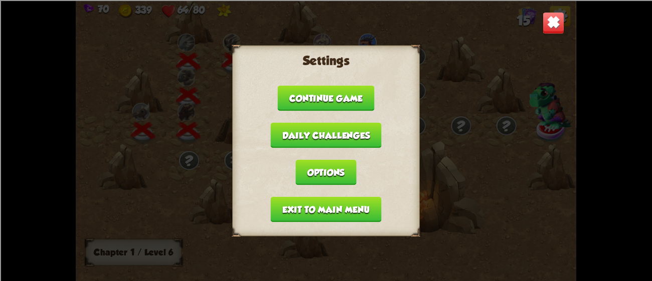
click at [322, 197] on button "Exit to main menu" at bounding box center [326, 210] width 111 height 26
